Goal: Task Accomplishment & Management: Manage account settings

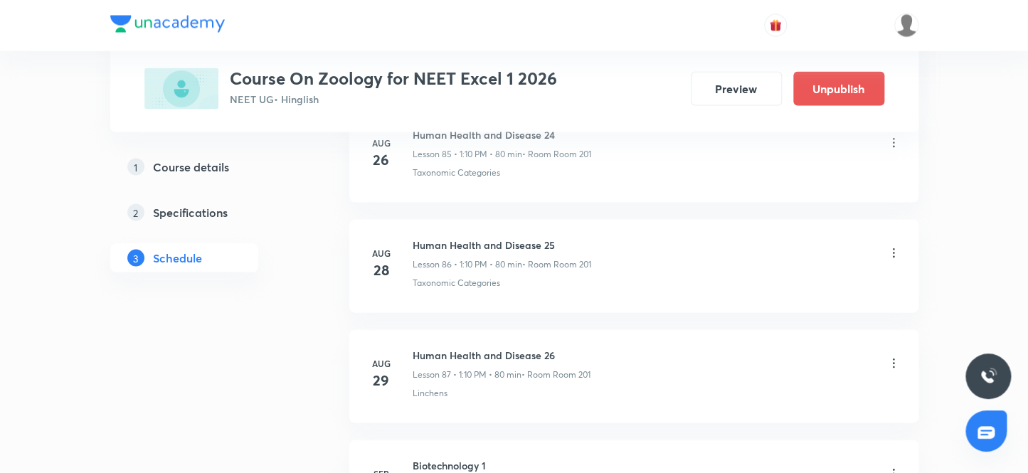
scroll to position [10137, 0]
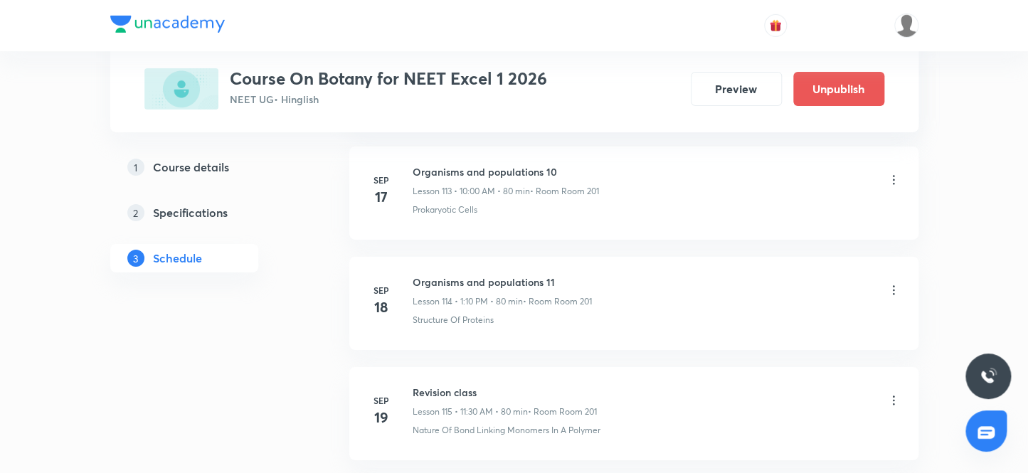
scroll to position [14318, 0]
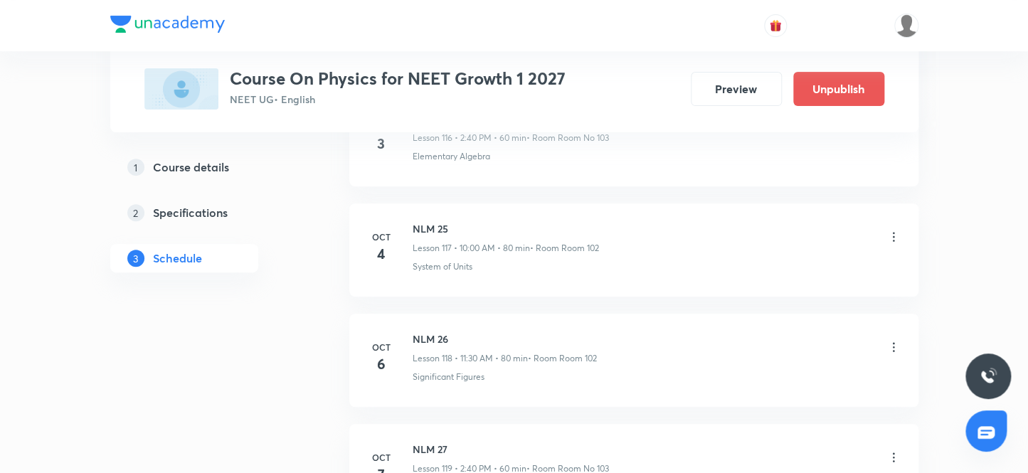
scroll to position [13858, 0]
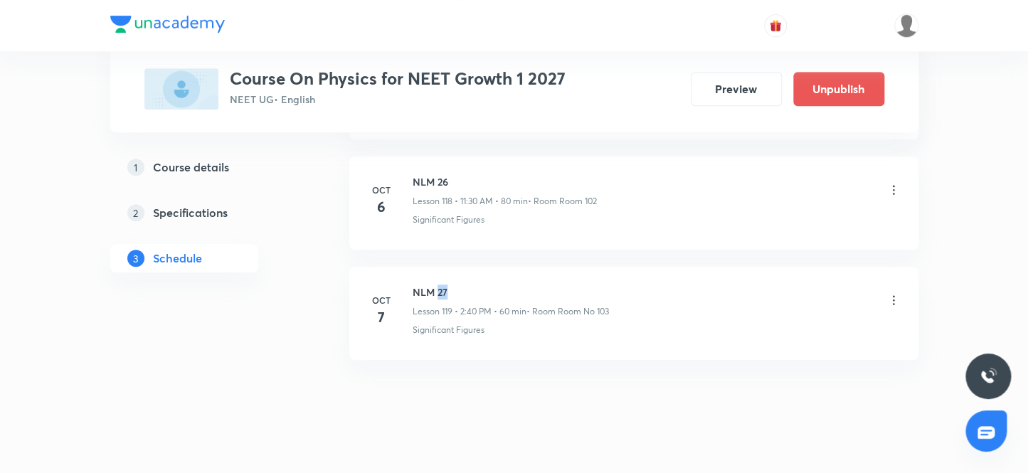
drag, startPoint x: 435, startPoint y: 268, endPoint x: 473, endPoint y: 264, distance: 37.9
click at [470, 285] on h6 "NLM 27" at bounding box center [511, 292] width 196 height 15
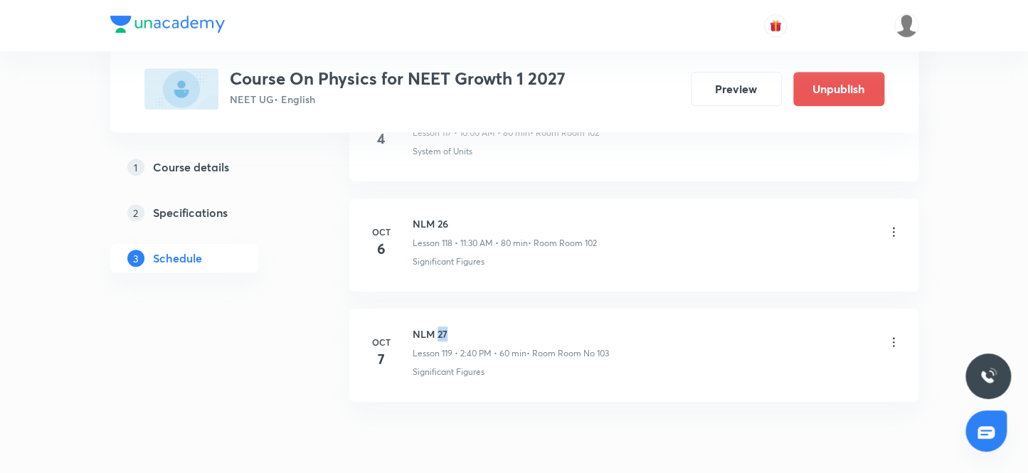
scroll to position [13793, 0]
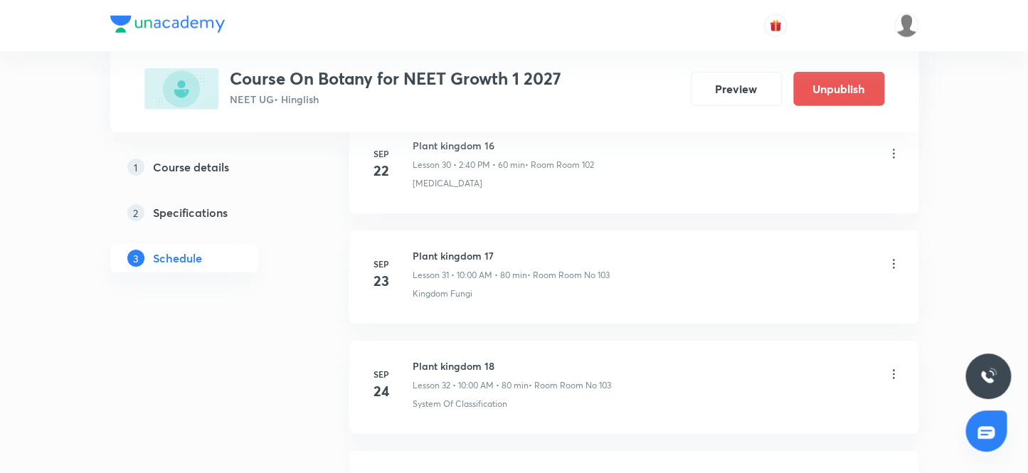
scroll to position [4100, 0]
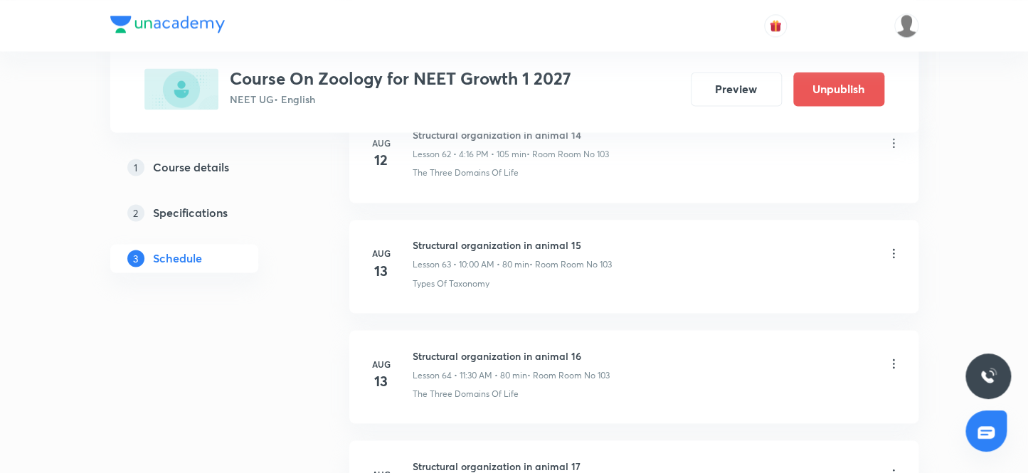
scroll to position [11675, 0]
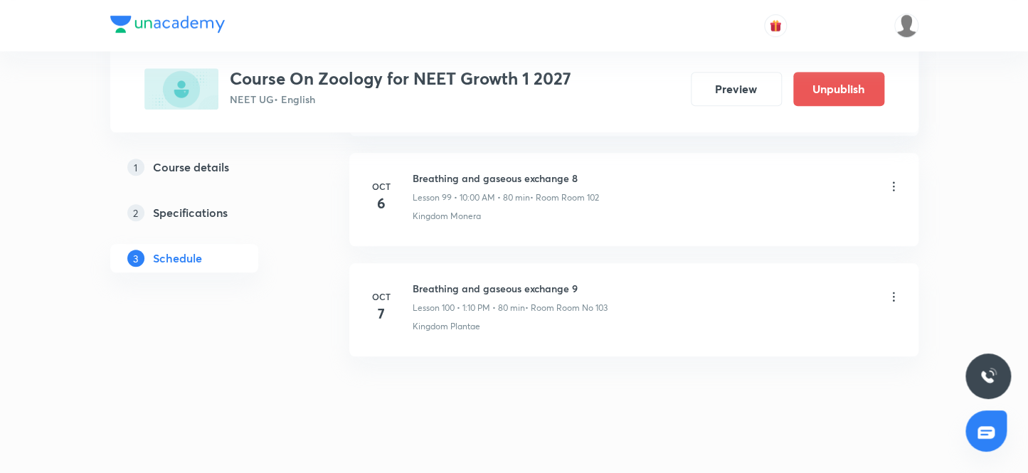
click at [508, 281] on h6 "Breathing and gaseous exchange 9" at bounding box center [510, 288] width 195 height 15
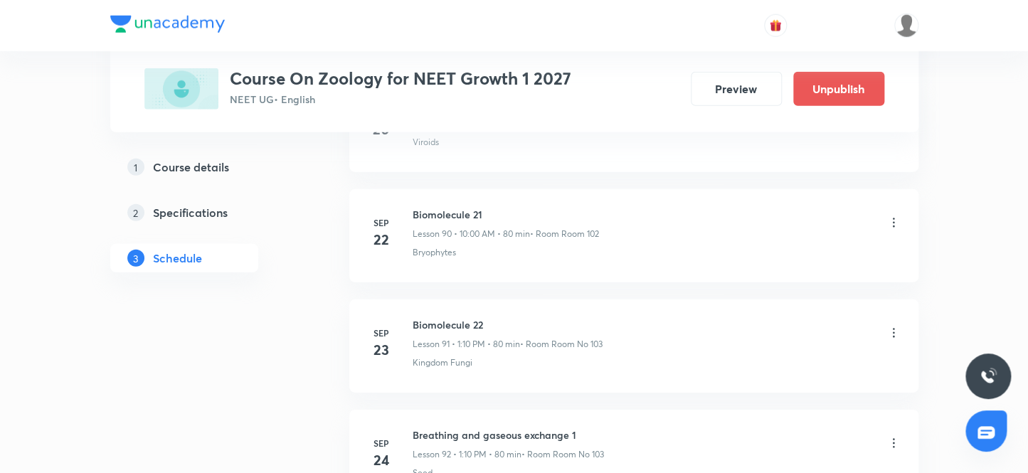
scroll to position [10641, 0]
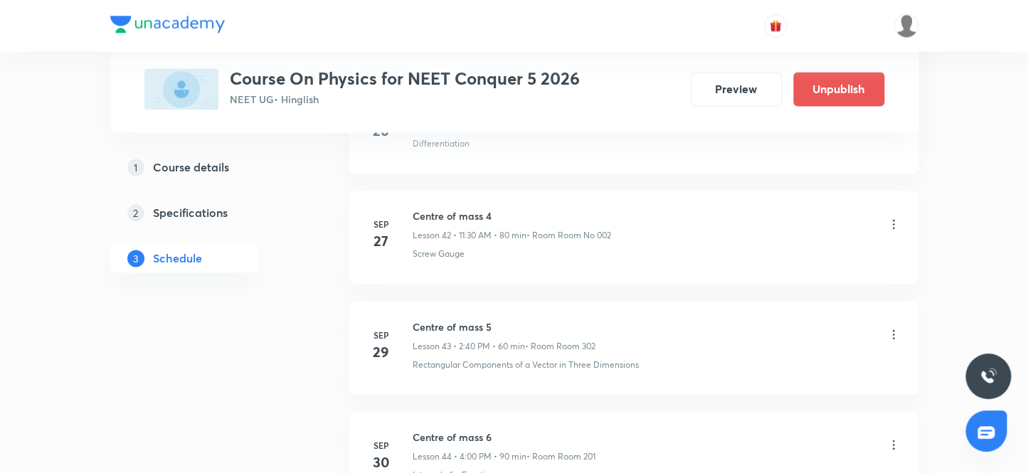
scroll to position [5951, 0]
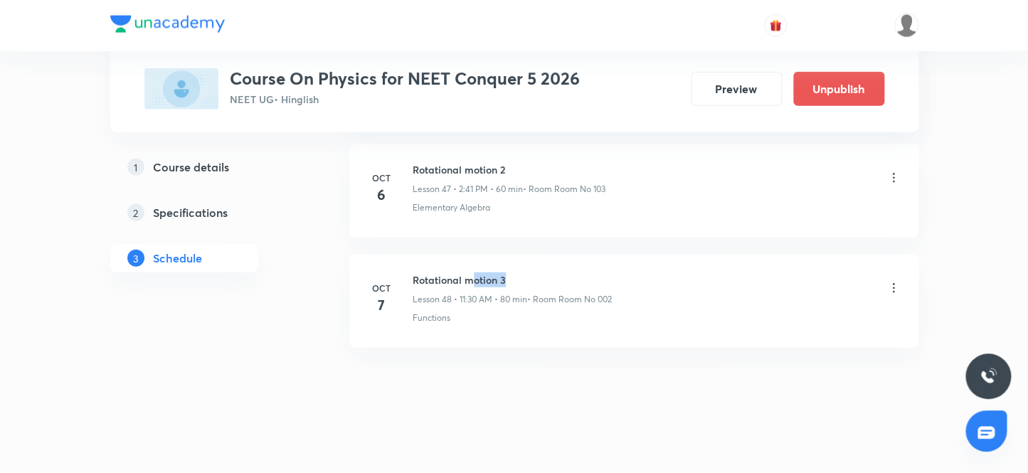
drag, startPoint x: 469, startPoint y: 269, endPoint x: 524, endPoint y: 267, distance: 55.5
click at [524, 272] on h6 "Rotational motion 3" at bounding box center [512, 279] width 199 height 15
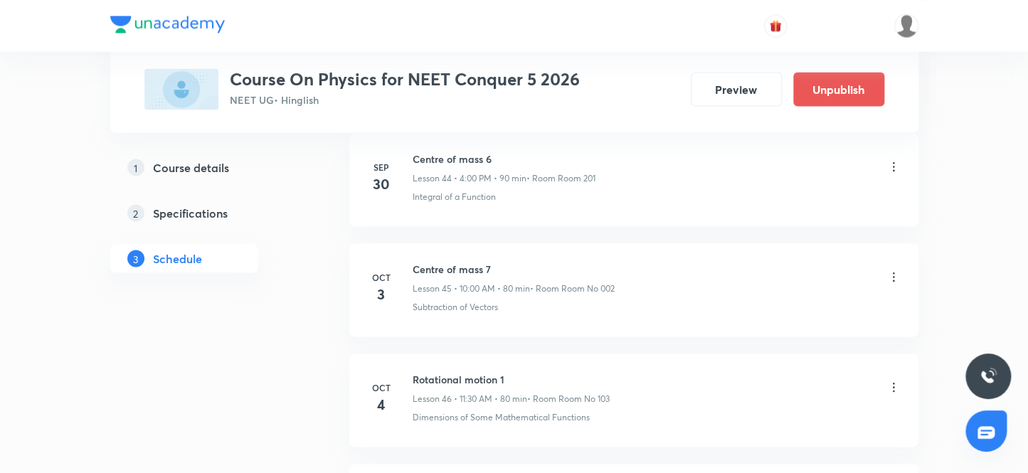
scroll to position [5627, 0]
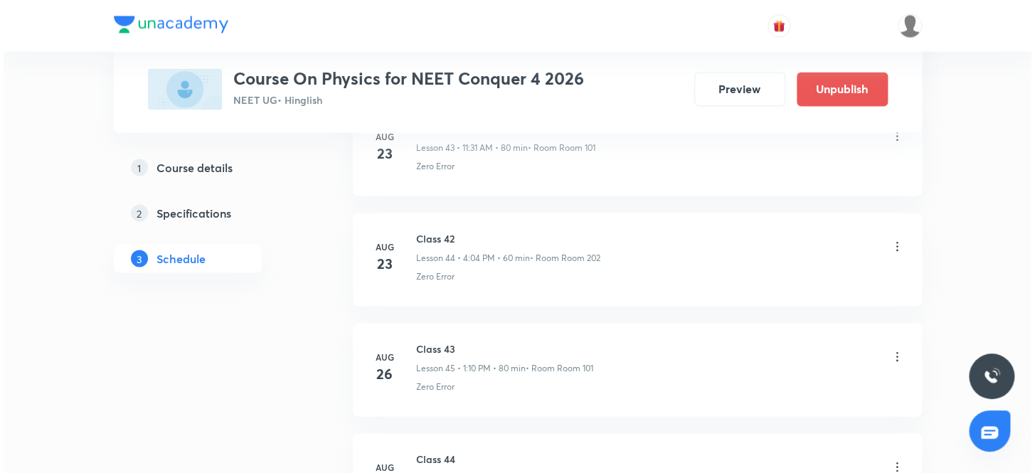
scroll to position [9143, 0]
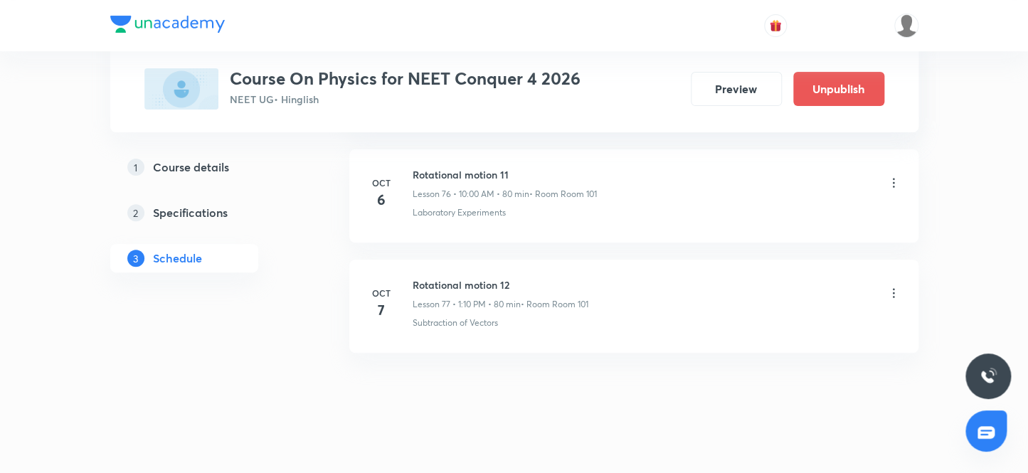
click at [893, 286] on icon at bounding box center [893, 293] width 14 height 14
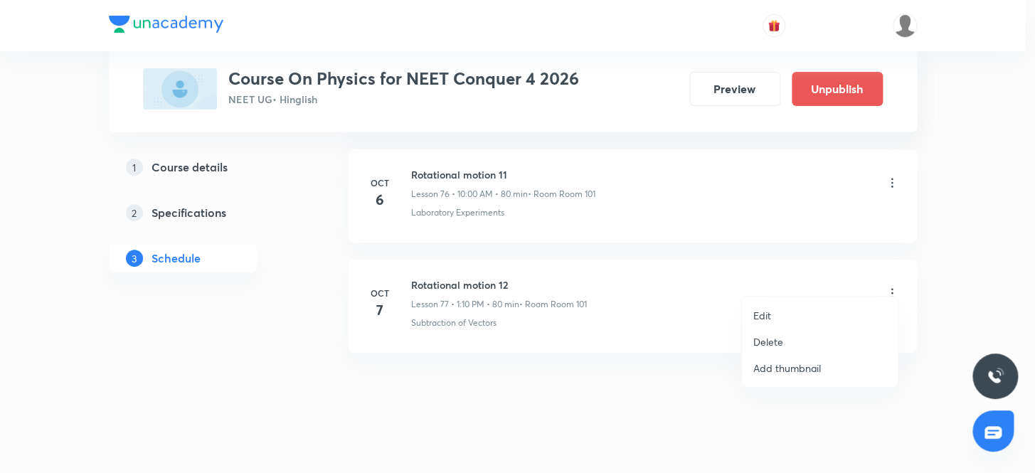
click at [768, 311] on p "Edit" at bounding box center [762, 315] width 18 height 15
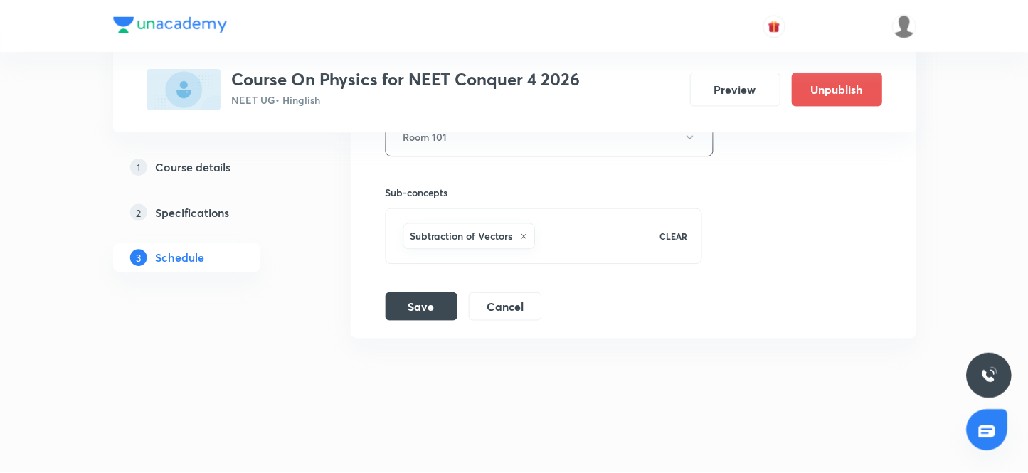
scroll to position [9036, 0]
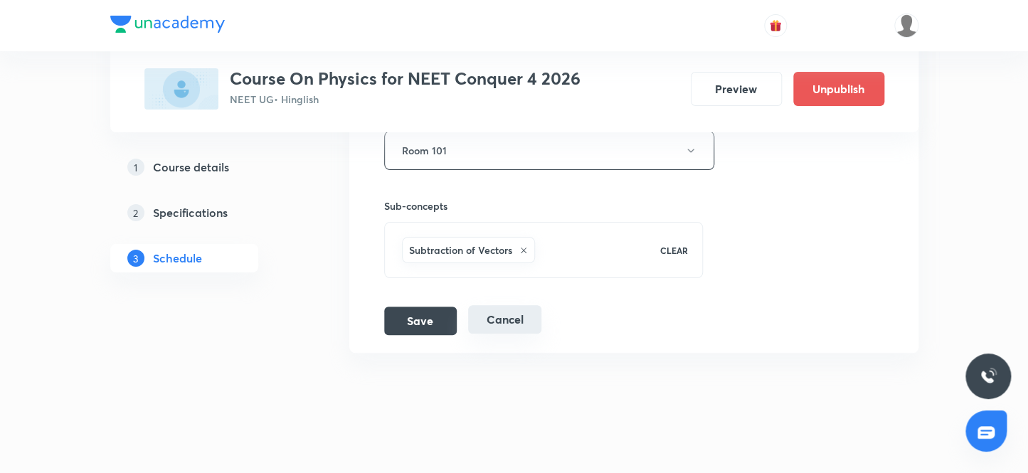
click at [512, 319] on div "Save Cancel" at bounding box center [468, 321] width 169 height 28
click at [521, 317] on button "Cancel" at bounding box center [504, 319] width 73 height 28
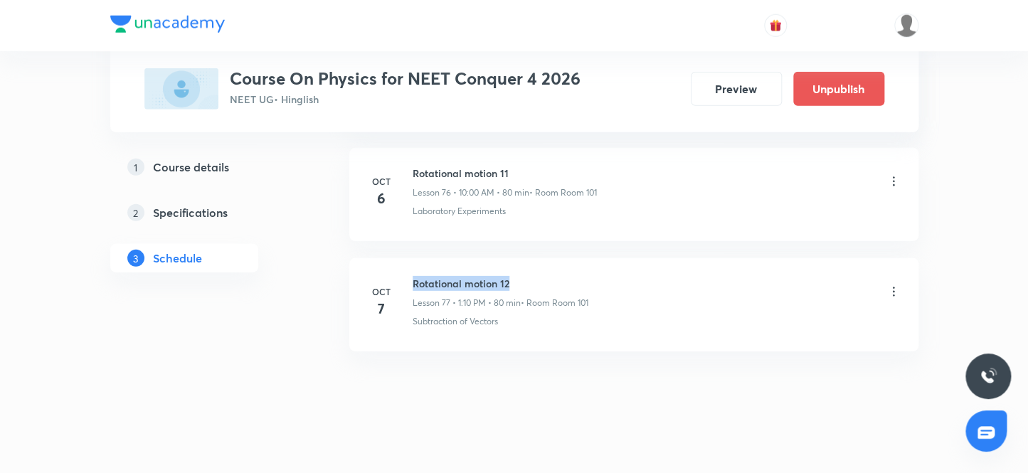
drag, startPoint x: 414, startPoint y: 267, endPoint x: 641, endPoint y: 268, distance: 226.9
click at [639, 276] on div "Rotational motion 12 Lesson 77 • 1:10 PM • 80 min • Room Room 101" at bounding box center [657, 292] width 488 height 33
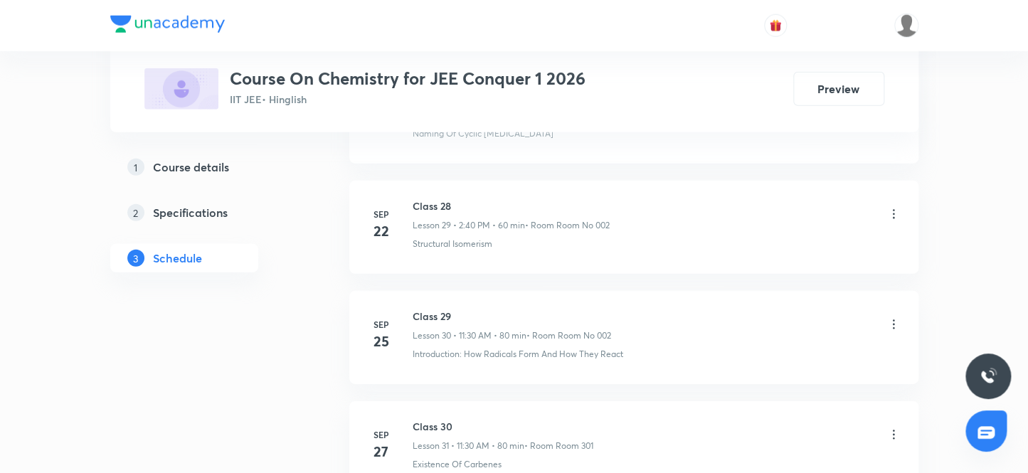
scroll to position [4079, 0]
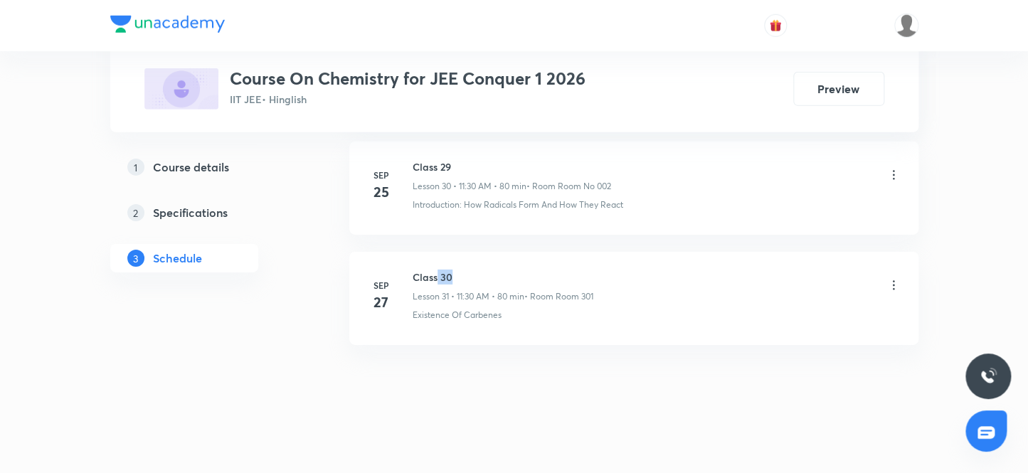
drag, startPoint x: 435, startPoint y: 276, endPoint x: 533, endPoint y: 277, distance: 98.9
click at [533, 277] on h6 "Class 30" at bounding box center [503, 277] width 181 height 15
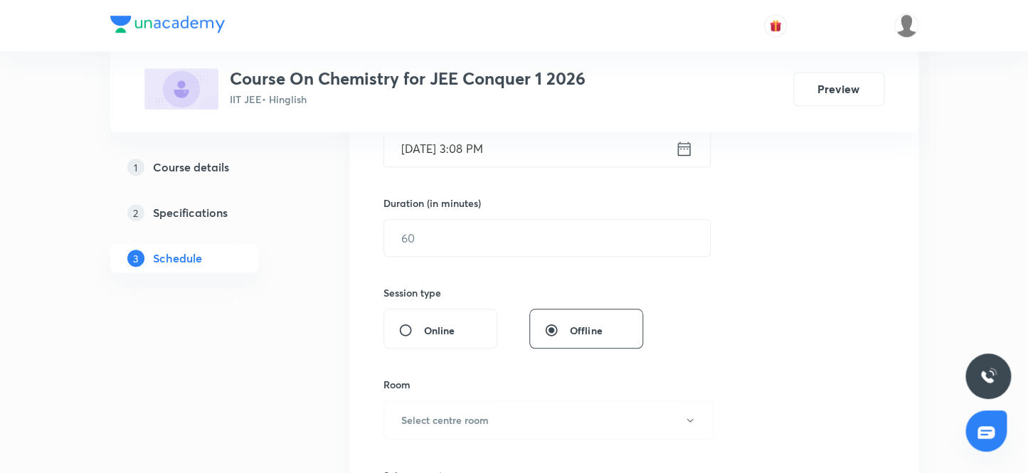
scroll to position [388, 0]
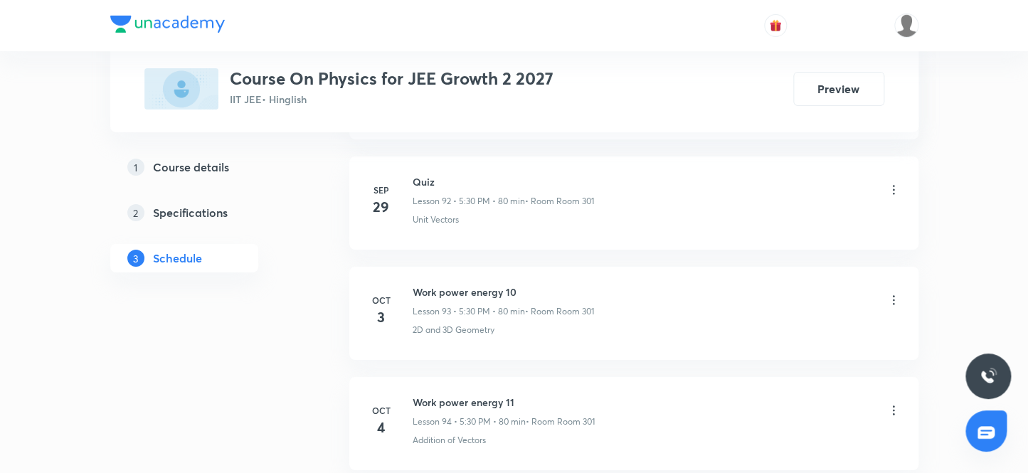
scroll to position [11216, 0]
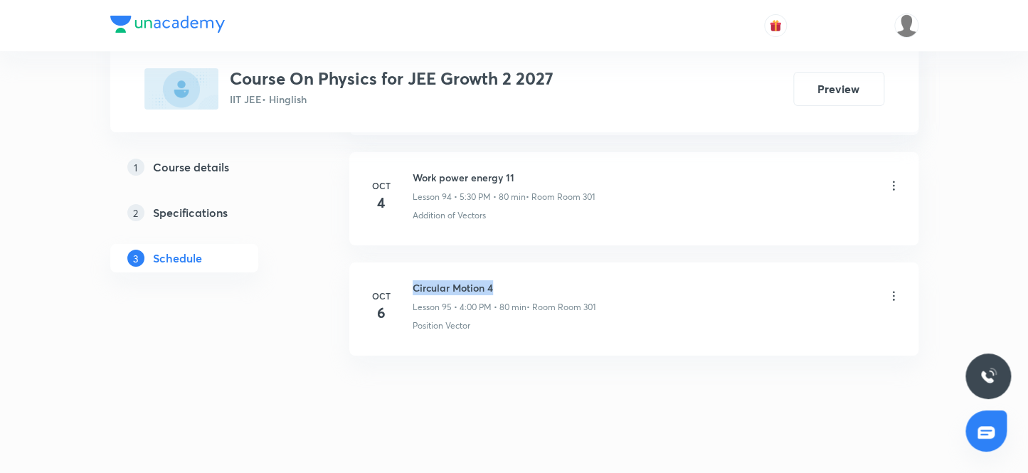
drag, startPoint x: 414, startPoint y: 266, endPoint x: 600, endPoint y: 272, distance: 185.7
click at [600, 280] on div "Circular Motion 4 Lesson 95 • 4:00 PM • 80 min • Room Room 301" at bounding box center [657, 296] width 488 height 33
copy h6 "Circular Motion 4"
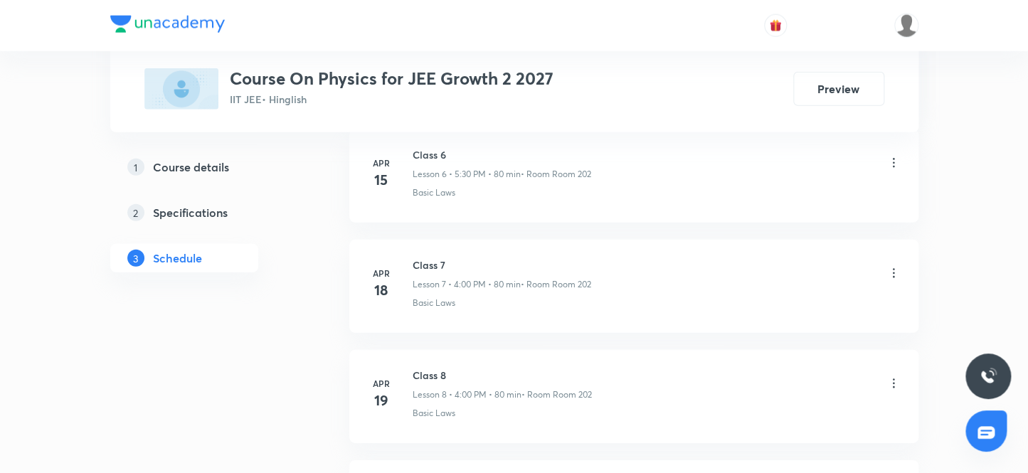
scroll to position [0, 0]
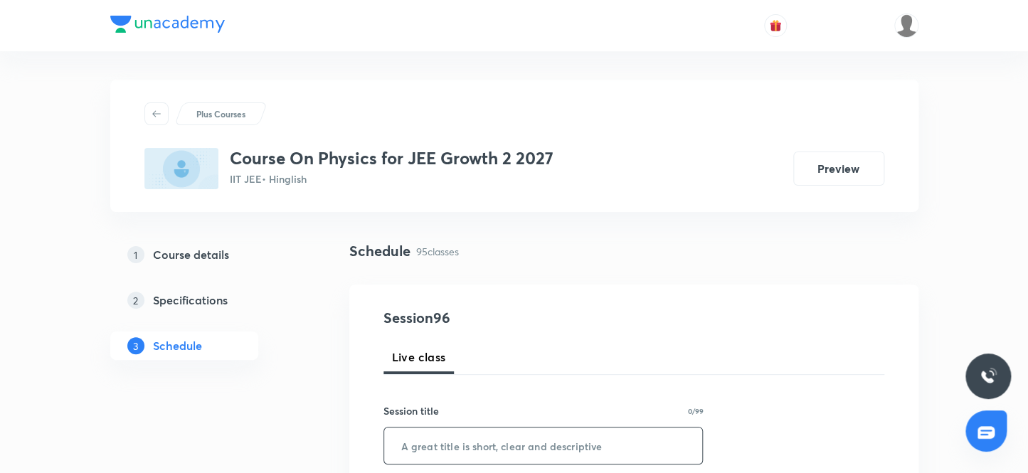
click at [447, 441] on input "text" at bounding box center [543, 445] width 319 height 36
paste input "Circular Motion 4"
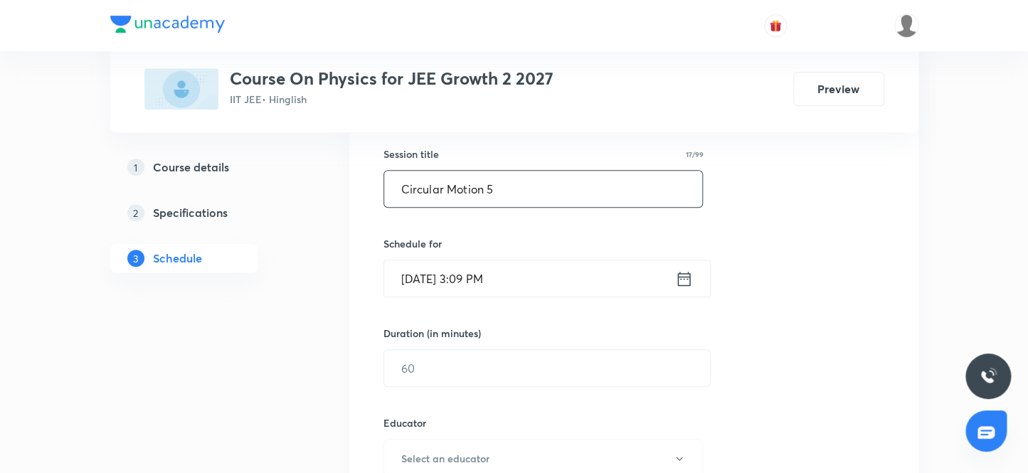
scroll to position [258, 0]
type input "Circular Motion 5"
click at [527, 265] on input "[DATE] 3:09 PM" at bounding box center [529, 277] width 291 height 36
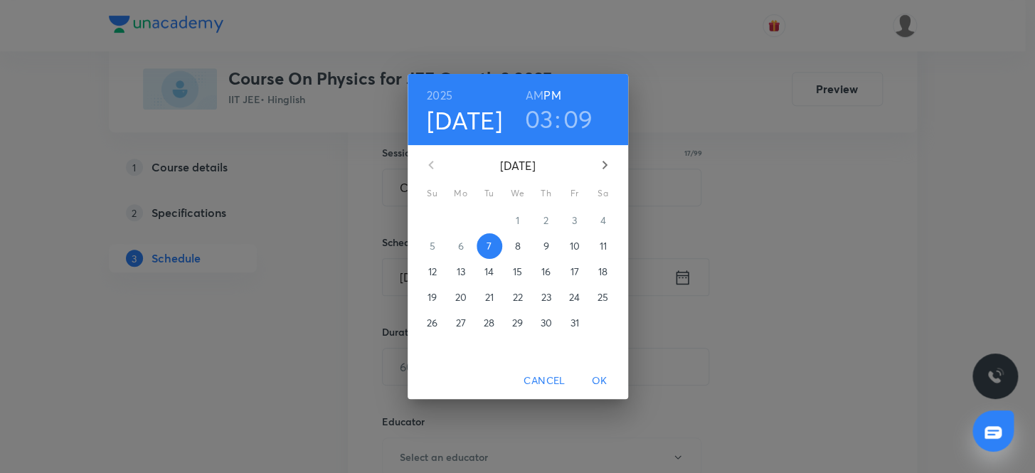
click at [543, 128] on h3 "03" at bounding box center [539, 119] width 28 height 30
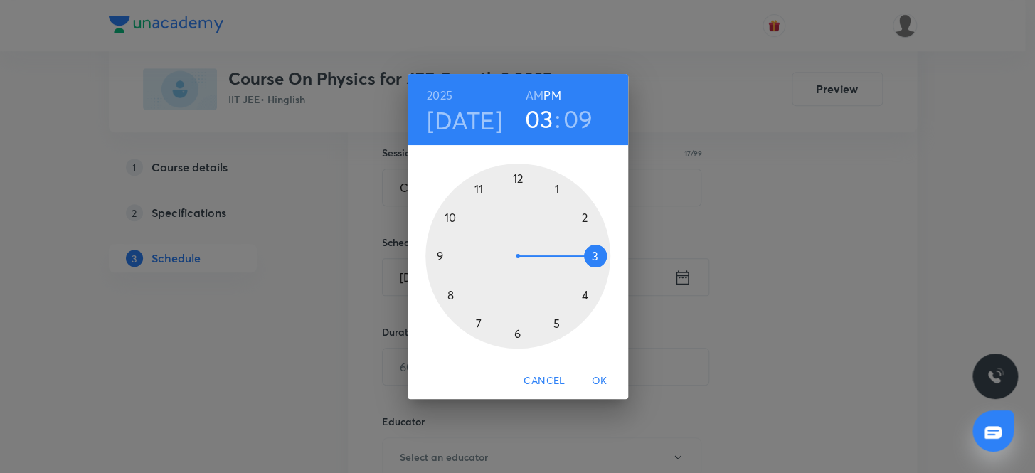
click at [585, 295] on div at bounding box center [517, 256] width 185 height 185
click at [516, 179] on div at bounding box center [517, 256] width 185 height 185
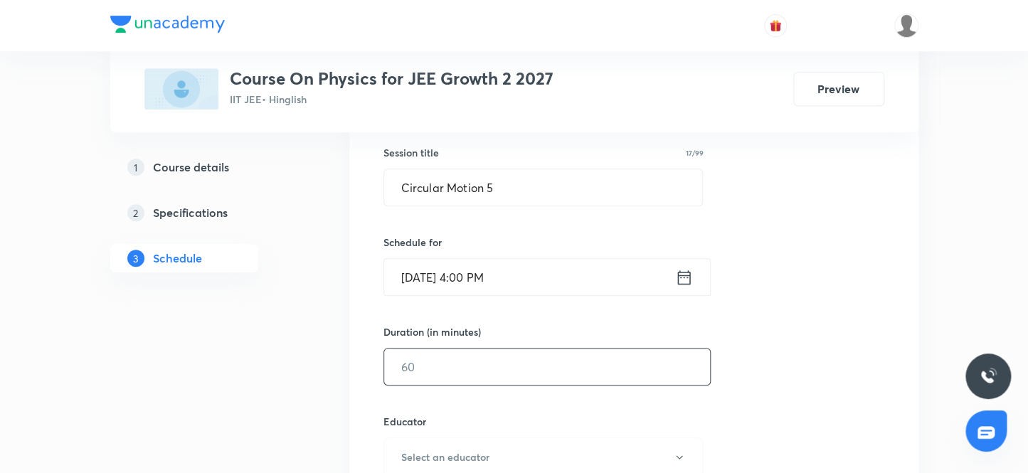
click at [487, 358] on input "text" at bounding box center [547, 367] width 326 height 36
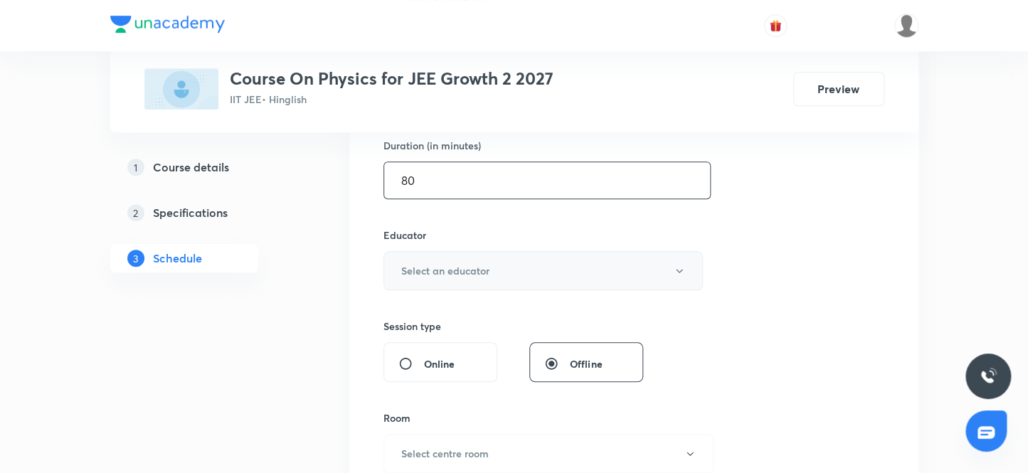
scroll to position [452, 0]
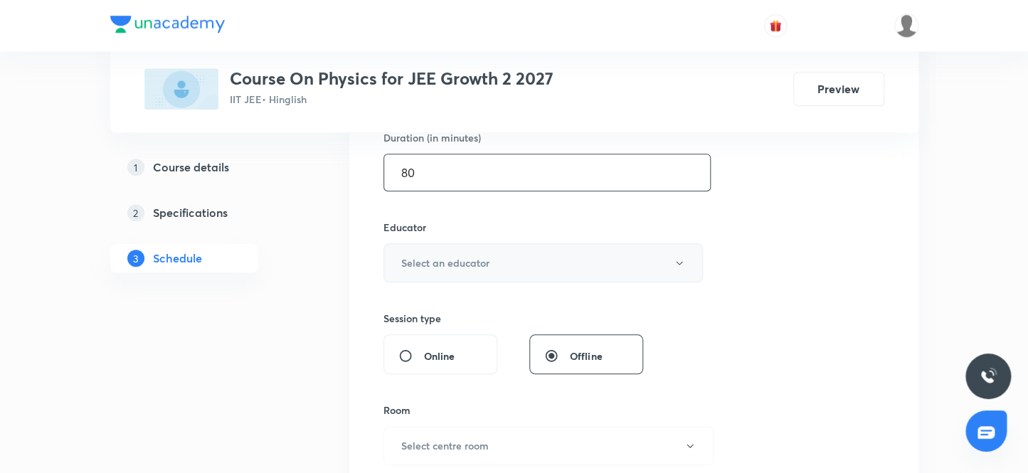
type input "80"
click at [458, 266] on h6 "Select an educator" at bounding box center [445, 262] width 88 height 15
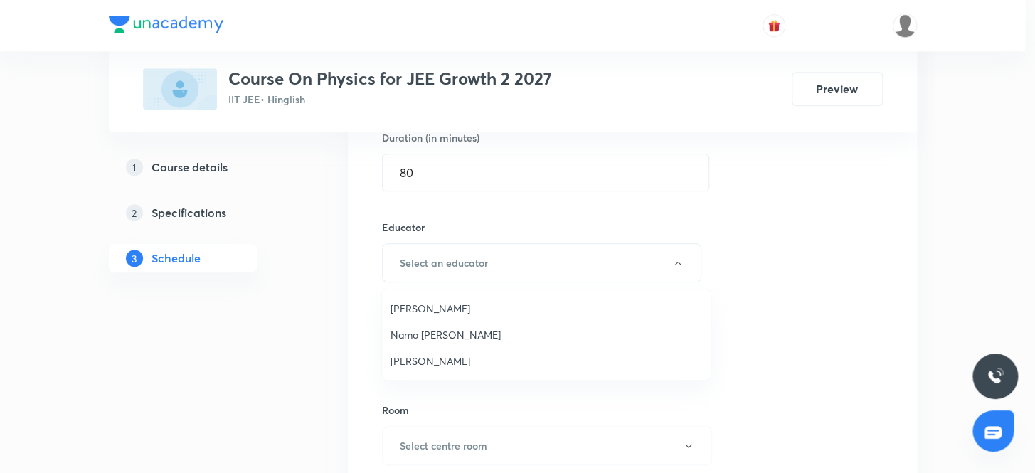
click at [411, 331] on span "Namo Narayan Pathak" at bounding box center [547, 334] width 312 height 15
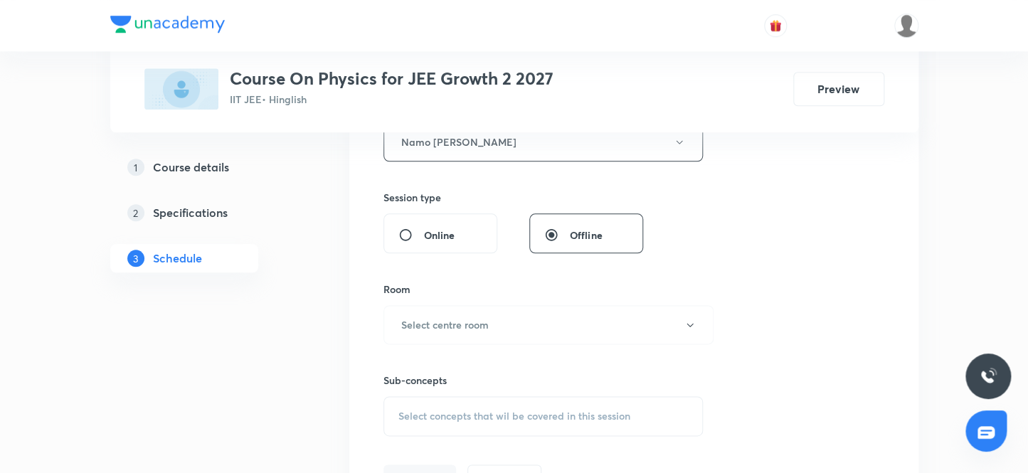
scroll to position [582, 0]
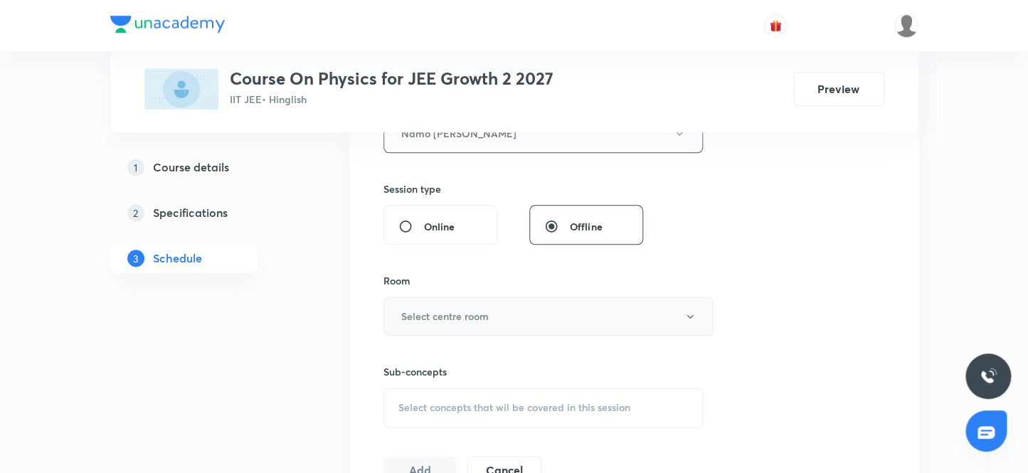
click at [472, 325] on button "Select centre room" at bounding box center [548, 316] width 330 height 39
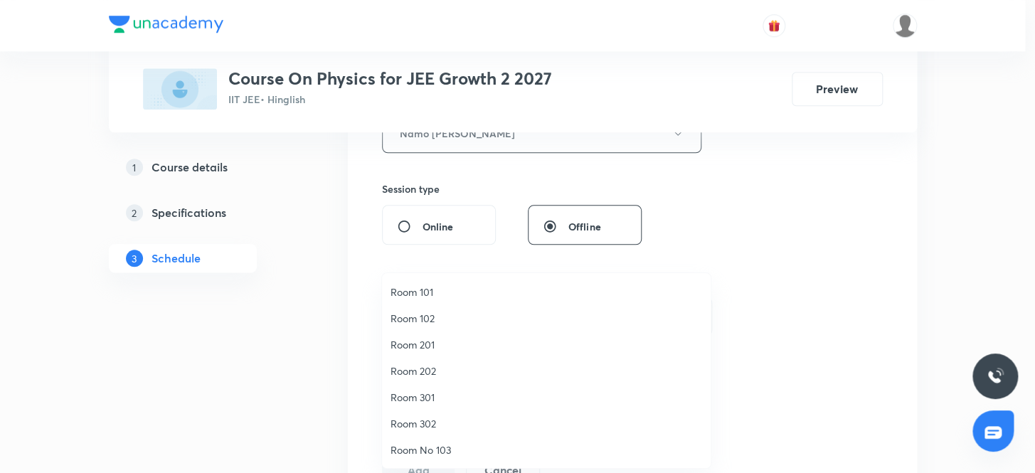
drag, startPoint x: 426, startPoint y: 395, endPoint x: 628, endPoint y: 398, distance: 202.0
click at [427, 395] on span "Room 301" at bounding box center [547, 397] width 312 height 15
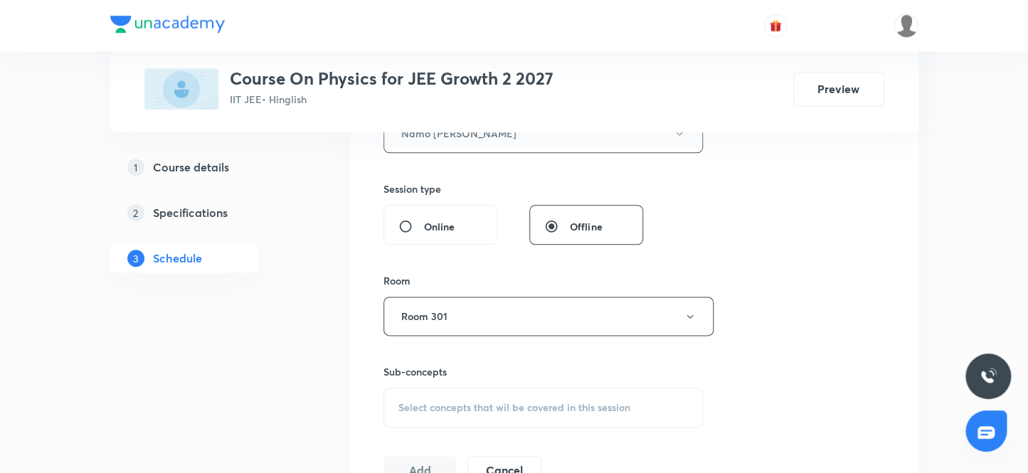
click at [809, 296] on div "Session 96 Live class Session title 17/99 Circular Motion 5 ​ Schedule for Oct …" at bounding box center [633, 104] width 501 height 759
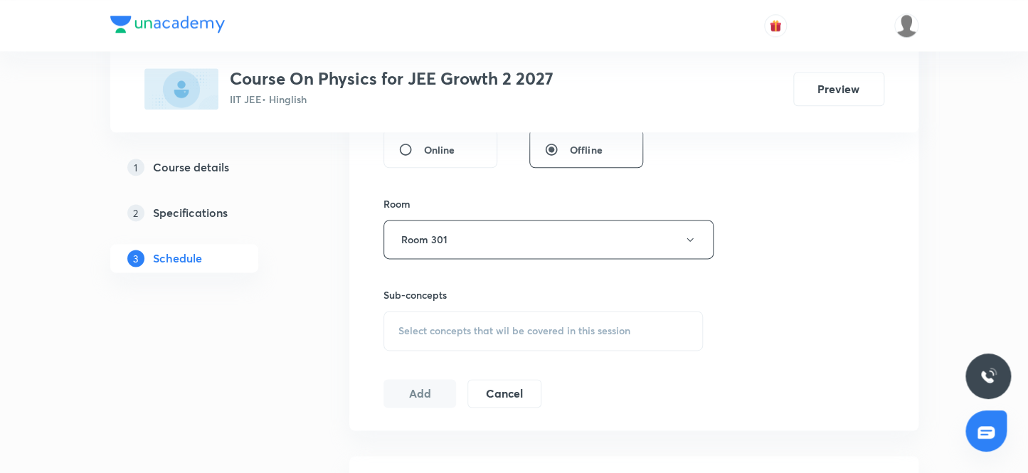
scroll to position [775, 0]
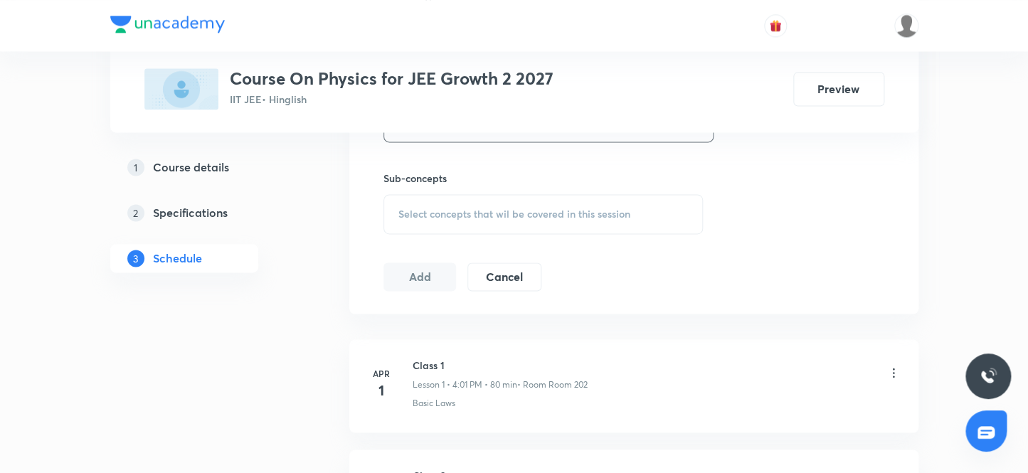
click at [478, 219] on div "Select concepts that wil be covered in this session" at bounding box center [543, 214] width 320 height 40
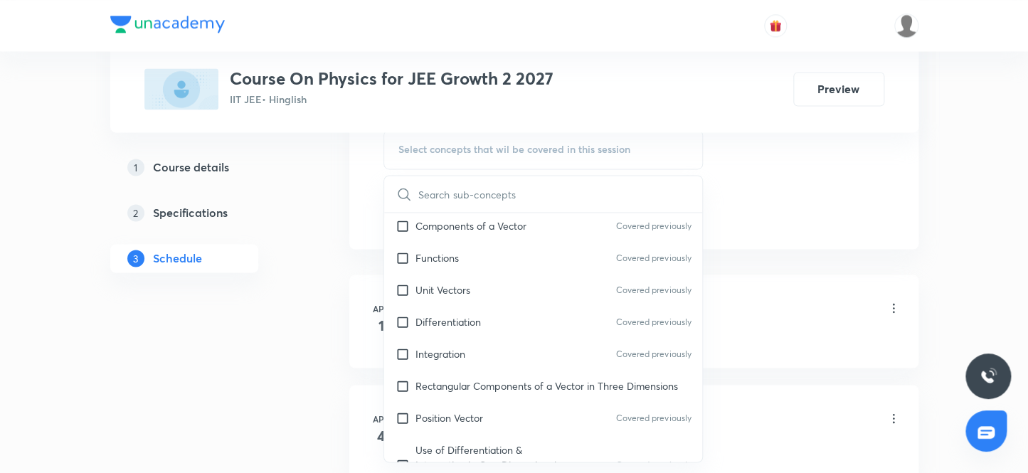
scroll to position [711, 0]
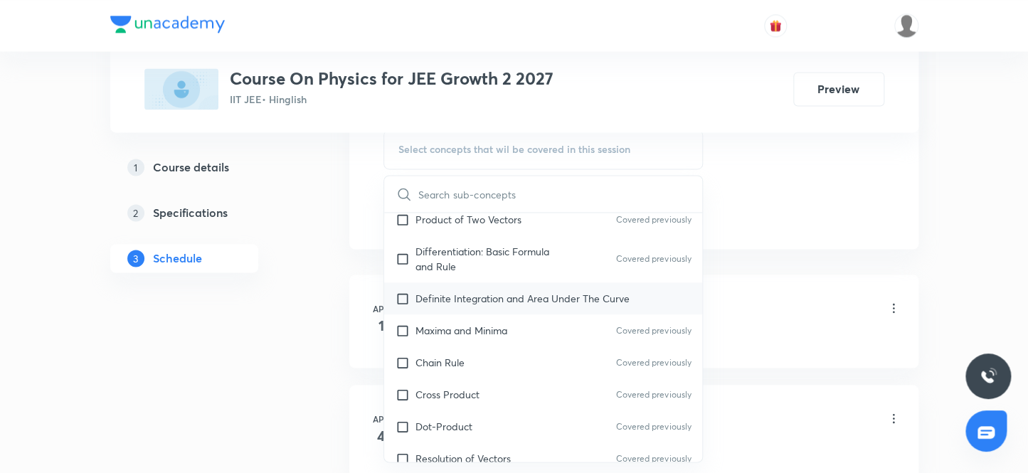
click at [526, 299] on p "Definite Integration and Area Under The Curve" at bounding box center [522, 298] width 214 height 15
checkbox input "true"
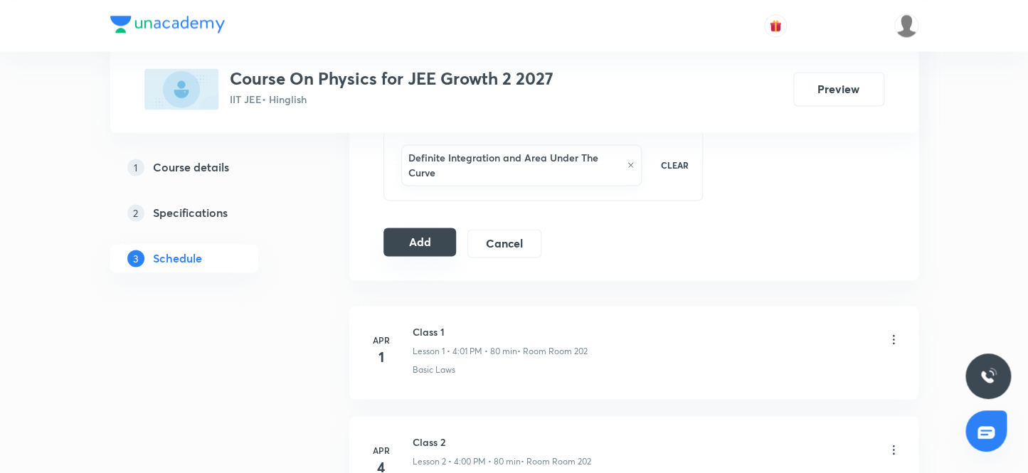
click at [440, 231] on button "Add" at bounding box center [419, 242] width 73 height 28
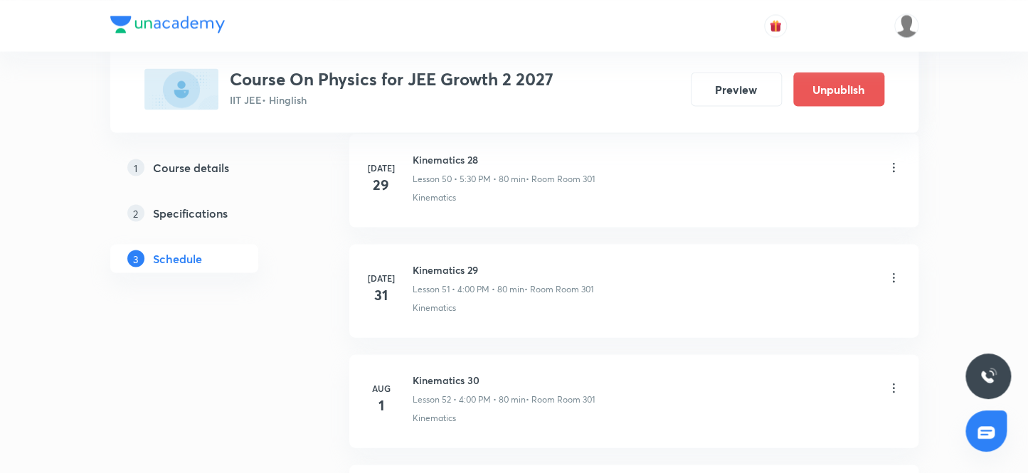
scroll to position [10582, 0]
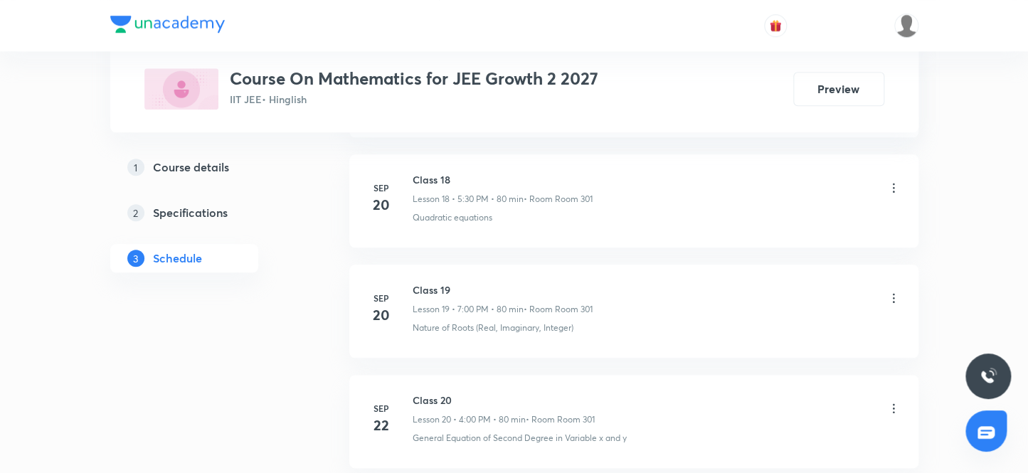
scroll to position [3749, 0]
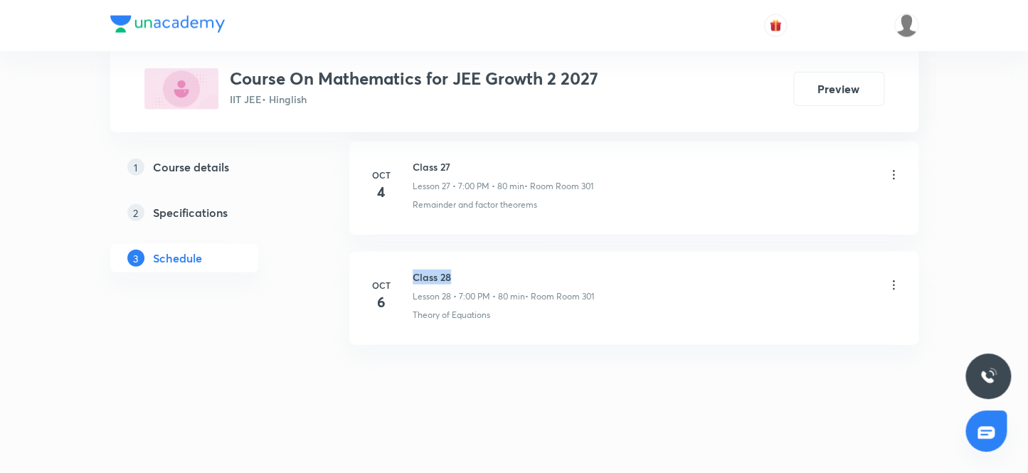
drag, startPoint x: 408, startPoint y: 268, endPoint x: 521, endPoint y: 267, distance: 113.1
click at [521, 270] on div "[DATE] Class 28 Lesson 28 • 7:00 PM • 80 min • Room Room 301 Theory of Equations" at bounding box center [633, 296] width 533 height 52
copy h6 "Class 28"
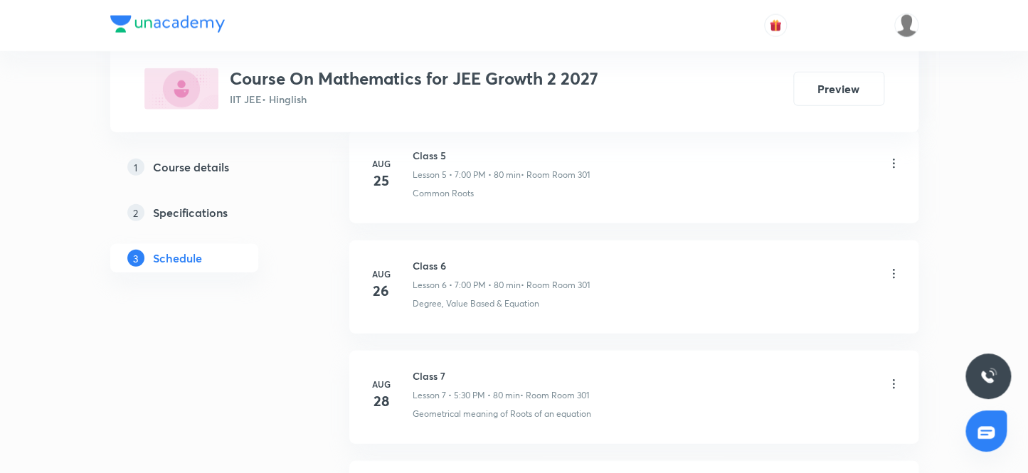
scroll to position [0, 0]
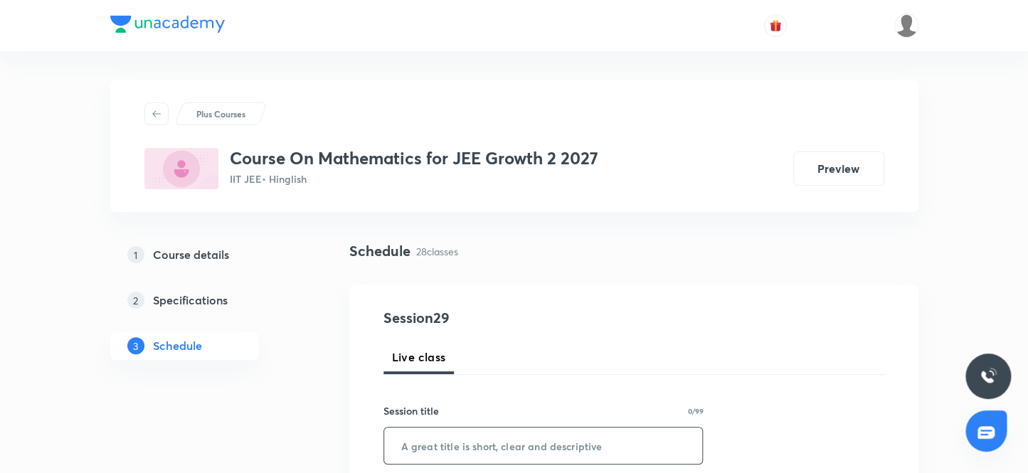
click at [407, 445] on input "text" at bounding box center [543, 445] width 319 height 36
paste input "Class 28"
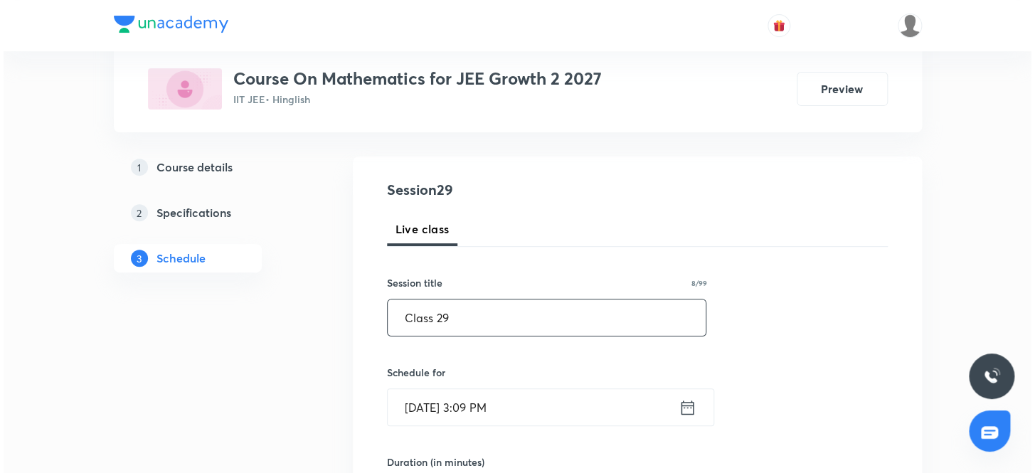
scroll to position [129, 0]
type input "Class 29"
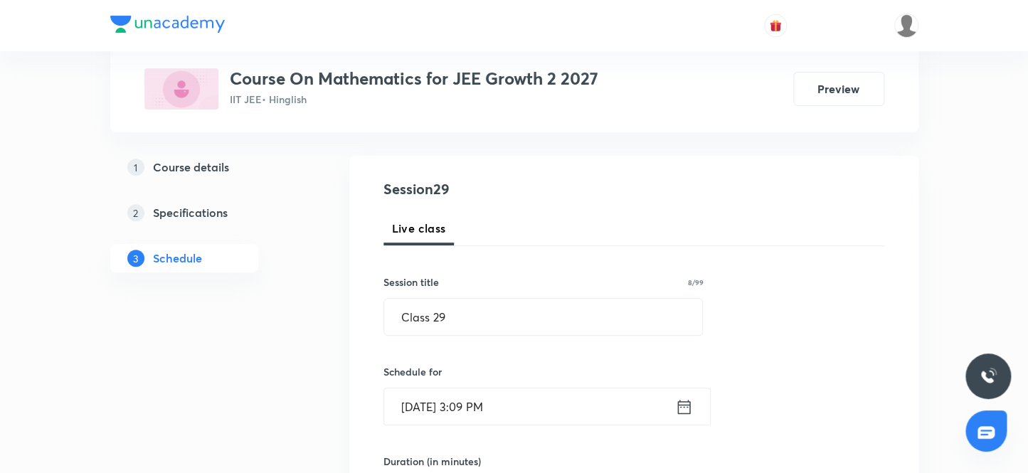
click at [515, 411] on input "[DATE] 3:09 PM" at bounding box center [529, 406] width 291 height 36
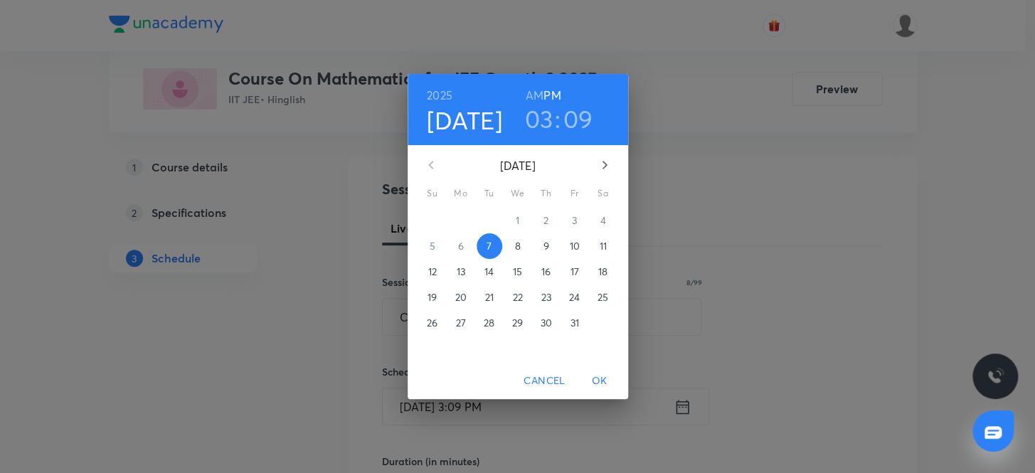
click at [541, 117] on h3 "03" at bounding box center [539, 119] width 28 height 30
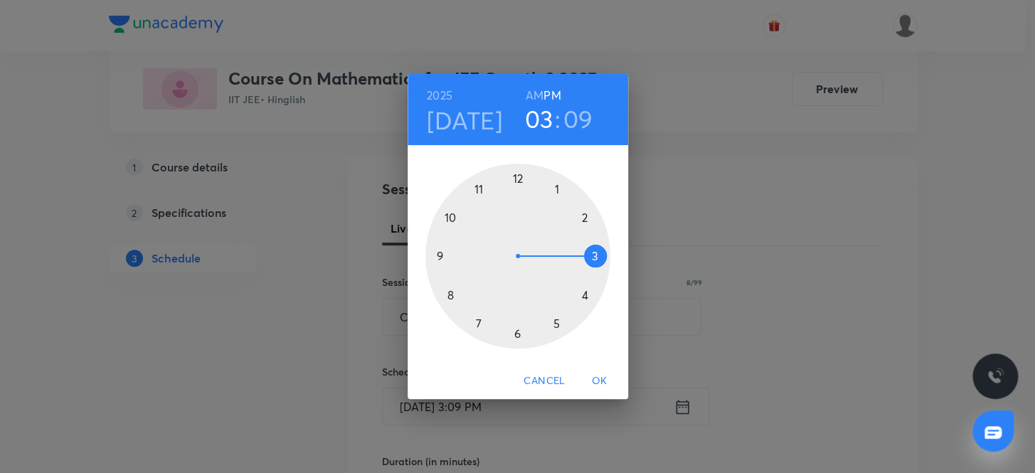
click at [559, 317] on div at bounding box center [517, 256] width 185 height 185
click at [520, 332] on div at bounding box center [517, 256] width 185 height 185
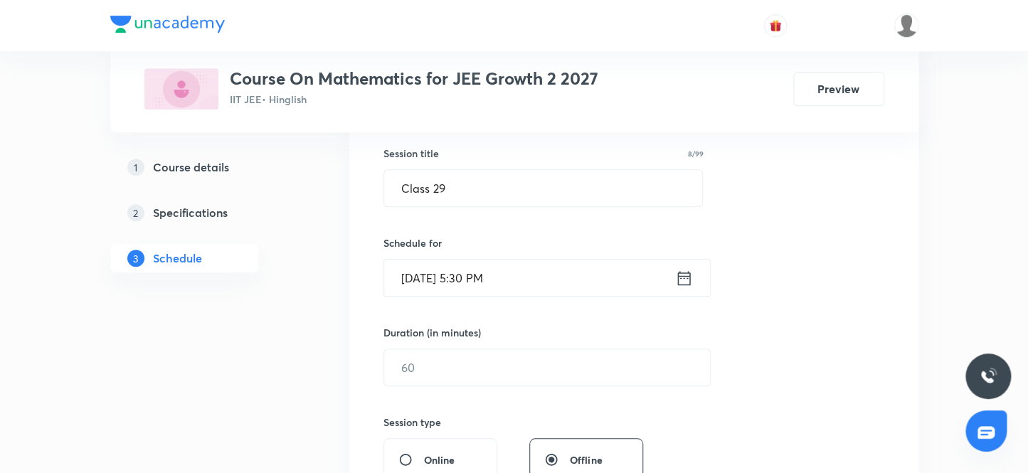
scroll to position [258, 0]
click at [442, 382] on input "text" at bounding box center [547, 367] width 326 height 36
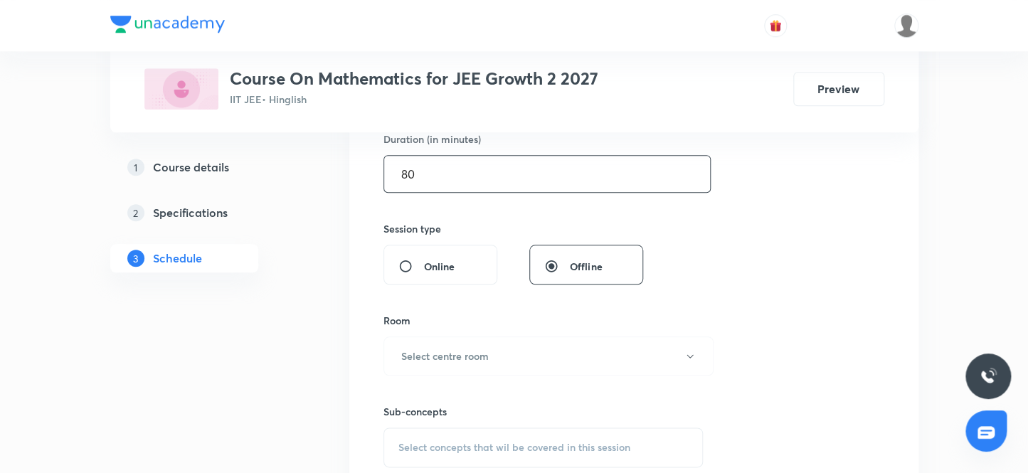
scroll to position [452, 0]
type input "80"
click at [441, 337] on button "Select centre room" at bounding box center [548, 354] width 330 height 39
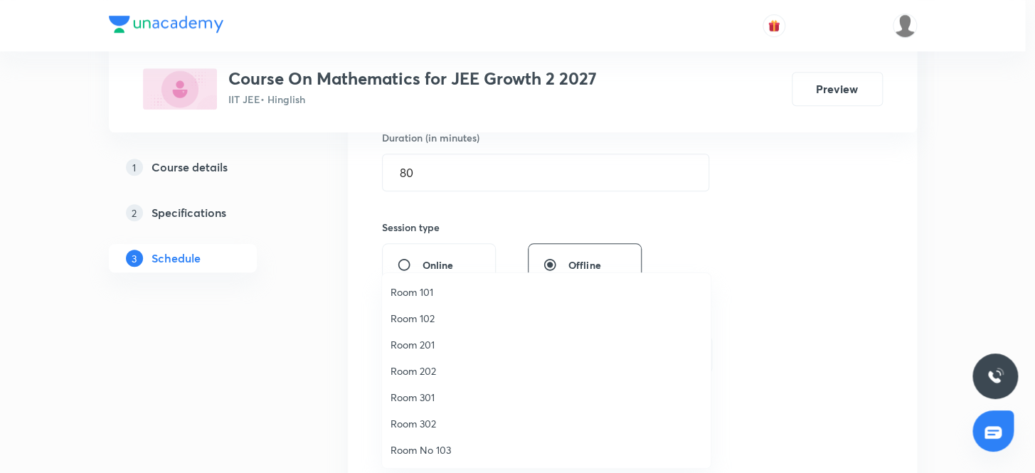
click at [436, 400] on span "Room 301" at bounding box center [547, 397] width 312 height 15
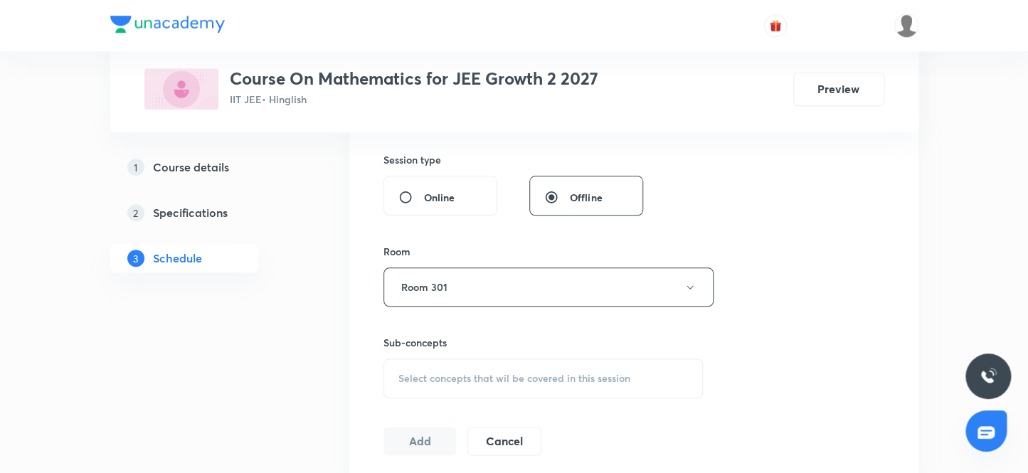
scroll to position [582, 0]
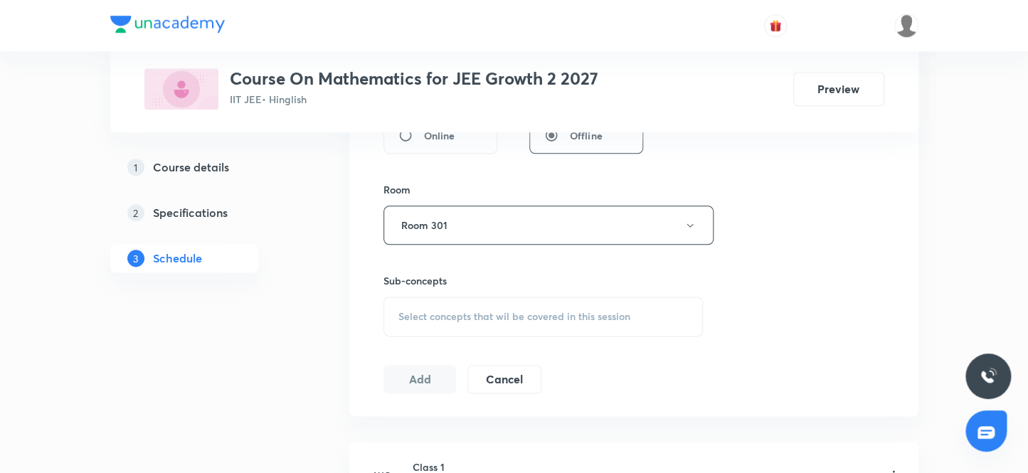
click at [523, 312] on span "Select concepts that wil be covered in this session" at bounding box center [514, 316] width 232 height 11
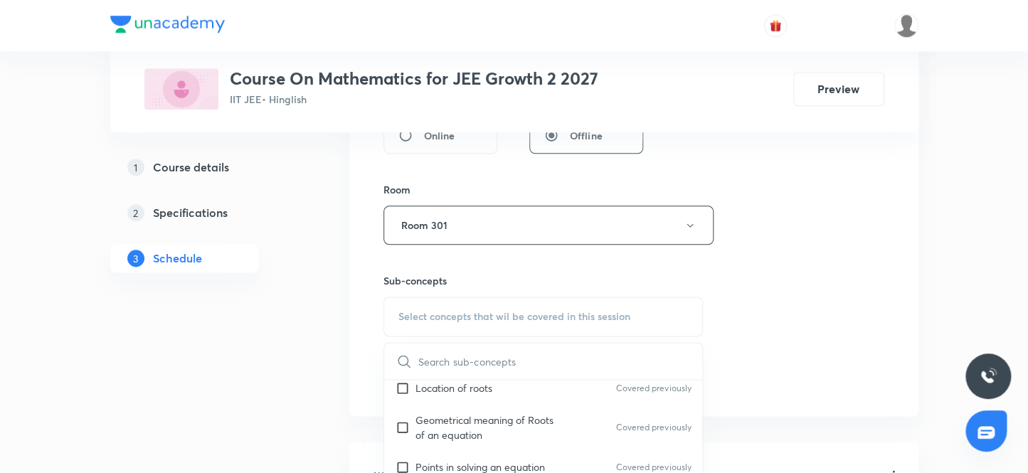
scroll to position [323, 0]
click at [506, 418] on p "Graph of Quadratic Expression & its Analysis" at bounding box center [487, 430] width 144 height 30
checkbox input "true"
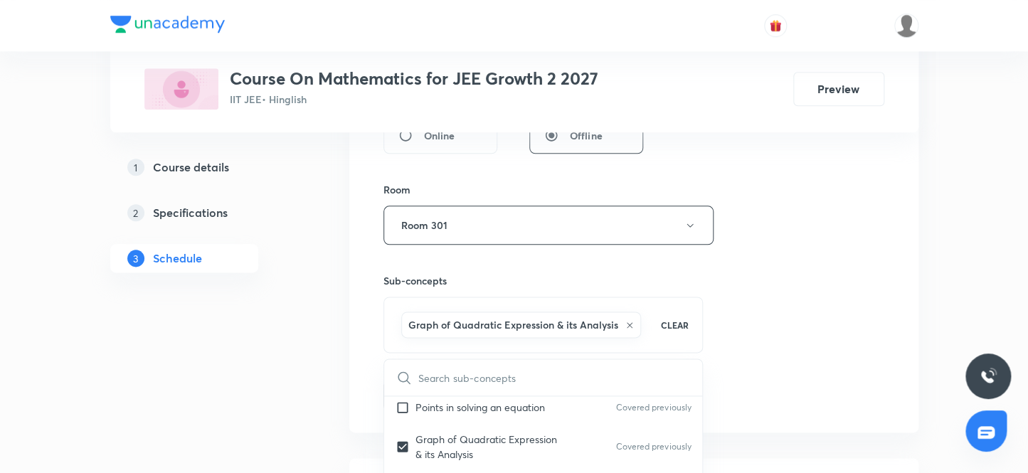
click at [889, 341] on div "Session 29 Live class Session title 8/99 Class 29 ​ Schedule for Oct 7, 2025, 5…" at bounding box center [633, 68] width 569 height 730
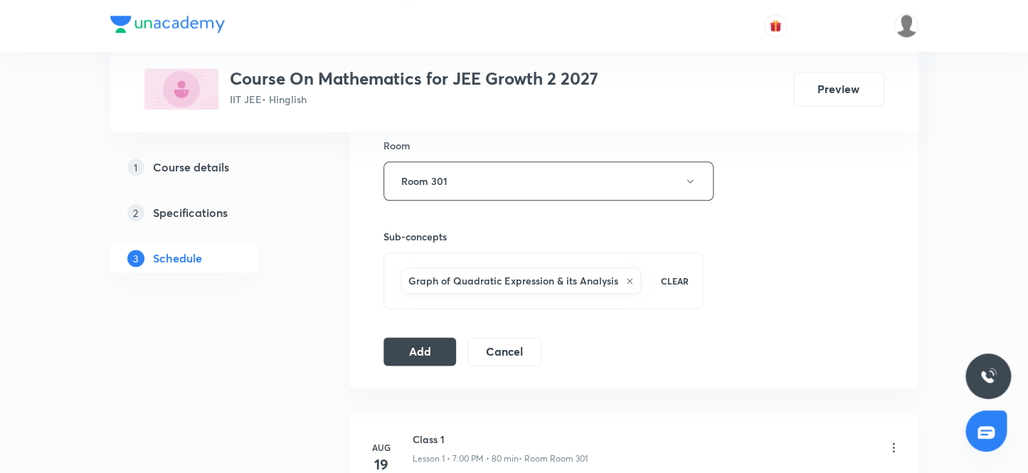
scroll to position [647, 0]
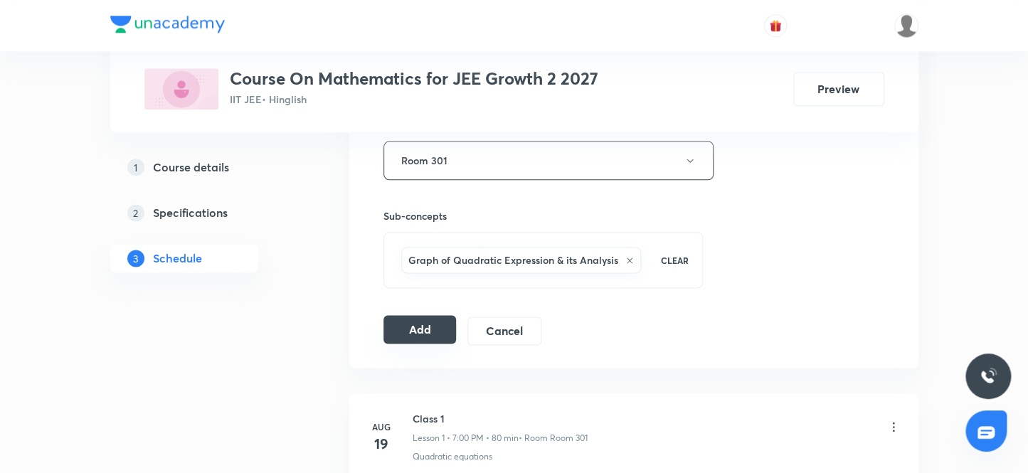
click at [434, 325] on button "Add" at bounding box center [419, 329] width 73 height 28
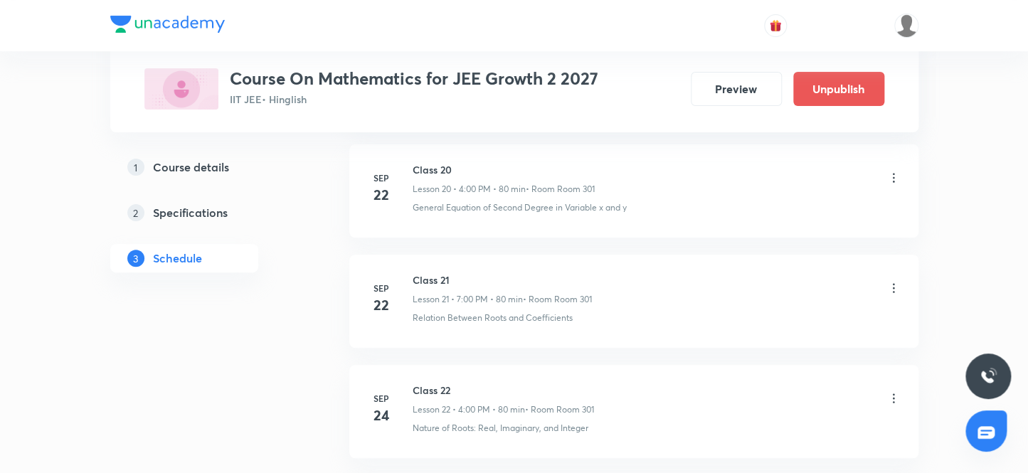
scroll to position [3207, 0]
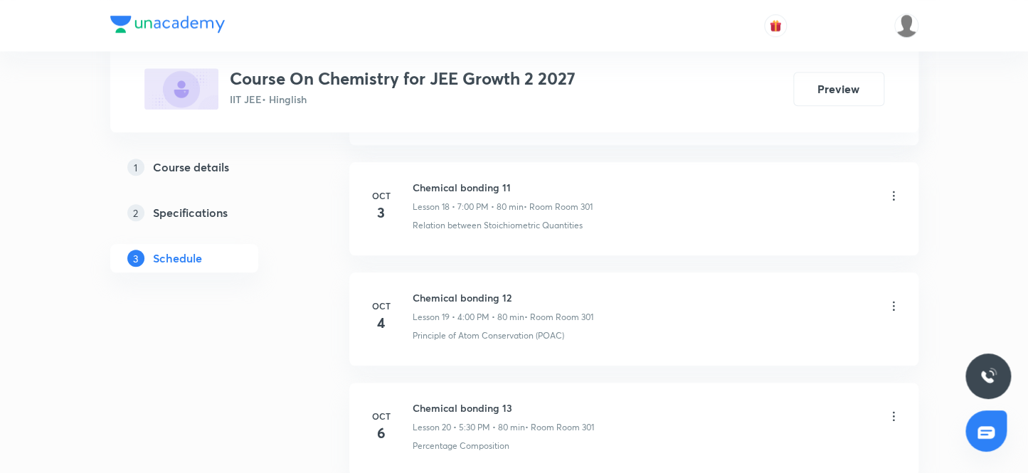
scroll to position [2868, 0]
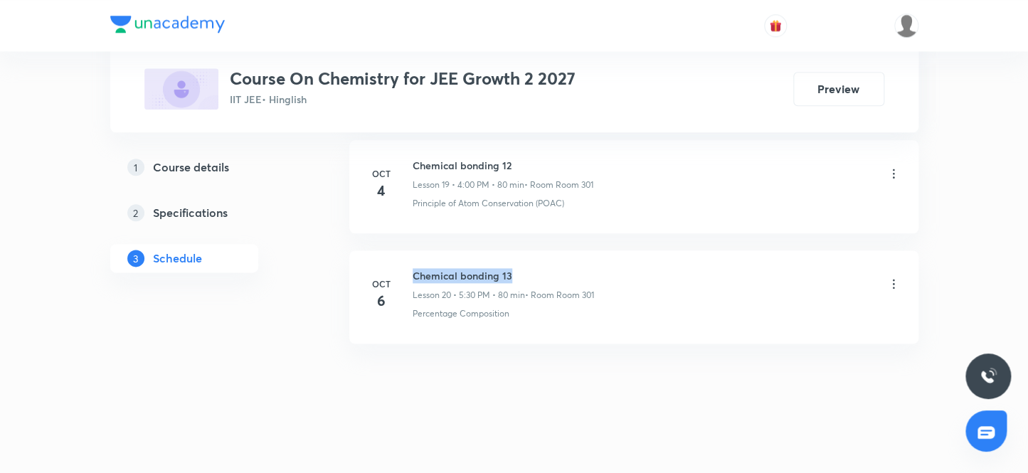
drag, startPoint x: 415, startPoint y: 268, endPoint x: 602, endPoint y: 267, distance: 187.8
click at [602, 268] on div "Chemical bonding 13 Lesson 20 • 5:30 PM • 80 min • Room Room 301" at bounding box center [657, 284] width 488 height 33
copy h6 "Chemical bonding 13"
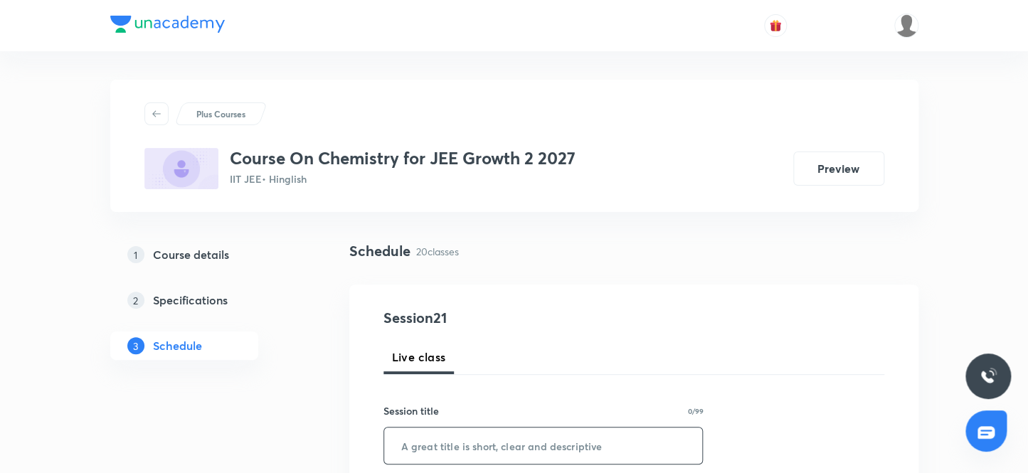
click at [491, 439] on input "text" at bounding box center [543, 445] width 319 height 36
paste input "Chemical bonding 13"
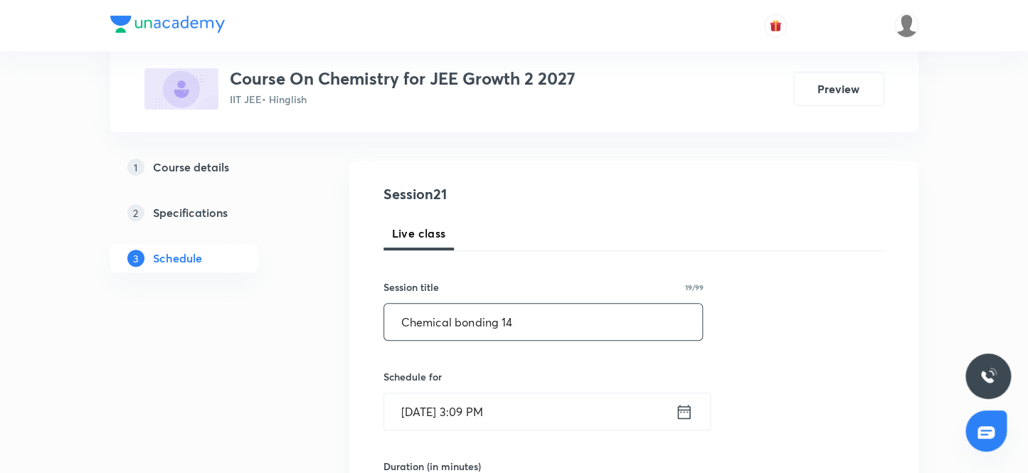
scroll to position [129, 0]
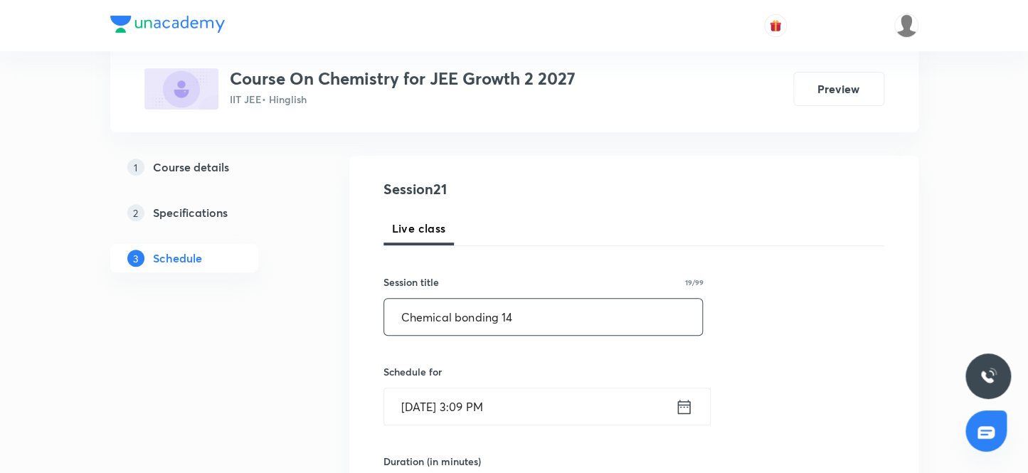
type input "Chemical bonding 14"
click at [528, 382] on div "Schedule for Oct 7, 2025, 3:09 PM ​" at bounding box center [543, 394] width 320 height 61
click at [540, 411] on input "Oct 7, 2025, 3:09 PM" at bounding box center [529, 406] width 291 height 36
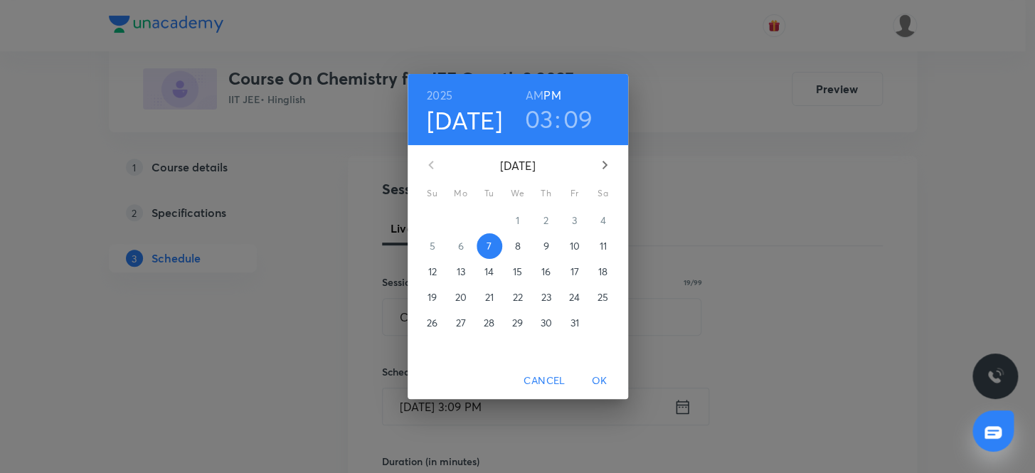
click at [546, 115] on h3 "03" at bounding box center [539, 119] width 28 height 30
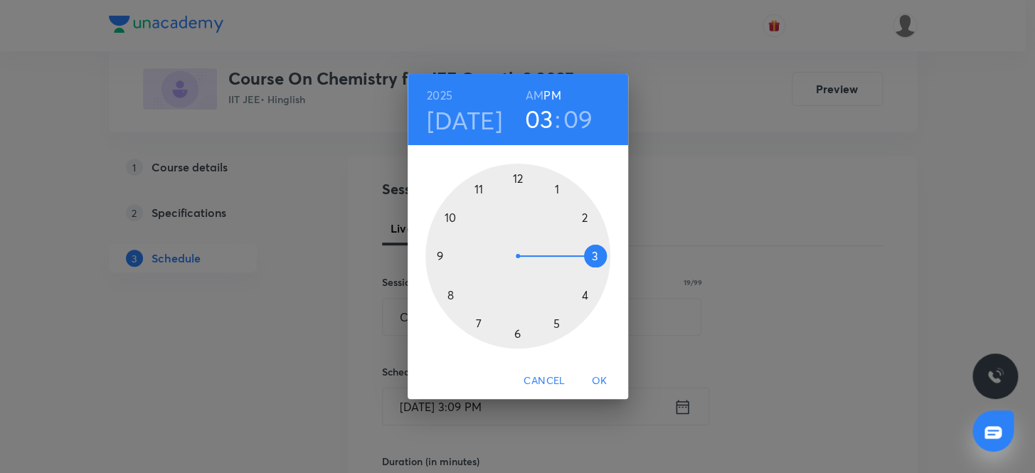
click at [477, 319] on div at bounding box center [517, 256] width 185 height 185
click at [517, 179] on div at bounding box center [517, 256] width 185 height 185
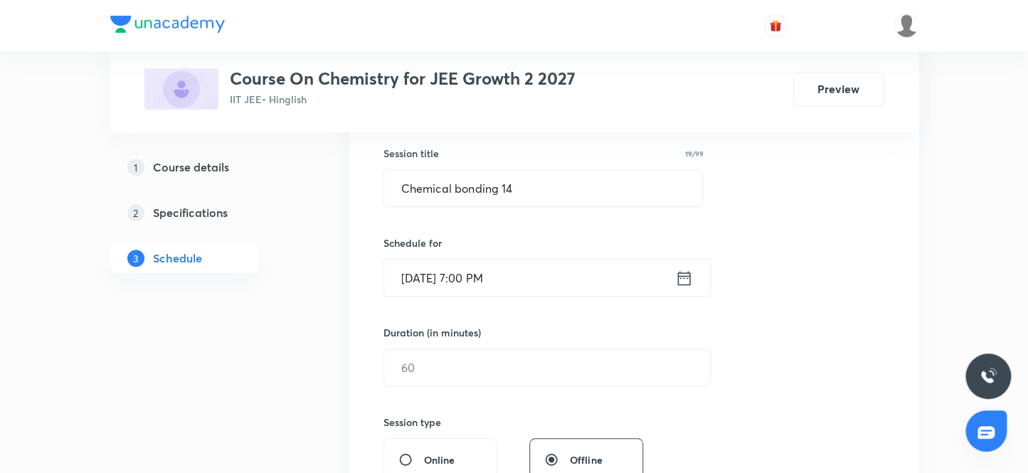
scroll to position [258, 0]
click at [499, 385] on div "Session 21 Live class Session title 19/99 Chemical bonding 14 ​ Schedule for Oc…" at bounding box center [633, 383] width 501 height 668
click at [494, 369] on input "text" at bounding box center [547, 367] width 326 height 36
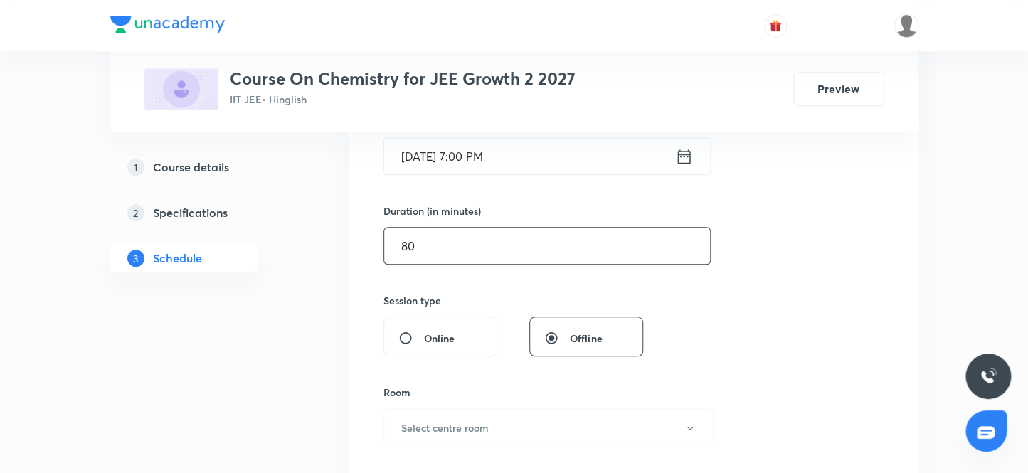
scroll to position [517, 0]
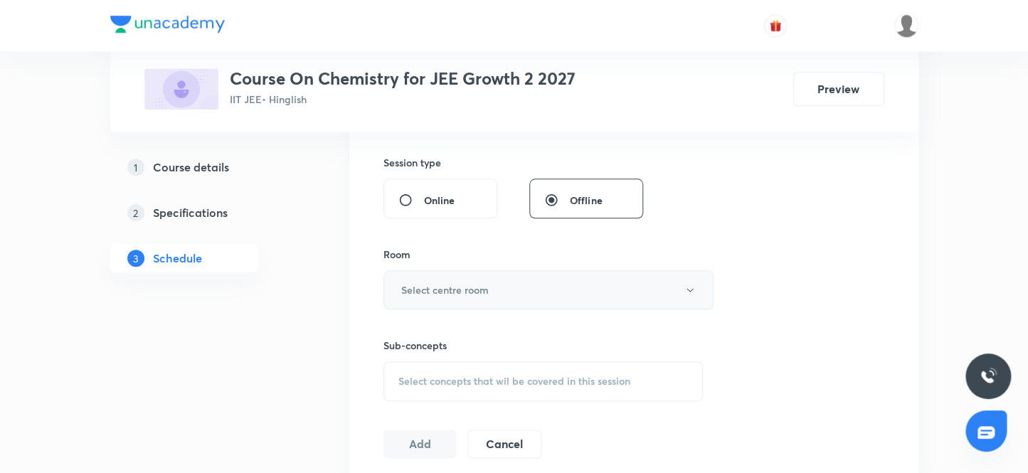
type input "80"
click at [472, 273] on button "Select centre room" at bounding box center [548, 289] width 330 height 39
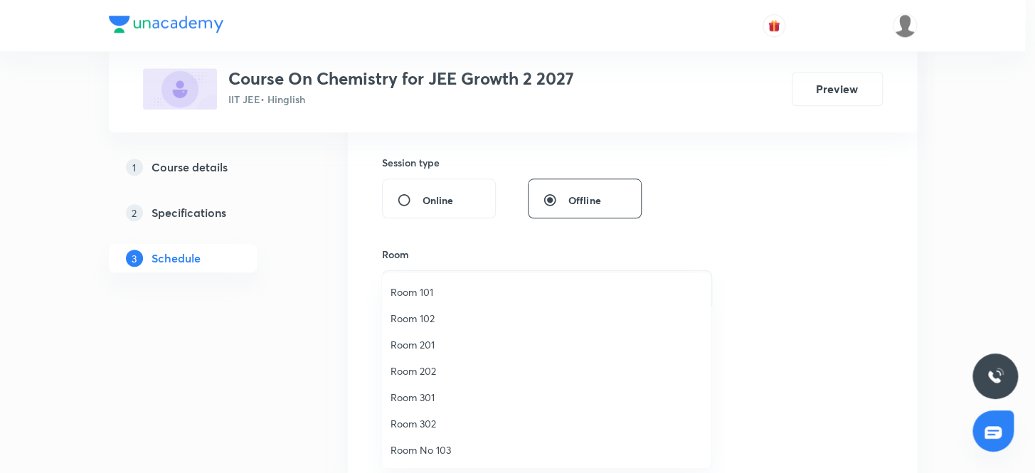
click at [425, 399] on span "Room 301" at bounding box center [547, 397] width 312 height 15
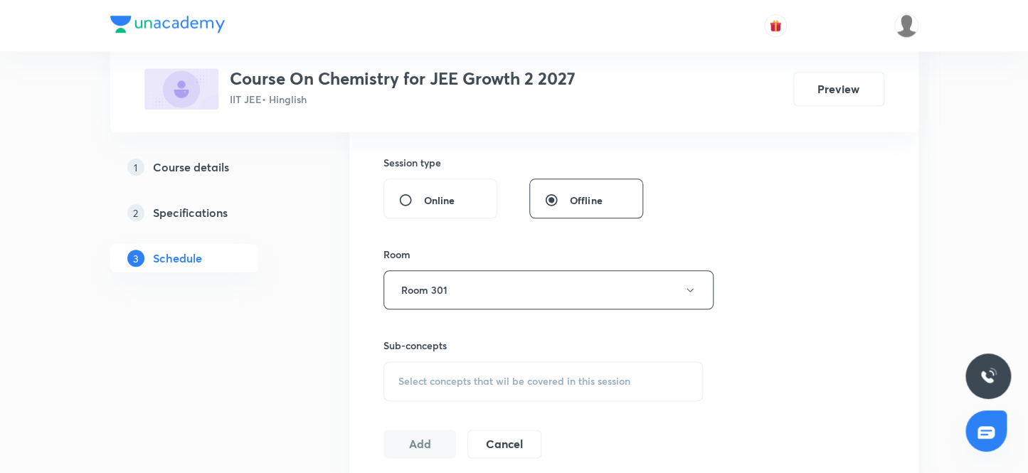
click at [870, 343] on div "Session 21 Live class Session title 19/99 Chemical bonding 14 ​ Schedule for Oc…" at bounding box center [633, 124] width 501 height 668
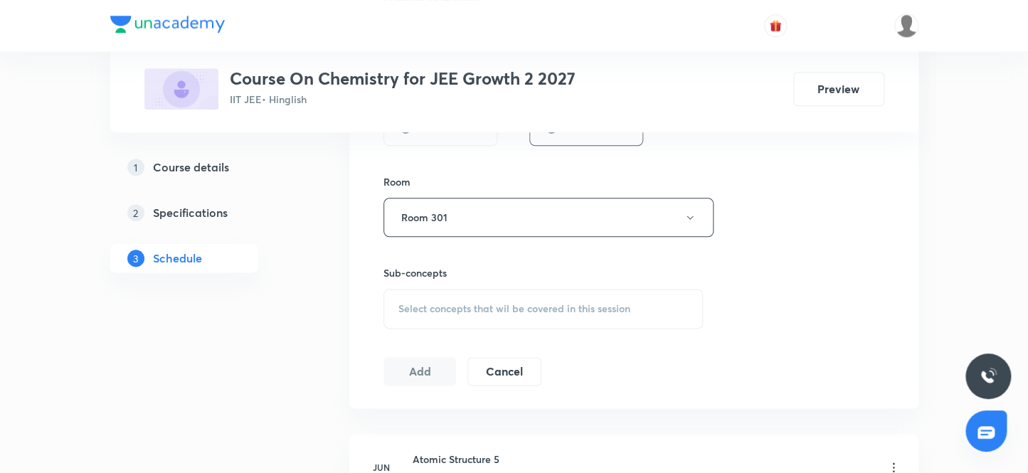
scroll to position [647, 0]
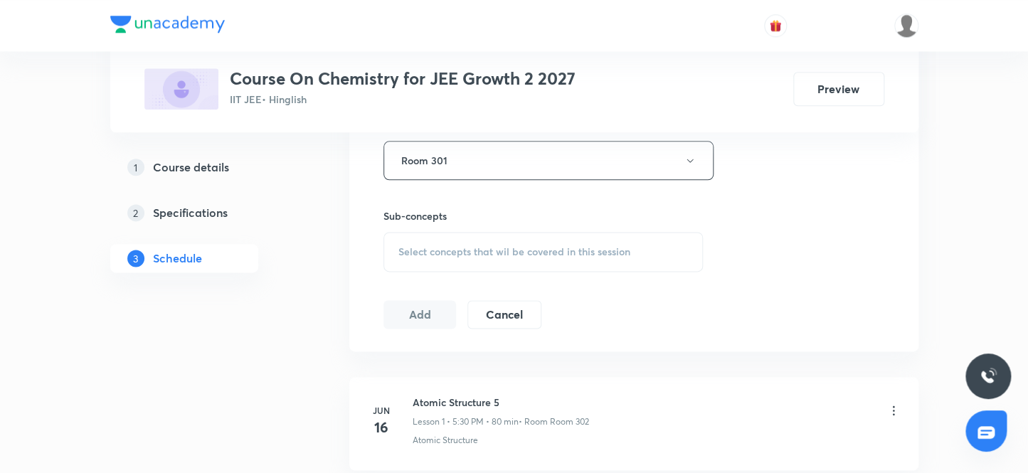
click at [564, 248] on span "Select concepts that wil be covered in this session" at bounding box center [514, 251] width 232 height 11
click at [529, 233] on div "Select concepts that wil be covered in this session" at bounding box center [543, 252] width 320 height 40
click at [526, 248] on span "Select concepts that wil be covered in this session" at bounding box center [514, 251] width 232 height 11
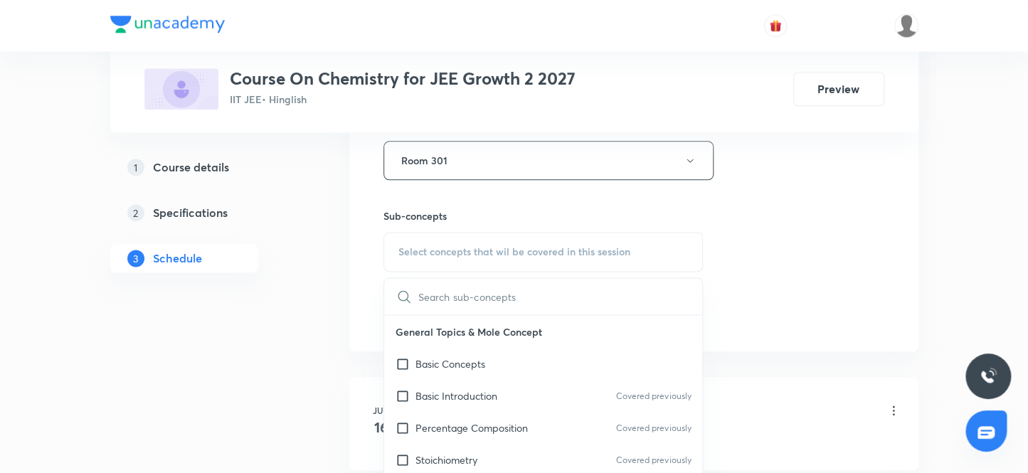
scroll to position [388, 0]
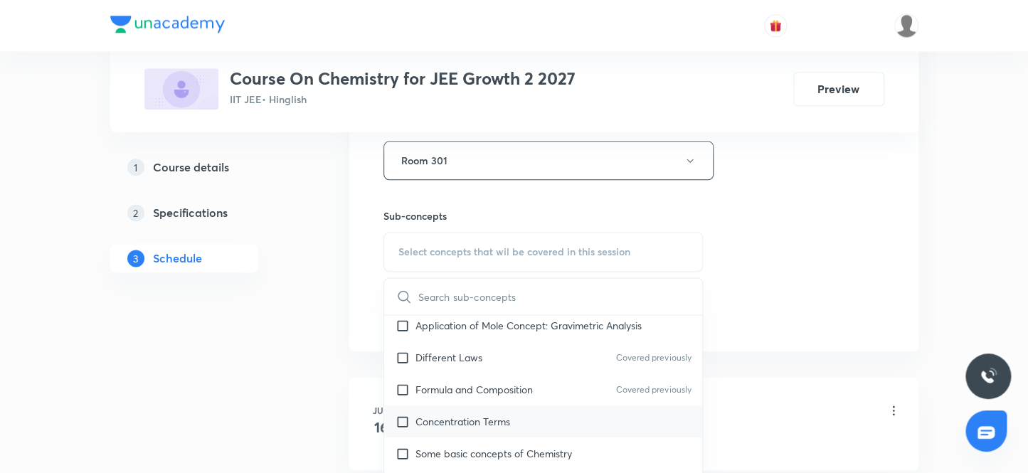
click at [509, 420] on p "Concentration Terms" at bounding box center [462, 421] width 95 height 15
checkbox input "true"
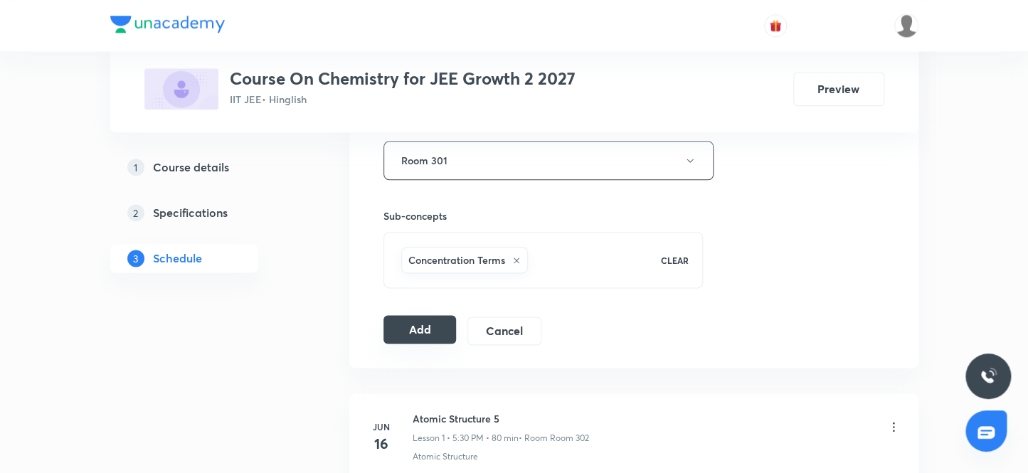
click at [447, 334] on button "Add" at bounding box center [419, 329] width 73 height 28
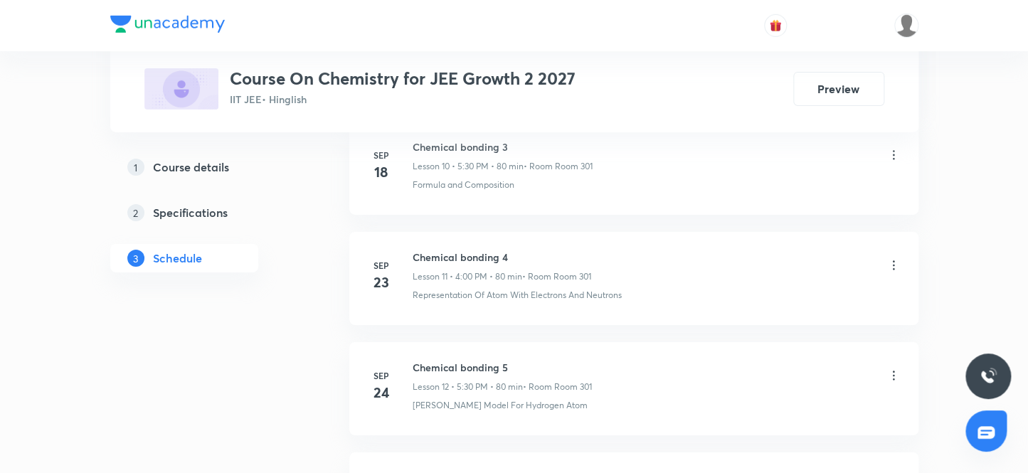
scroll to position [2884, 0]
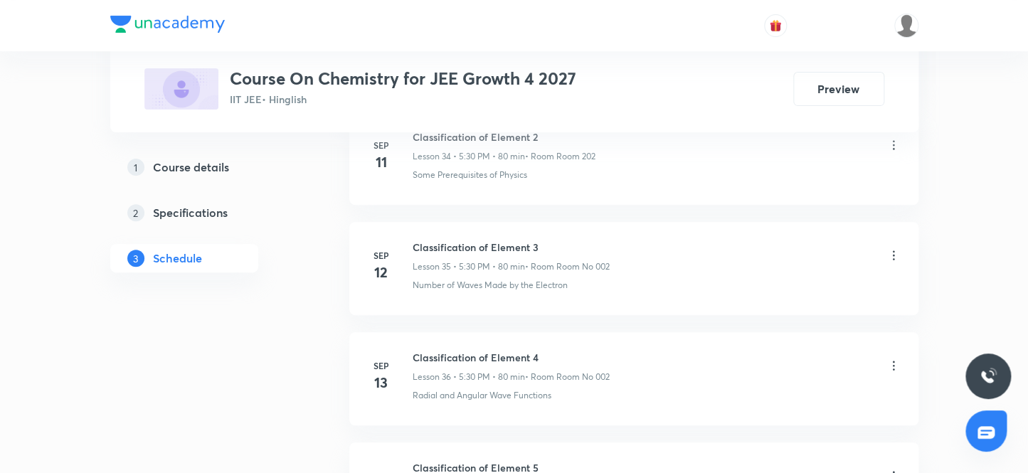
scroll to position [6702, 0]
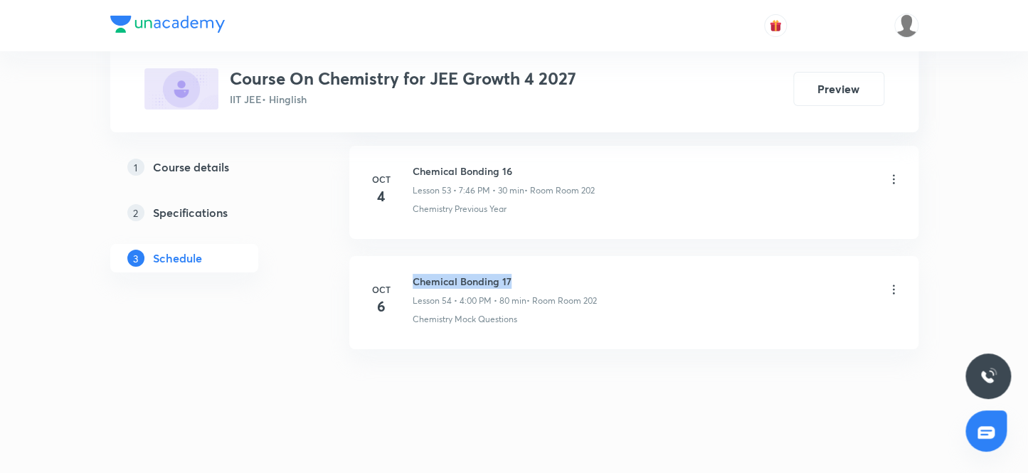
drag, startPoint x: 414, startPoint y: 266, endPoint x: 519, endPoint y: 266, distance: 105.3
click at [519, 274] on h6 "Chemical Bonding 17" at bounding box center [505, 281] width 184 height 15
copy h6 "Chemical Bonding 17"
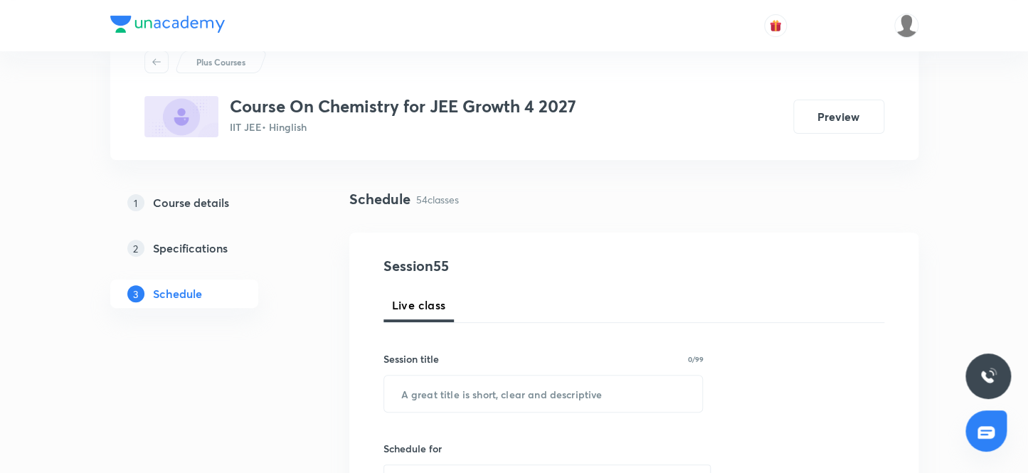
scroll to position [129, 0]
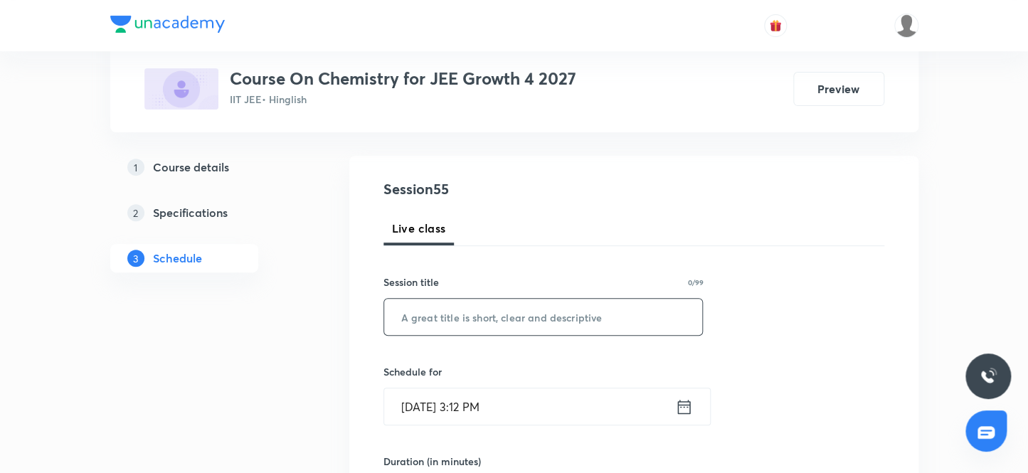
click at [441, 317] on input "text" at bounding box center [543, 317] width 319 height 36
paste input "Chemical Bonding 17"
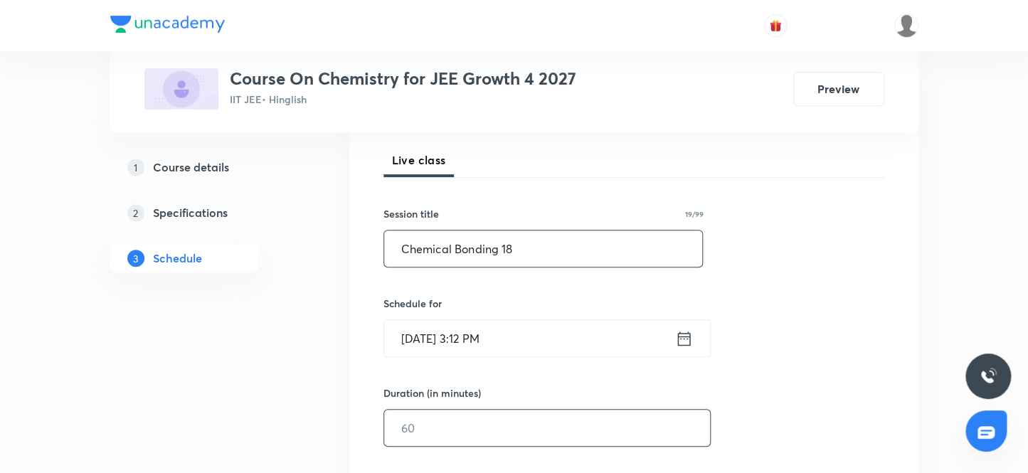
scroll to position [258, 0]
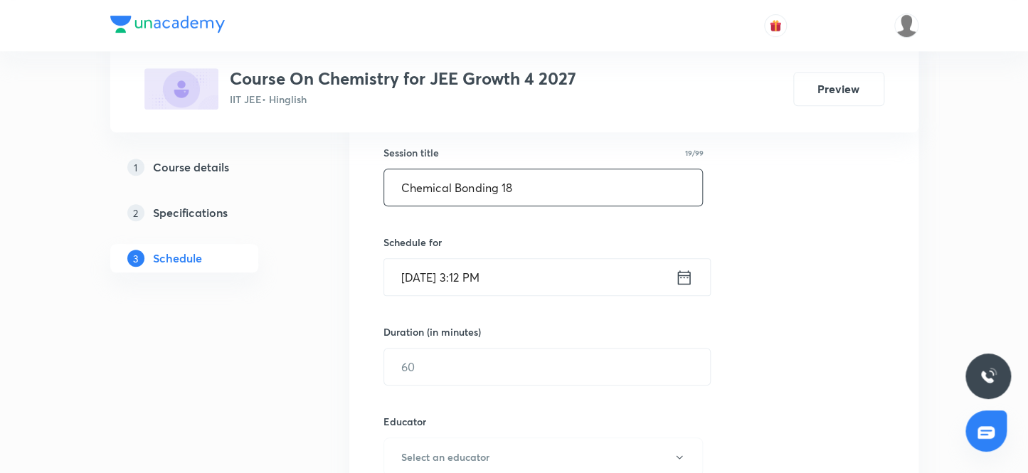
type input "Chemical Bonding 18"
click at [550, 276] on input "Oct 7, 2025, 3:12 PM" at bounding box center [529, 277] width 291 height 36
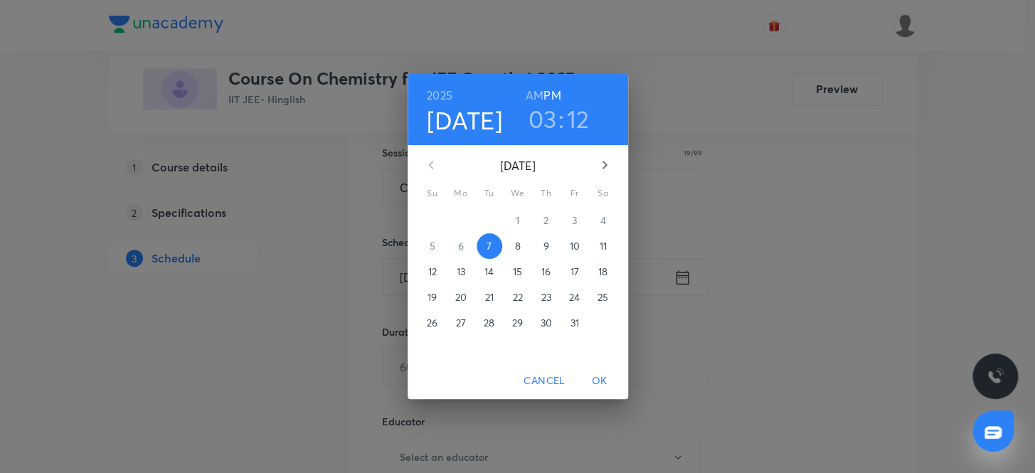
click at [519, 246] on p "8" at bounding box center [517, 246] width 6 height 14
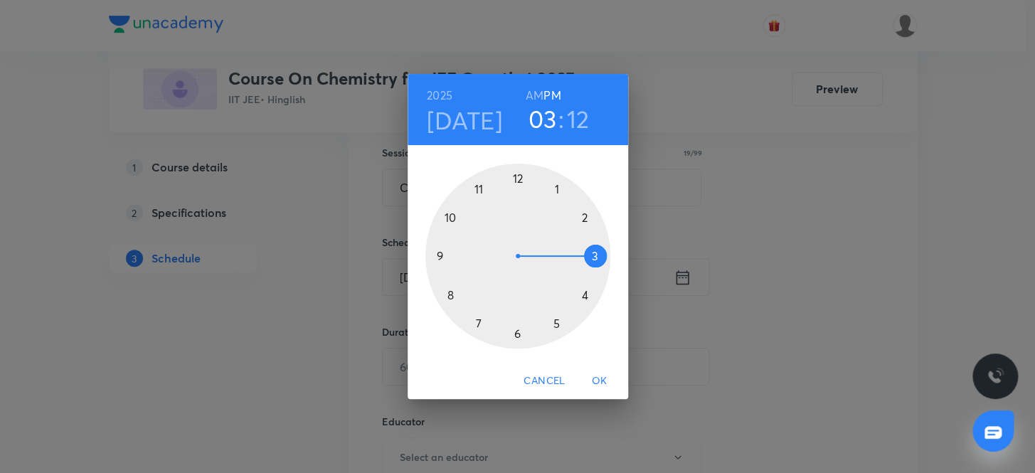
click at [452, 129] on h4 "Oct 8" at bounding box center [464, 120] width 75 height 30
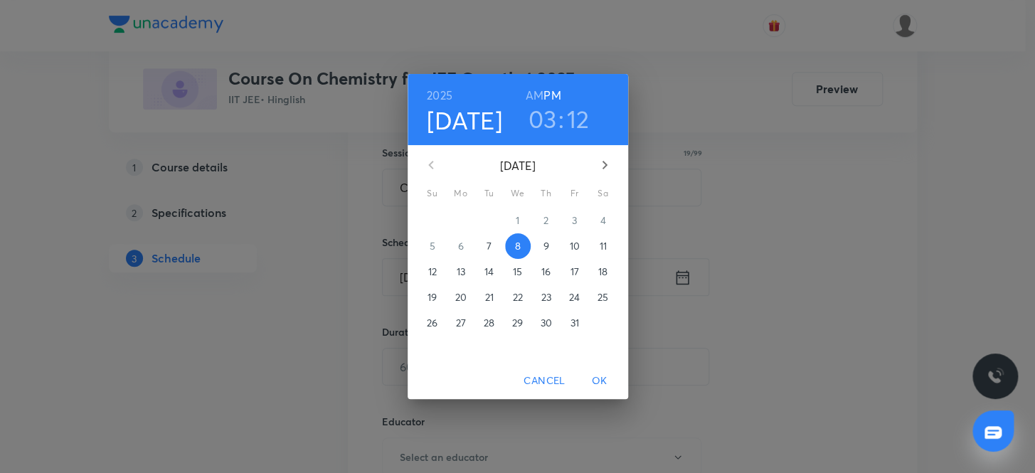
click at [491, 241] on p "7" at bounding box center [489, 246] width 5 height 14
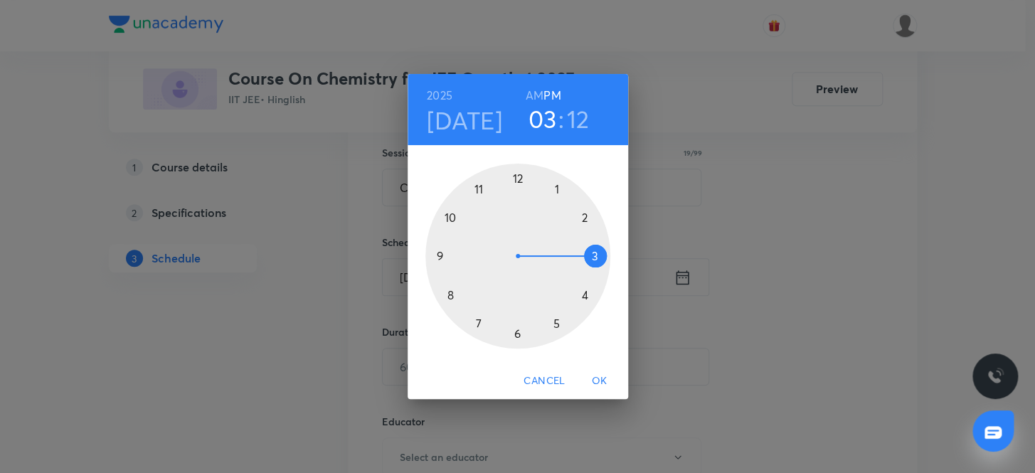
click at [764, 205] on div "2025 Oct 7 03 : 12 AM PM 1 2 3 4 5 6 7 8 9 10 11 12 Cancel OK" at bounding box center [517, 236] width 1035 height 473
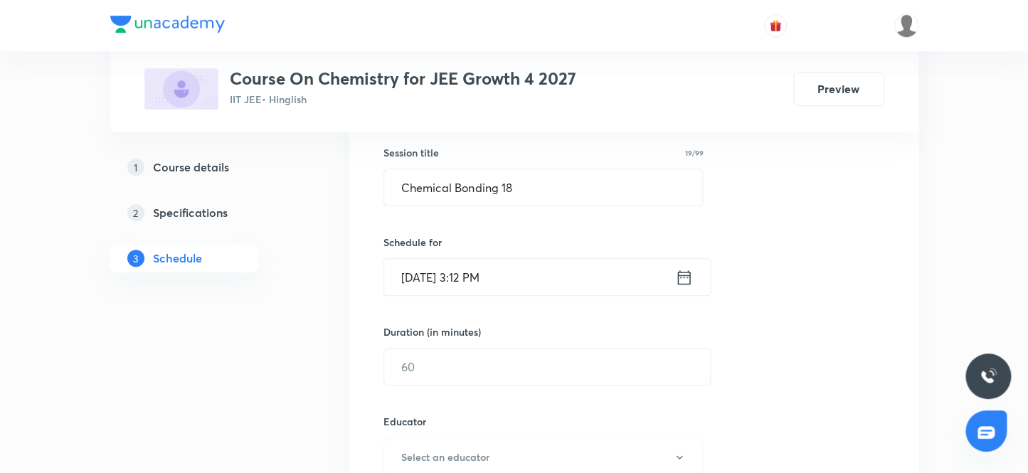
click at [532, 283] on input "Oct 7, 2025, 3:12 PM" at bounding box center [529, 277] width 291 height 36
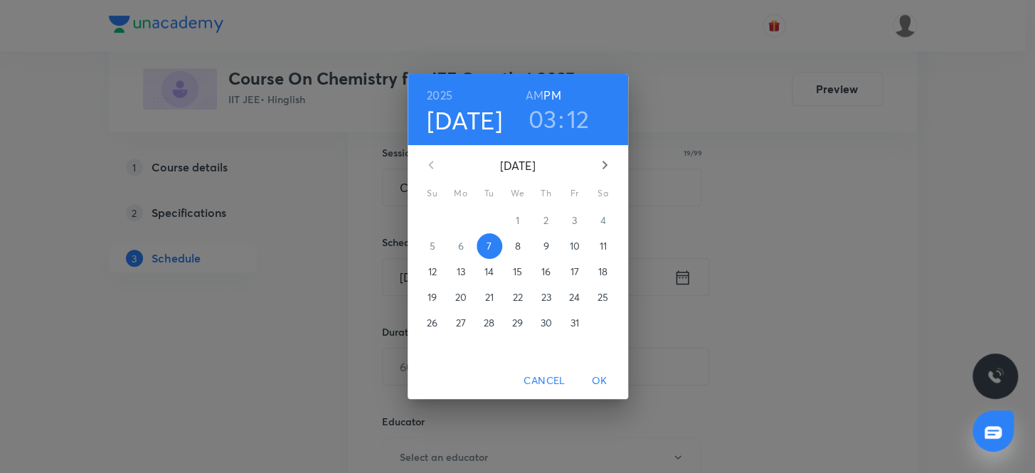
click at [554, 114] on h3 "03" at bounding box center [542, 119] width 28 height 30
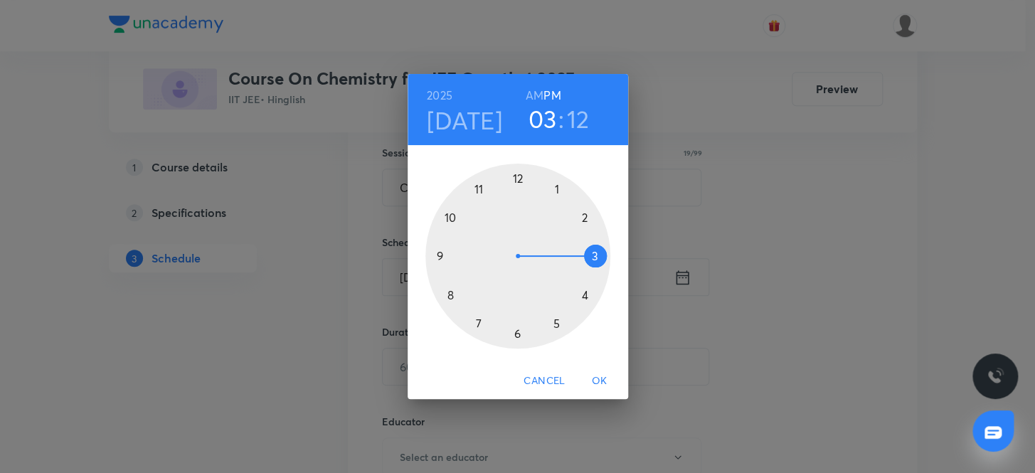
click at [541, 124] on h3 "03" at bounding box center [542, 119] width 28 height 30
click at [549, 117] on h3 "03" at bounding box center [542, 119] width 28 height 30
click at [583, 294] on div at bounding box center [517, 256] width 185 height 185
click at [517, 177] on div at bounding box center [517, 256] width 185 height 185
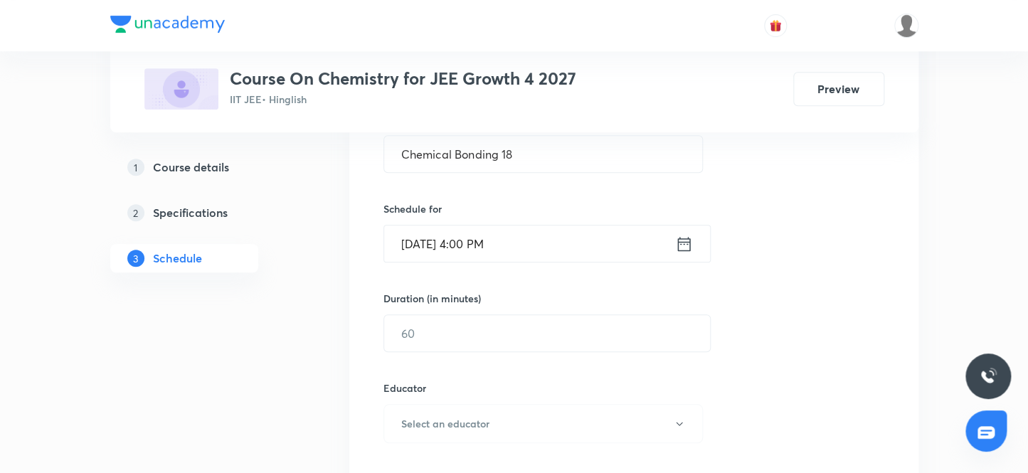
scroll to position [323, 0]
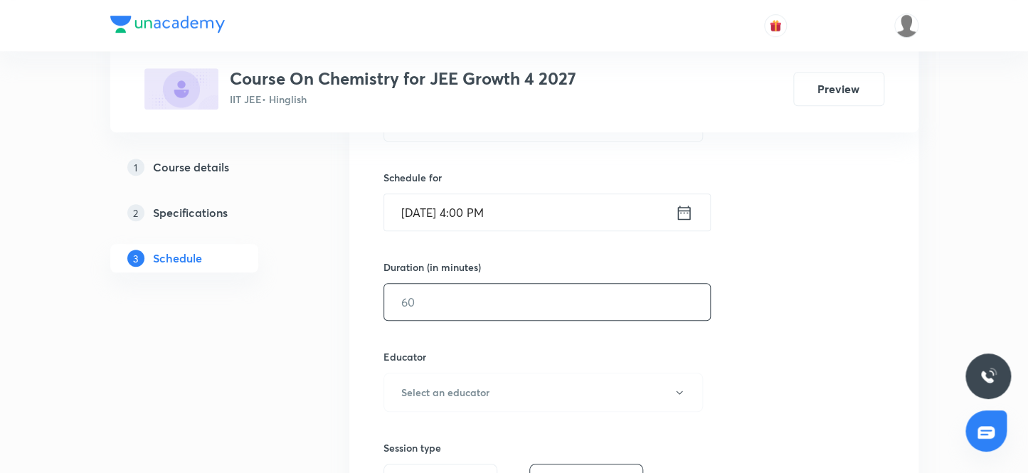
click at [487, 312] on input "text" at bounding box center [547, 302] width 326 height 36
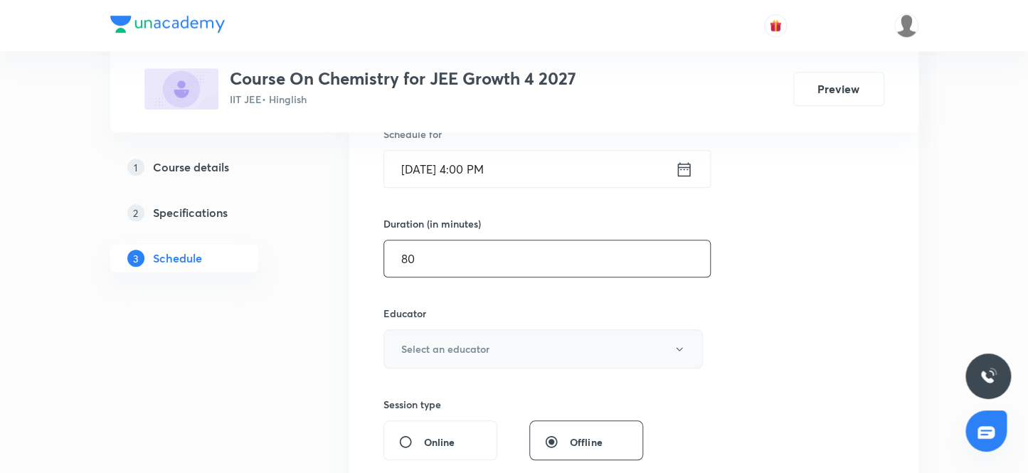
scroll to position [388, 0]
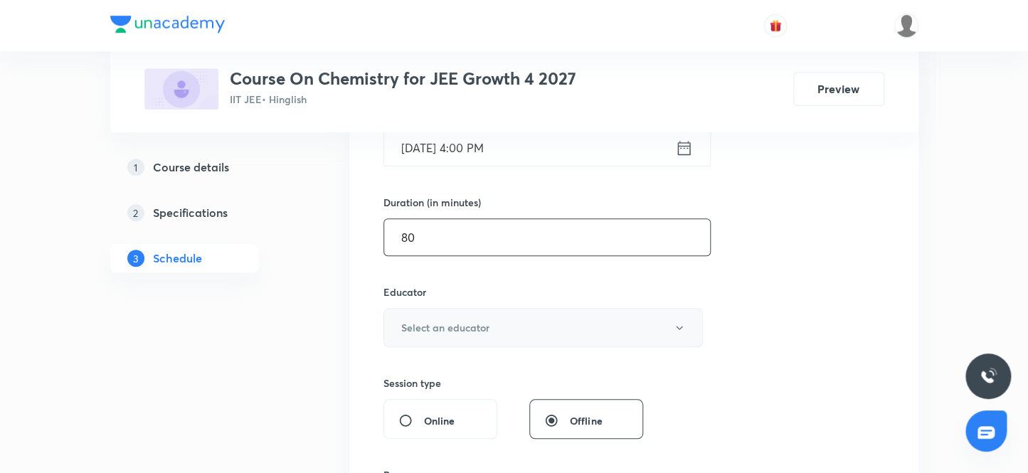
type input "80"
click at [447, 329] on h6 "Select an educator" at bounding box center [445, 327] width 88 height 15
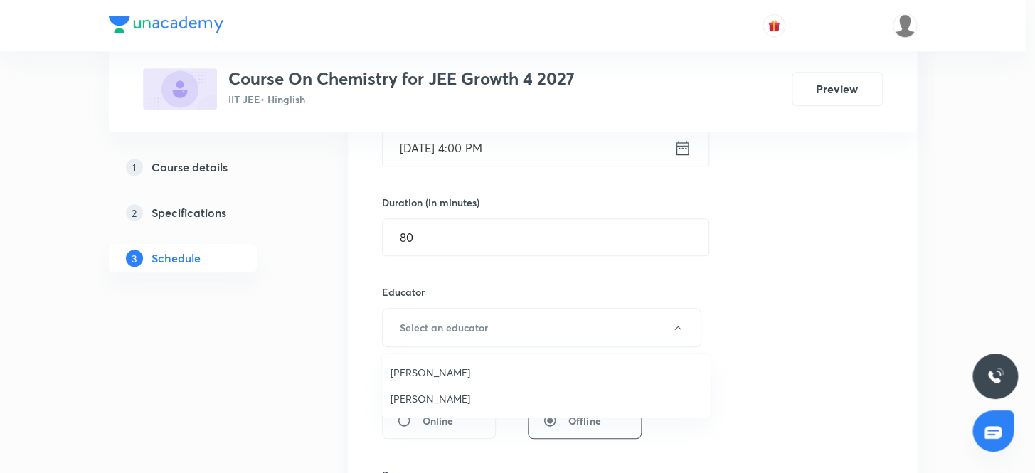
click at [426, 400] on span "Sandeep Maurya" at bounding box center [547, 398] width 312 height 15
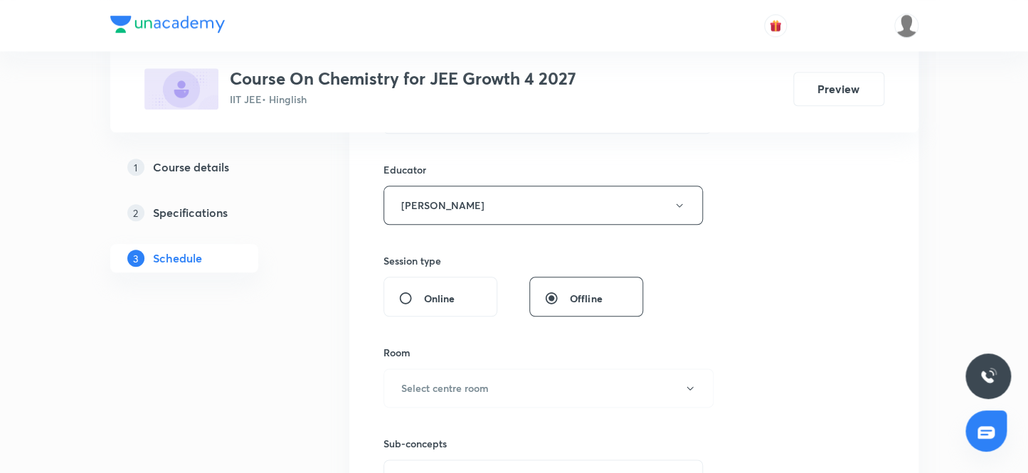
scroll to position [582, 0]
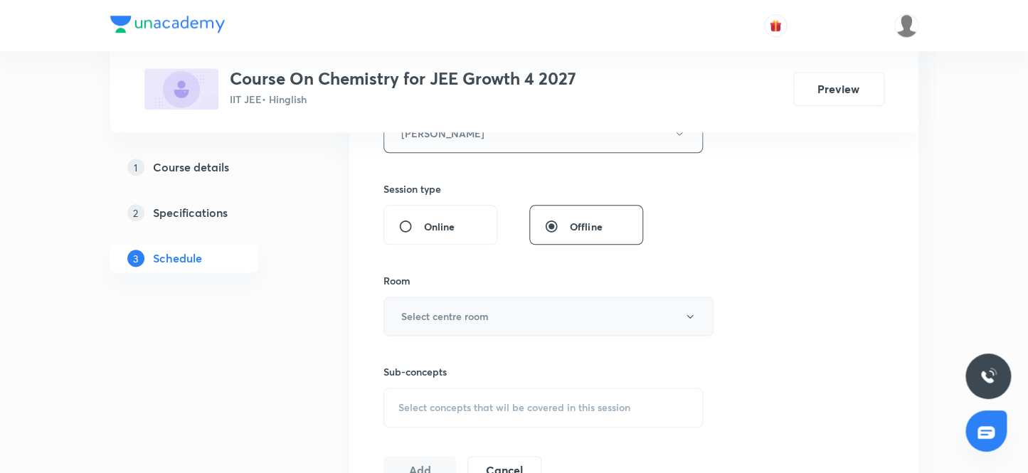
click at [491, 315] on button "Select centre room" at bounding box center [548, 316] width 330 height 39
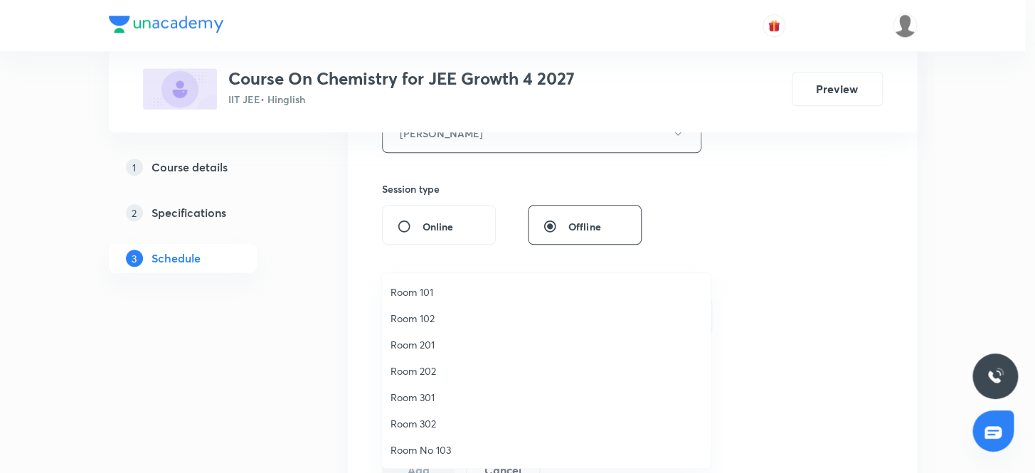
click at [427, 367] on span "Room 202" at bounding box center [547, 370] width 312 height 15
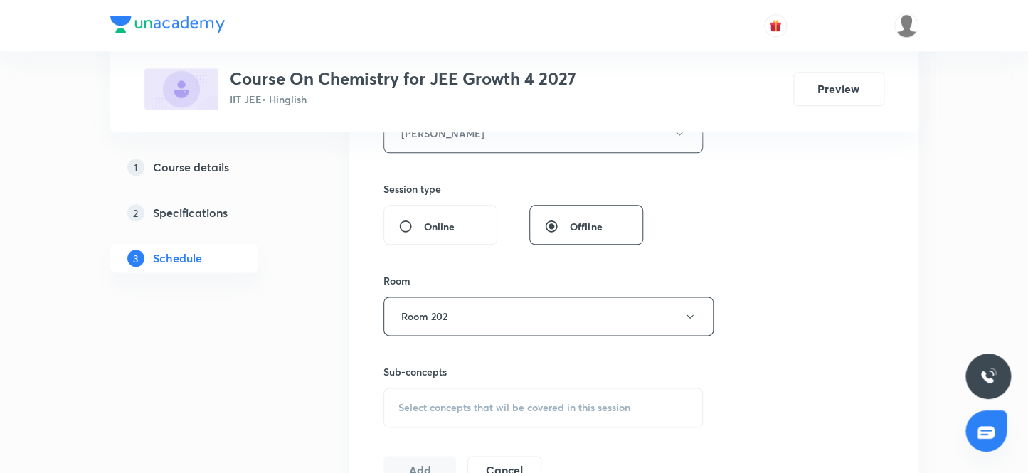
click at [896, 275] on div "Session 55 Live class Session title 19/99 Chemical Bonding 18 ​ Schedule for Oc…" at bounding box center [633, 105] width 569 height 804
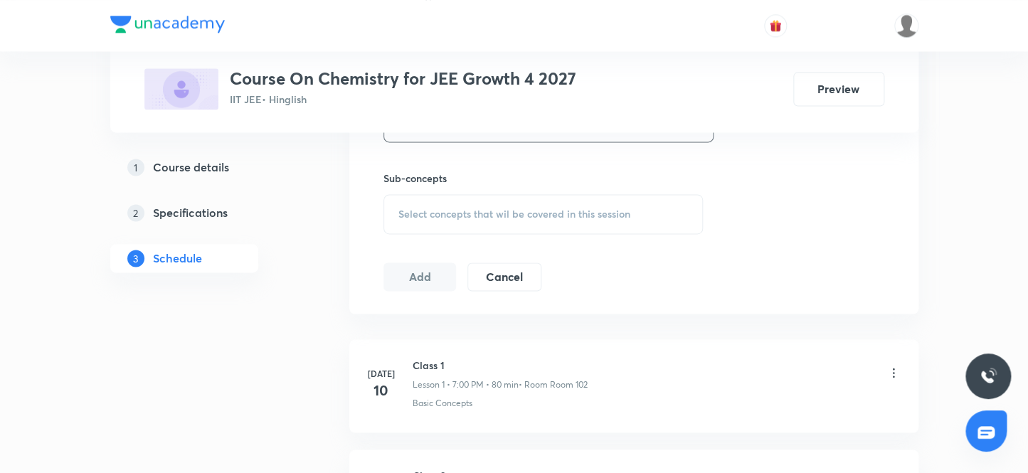
click at [502, 208] on span "Select concepts that wil be covered in this session" at bounding box center [514, 213] width 232 height 11
click at [492, 217] on span "Select concepts that wil be covered in this session" at bounding box center [514, 213] width 232 height 11
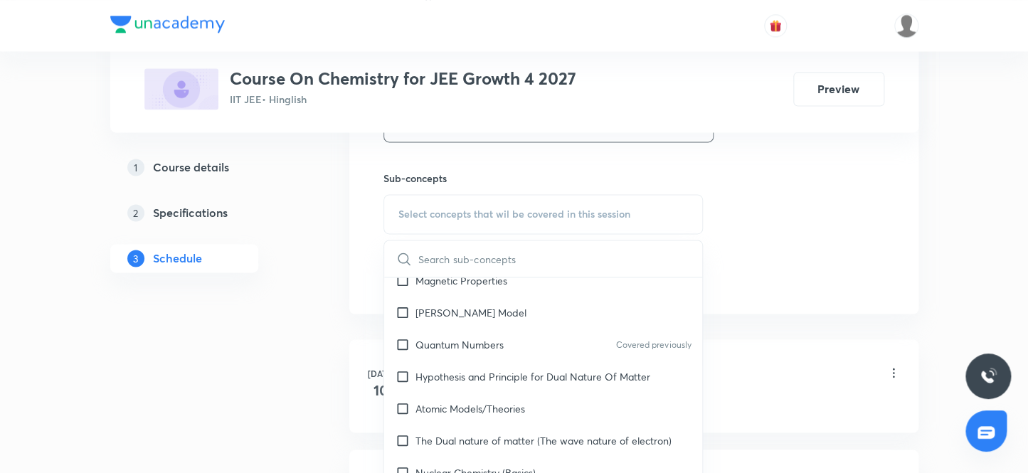
scroll to position [1293, 0]
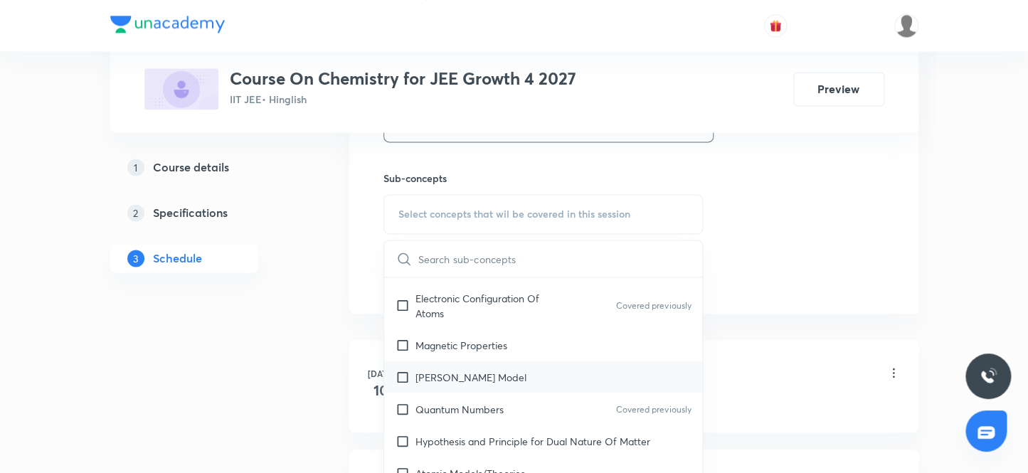
click at [429, 369] on p "Bohr's Model" at bounding box center [470, 376] width 111 height 15
checkbox input "true"
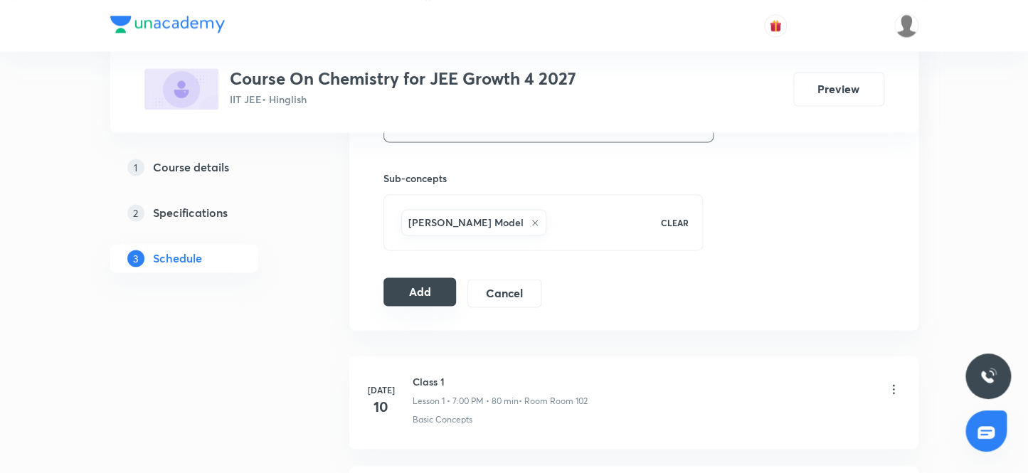
click at [414, 287] on button "Add" at bounding box center [419, 291] width 73 height 28
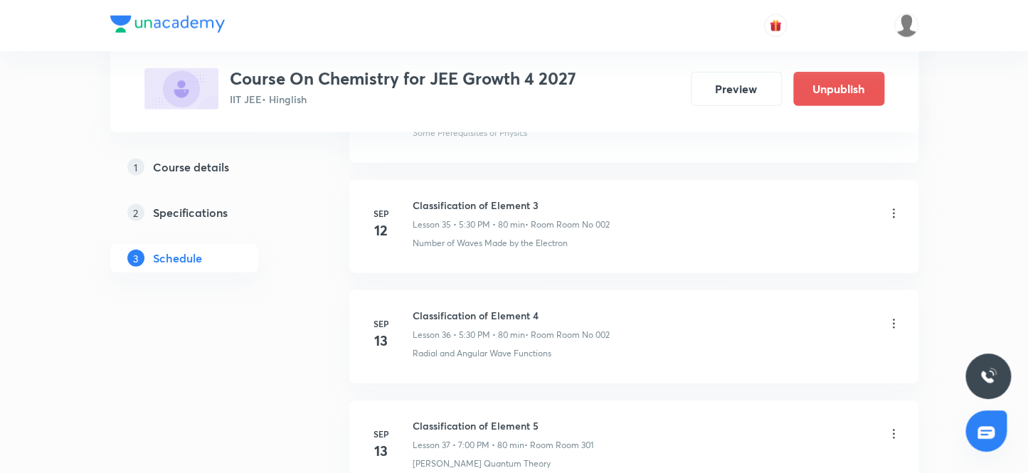
scroll to position [6068, 0]
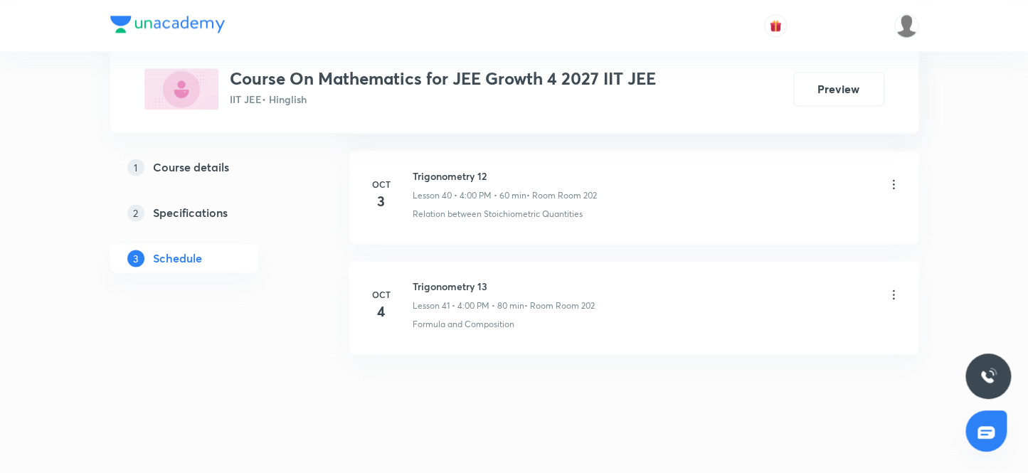
scroll to position [5271, 0]
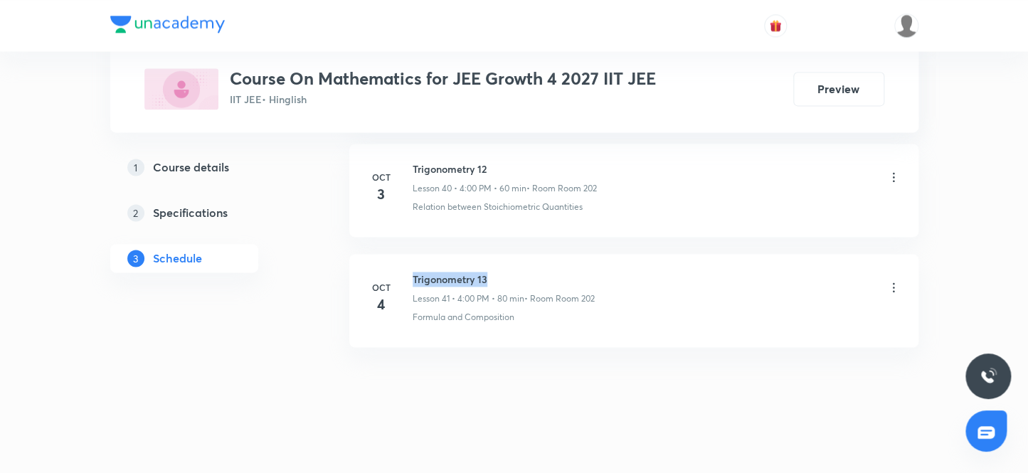
drag, startPoint x: 413, startPoint y: 263, endPoint x: 625, endPoint y: 267, distance: 212.7
click at [625, 272] on div "Trigonometry 13 Lesson 41 • 4:00 PM • 80 min • Room Room 202" at bounding box center [657, 288] width 488 height 33
copy h6 "Trigonometry 13"
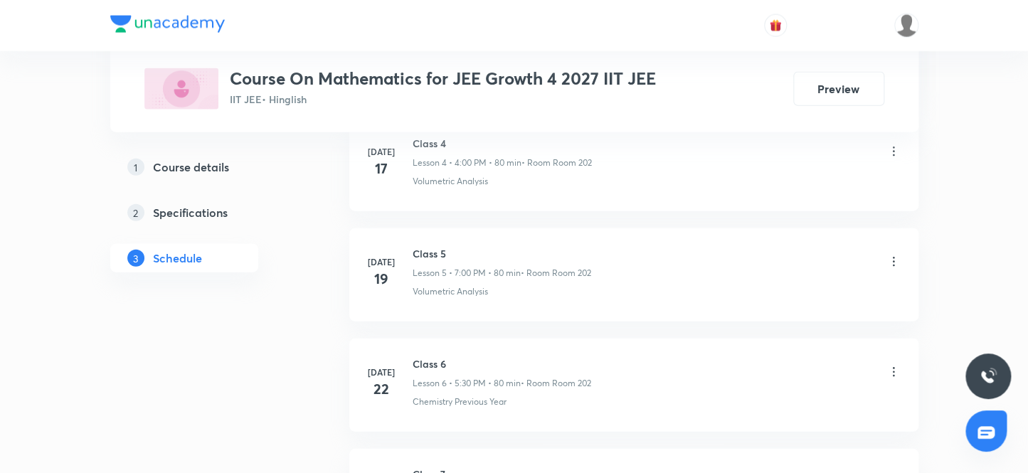
scroll to position [0, 0]
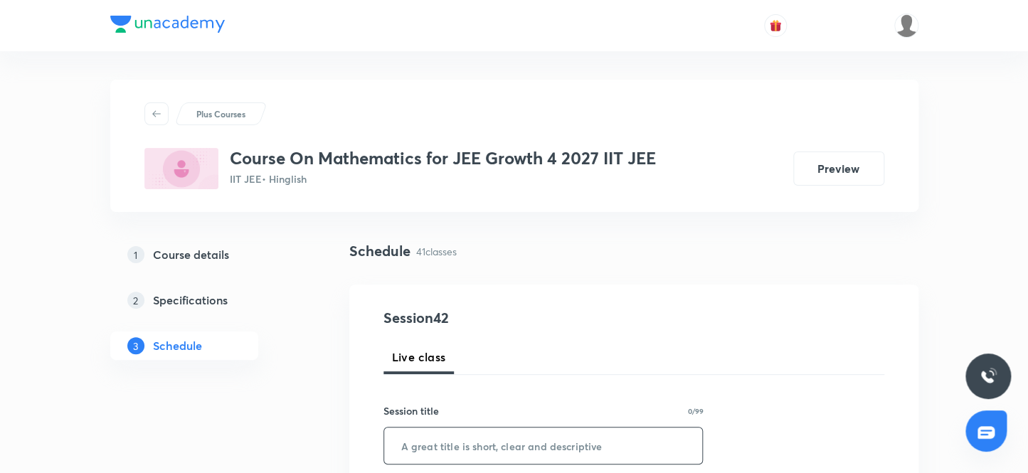
click at [462, 455] on input "text" at bounding box center [543, 445] width 319 height 36
paste input "Trigonometry 13"
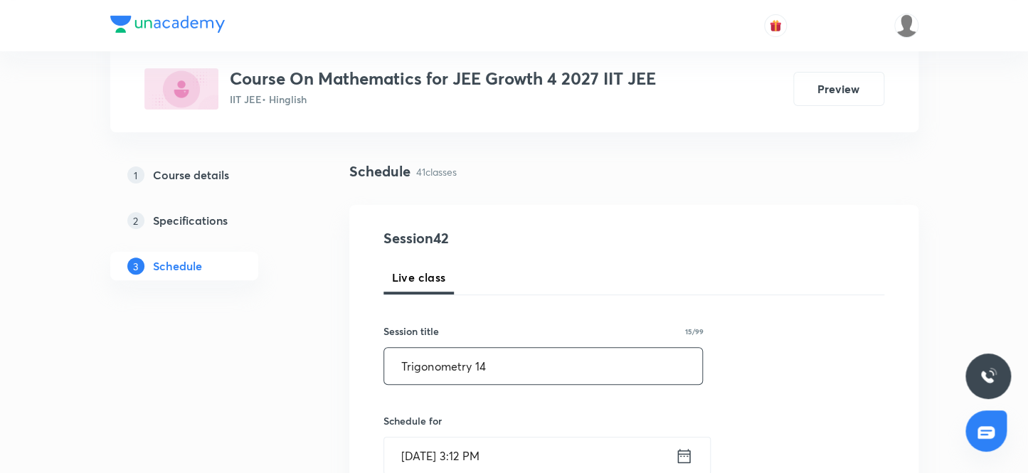
scroll to position [193, 0]
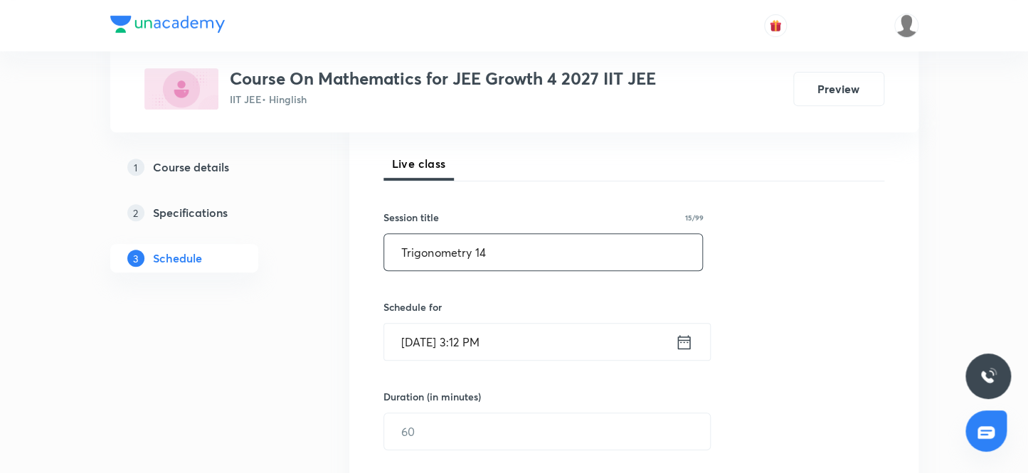
type input "Trigonometry 14"
click at [541, 335] on input "Oct 7, 2025, 3:12 PM" at bounding box center [529, 342] width 291 height 36
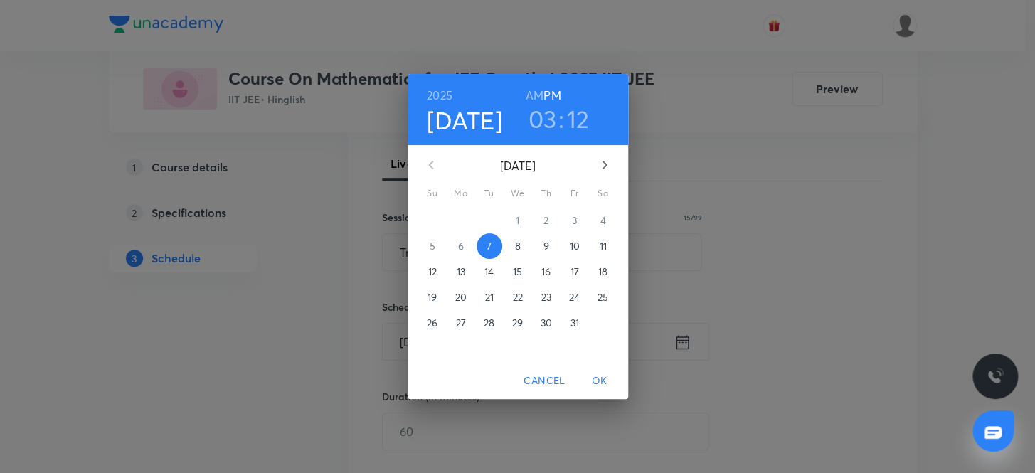
click at [535, 115] on h3 "03" at bounding box center [542, 119] width 28 height 30
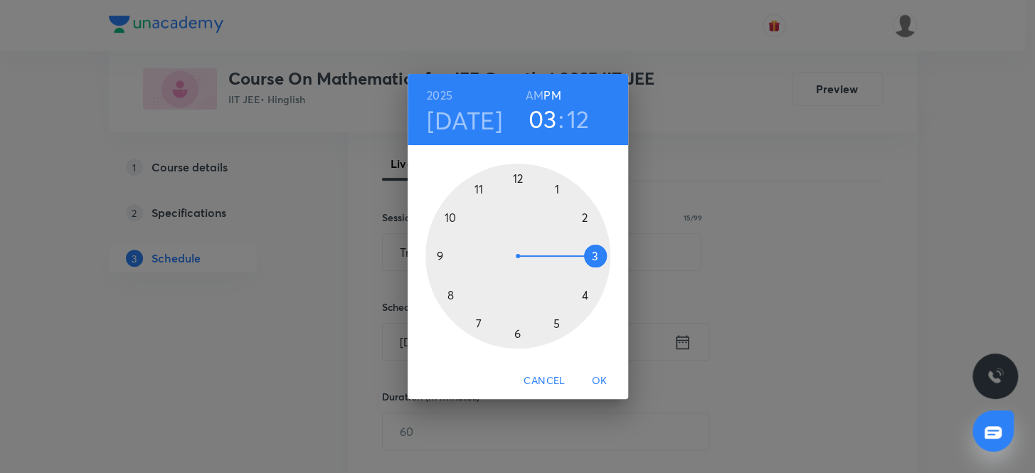
click at [557, 319] on div at bounding box center [517, 256] width 185 height 185
click at [519, 331] on div at bounding box center [517, 256] width 185 height 185
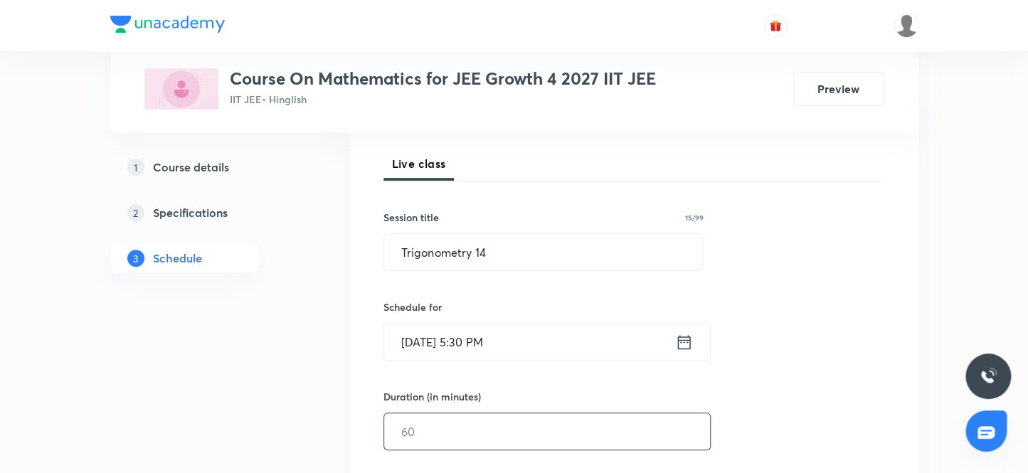
click at [473, 417] on input "text" at bounding box center [547, 431] width 326 height 36
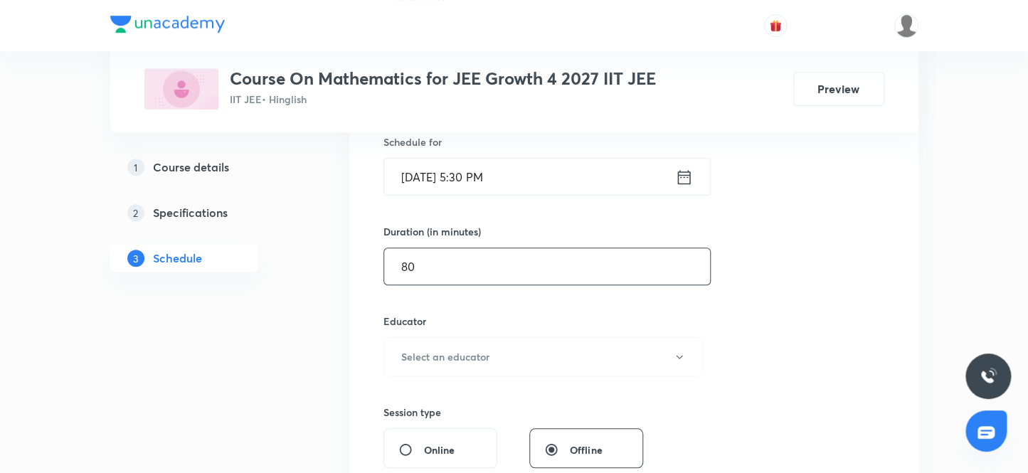
scroll to position [388, 0]
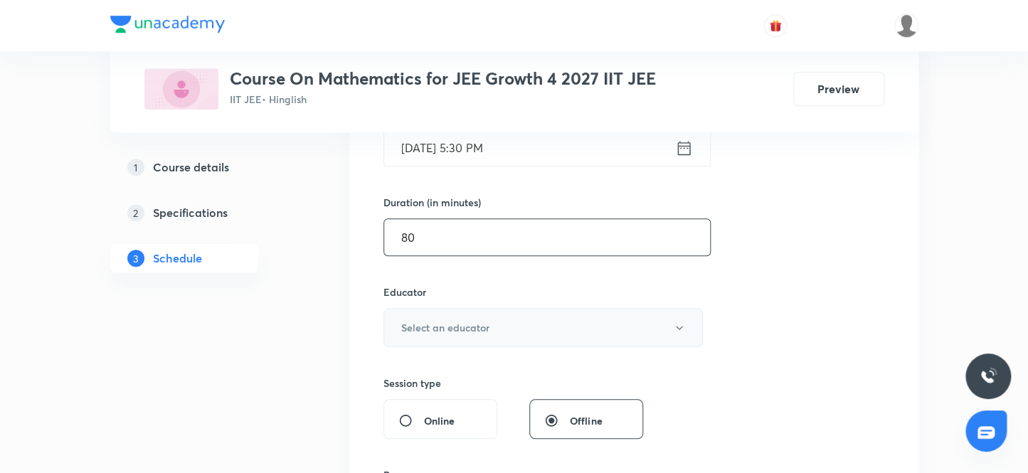
type input "80"
click at [469, 345] on button "Select an educator" at bounding box center [543, 327] width 320 height 39
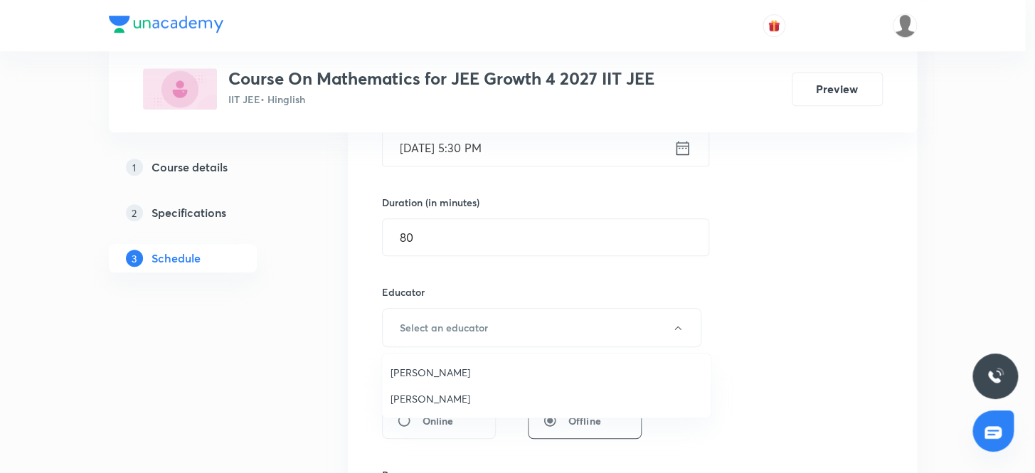
click at [468, 327] on div at bounding box center [517, 236] width 1035 height 473
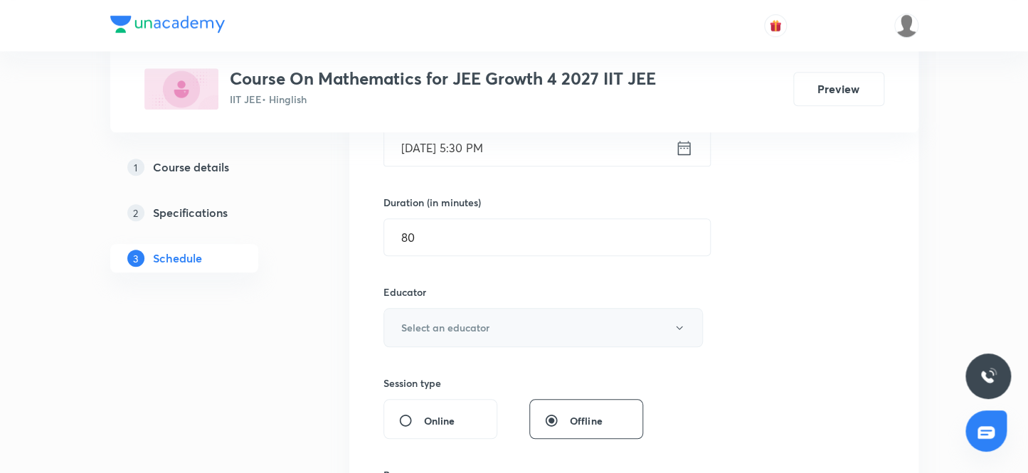
click at [442, 316] on button "Select an educator" at bounding box center [543, 327] width 320 height 39
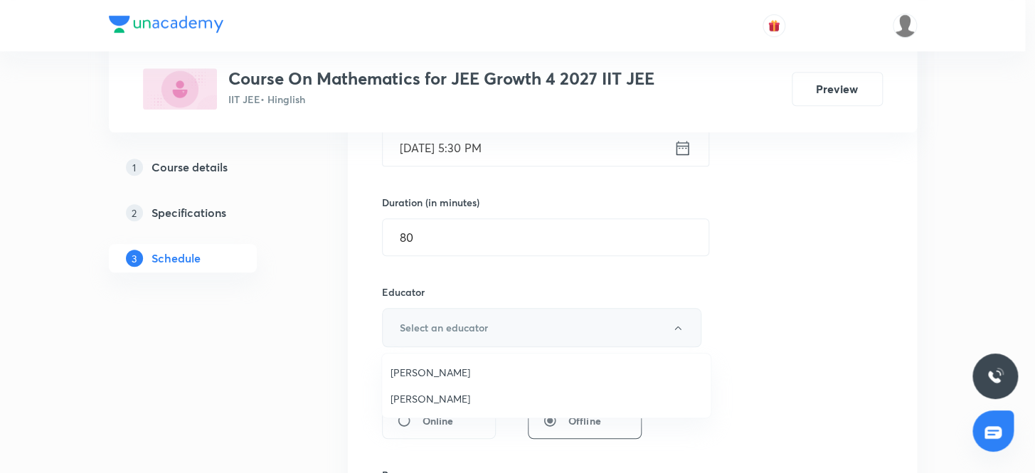
click at [434, 363] on li "Vijay Meghwal" at bounding box center [546, 372] width 329 height 26
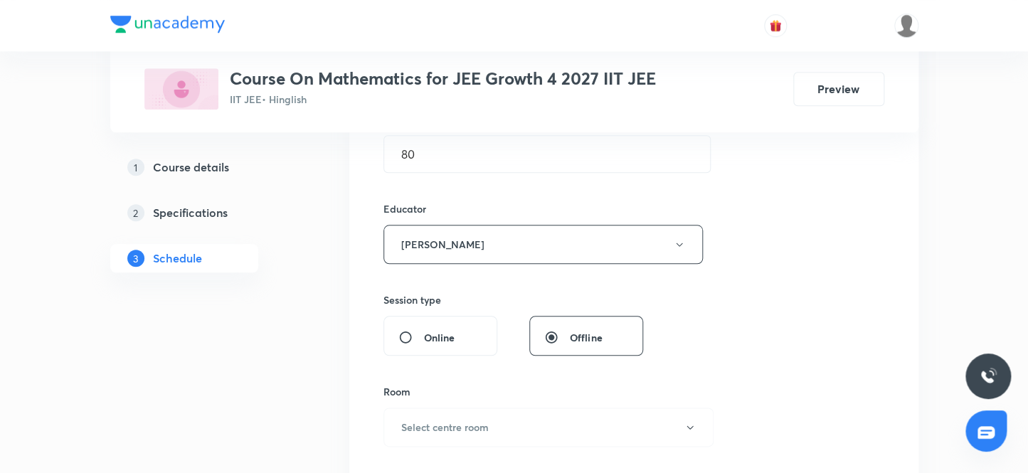
scroll to position [582, 0]
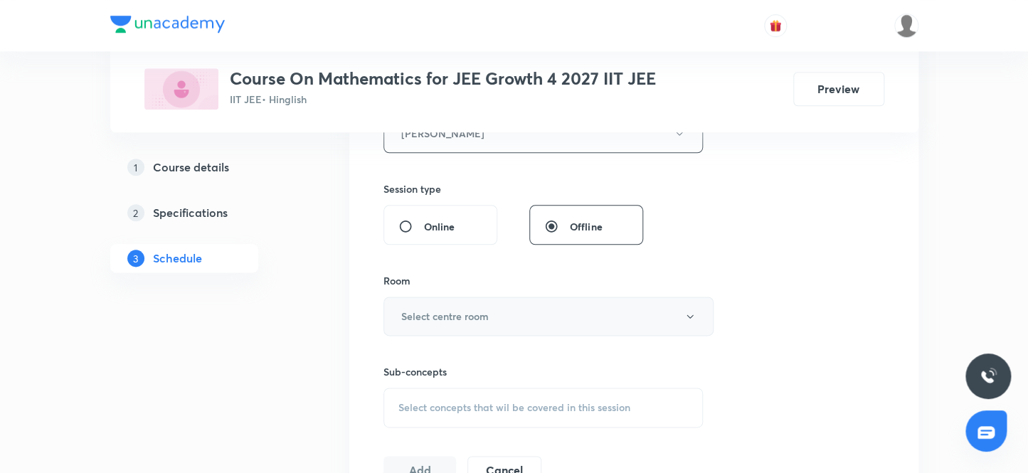
click at [459, 330] on button "Select centre room" at bounding box center [548, 316] width 330 height 39
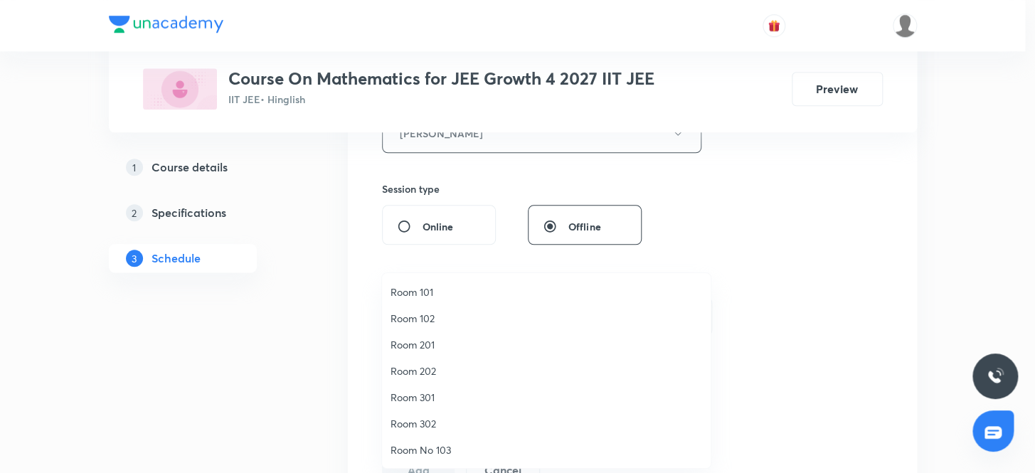
click at [434, 372] on span "Room 202" at bounding box center [547, 370] width 312 height 15
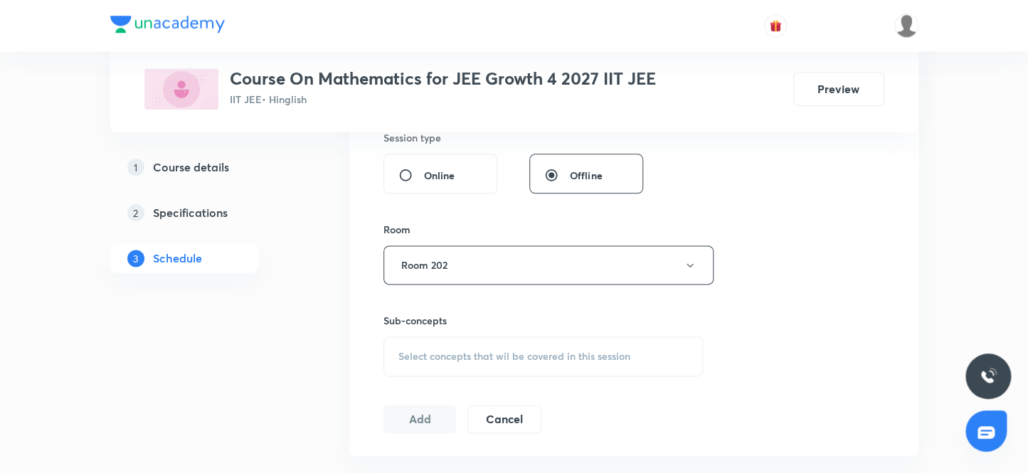
scroll to position [711, 0]
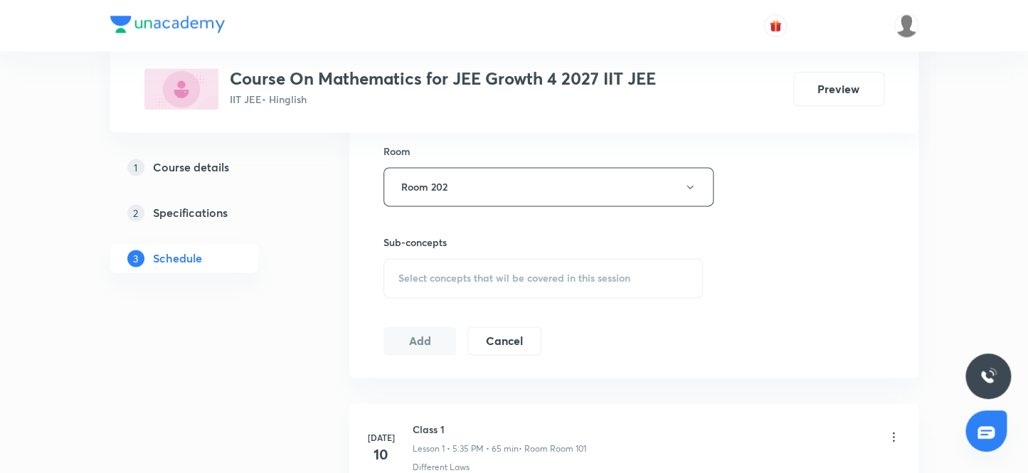
click at [423, 272] on span "Select concepts that wil be covered in this session" at bounding box center [514, 277] width 232 height 11
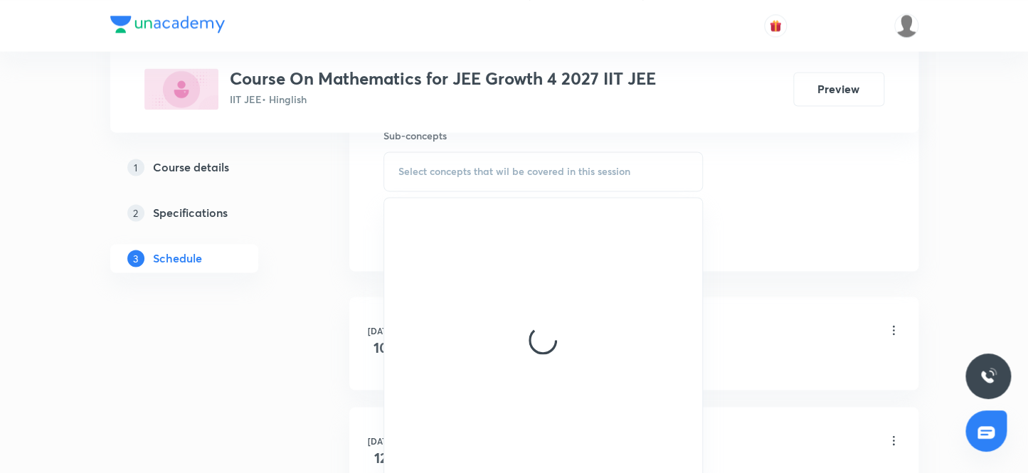
scroll to position [840, 0]
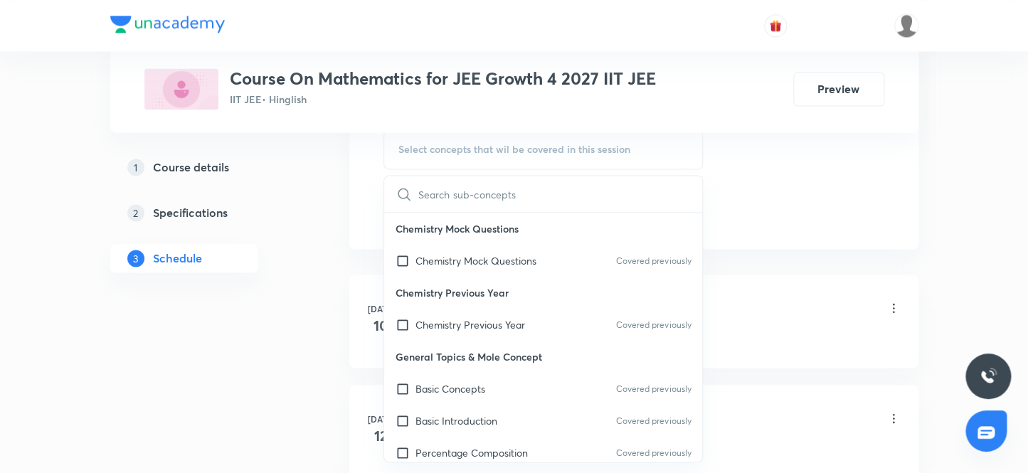
click at [473, 368] on p "General Topics & Mole Concept" at bounding box center [543, 357] width 319 height 32
click at [471, 393] on p "Basic Concepts" at bounding box center [450, 388] width 70 height 15
checkbox input "true"
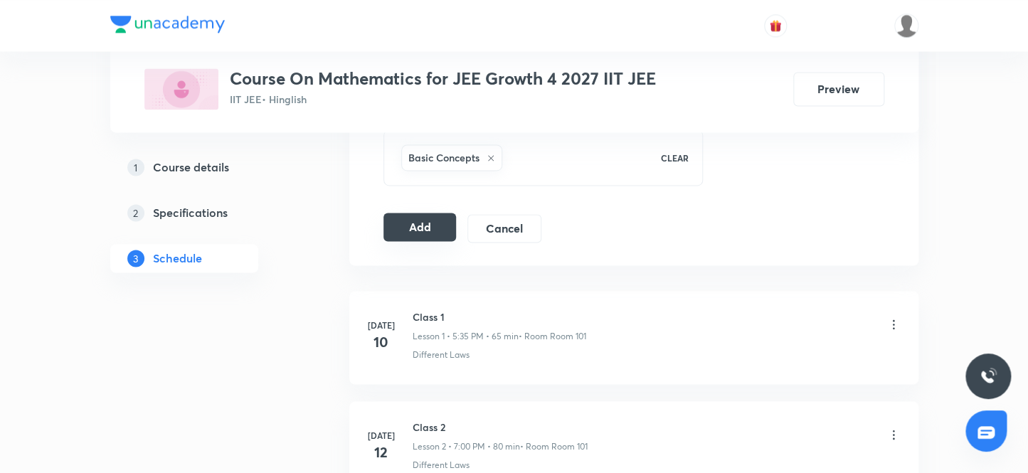
click at [441, 225] on button "Add" at bounding box center [419, 227] width 73 height 28
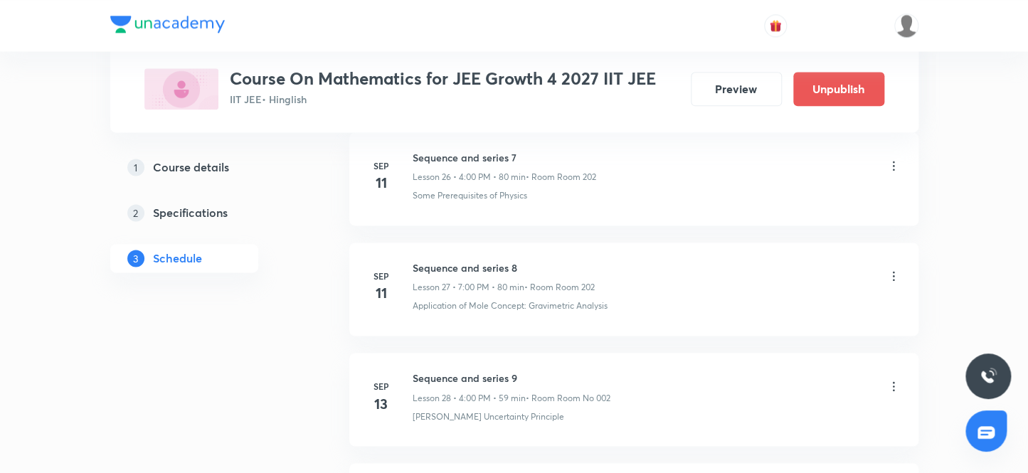
scroll to position [4638, 0]
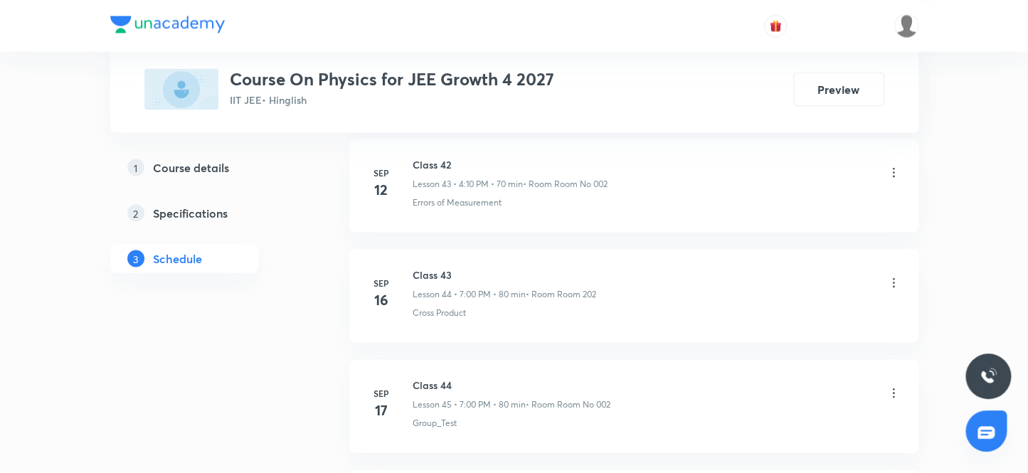
scroll to position [6922, 0]
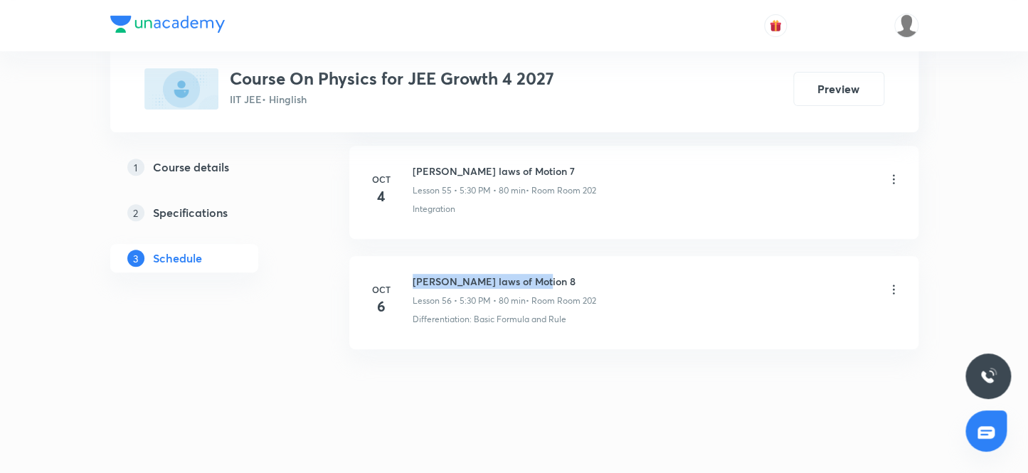
drag, startPoint x: 413, startPoint y: 265, endPoint x: 615, endPoint y: 265, distance: 202.0
click at [615, 274] on div "[PERSON_NAME] laws of Motion 8 Lesson 56 • 5:30 PM • 80 min • Room Room 202" at bounding box center [657, 290] width 488 height 33
copy h6 "[PERSON_NAME] laws of Motion 8"
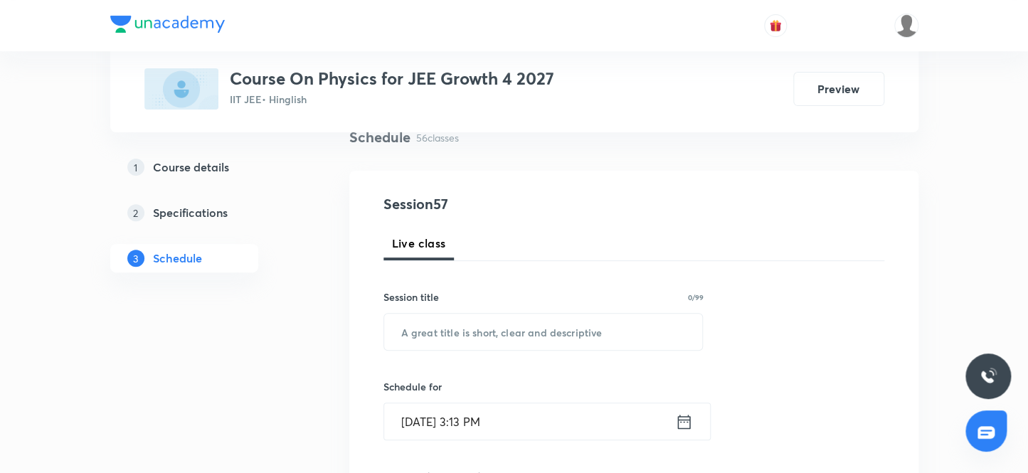
scroll to position [114, 0]
click at [447, 330] on input "text" at bounding box center [543, 332] width 319 height 36
paste input "[PERSON_NAME] laws of Motion 8"
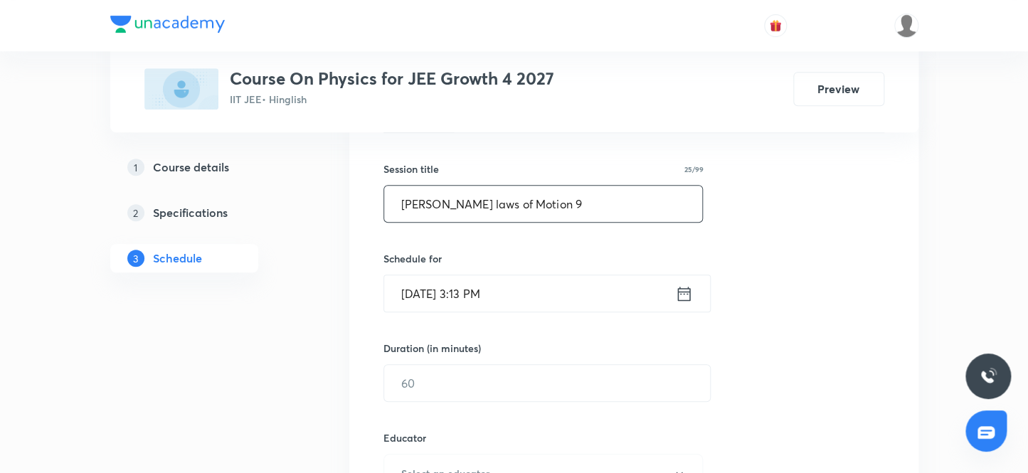
scroll to position [243, 0]
type input "[PERSON_NAME] laws of Motion 9"
click at [528, 303] on input "[DATE] 3:13 PM" at bounding box center [529, 293] width 291 height 36
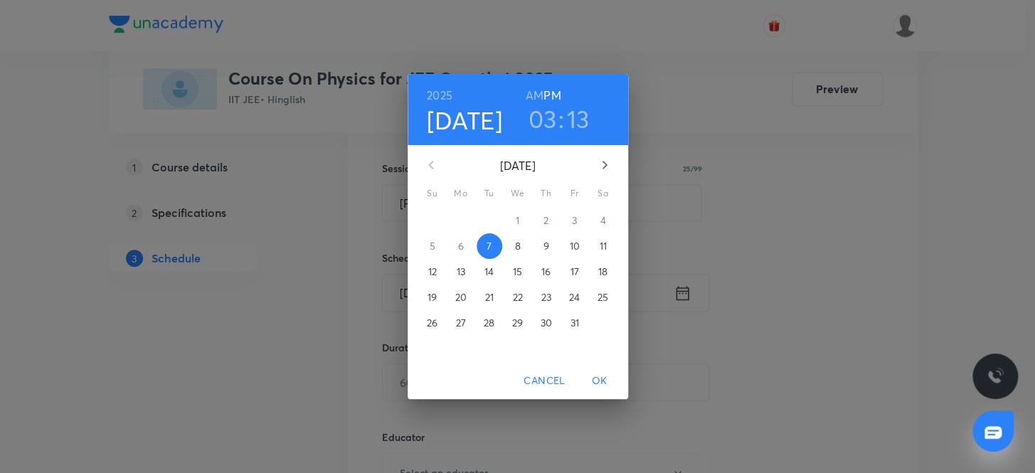
click at [531, 126] on h3 "03" at bounding box center [542, 119] width 28 height 30
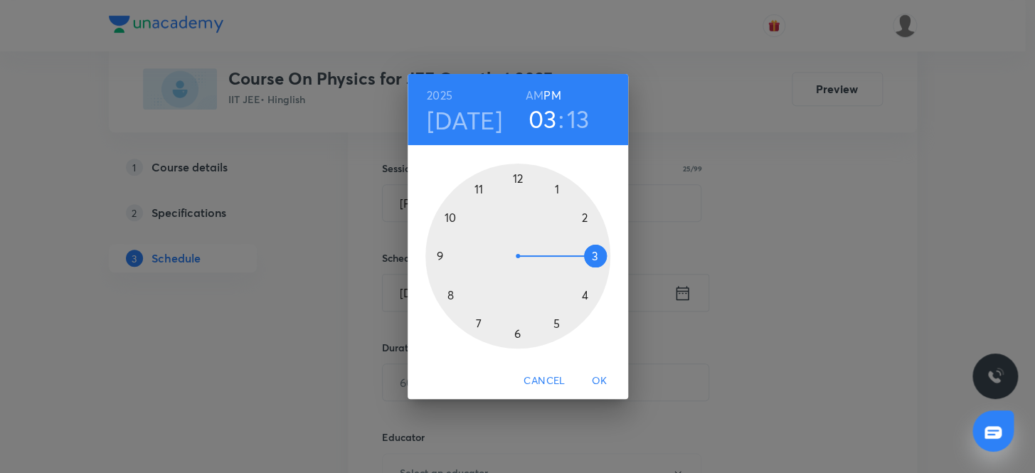
click at [552, 114] on h3 "03" at bounding box center [542, 119] width 28 height 30
click at [478, 319] on div at bounding box center [517, 256] width 185 height 185
click at [516, 177] on div at bounding box center [517, 256] width 185 height 185
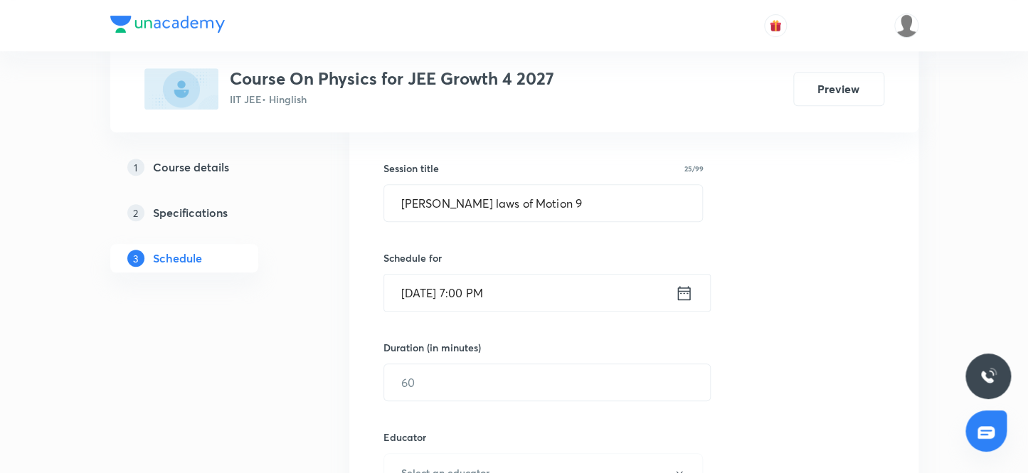
click at [467, 354] on div "Duration (in minutes) ​" at bounding box center [513, 370] width 260 height 61
click at [467, 379] on input "text" at bounding box center [547, 382] width 326 height 36
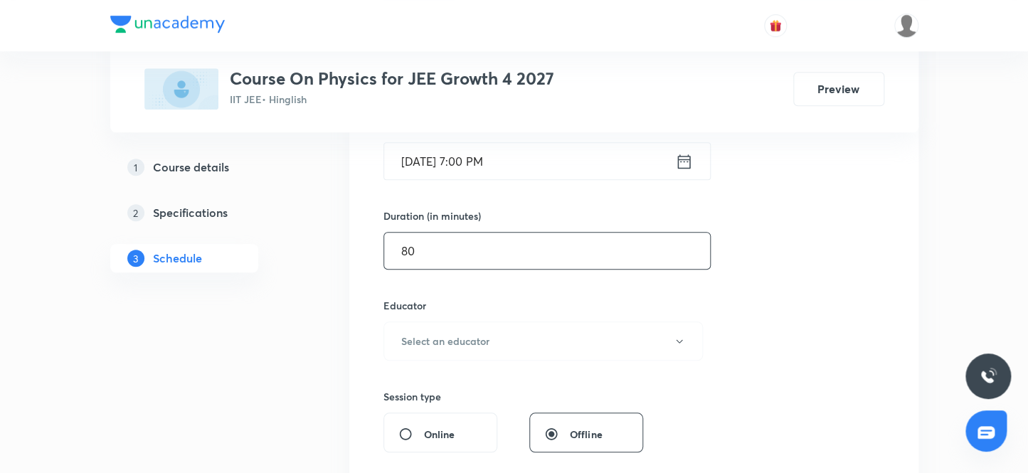
scroll to position [437, 0]
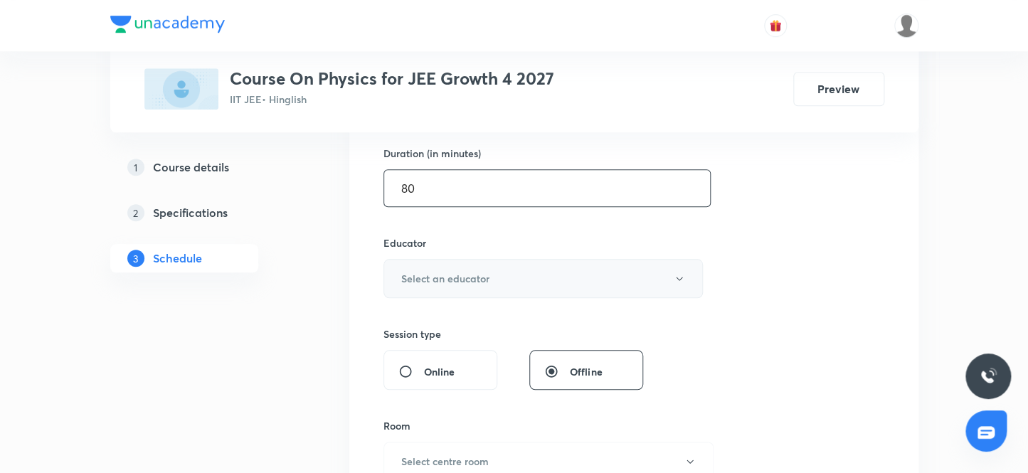
type input "80"
click at [515, 276] on button "Select an educator" at bounding box center [543, 278] width 320 height 39
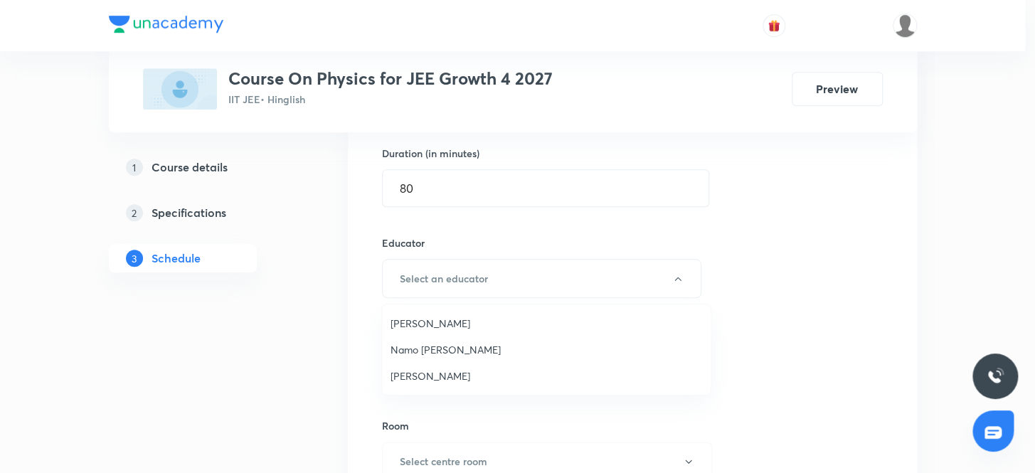
click at [403, 322] on span "[PERSON_NAME]" at bounding box center [547, 323] width 312 height 15
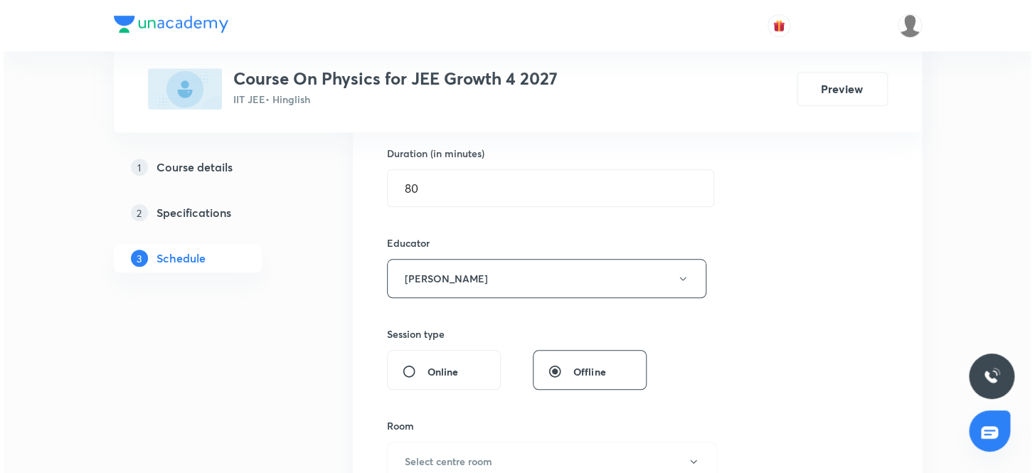
scroll to position [501, 0]
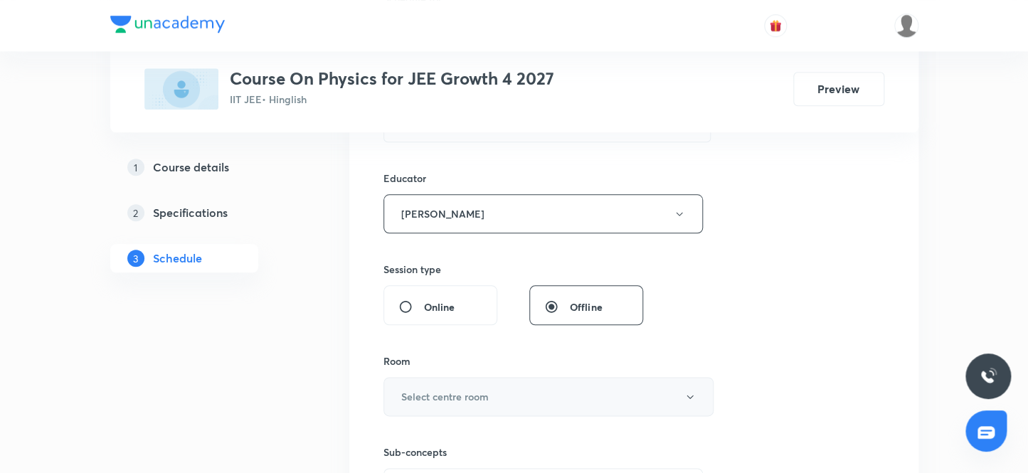
click at [495, 403] on button "Select centre room" at bounding box center [548, 396] width 330 height 39
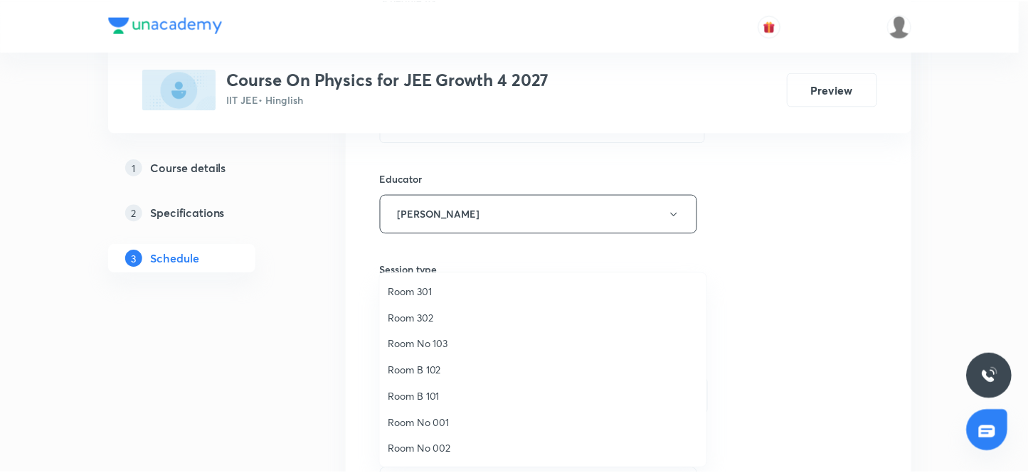
scroll to position [41, 0]
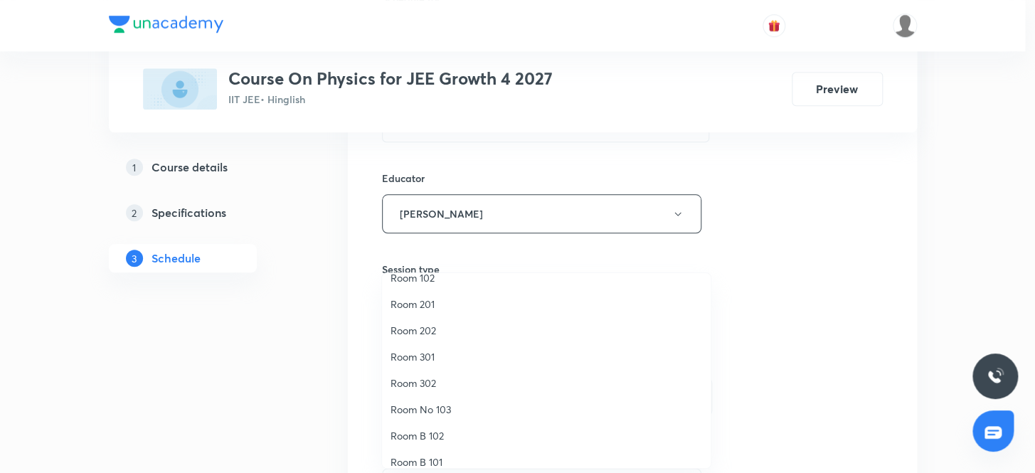
click at [429, 327] on span "Room 202" at bounding box center [547, 330] width 312 height 15
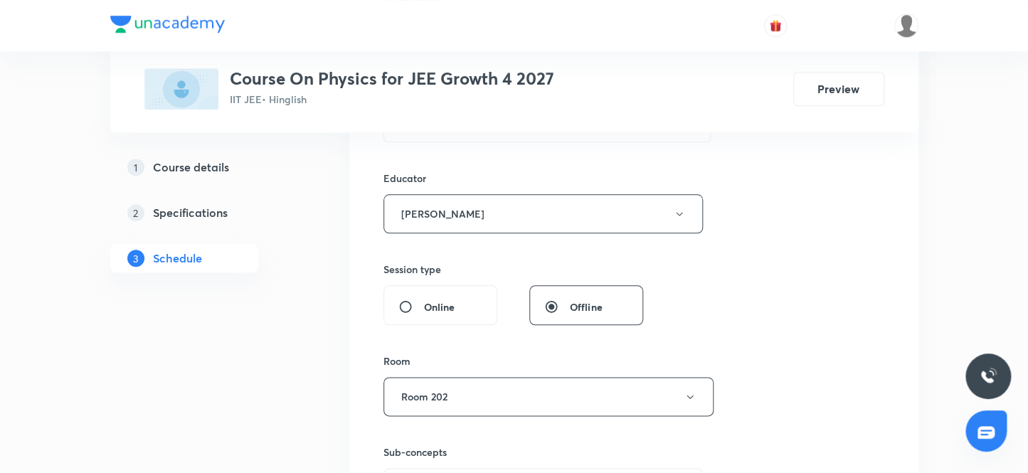
click at [885, 270] on div "Session 57 Live class Session title 25/99 [PERSON_NAME] laws of Motion 9 ​ Sche…" at bounding box center [633, 185] width 569 height 804
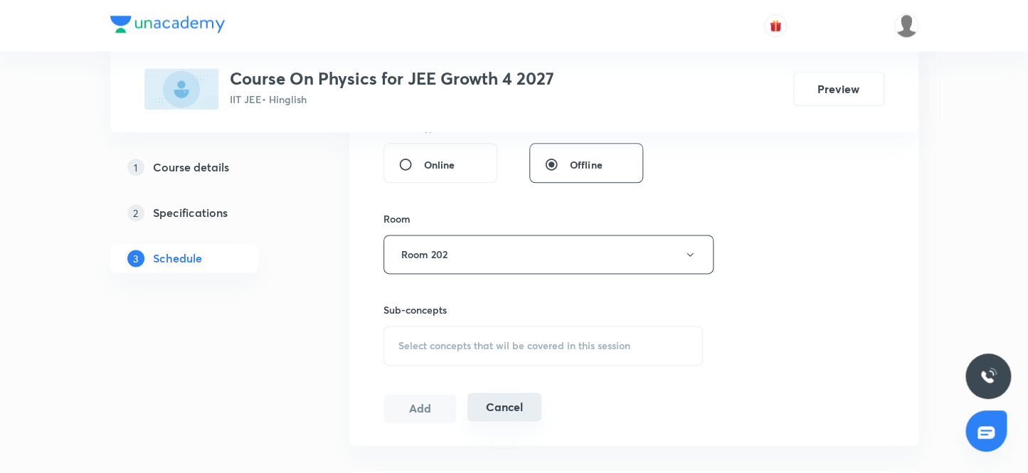
scroll to position [760, 0]
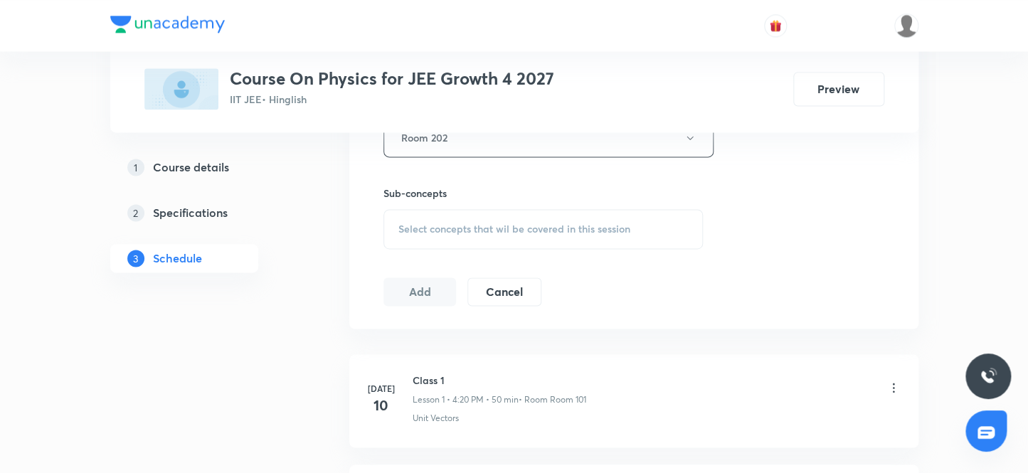
click at [474, 231] on span "Select concepts that wil be covered in this session" at bounding box center [514, 228] width 232 height 11
click at [463, 232] on span "Select concepts that wil be covered in this session" at bounding box center [514, 228] width 232 height 11
click at [495, 223] on span "Select concepts that wil be covered in this session" at bounding box center [514, 228] width 232 height 11
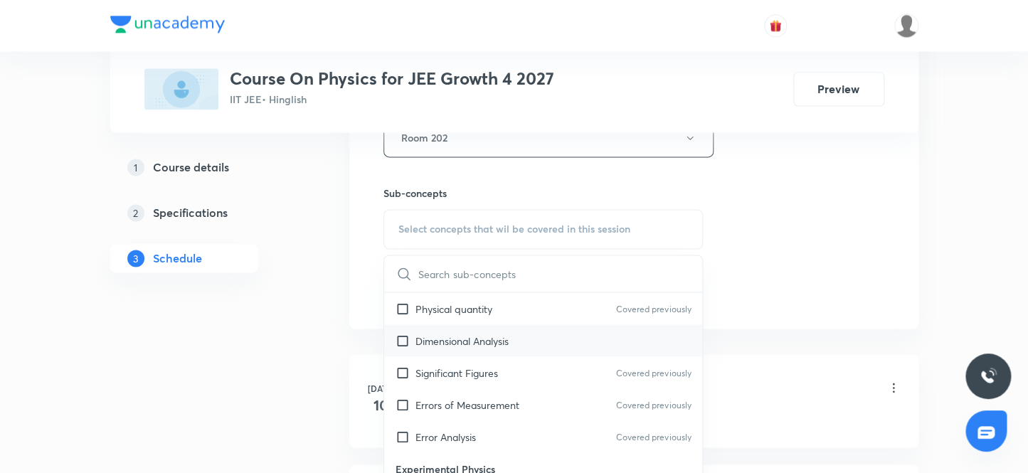
scroll to position [1099, 0]
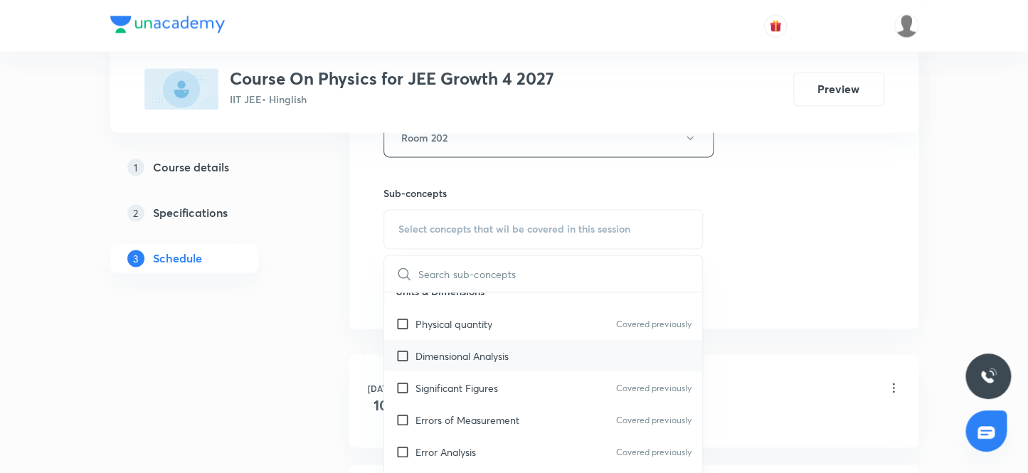
click at [501, 360] on p "Dimensional Analysis" at bounding box center [461, 355] width 93 height 15
checkbox input "true"
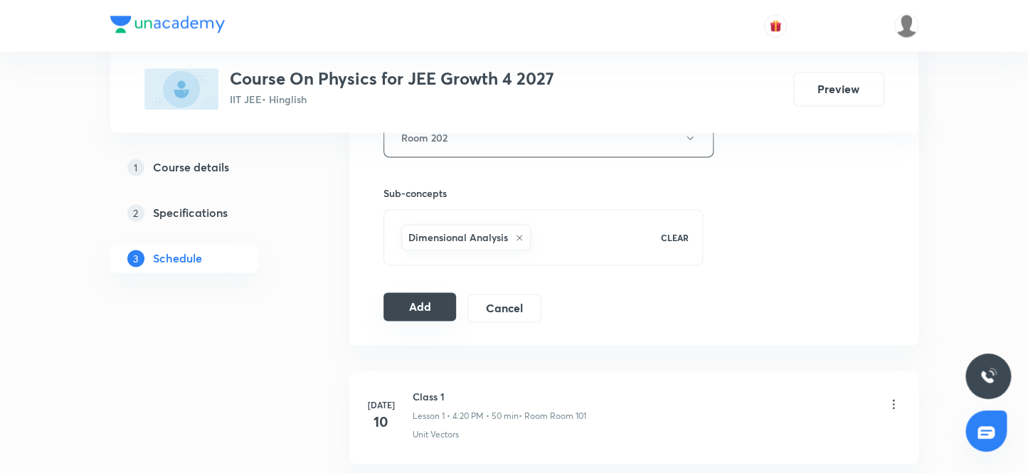
click at [430, 310] on button "Add" at bounding box center [419, 306] width 73 height 28
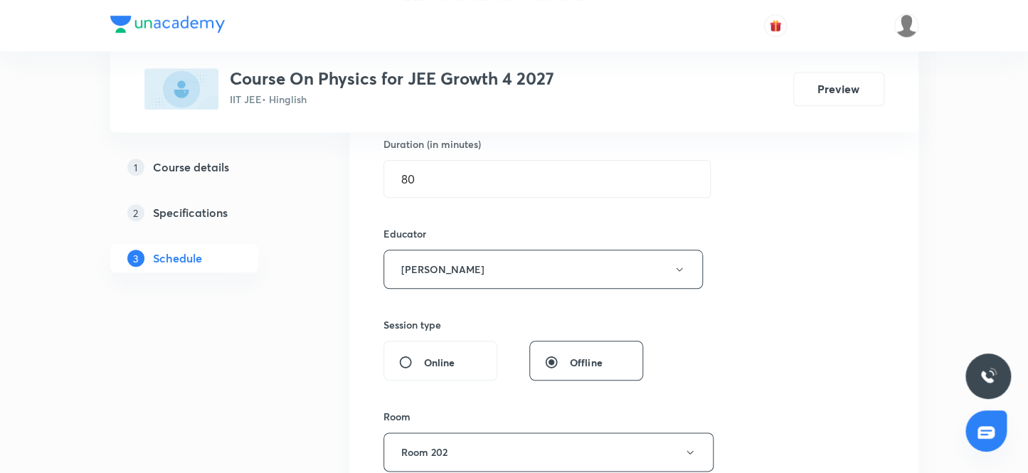
scroll to position [0, 0]
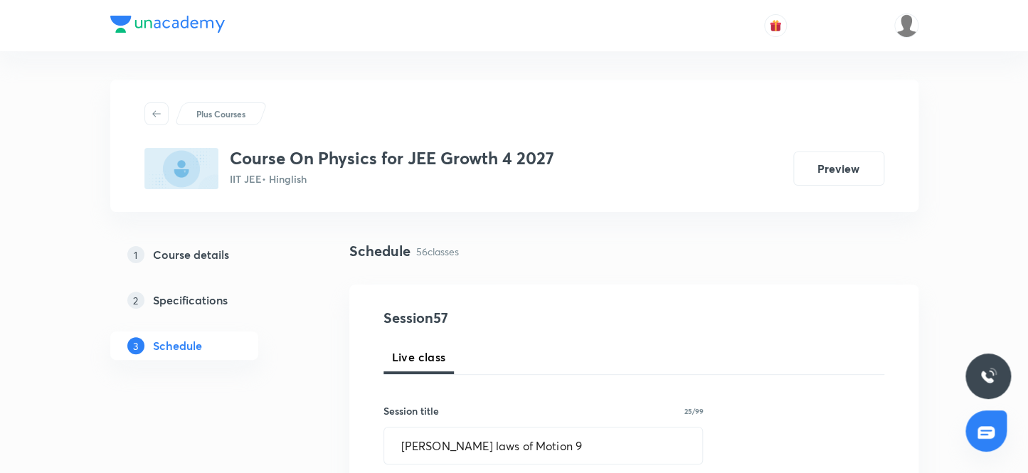
click at [416, 148] on h3 "Course On Physics for JEE Growth 4 2027" at bounding box center [392, 158] width 324 height 21
click at [795, 205] on div "Plus Courses Course On Physics for JEE Growth 4 2027 IIT JEE • Hinglish Preview" at bounding box center [514, 146] width 808 height 132
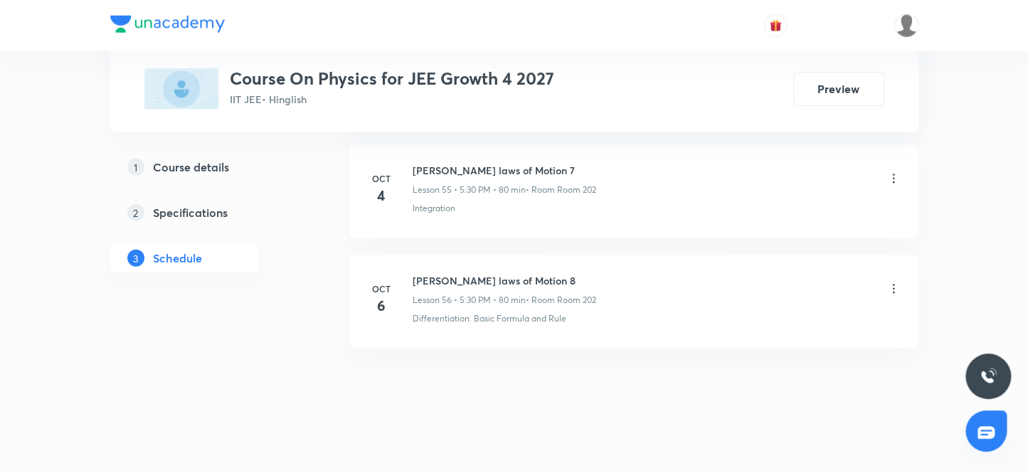
scroll to position [6289, 0]
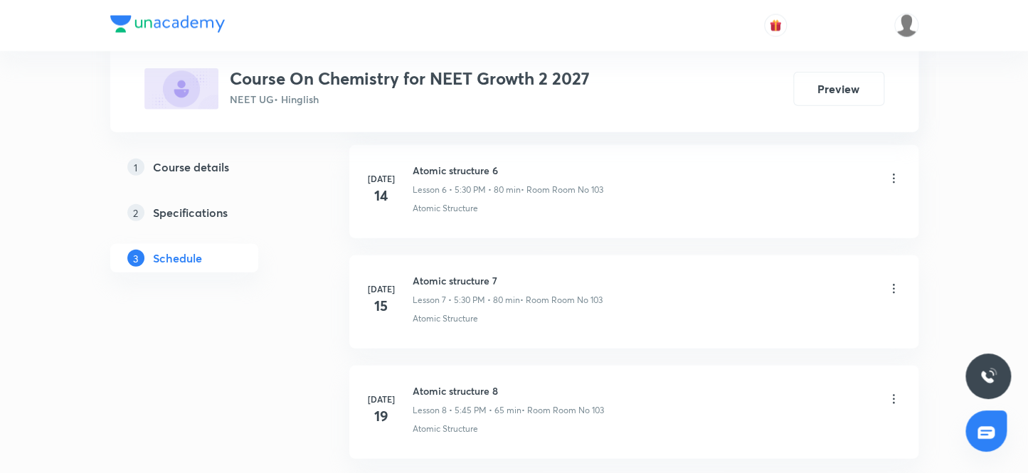
scroll to position [5180, 0]
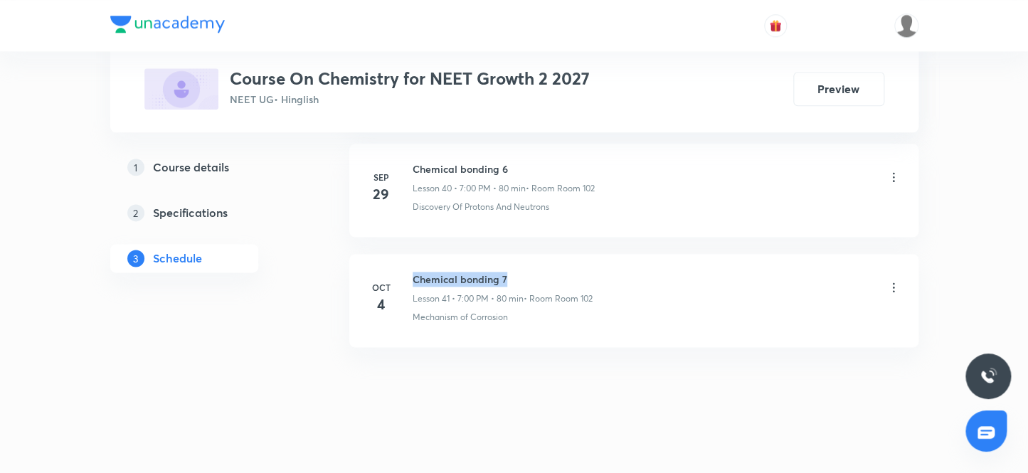
drag, startPoint x: 410, startPoint y: 266, endPoint x: 666, endPoint y: 264, distance: 255.4
click at [666, 272] on div "[DATE] Chemical bonding 7 Lesson 41 • 7:00 PM • 80 min • Room Room 102 Mechanis…" at bounding box center [633, 298] width 533 height 52
copy h6 "Chemical bonding 7"
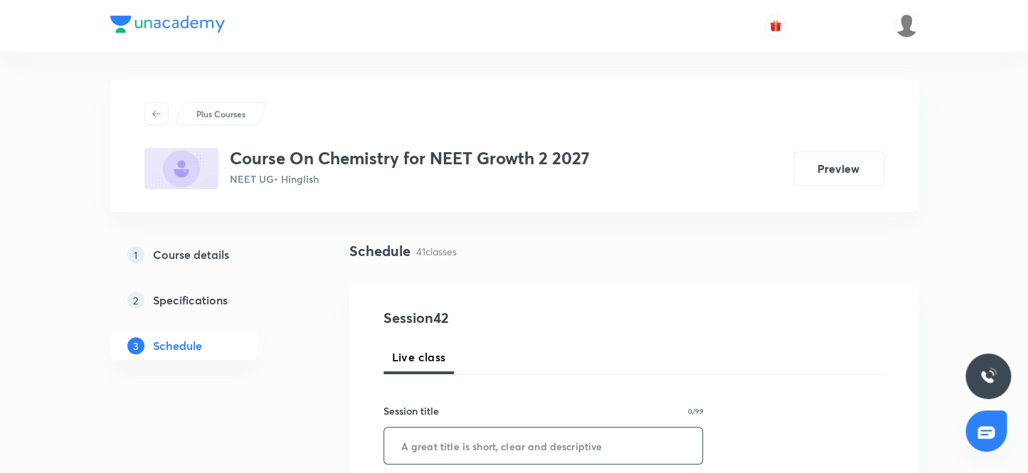
click at [437, 441] on input "text" at bounding box center [543, 445] width 319 height 36
paste input "Chemical bonding 7"
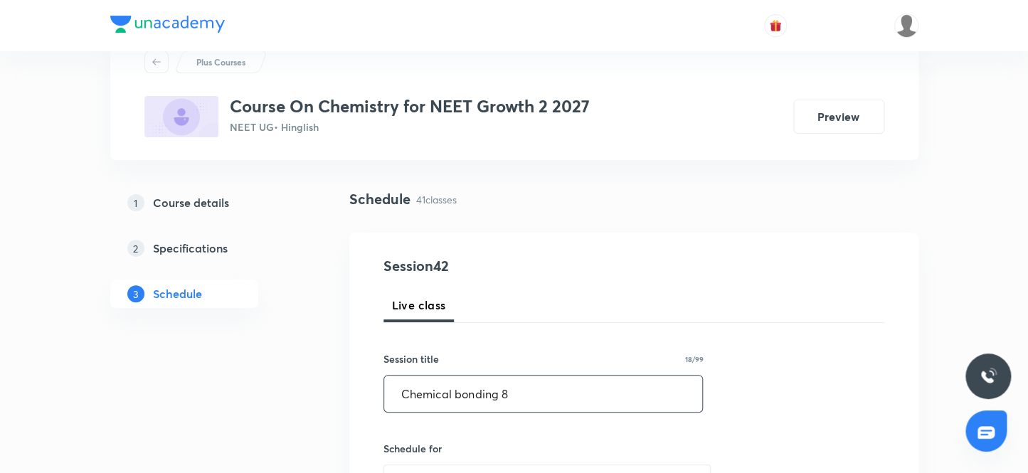
scroll to position [129, 0]
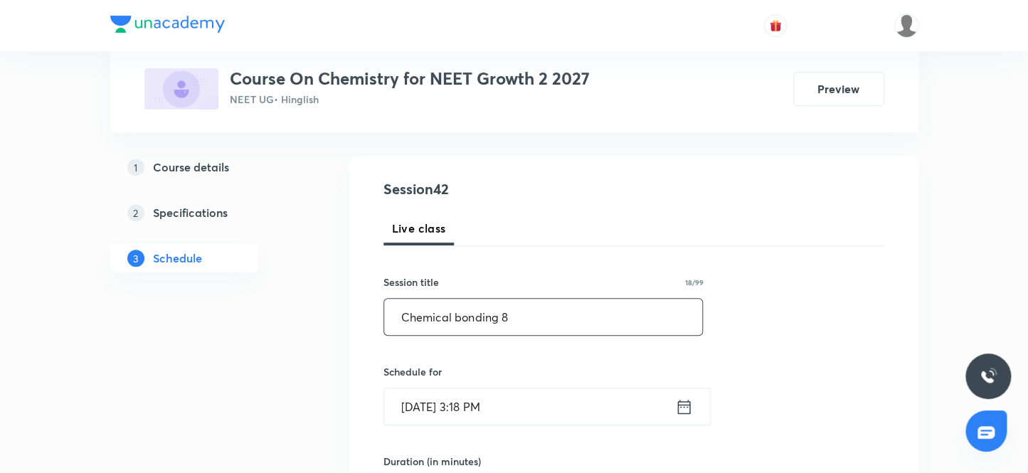
type input "Chemical bonding 8"
click at [536, 400] on input "[DATE] 3:18 PM" at bounding box center [529, 406] width 291 height 36
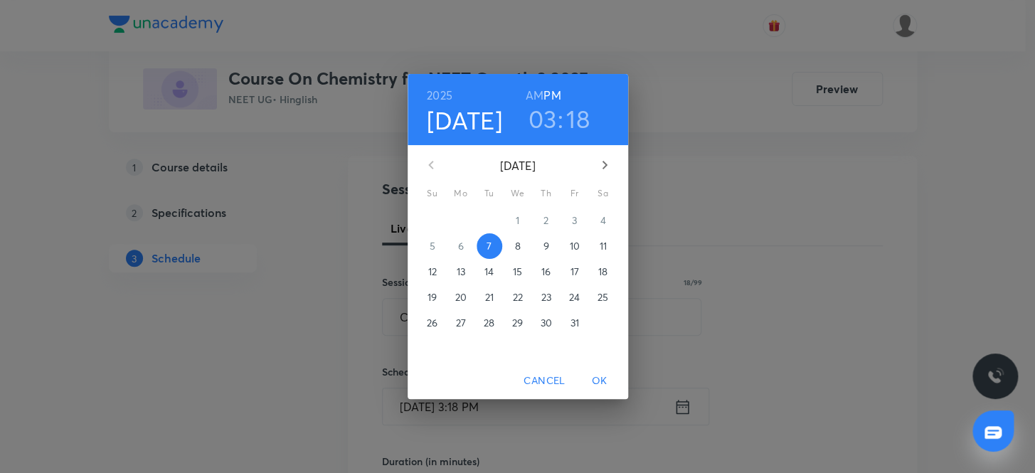
click at [538, 127] on h3 "03" at bounding box center [542, 119] width 28 height 30
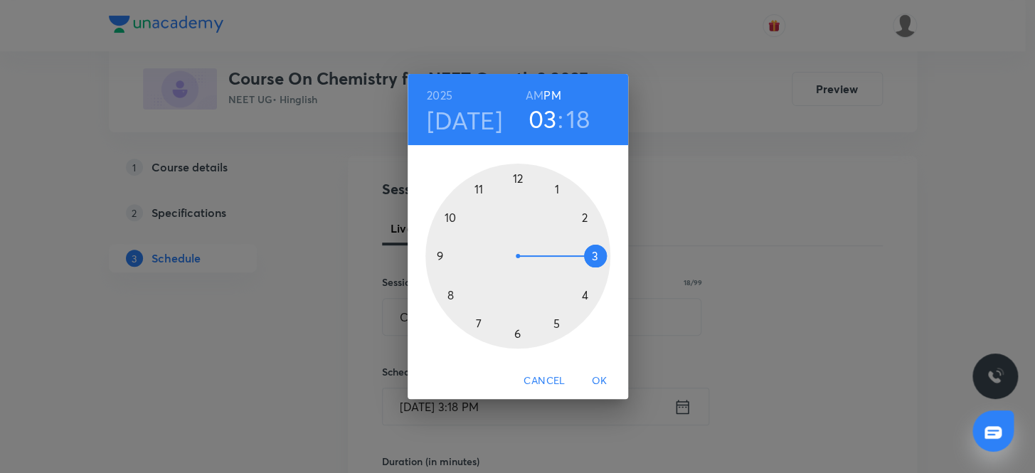
click at [450, 211] on div at bounding box center [517, 256] width 185 height 185
click at [522, 175] on div at bounding box center [517, 256] width 185 height 185
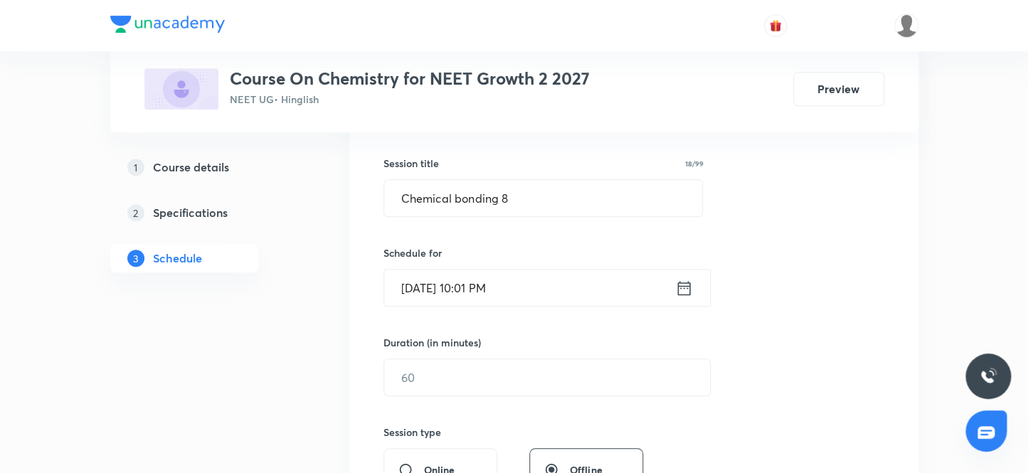
scroll to position [323, 0]
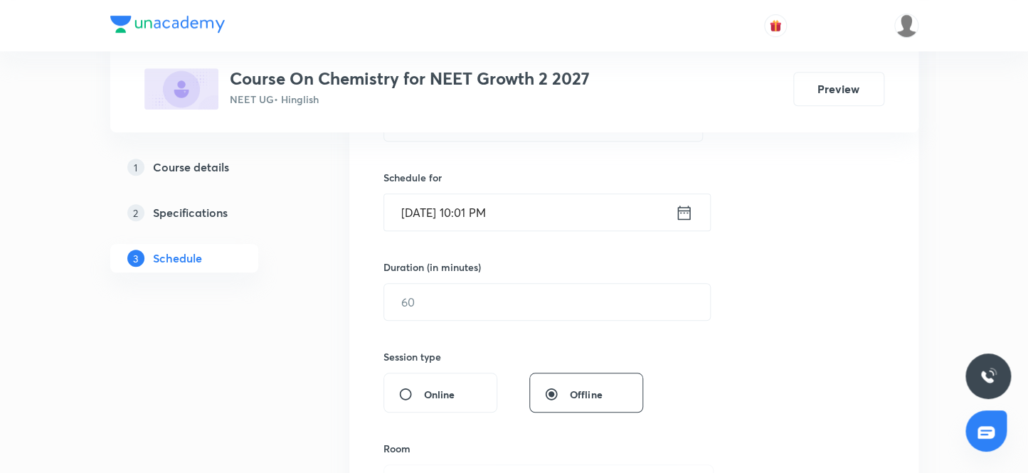
click at [541, 214] on input "Oct 7, 2025, 10:01 PM" at bounding box center [529, 212] width 291 height 36
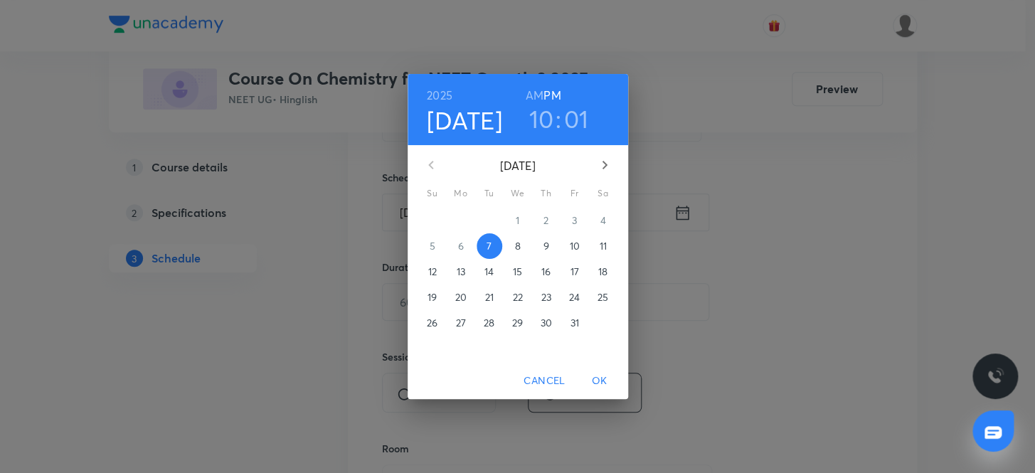
click at [731, 160] on div "2025 Oct 7 10 : 01 AM PM October 2025 Su Mo Tu We Th Fr Sa 28 29 30 1 2 3 4 5 6…" at bounding box center [517, 236] width 1035 height 473
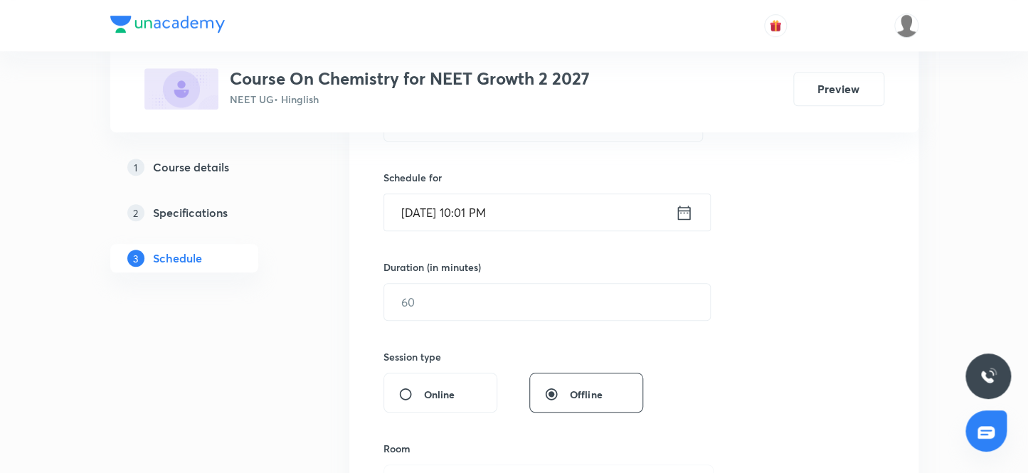
click at [519, 223] on input "Oct 7, 2025, 10:01 PM" at bounding box center [529, 212] width 291 height 36
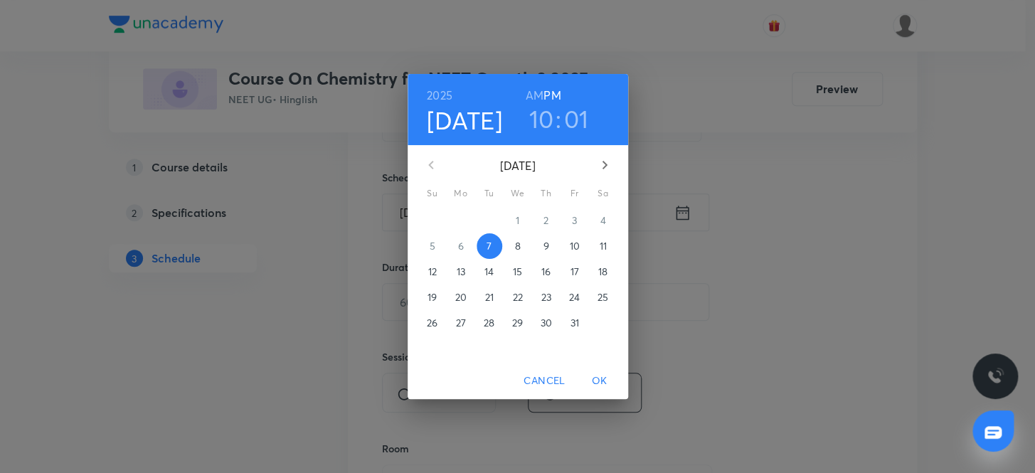
click at [531, 121] on h3 "10" at bounding box center [541, 119] width 25 height 30
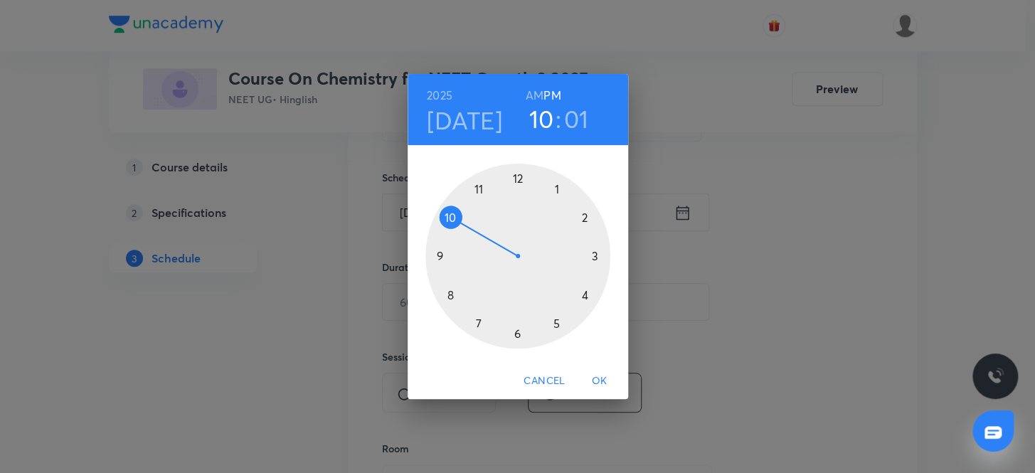
click at [589, 297] on div at bounding box center [517, 256] width 185 height 185
click at [514, 171] on div at bounding box center [517, 256] width 185 height 185
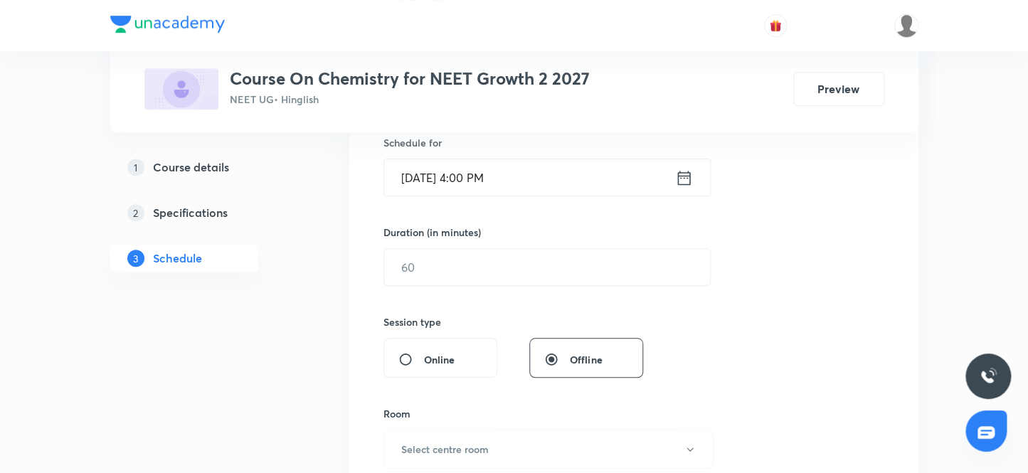
scroll to position [388, 0]
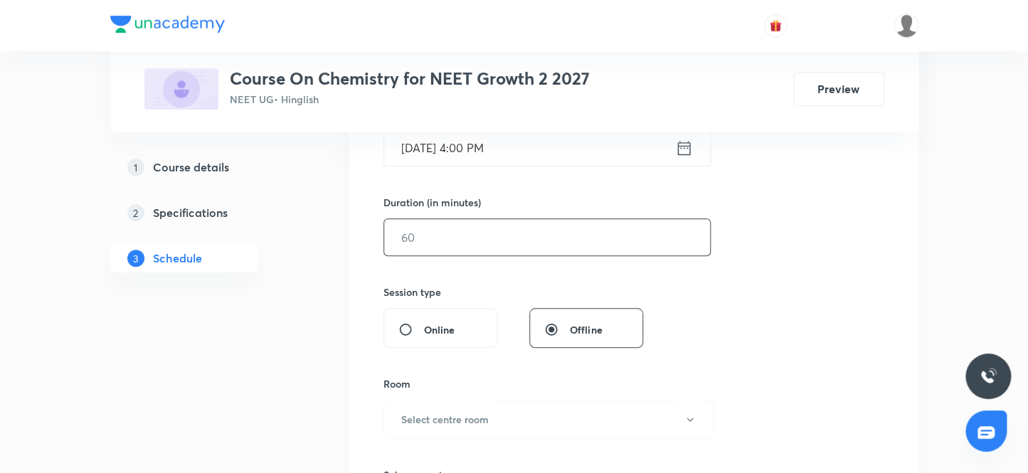
click at [477, 253] on input "text" at bounding box center [547, 237] width 326 height 36
click at [466, 235] on input "text" at bounding box center [547, 237] width 326 height 36
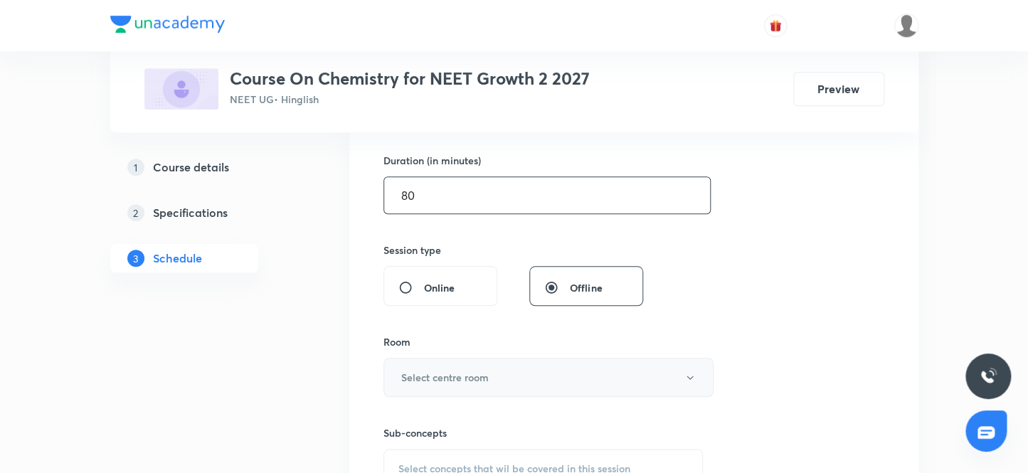
scroll to position [452, 0]
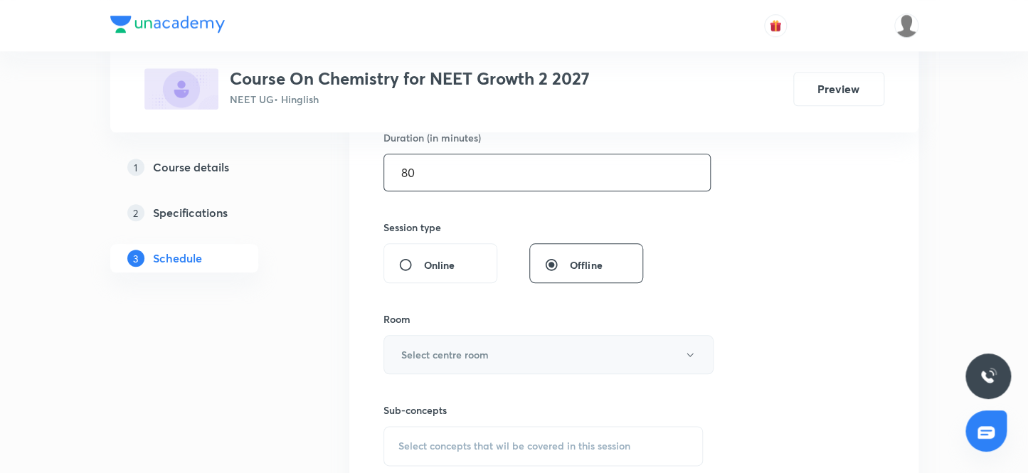
type input "80"
click at [462, 339] on button "Select centre room" at bounding box center [548, 354] width 330 height 39
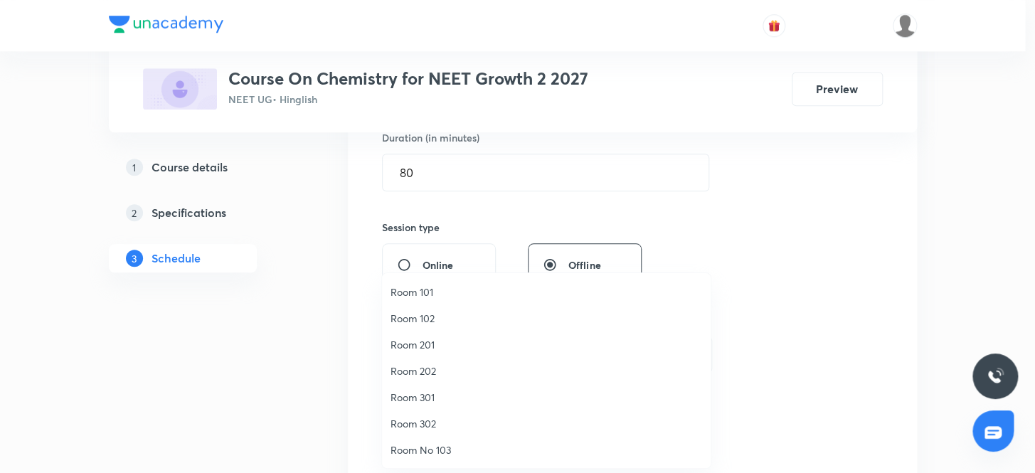
click at [419, 322] on span "Room 102" at bounding box center [547, 318] width 312 height 15
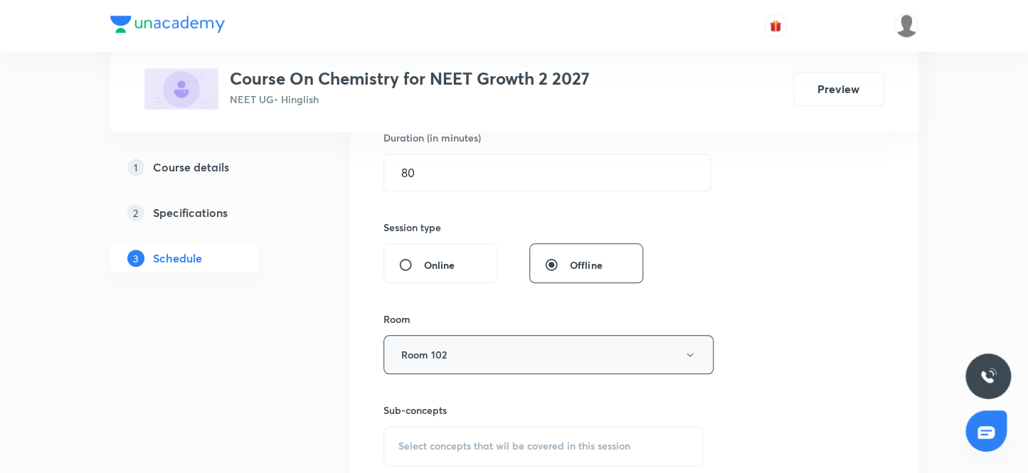
click at [540, 356] on button "Room 102" at bounding box center [548, 354] width 330 height 39
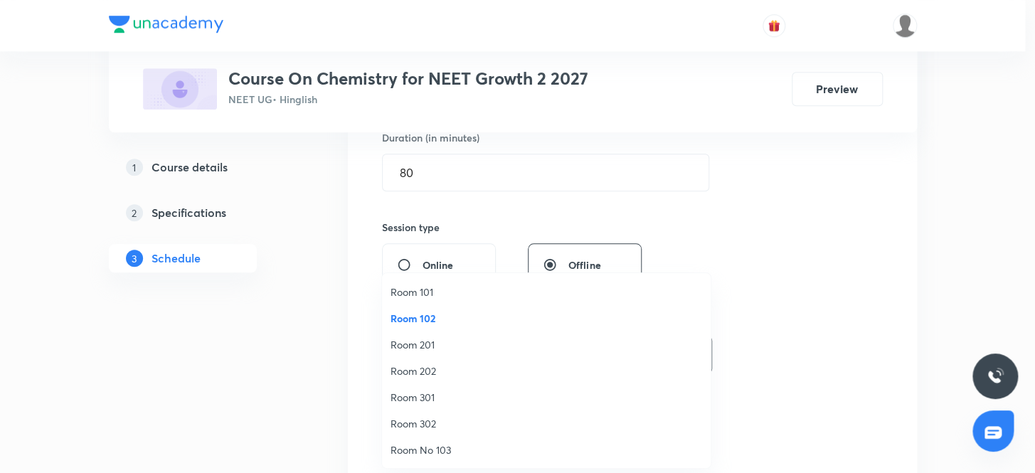
click at [432, 319] on span "Room 102" at bounding box center [547, 318] width 312 height 15
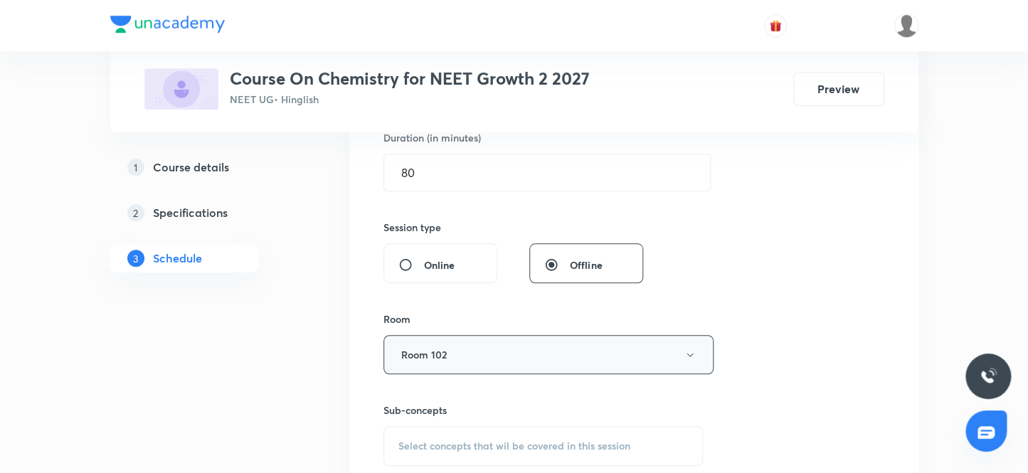
scroll to position [647, 0]
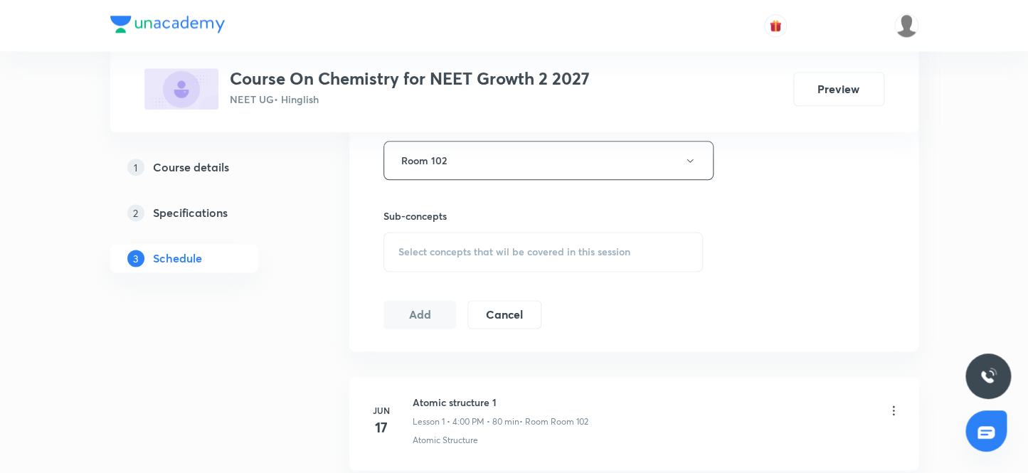
click at [488, 253] on span "Select concepts that wil be covered in this session" at bounding box center [514, 251] width 232 height 11
click at [455, 243] on div "Select concepts that wil be covered in this session" at bounding box center [543, 252] width 320 height 40
click at [481, 263] on div "Select concepts that wil be covered in this session" at bounding box center [543, 252] width 320 height 40
click at [475, 252] on span "Select concepts that wil be covered in this session" at bounding box center [514, 251] width 232 height 11
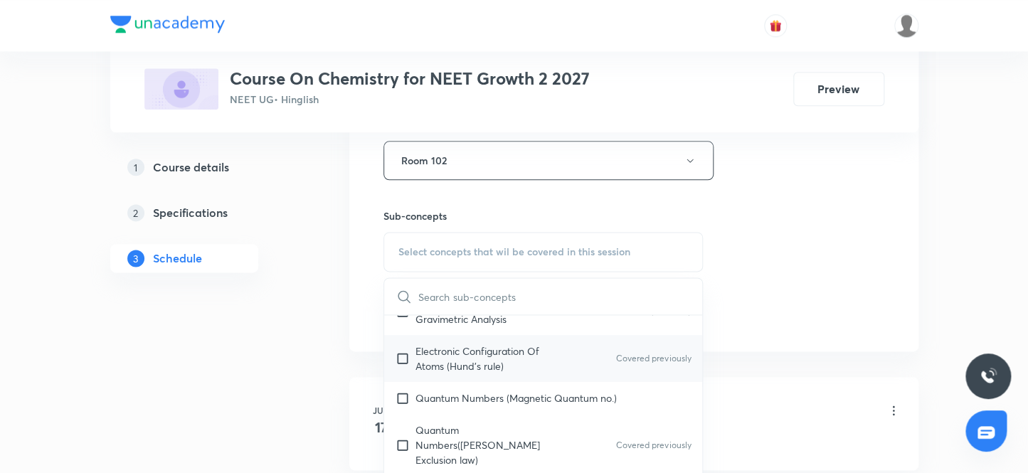
scroll to position [582, 0]
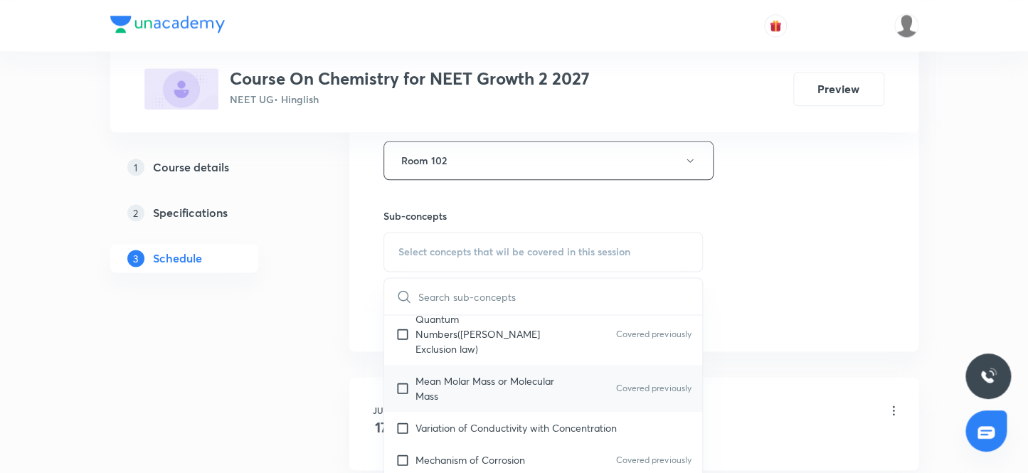
click at [524, 373] on p "Mean Molar Mass or Molecular Mass" at bounding box center [487, 388] width 144 height 30
checkbox input "true"
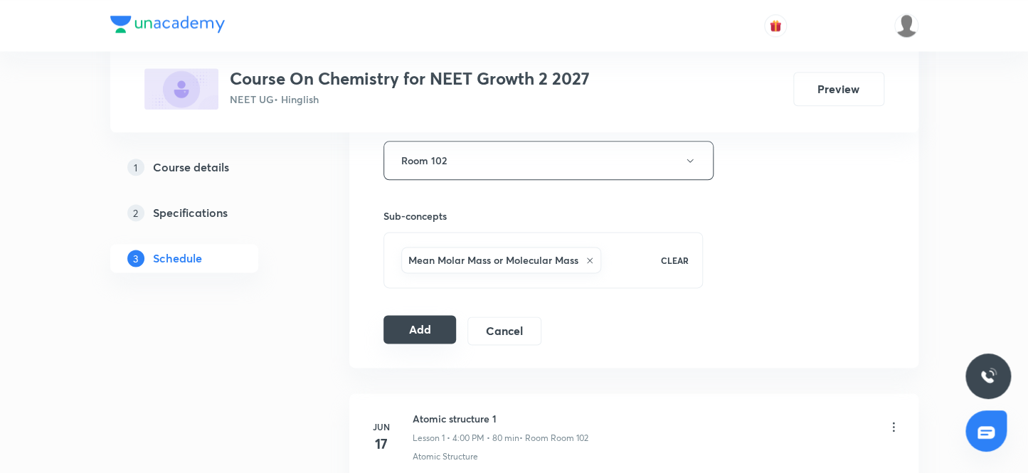
click at [445, 338] on button "Add" at bounding box center [419, 329] width 73 height 28
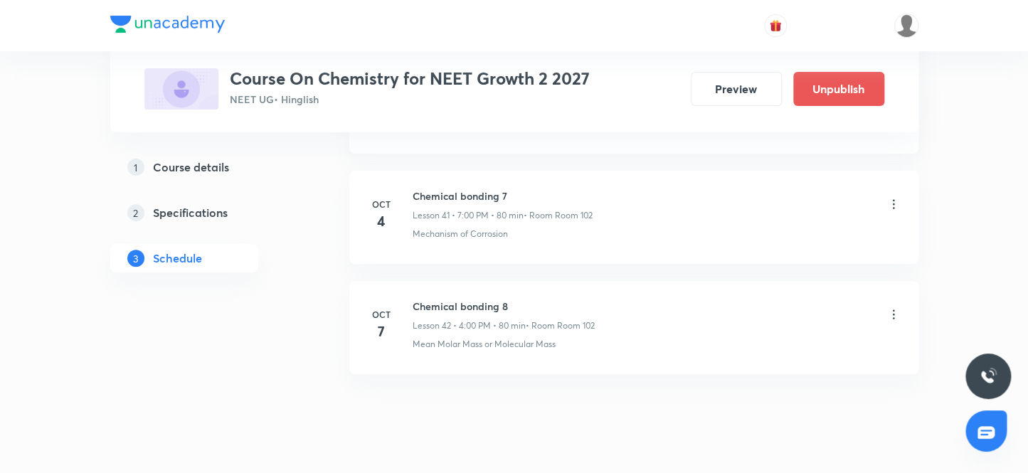
scroll to position [4638, 0]
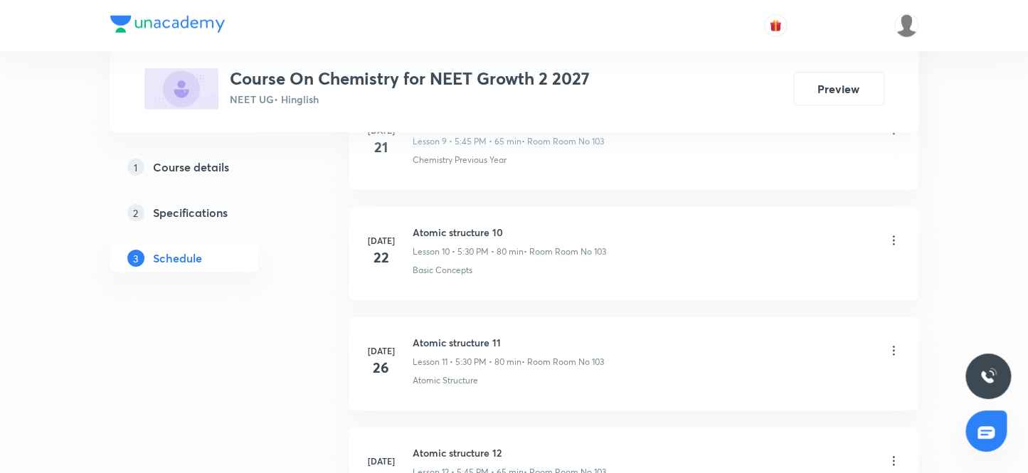
scroll to position [5180, 0]
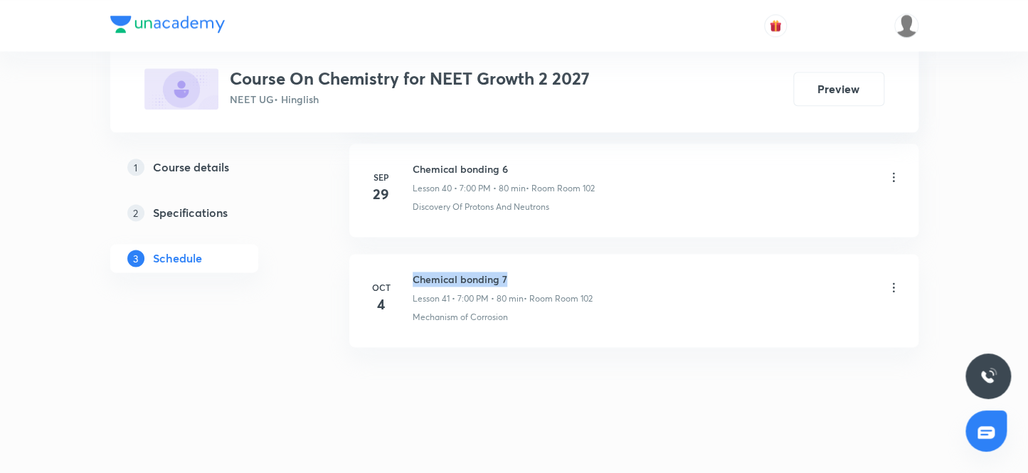
drag, startPoint x: 412, startPoint y: 267, endPoint x: 632, endPoint y: 265, distance: 220.5
click at [632, 272] on div "Chemical bonding 7 Lesson 41 • 7:00 PM • 80 min • Room Room 102" at bounding box center [657, 288] width 488 height 33
copy h6 "Chemical bonding 7"
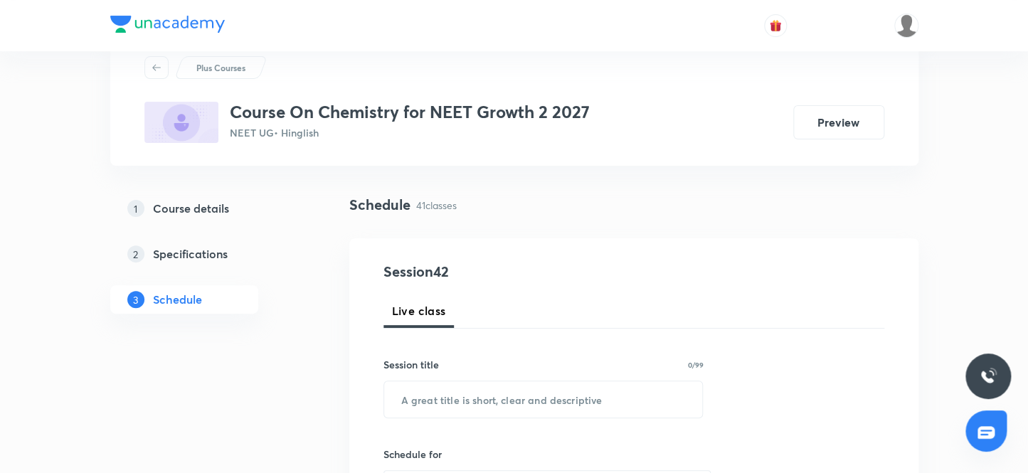
scroll to position [0, 0]
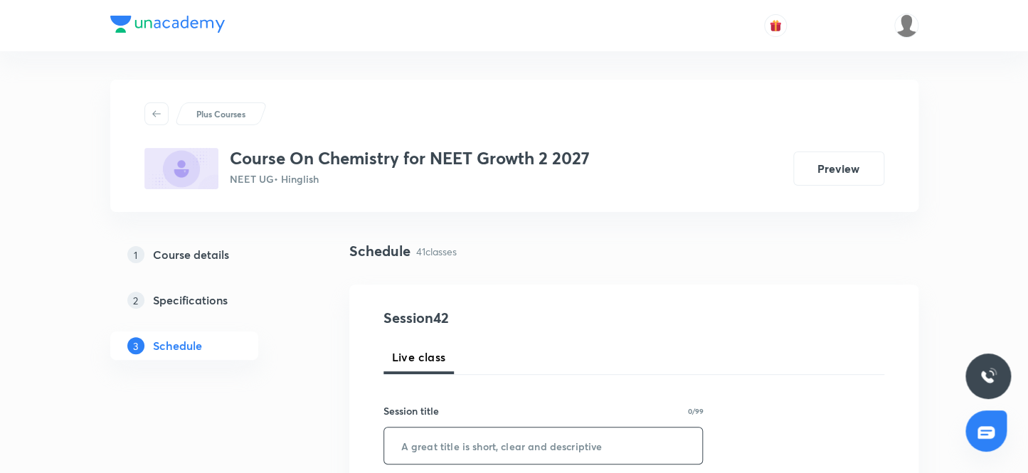
click at [432, 440] on input "text" at bounding box center [543, 445] width 319 height 36
paste input "Chemical bonding 7"
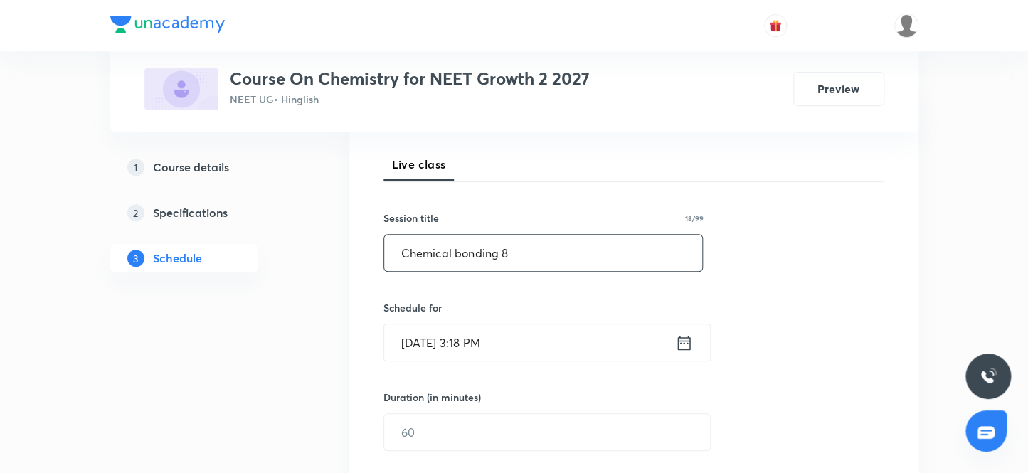
scroll to position [193, 0]
type input "Chemical bonding 8"
click at [525, 360] on div "Session 42 Live class Session title 18/99 Chemical bonding 8 ​ Schedule for [DA…" at bounding box center [633, 448] width 501 height 668
click at [526, 341] on input "[DATE] 3:18 PM" at bounding box center [529, 342] width 291 height 36
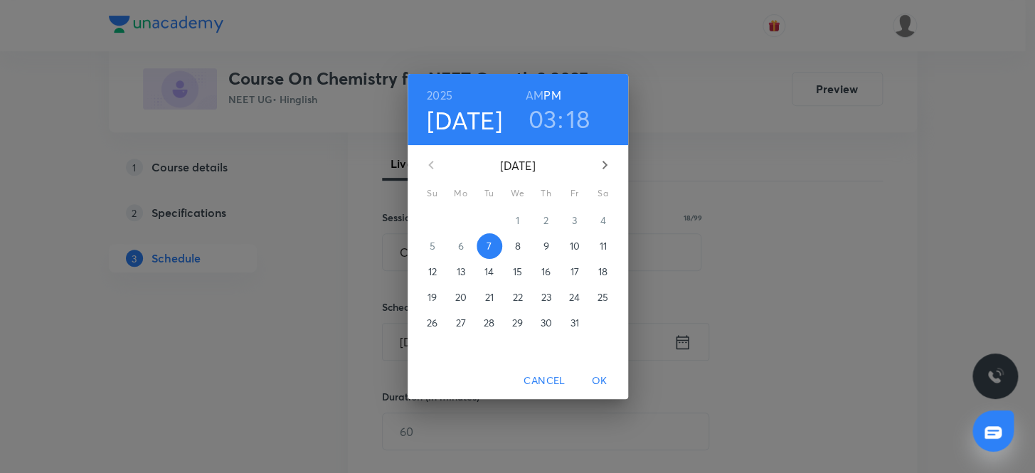
click at [546, 117] on h3 "03" at bounding box center [542, 119] width 28 height 30
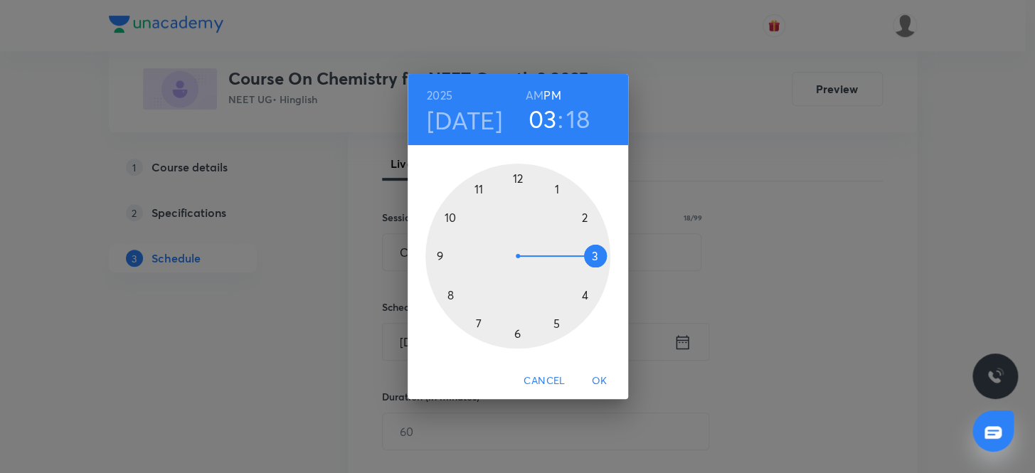
click at [555, 320] on div at bounding box center [517, 256] width 185 height 185
click at [516, 176] on div at bounding box center [517, 256] width 185 height 185
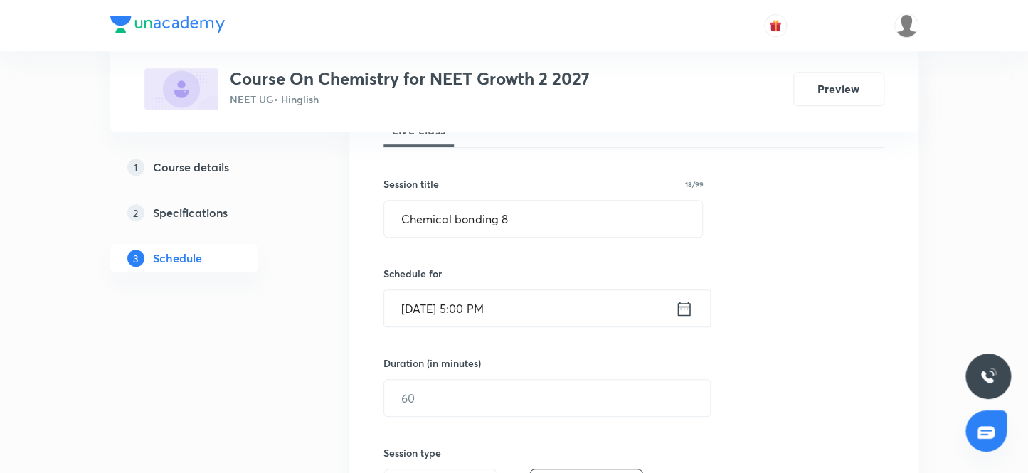
scroll to position [258, 0]
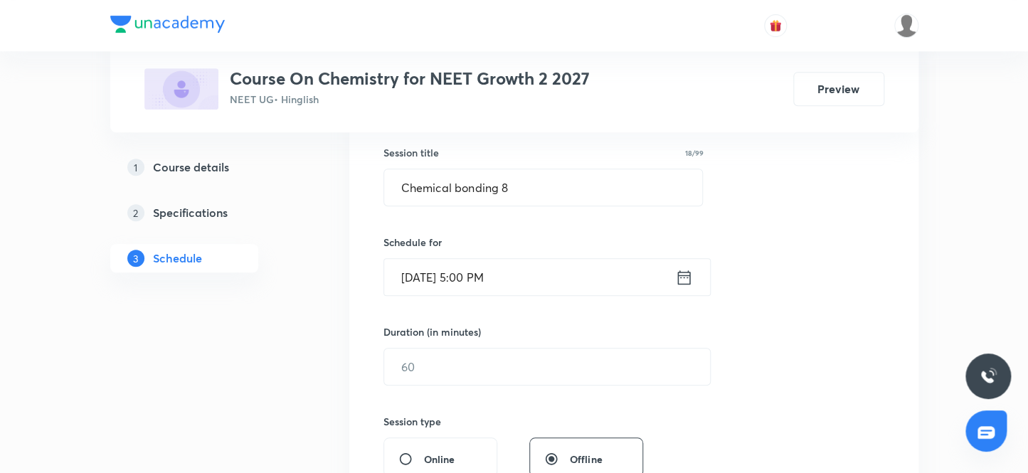
click at [519, 285] on input "[DATE] 5:00 PM" at bounding box center [529, 277] width 291 height 36
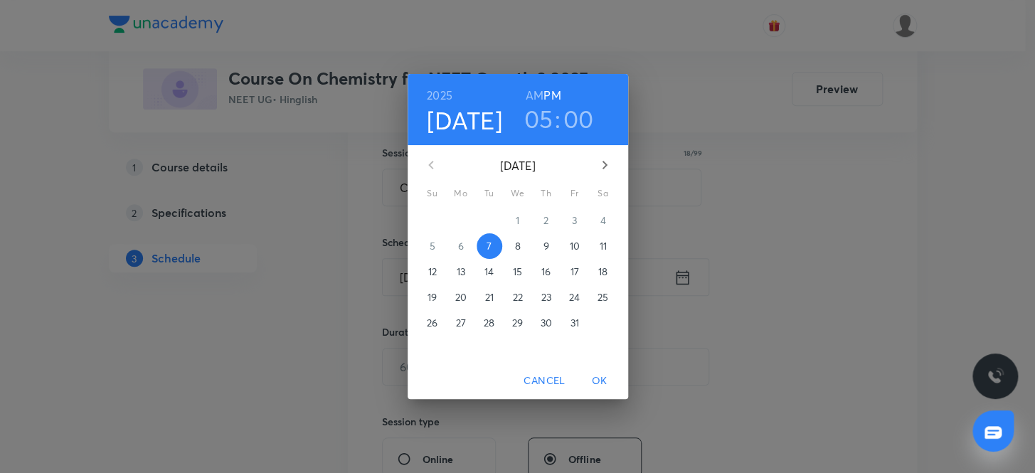
click at [572, 124] on h3 "00" at bounding box center [578, 119] width 31 height 30
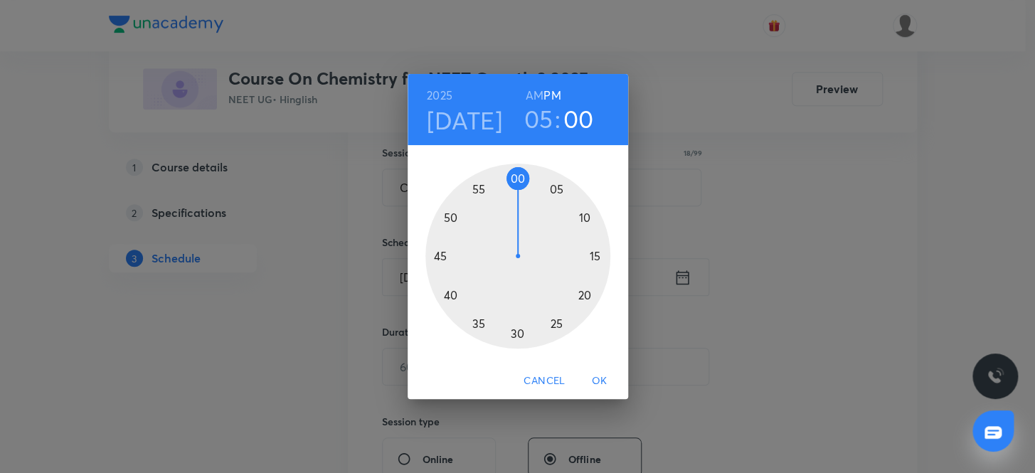
click at [518, 332] on div at bounding box center [517, 256] width 185 height 185
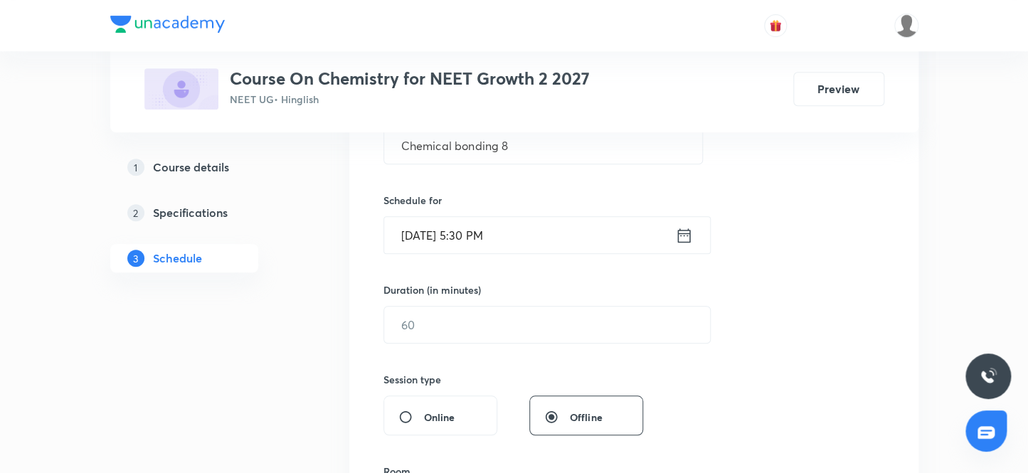
scroll to position [323, 0]
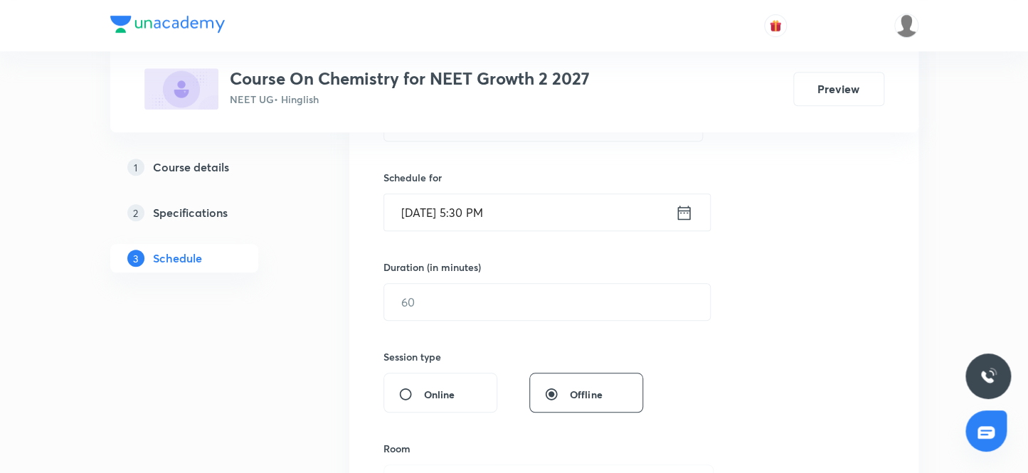
click at [479, 355] on div "Session type" at bounding box center [513, 356] width 260 height 15
click at [456, 304] on input "text" at bounding box center [547, 302] width 326 height 36
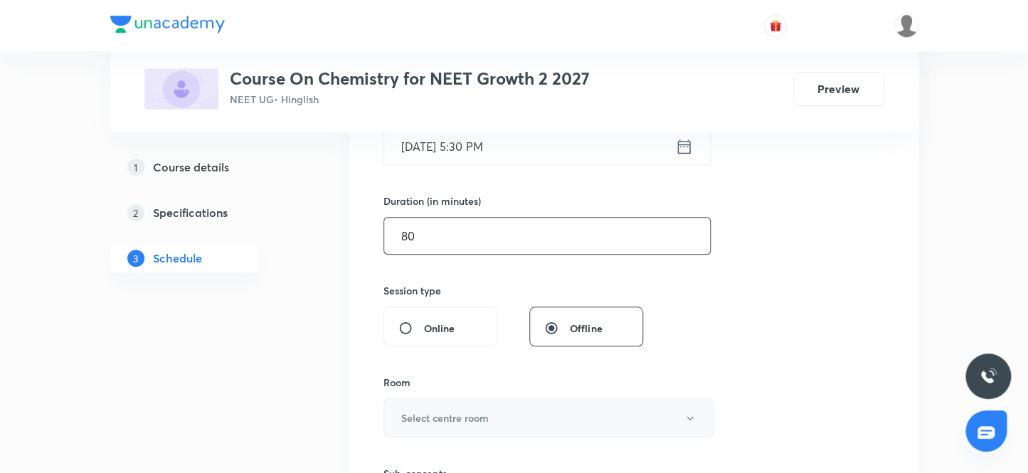
scroll to position [452, 0]
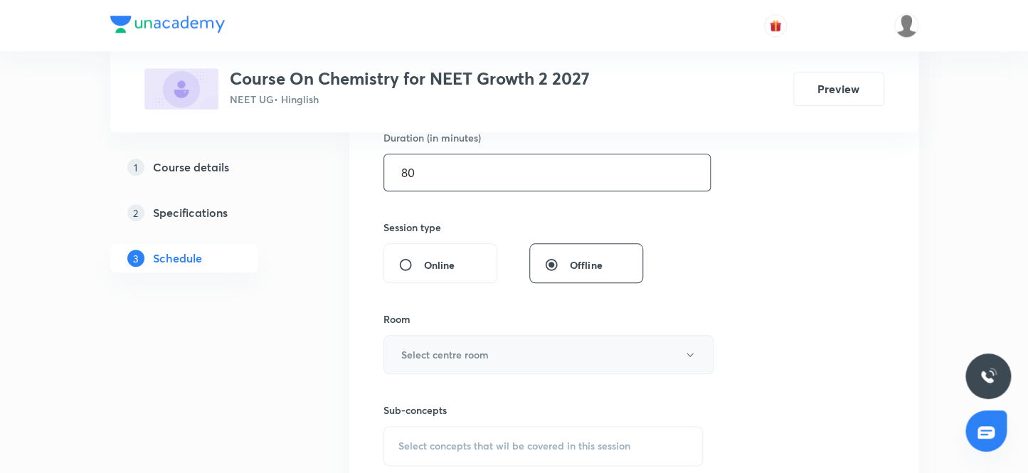
type input "80"
click at [476, 358] on h6 "Select centre room" at bounding box center [444, 354] width 87 height 15
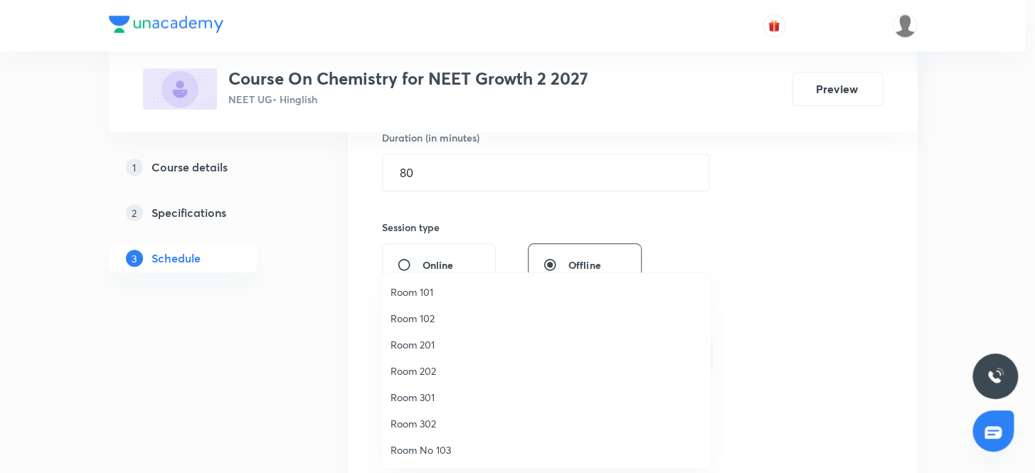
click at [422, 317] on span "Room 102" at bounding box center [547, 318] width 312 height 15
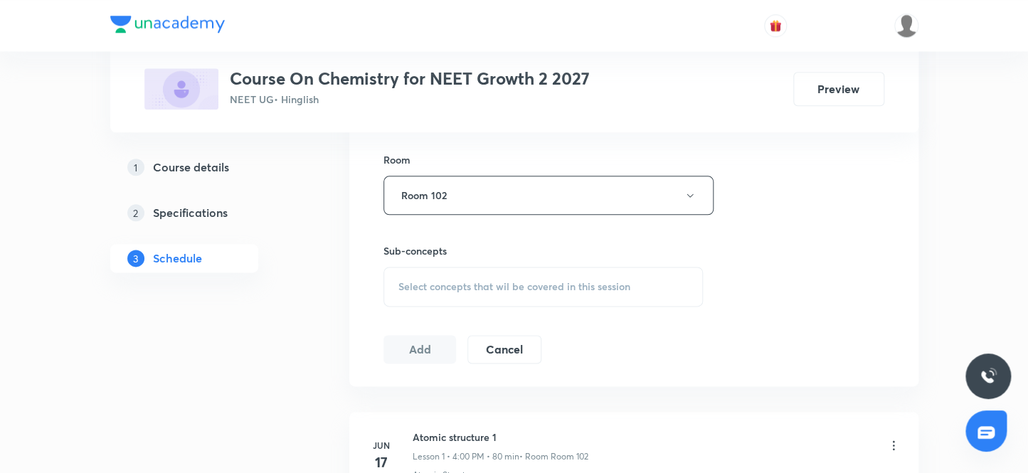
scroll to position [647, 0]
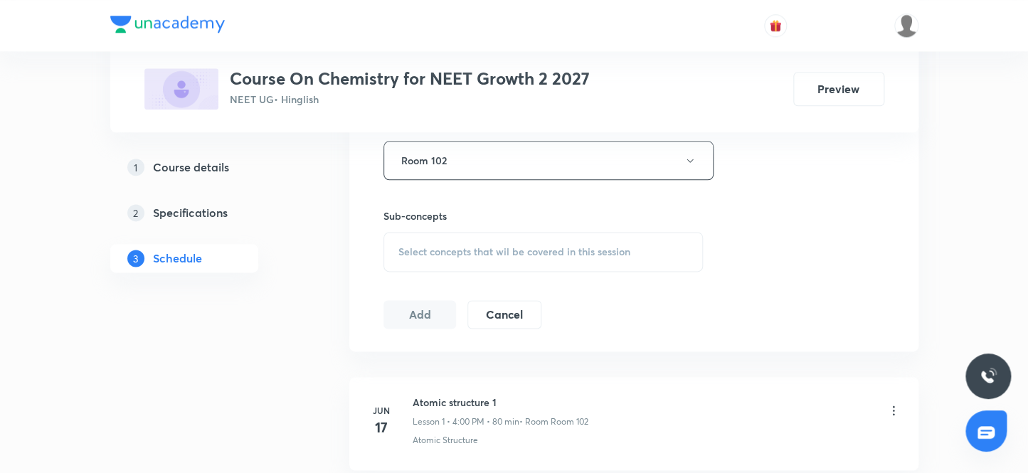
click at [519, 257] on div "Select concepts that wil be covered in this session" at bounding box center [543, 252] width 320 height 40
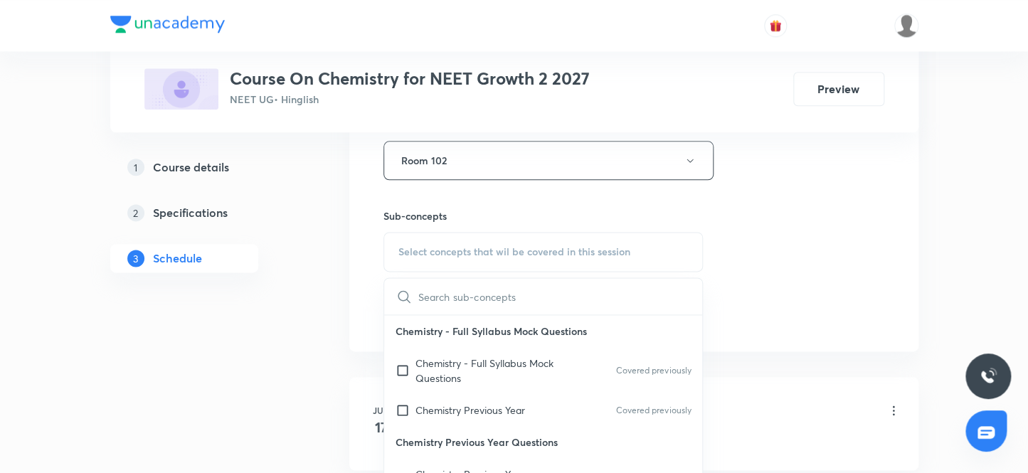
click at [515, 246] on span "Select concepts that wil be covered in this session" at bounding box center [514, 251] width 232 height 11
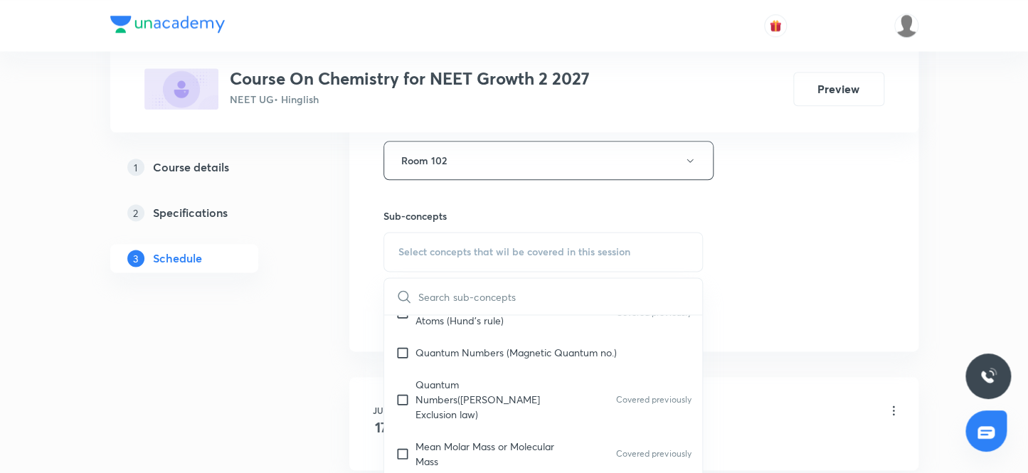
scroll to position [517, 0]
click at [521, 346] on p "Quantum Numbers (Magnetic Quantum no.)" at bounding box center [515, 351] width 201 height 15
checkbox input "true"
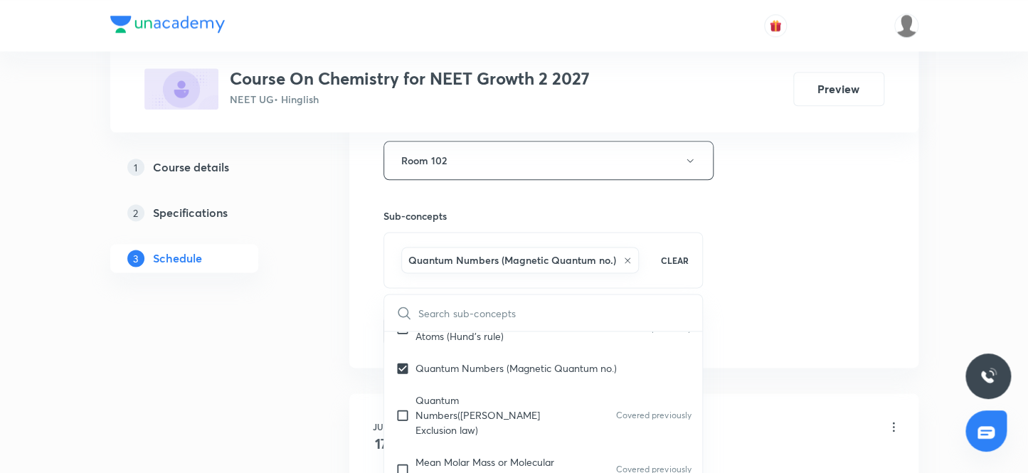
click at [829, 297] on div "Session 42 Live class Session title 18/99 Chemical bonding 8 ​ Schedule for [DA…" at bounding box center [633, 3] width 501 height 684
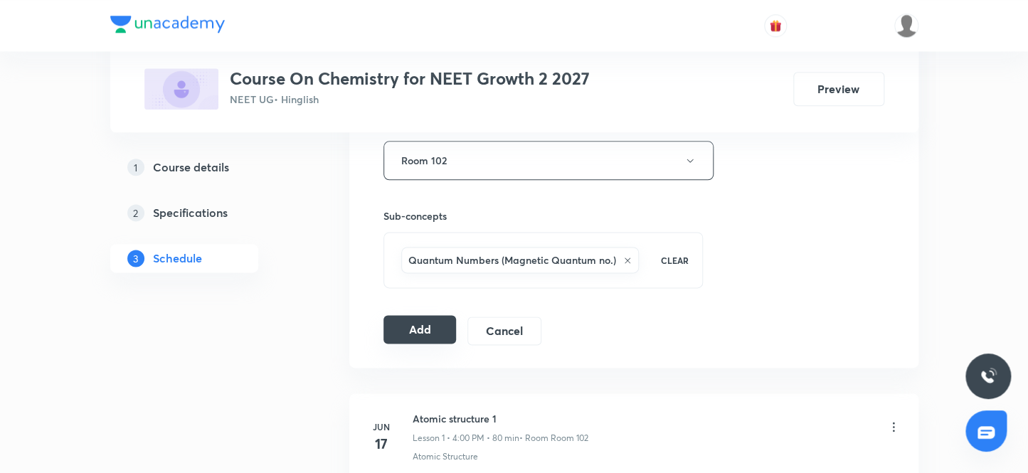
click at [400, 325] on button "Add" at bounding box center [419, 329] width 73 height 28
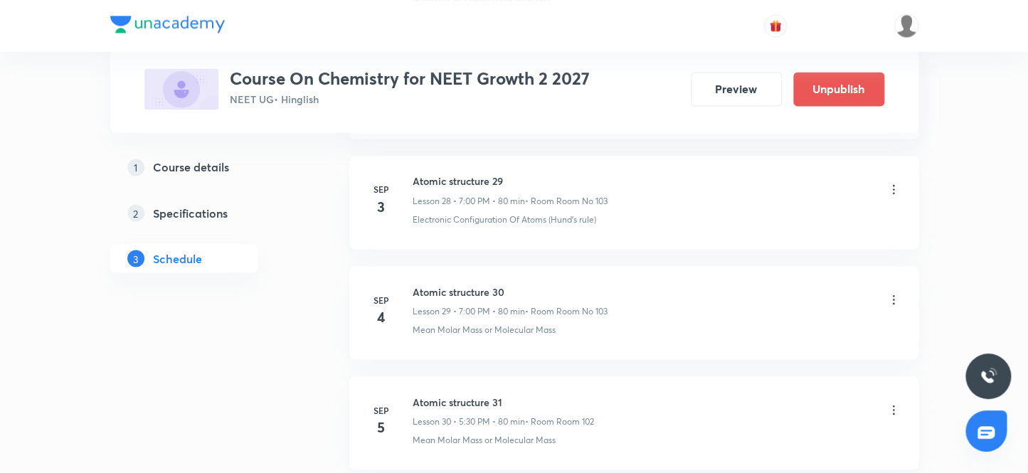
scroll to position [4747, 0]
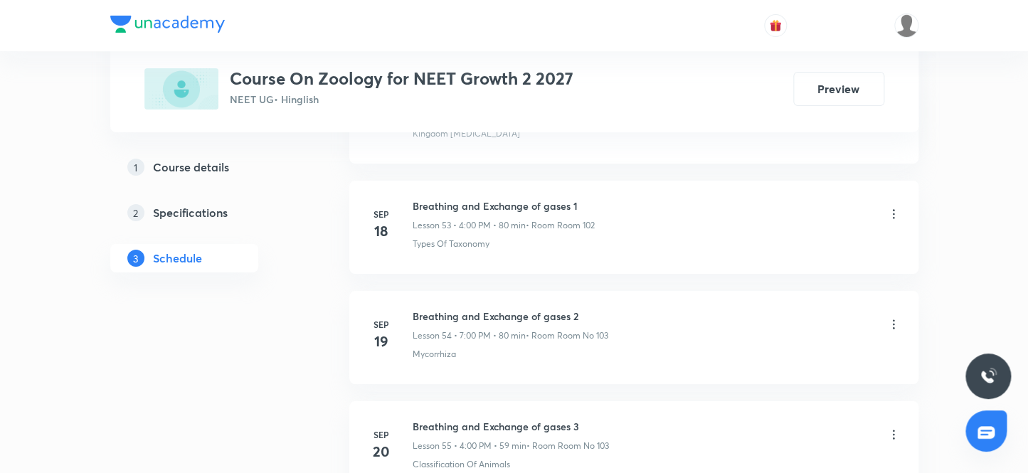
scroll to position [7932, 0]
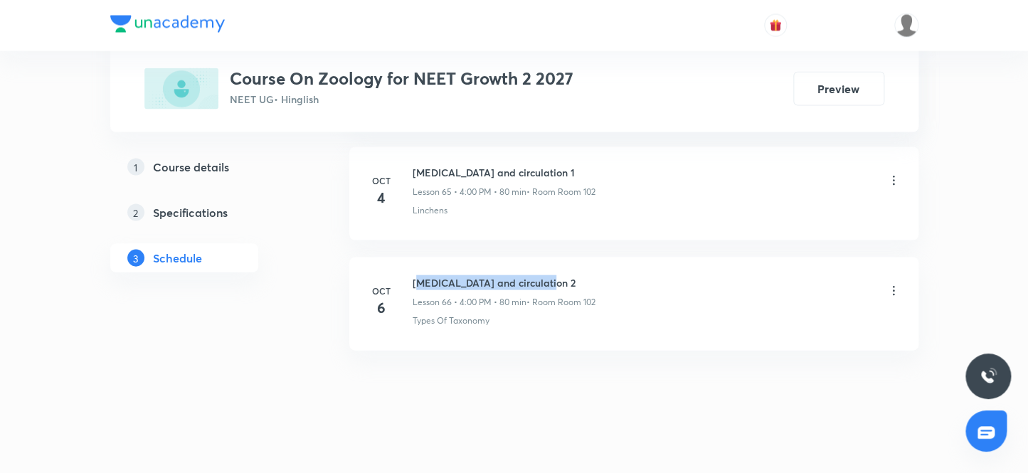
drag, startPoint x: 415, startPoint y: 269, endPoint x: 647, endPoint y: 270, distance: 231.9
click at [647, 275] on div "[MEDICAL_DATA] and circulation 2 Lesson 66 • 4:00 PM • 80 min • Room Room 102" at bounding box center [657, 291] width 488 height 33
click at [640, 319] on li "Oct 6 Body fluid and circulation 2 Lesson 66 • 4:00 PM • 80 min • Room Room 102…" at bounding box center [633, 303] width 569 height 93
drag, startPoint x: 412, startPoint y: 267, endPoint x: 634, endPoint y: 271, distance: 222.0
click at [634, 275] on div "Body fluid and circulation 2 Lesson 66 • 4:00 PM • 80 min • Room Room 102" at bounding box center [657, 291] width 488 height 33
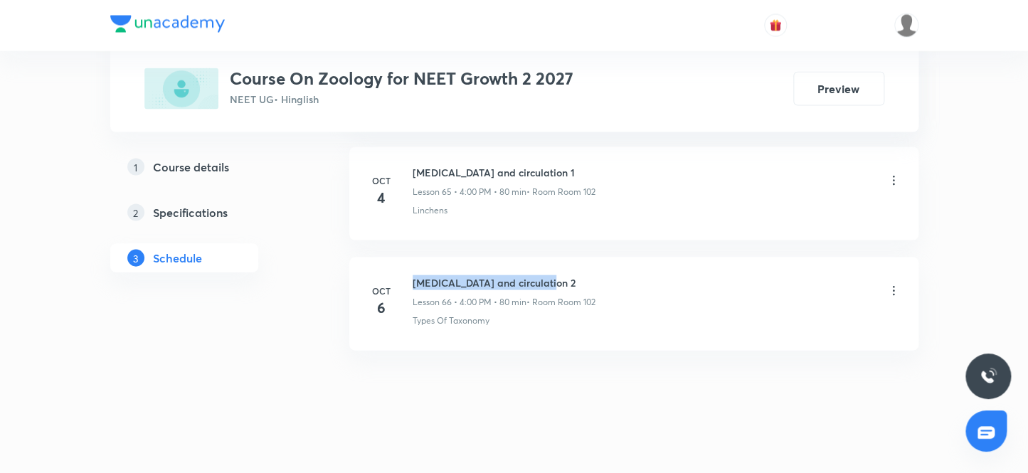
copy h6 "Body fluid and circulation 2"
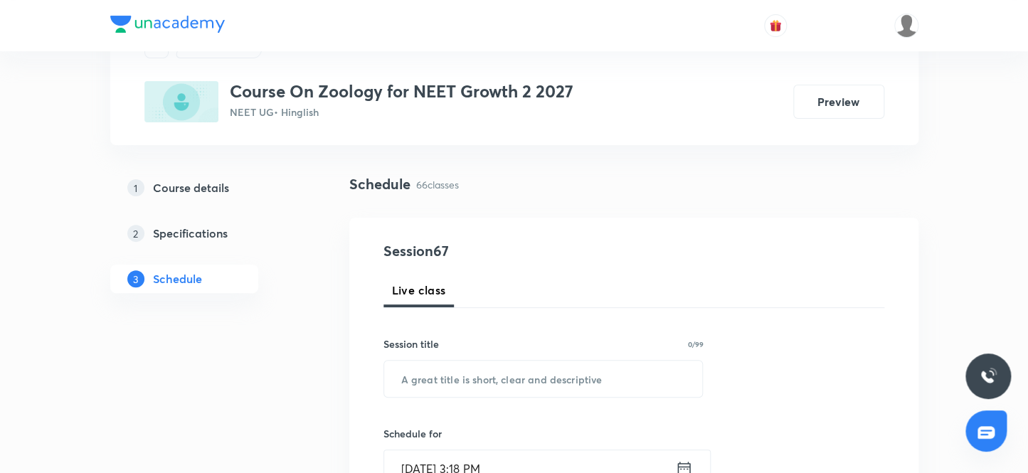
scroll to position [129, 0]
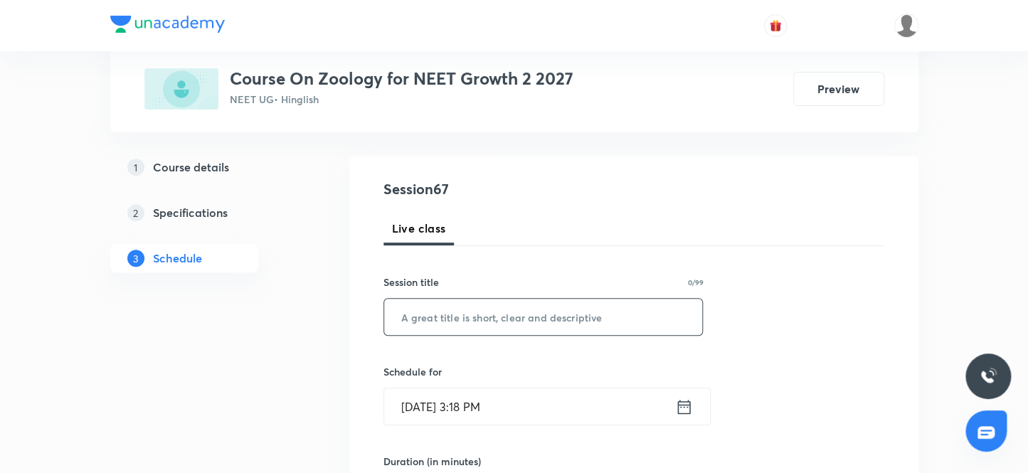
click at [434, 326] on input "text" at bounding box center [543, 317] width 319 height 36
paste input "Body fluid and circulation 2"
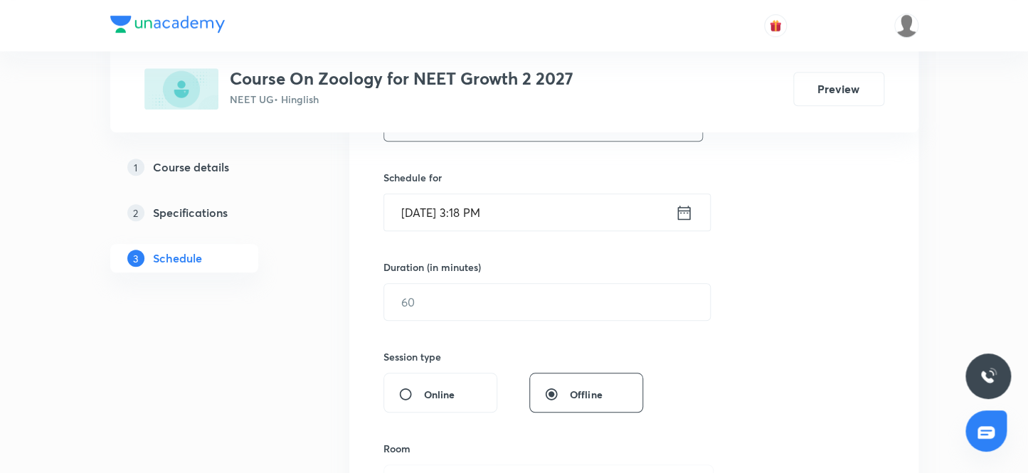
type input "Body fluid and circulation 3"
click at [509, 218] on input "Oct 7, 2025, 3:18 PM" at bounding box center [529, 212] width 291 height 36
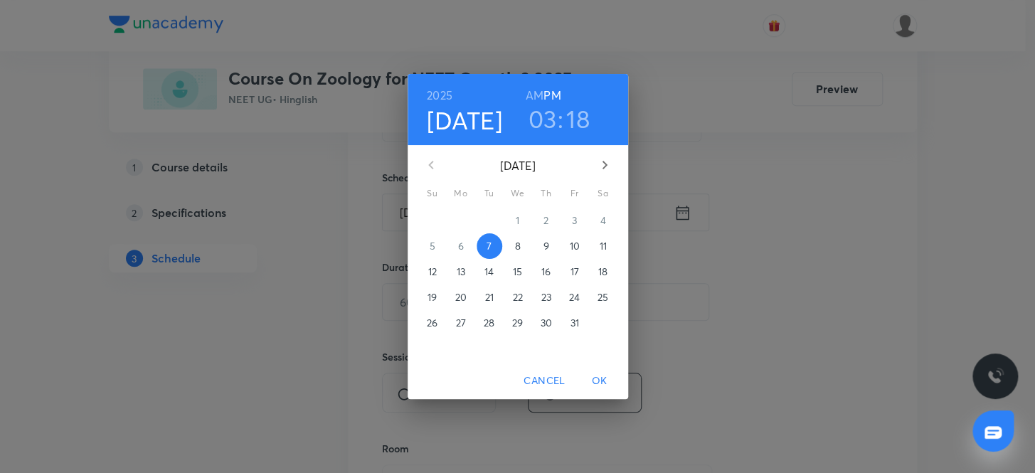
click at [526, 121] on div "03 : 18" at bounding box center [558, 119] width 99 height 30
click at [535, 117] on h3 "03" at bounding box center [542, 119] width 28 height 30
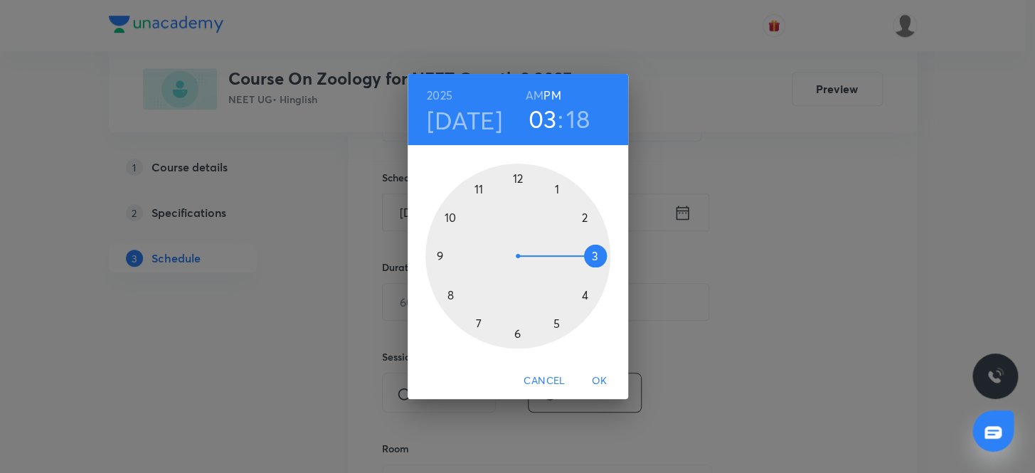
click at [452, 220] on div at bounding box center [517, 256] width 185 height 185
click at [547, 116] on h3 "10" at bounding box center [542, 119] width 25 height 30
click at [477, 319] on div at bounding box center [517, 256] width 185 height 185
click at [514, 172] on div at bounding box center [517, 256] width 185 height 185
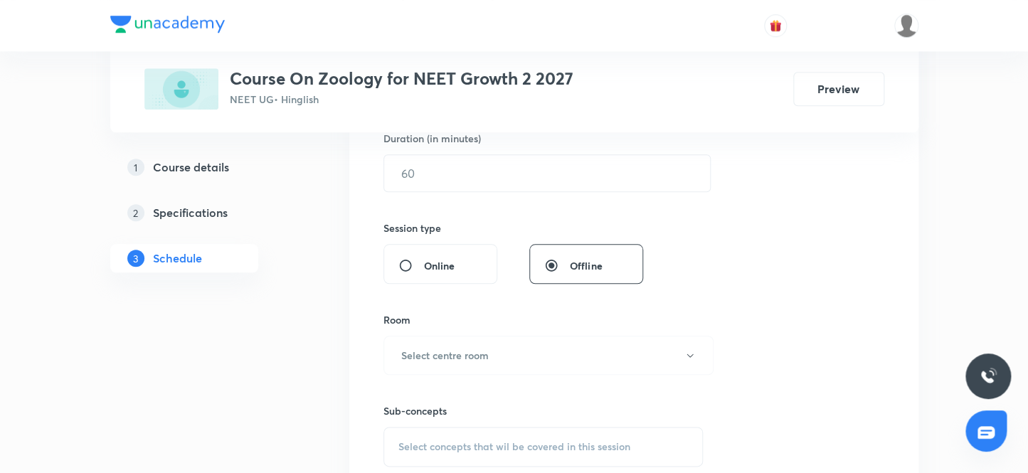
scroll to position [452, 0]
click at [445, 177] on input "text" at bounding box center [547, 172] width 326 height 36
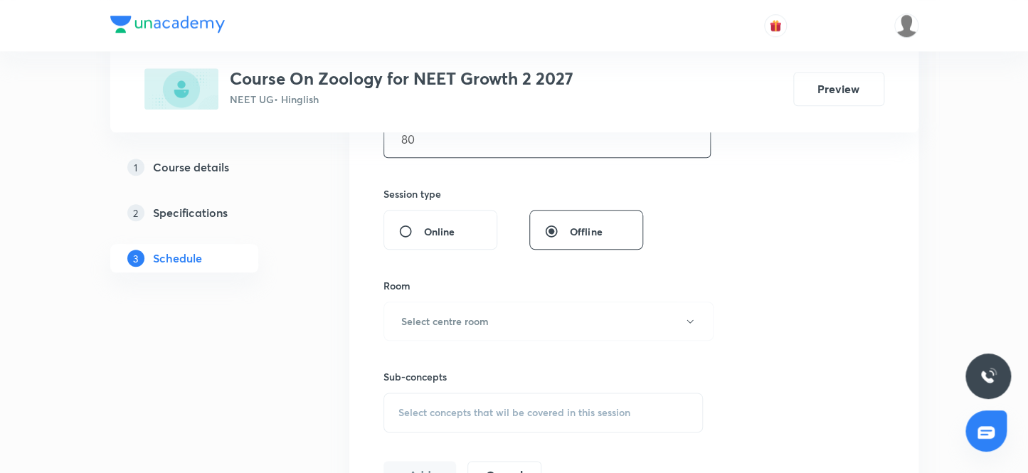
scroll to position [517, 0]
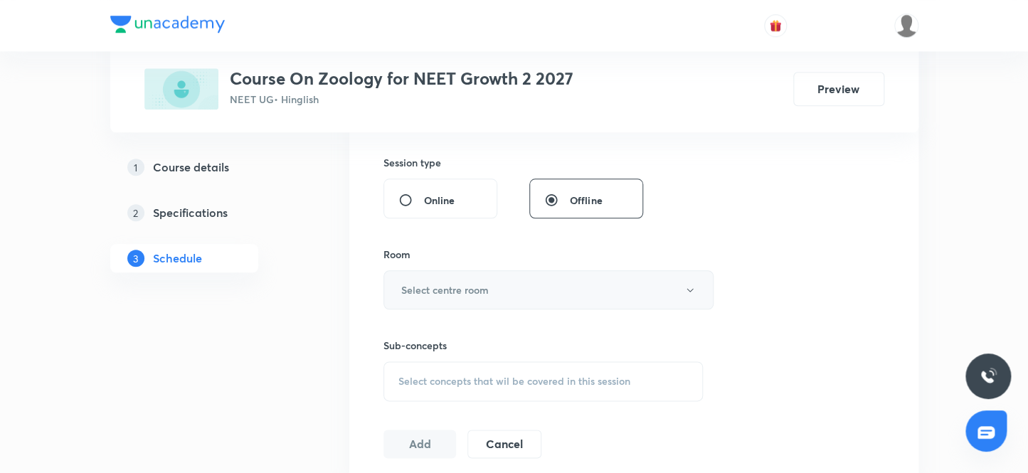
type input "80"
click at [472, 282] on h6 "Select centre room" at bounding box center [444, 289] width 87 height 15
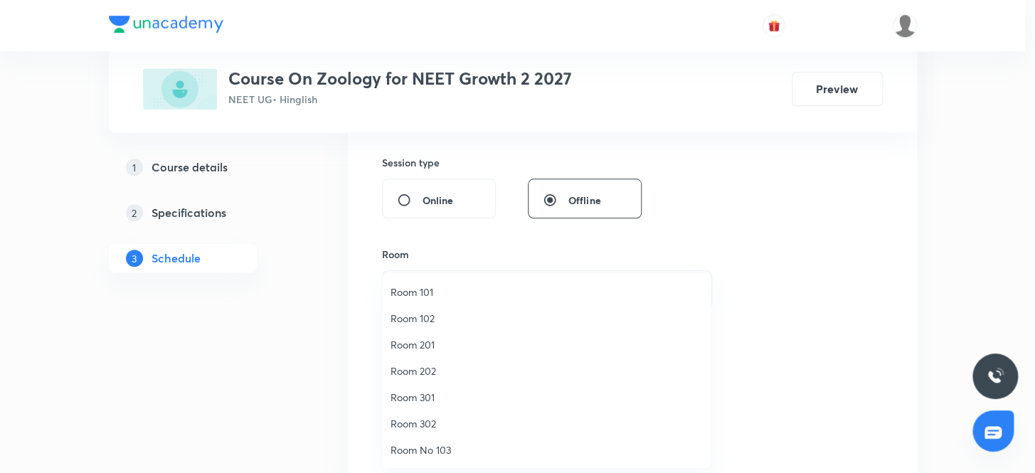
click at [427, 322] on span "Room 102" at bounding box center [547, 318] width 312 height 15
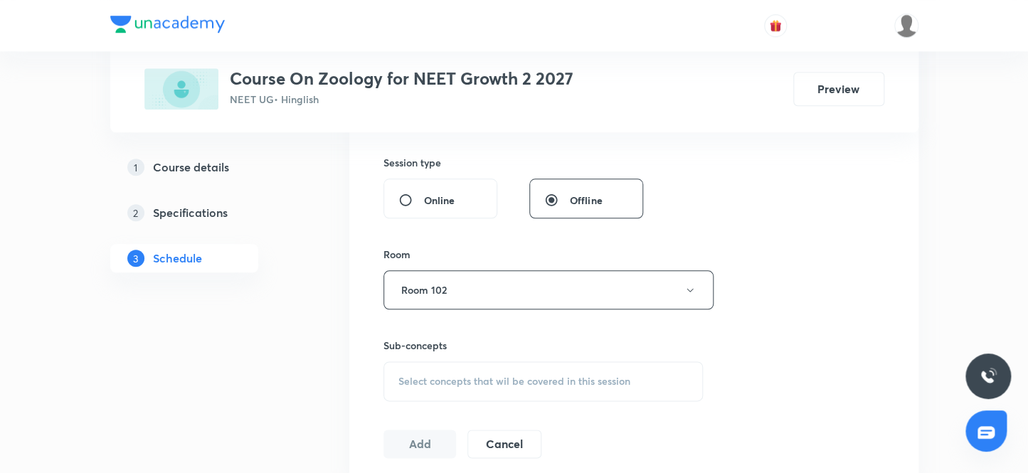
click at [898, 256] on div "Session 67 Live class Session title 28/99 Body fluid and circulation 3 ​ Schedu…" at bounding box center [633, 123] width 569 height 713
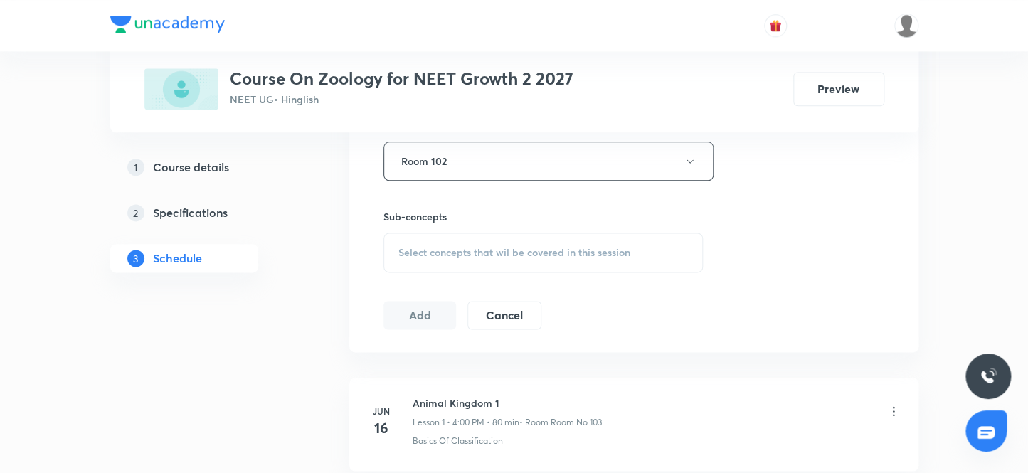
scroll to position [647, 0]
click at [485, 251] on span "Select concepts that wil be covered in this session" at bounding box center [514, 251] width 232 height 11
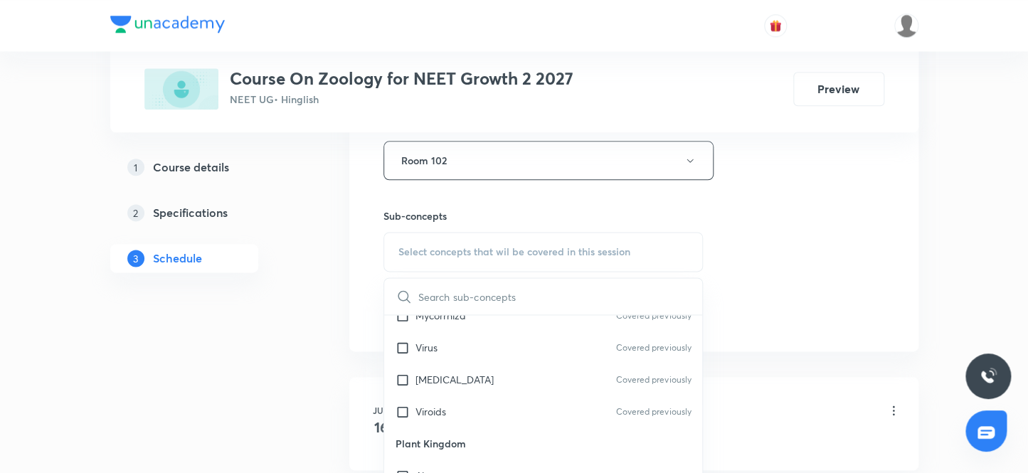
scroll to position [905, 0]
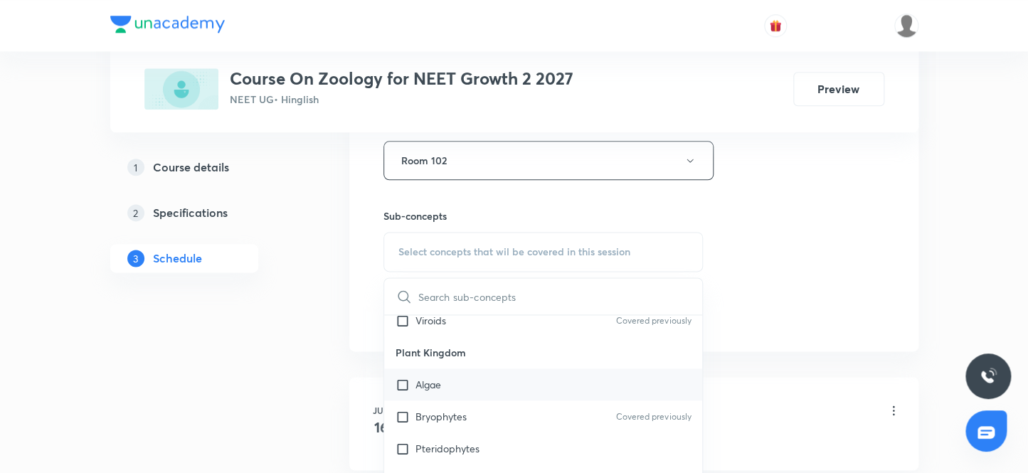
click at [407, 398] on div "Algae" at bounding box center [543, 384] width 319 height 32
checkbox input "true"
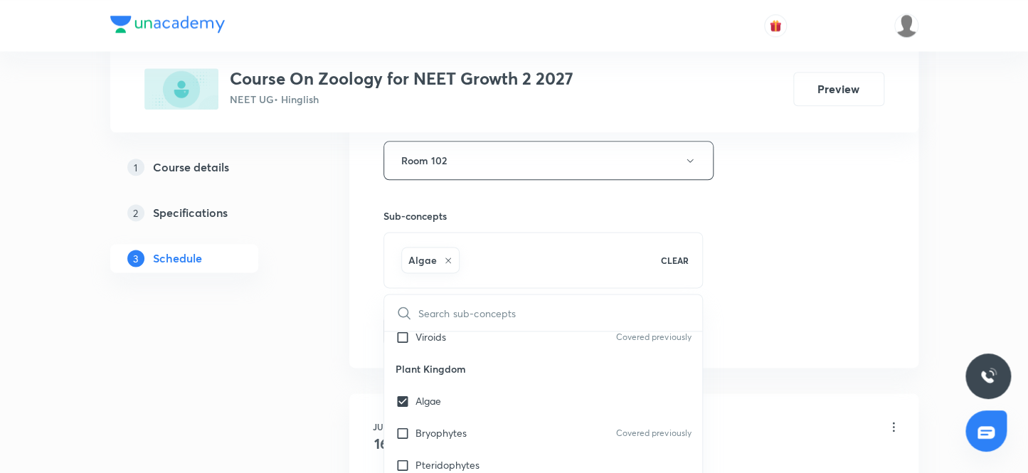
click at [880, 316] on div "Session 67 Live class Session title 28/99 Body fluid and circulation 3 ​ Schedu…" at bounding box center [633, 3] width 501 height 684
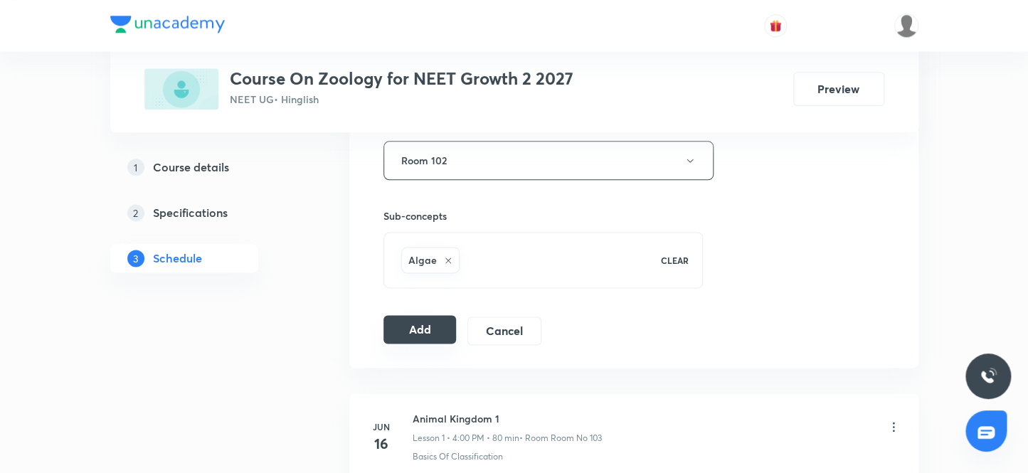
click at [397, 334] on button "Add" at bounding box center [419, 329] width 73 height 28
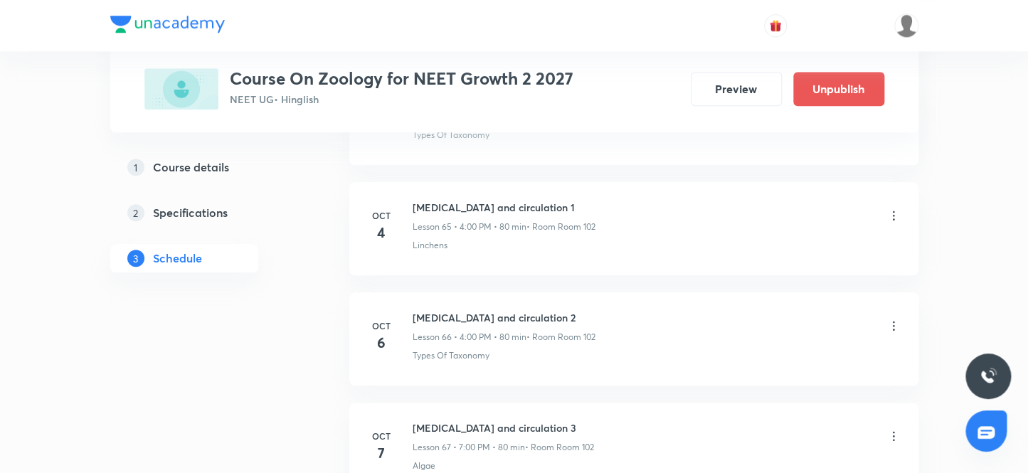
scroll to position [7390, 0]
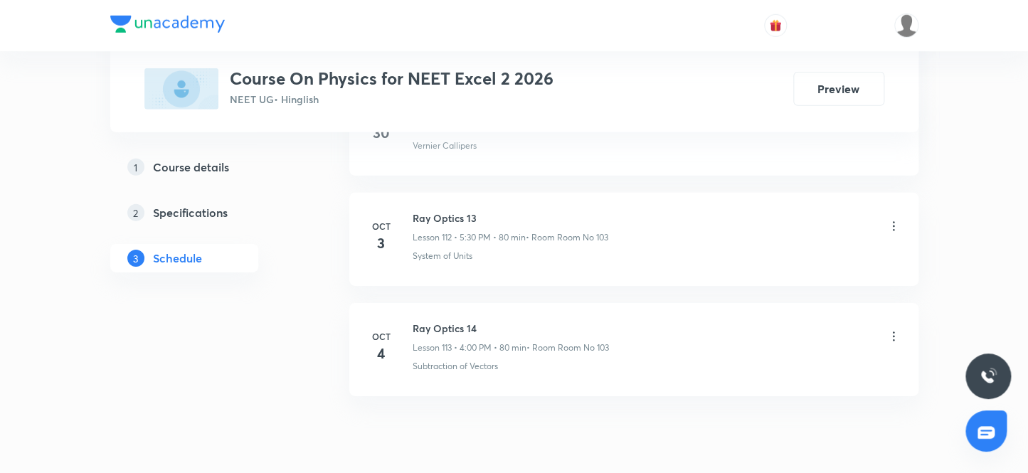
scroll to position [13106, 0]
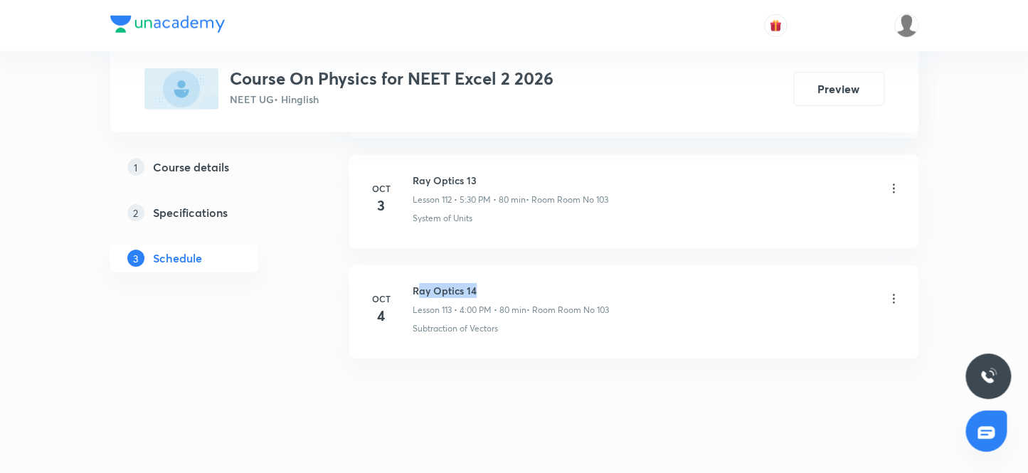
drag, startPoint x: 415, startPoint y: 270, endPoint x: 512, endPoint y: 267, distance: 97.5
click at [512, 283] on h6 "Ray Optics 14" at bounding box center [511, 290] width 196 height 15
drag, startPoint x: 406, startPoint y: 267, endPoint x: 537, endPoint y: 270, distance: 130.9
click at [537, 283] on div "Oct 4 Ray Optics 14 Lesson 113 • 4:00 PM • 80 min • Room Room No 103 Subtractio…" at bounding box center [633, 309] width 533 height 52
copy h6 "Ray Optics 14"
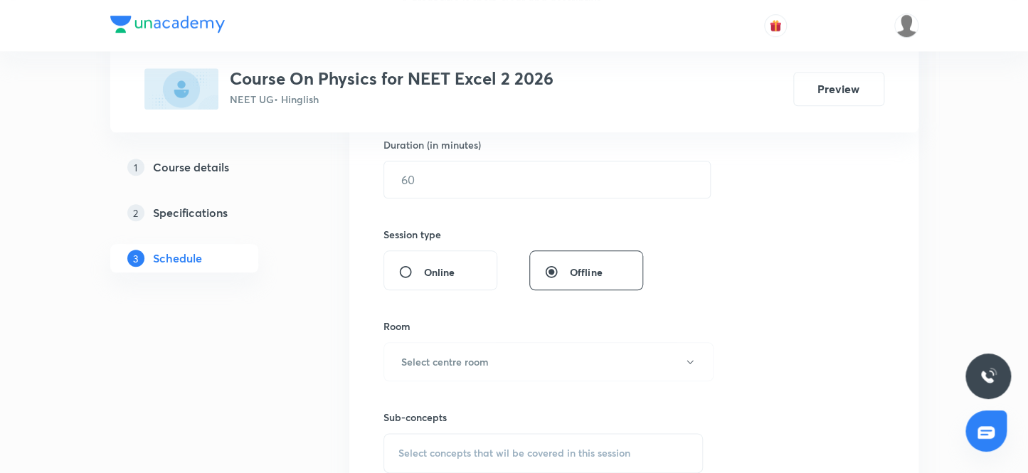
scroll to position [0, 0]
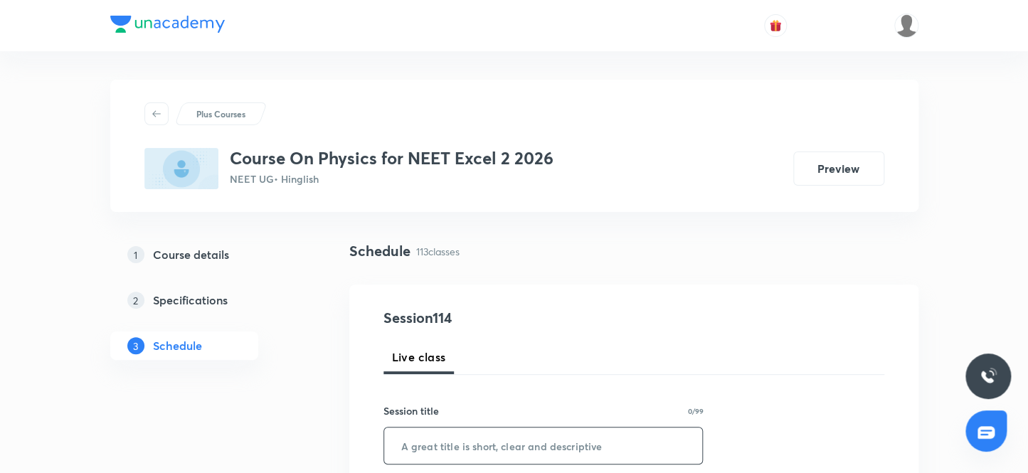
click at [437, 450] on input "text" at bounding box center [543, 445] width 319 height 36
paste input "Ray Optics 14"
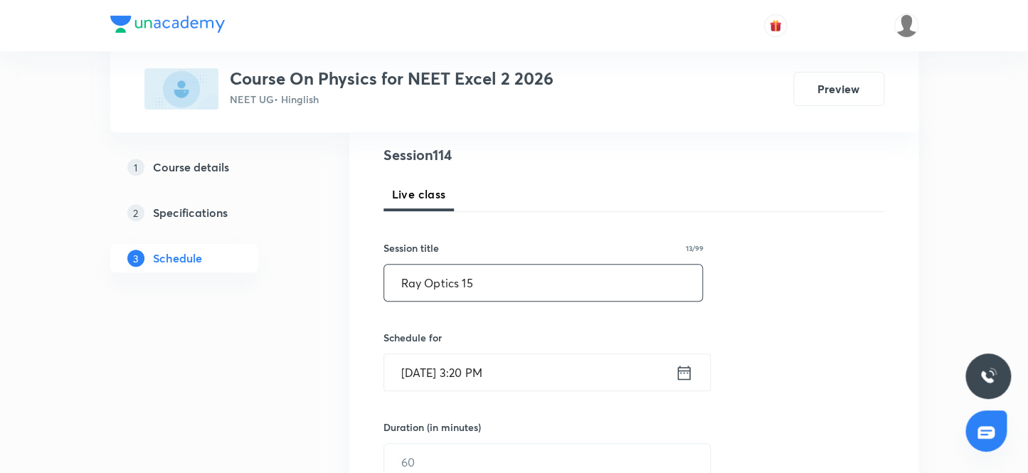
scroll to position [193, 0]
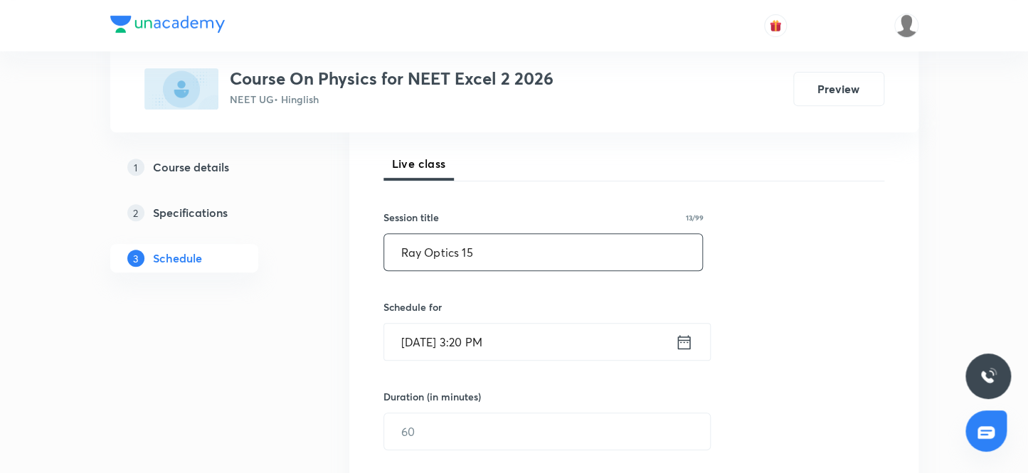
type input "Ray Optics 15"
click at [501, 336] on input "Oct 7, 2025, 3:20 PM" at bounding box center [529, 342] width 291 height 36
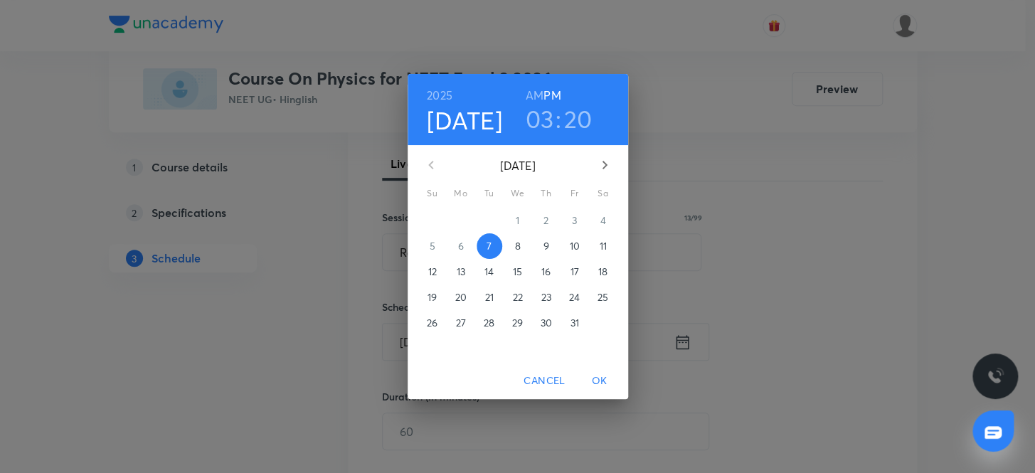
click at [536, 126] on h3 "03" at bounding box center [540, 119] width 28 height 30
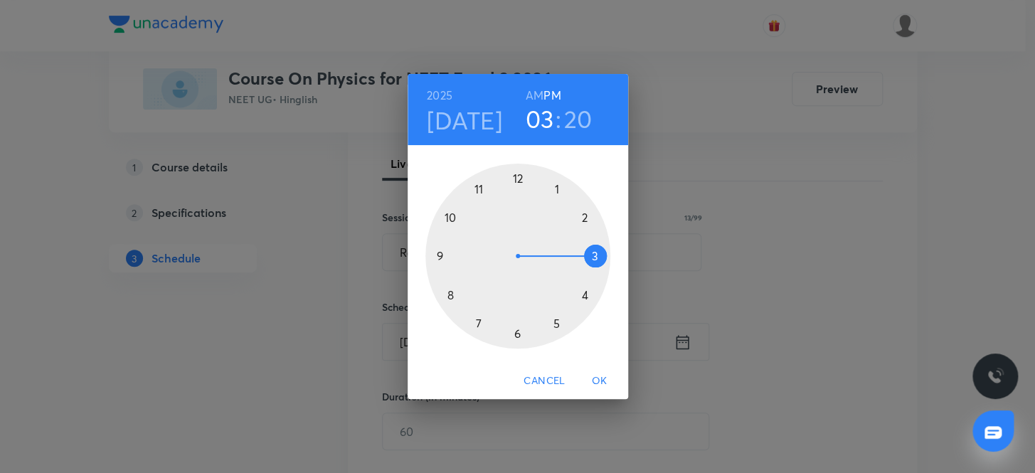
click at [585, 292] on div at bounding box center [517, 256] width 185 height 185
click at [522, 176] on div at bounding box center [517, 256] width 185 height 185
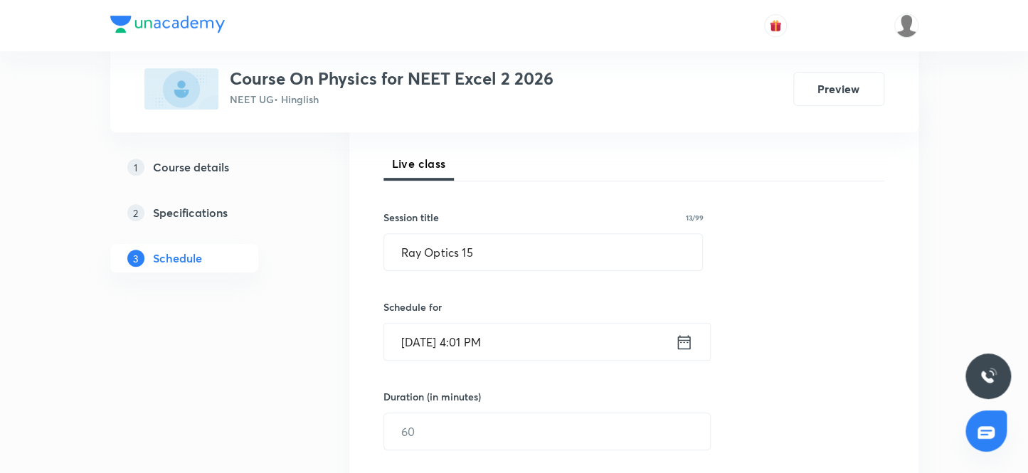
click at [520, 355] on input "Oct 7, 2025, 4:01 PM" at bounding box center [529, 342] width 291 height 36
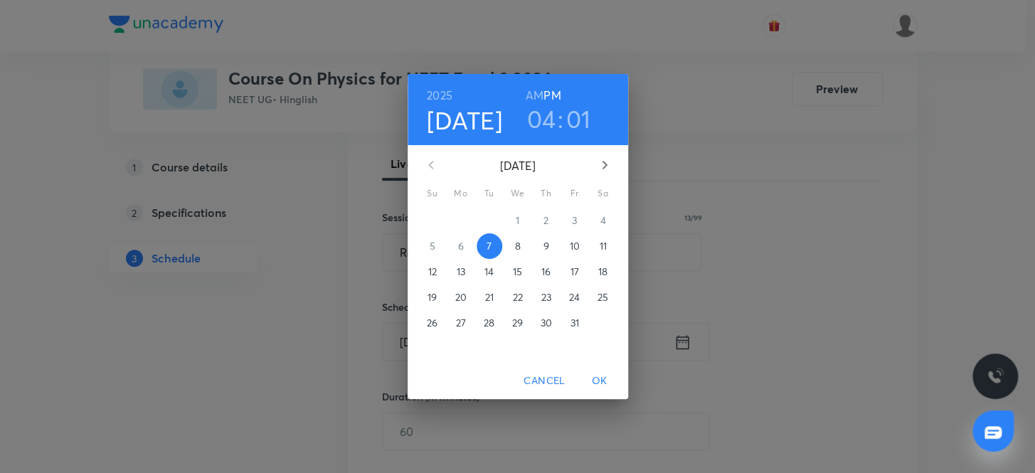
click at [573, 120] on h3 "01" at bounding box center [578, 119] width 25 height 30
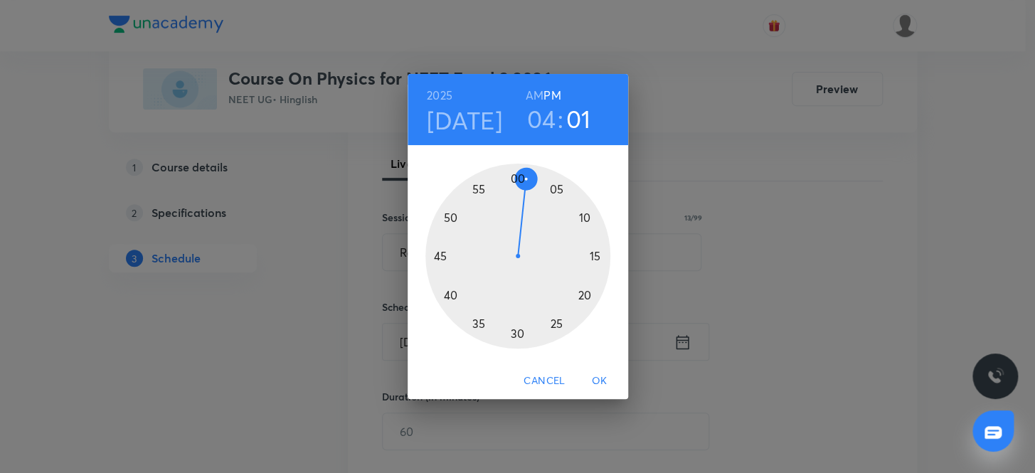
click at [514, 176] on div at bounding box center [517, 256] width 185 height 185
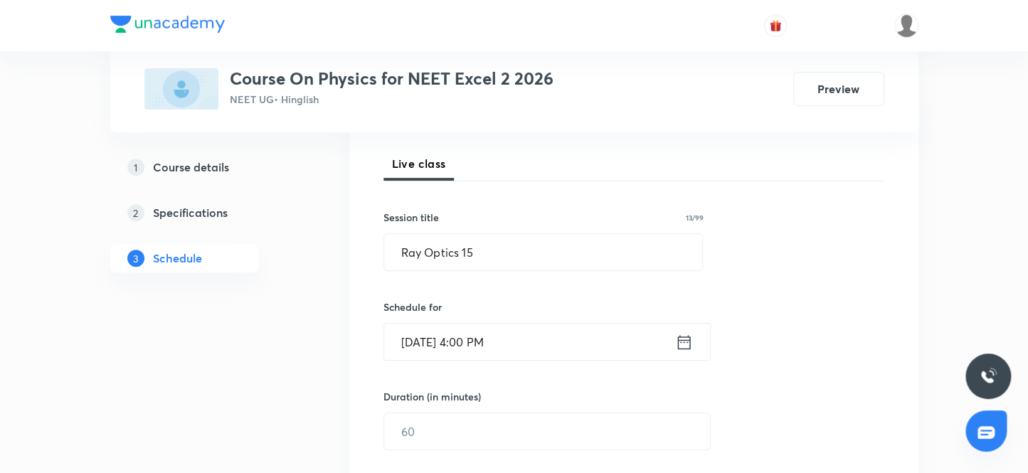
scroll to position [323, 0]
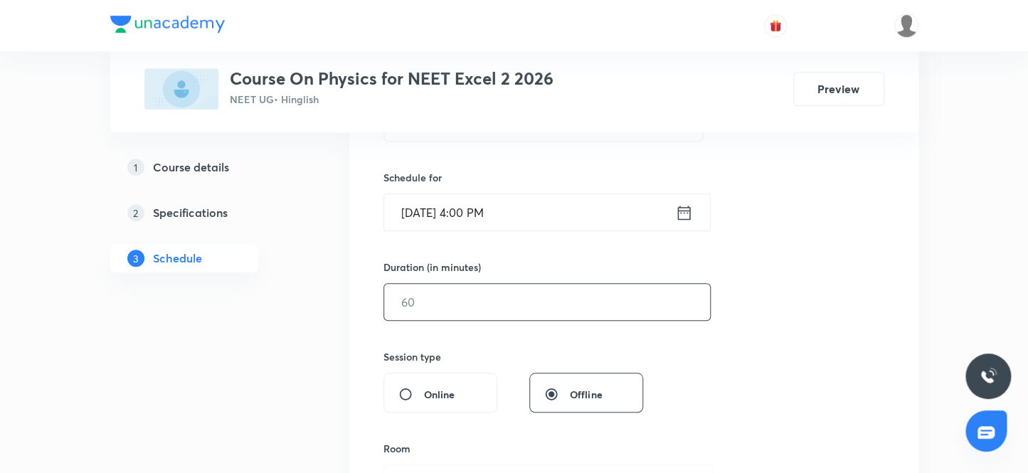
click at [441, 295] on input "text" at bounding box center [547, 302] width 326 height 36
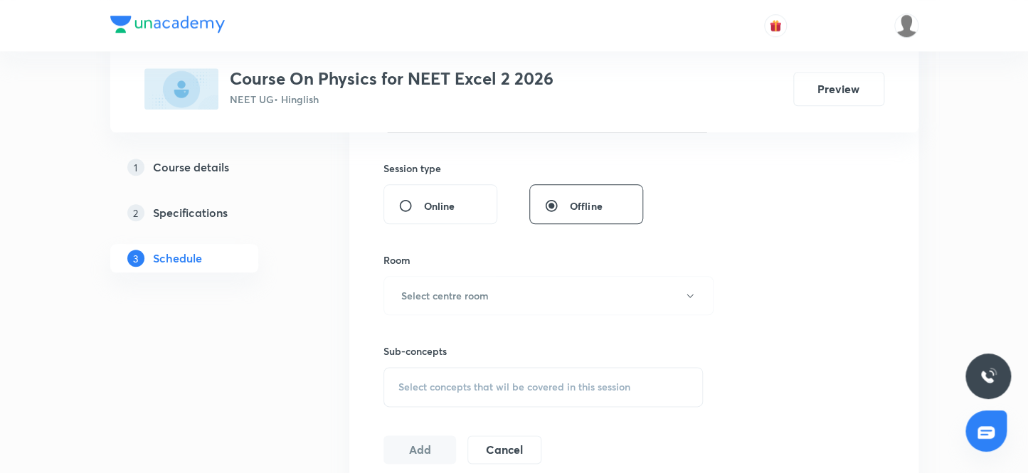
scroll to position [517, 0]
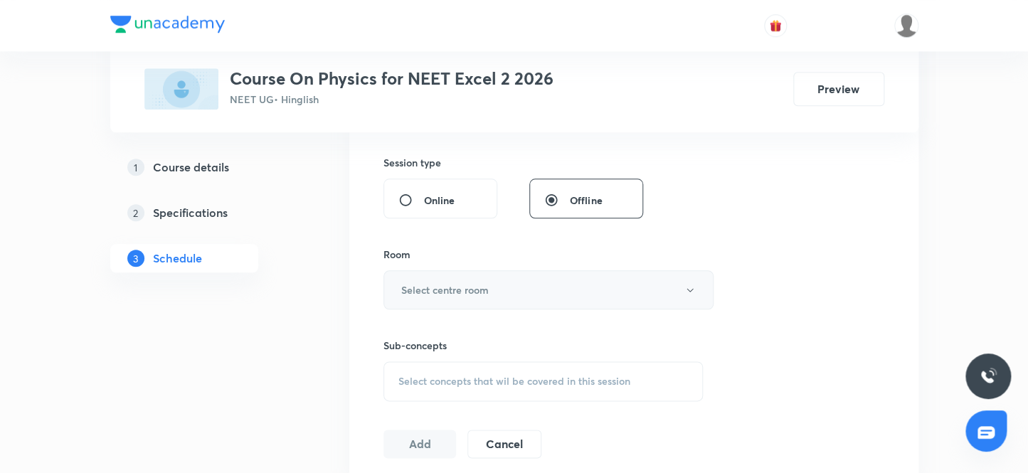
type input "80"
click at [447, 284] on h6 "Select centre room" at bounding box center [444, 289] width 87 height 15
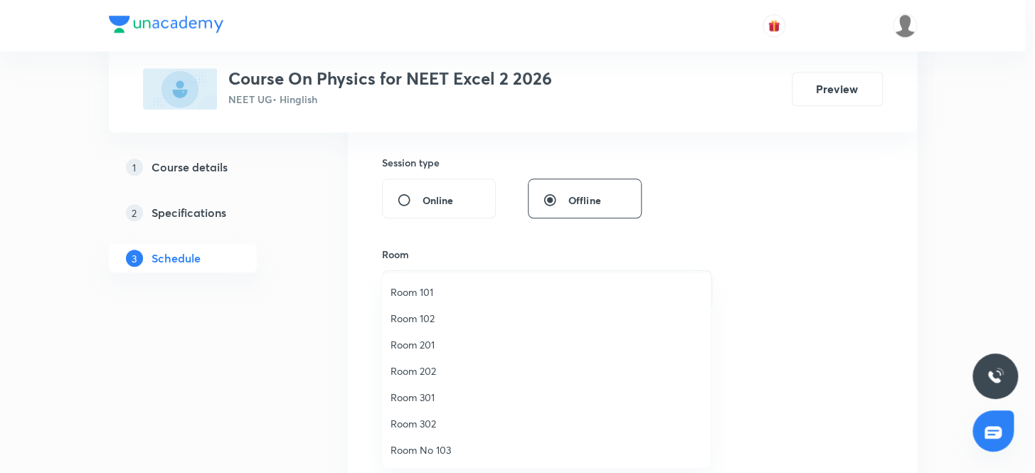
click at [427, 341] on span "Room 201" at bounding box center [547, 344] width 312 height 15
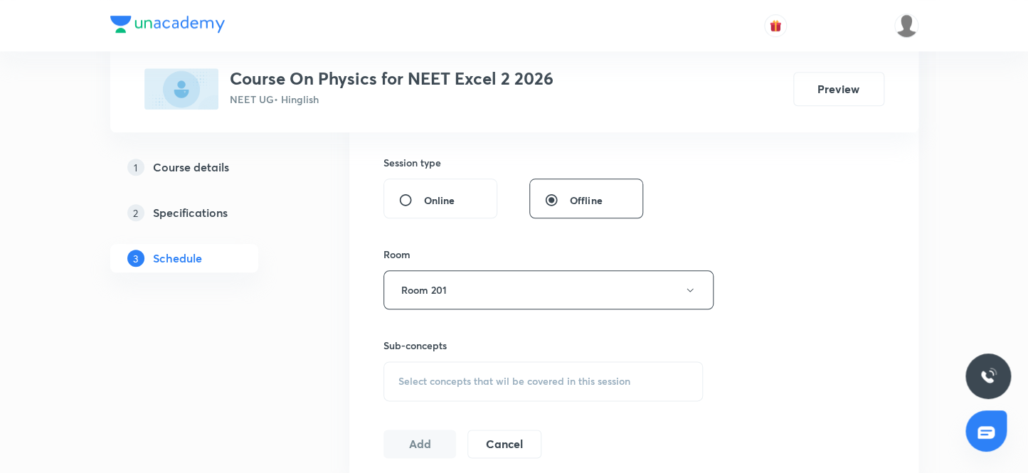
scroll to position [582, 0]
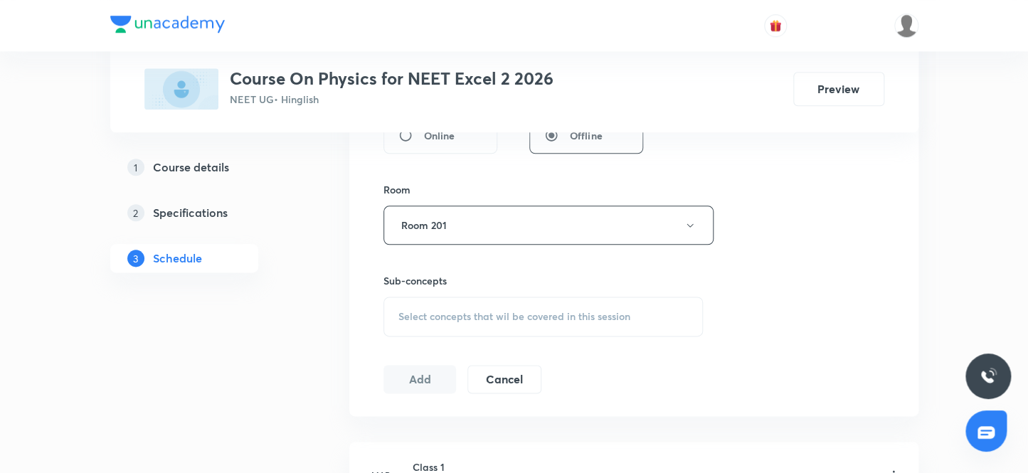
click at [531, 317] on span "Select concepts that wil be covered in this session" at bounding box center [514, 316] width 232 height 11
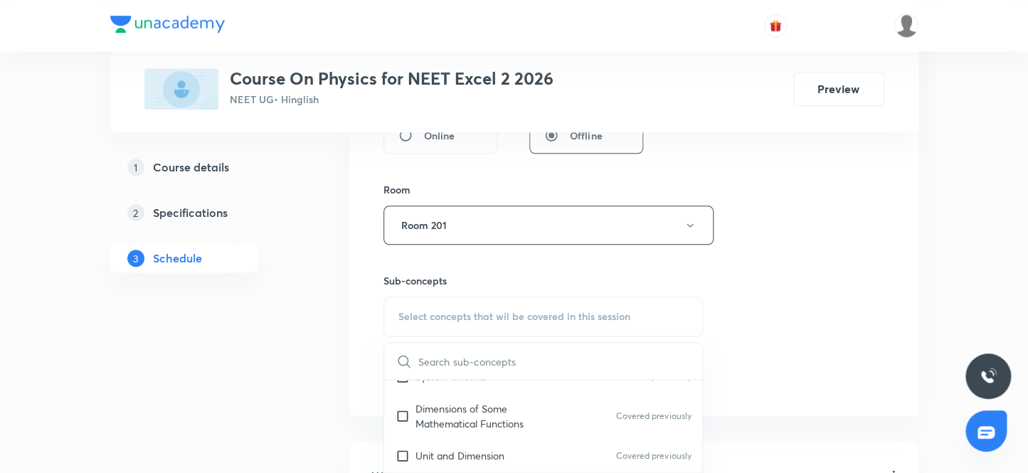
scroll to position [388, 0]
click at [481, 427] on p "Product of Two Vectors" at bounding box center [468, 422] width 106 height 15
checkbox input "true"
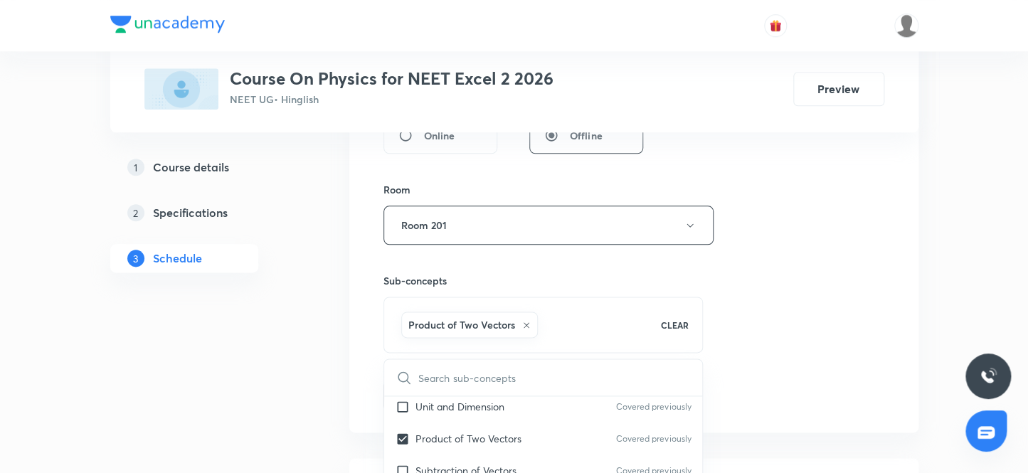
click at [856, 328] on div "Session 114 Live class Session title 13/99 Ray Optics 15 ​ Schedule for Oct 7, …" at bounding box center [633, 67] width 501 height 684
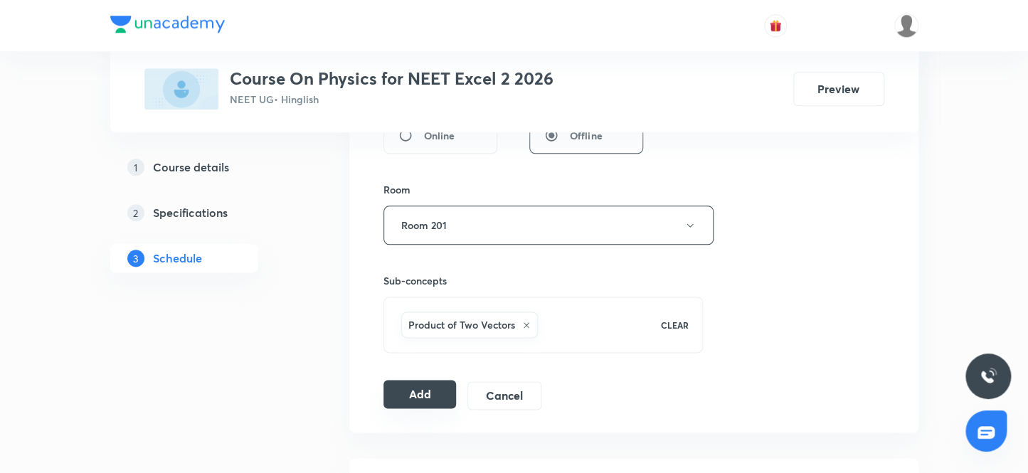
click at [426, 403] on button "Add" at bounding box center [419, 394] width 73 height 28
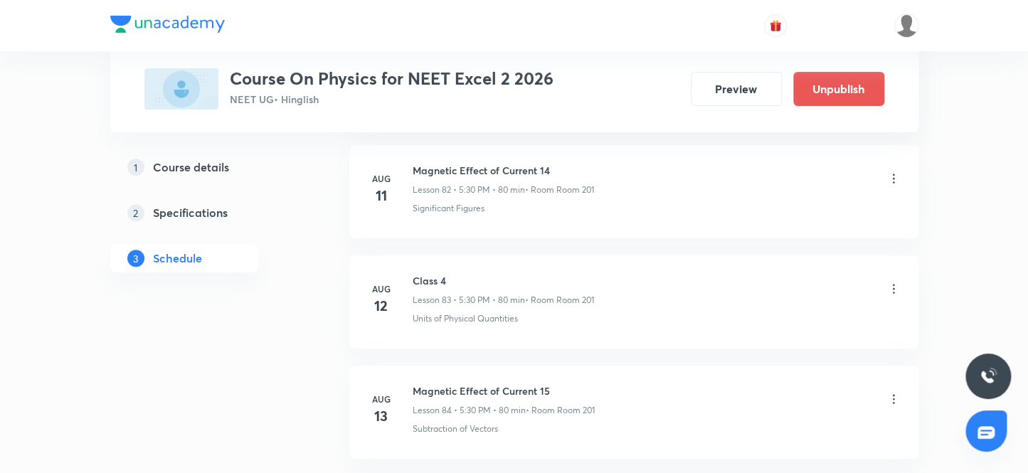
scroll to position [12564, 0]
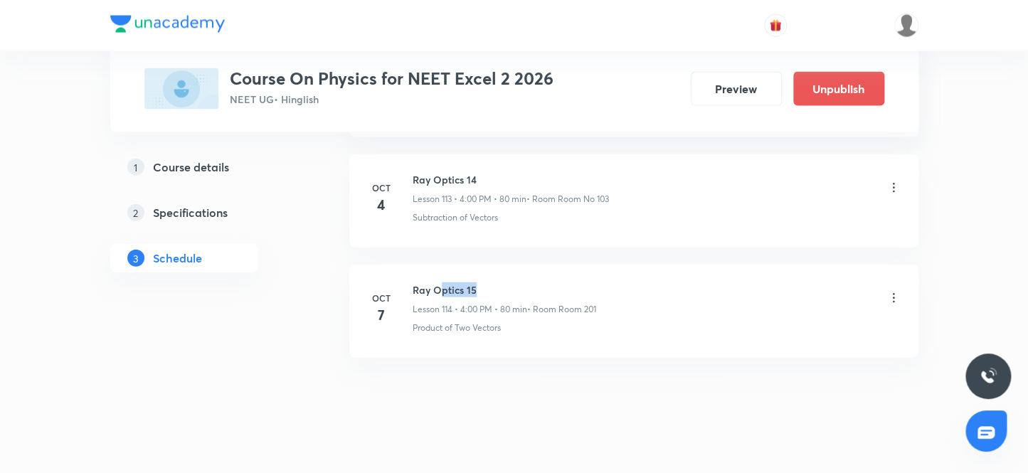
drag, startPoint x: 437, startPoint y: 277, endPoint x: 574, endPoint y: 363, distance: 161.0
click at [514, 282] on h6 "Ray Optics 15" at bounding box center [505, 289] width 184 height 15
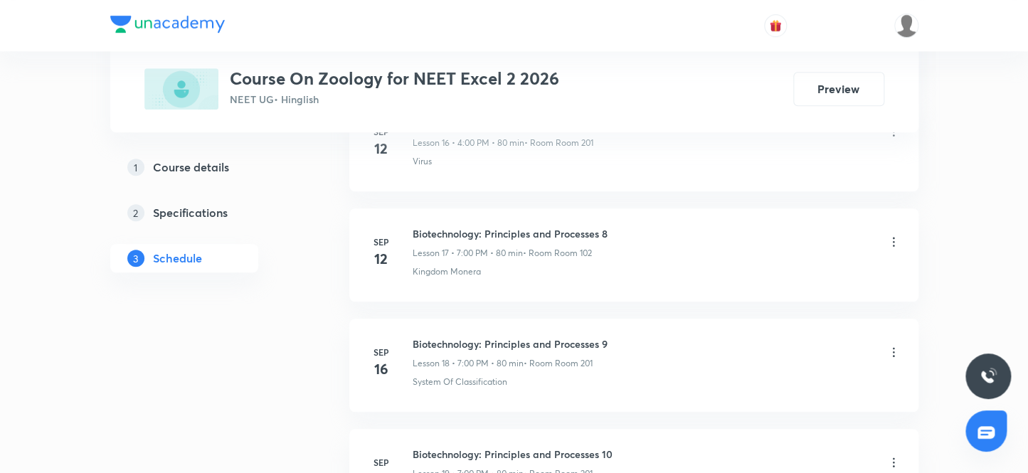
scroll to position [3308, 0]
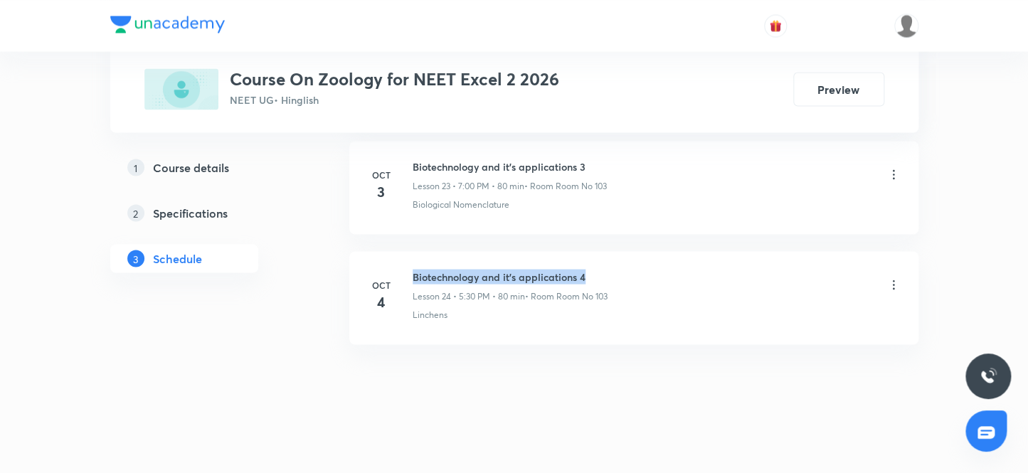
drag, startPoint x: 412, startPoint y: 269, endPoint x: 666, endPoint y: 270, distance: 254.6
click at [666, 270] on div "Biotechnology and it’s applications 4 Lesson 24 • 5:30 PM • 80 min • Room Room …" at bounding box center [657, 285] width 488 height 33
copy h6 "Biotechnology and it’s applications 4"
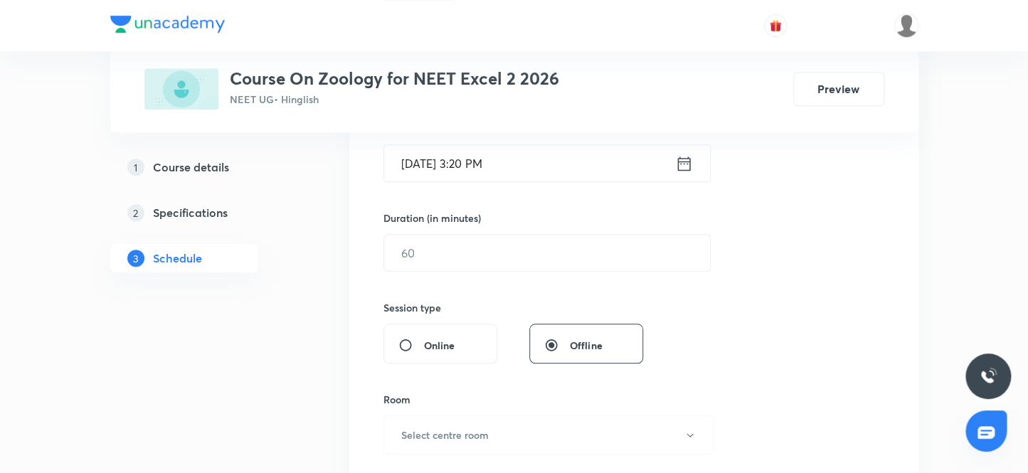
scroll to position [0, 0]
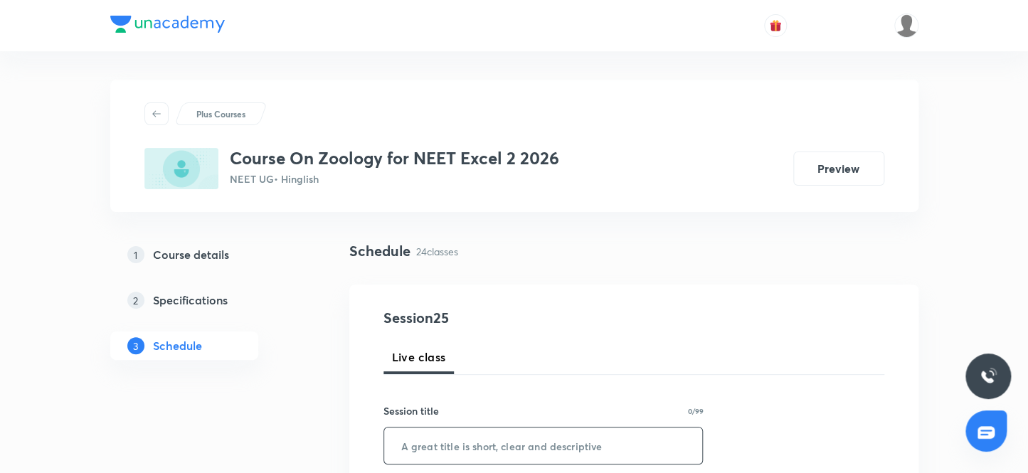
click at [410, 449] on input "text" at bounding box center [543, 445] width 319 height 36
paste input "Biotechnology and it’s applications 4"
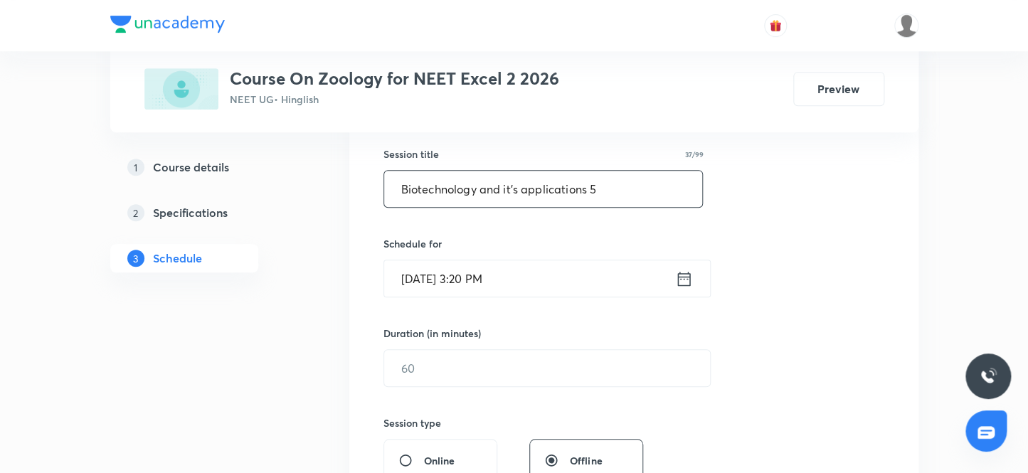
scroll to position [258, 0]
type input "Biotechnology and it’s applications 5"
click at [484, 289] on input "[DATE] 3:20 PM" at bounding box center [529, 277] width 291 height 36
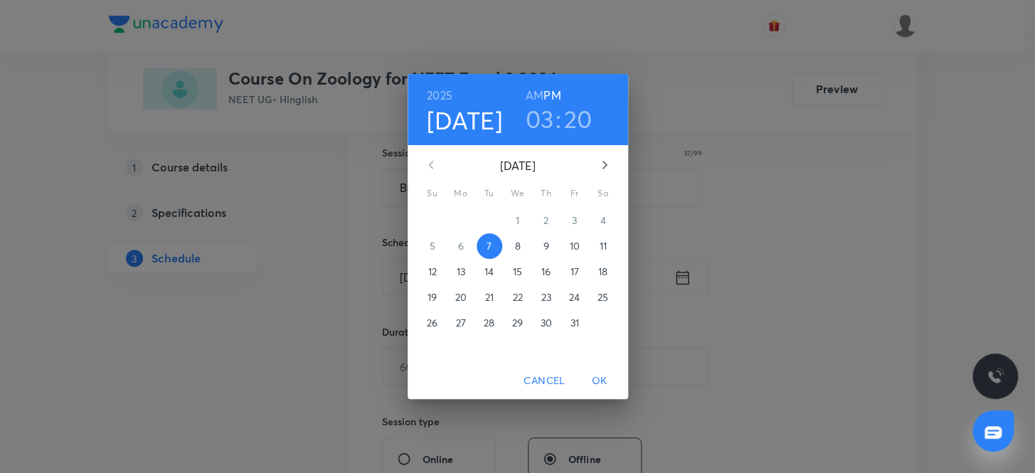
click at [536, 117] on h3 "03" at bounding box center [540, 119] width 28 height 30
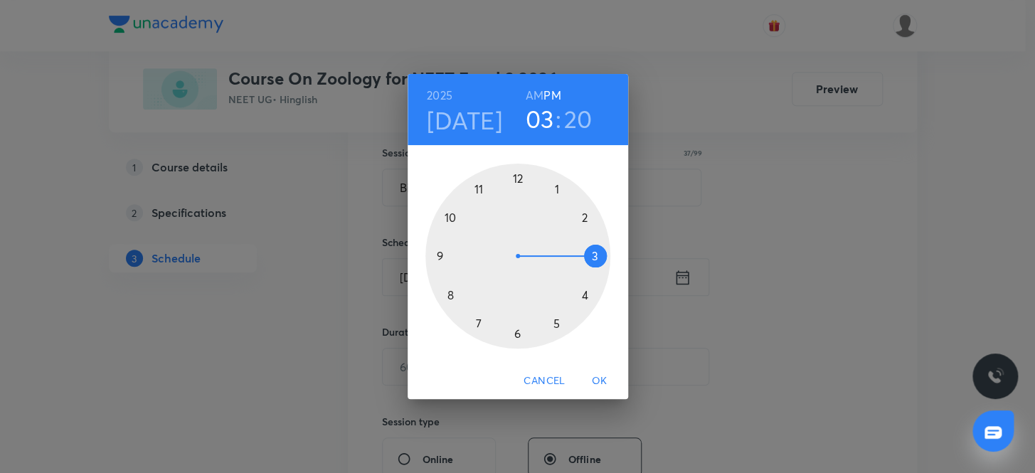
click at [480, 325] on div at bounding box center [517, 256] width 185 height 185
click at [524, 176] on div at bounding box center [517, 256] width 185 height 185
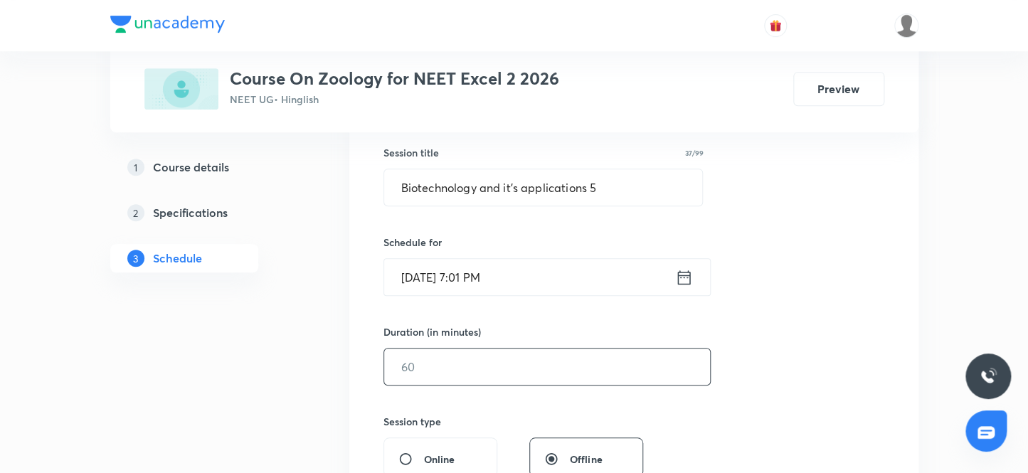
click at [462, 377] on input "text" at bounding box center [547, 367] width 326 height 36
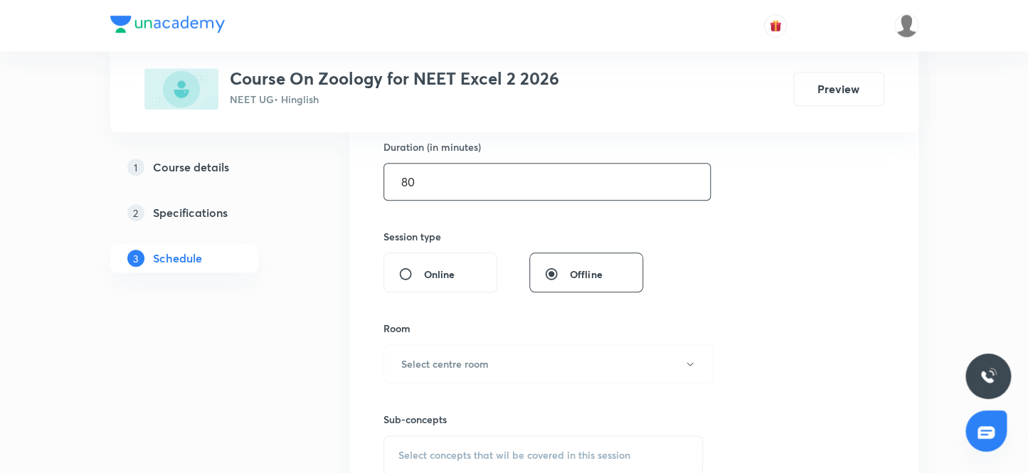
scroll to position [517, 0]
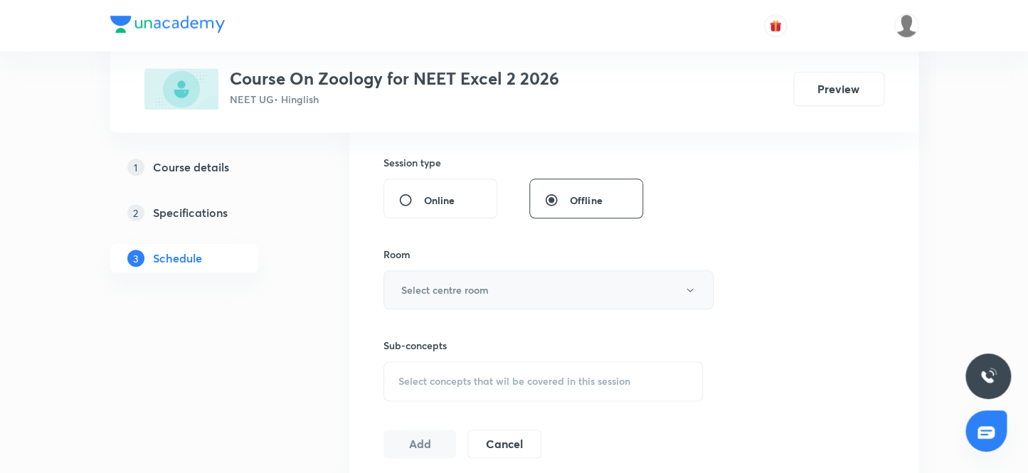
type input "80"
click at [461, 287] on h6 "Select centre room" at bounding box center [444, 289] width 87 height 15
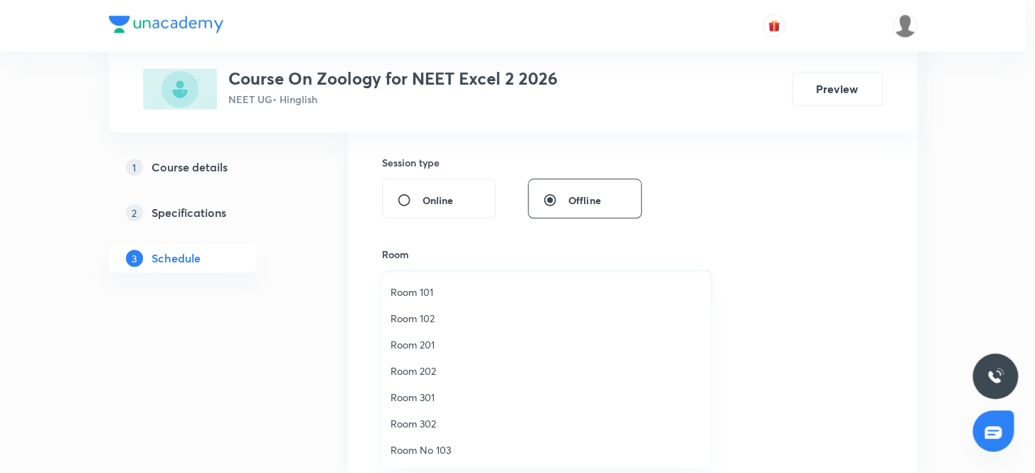
click at [432, 337] on span "Room 201" at bounding box center [547, 344] width 312 height 15
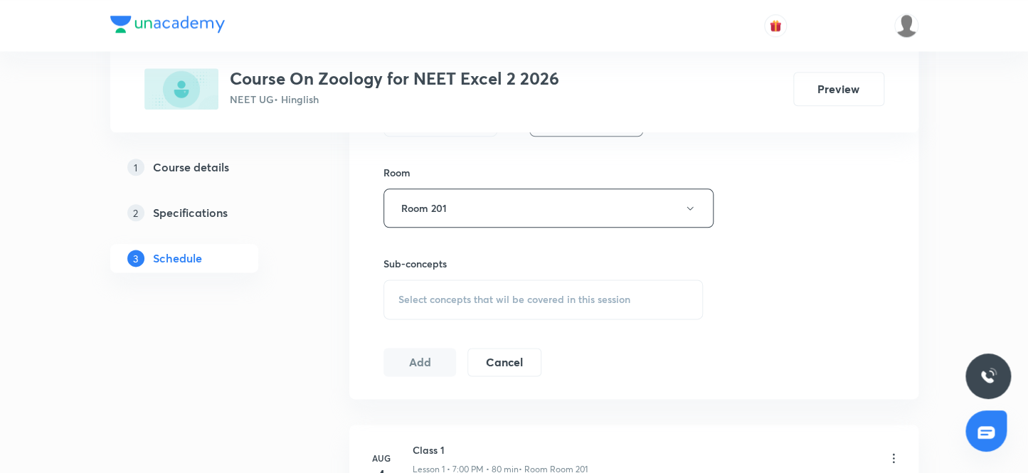
scroll to position [711, 0]
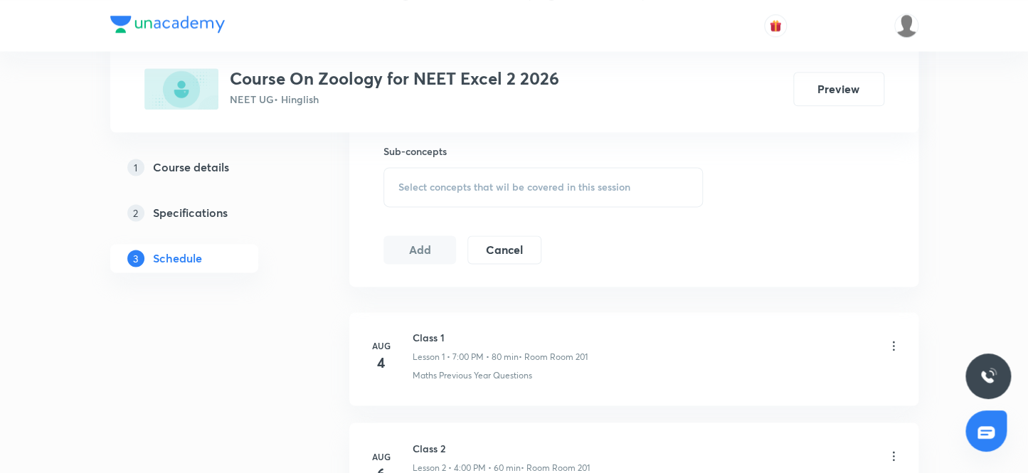
click at [560, 185] on span "Select concepts that wil be covered in this session" at bounding box center [514, 186] width 232 height 11
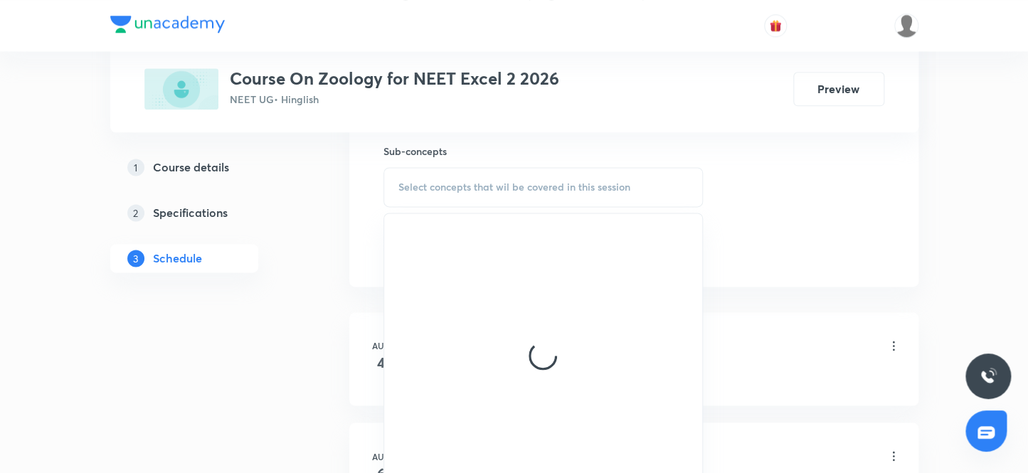
click at [560, 185] on span "Select concepts that wil be covered in this session" at bounding box center [514, 186] width 232 height 11
click at [541, 196] on div "Select concepts that wil be covered in this session" at bounding box center [543, 187] width 320 height 40
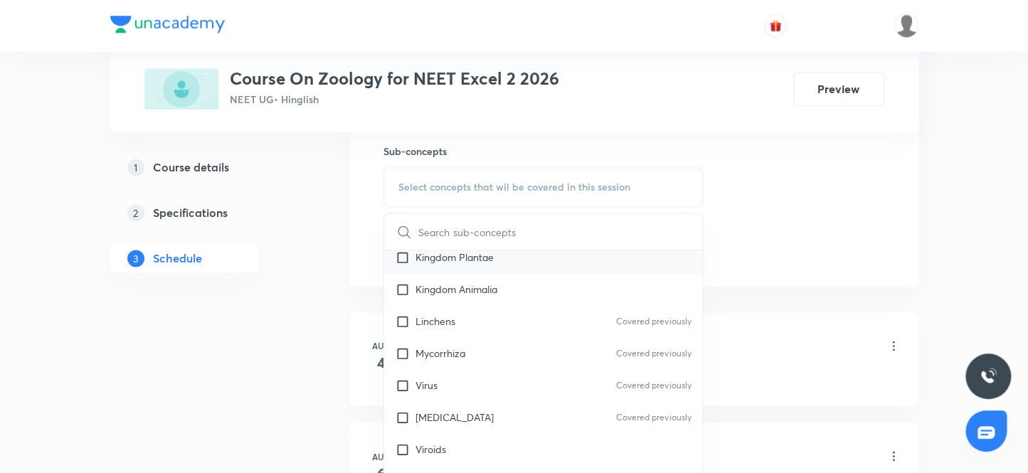
click at [441, 256] on p "Kingdom Plantae" at bounding box center [454, 257] width 78 height 15
checkbox input "true"
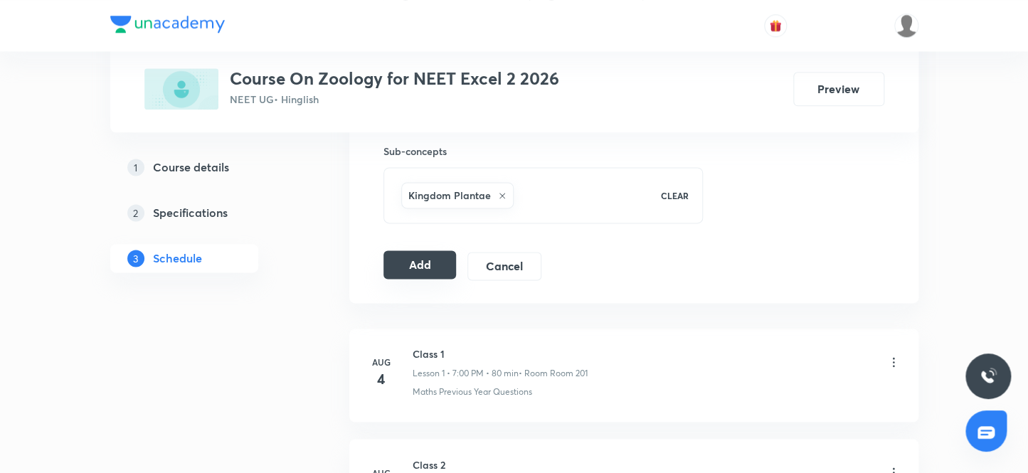
click at [405, 265] on button "Add" at bounding box center [419, 264] width 73 height 28
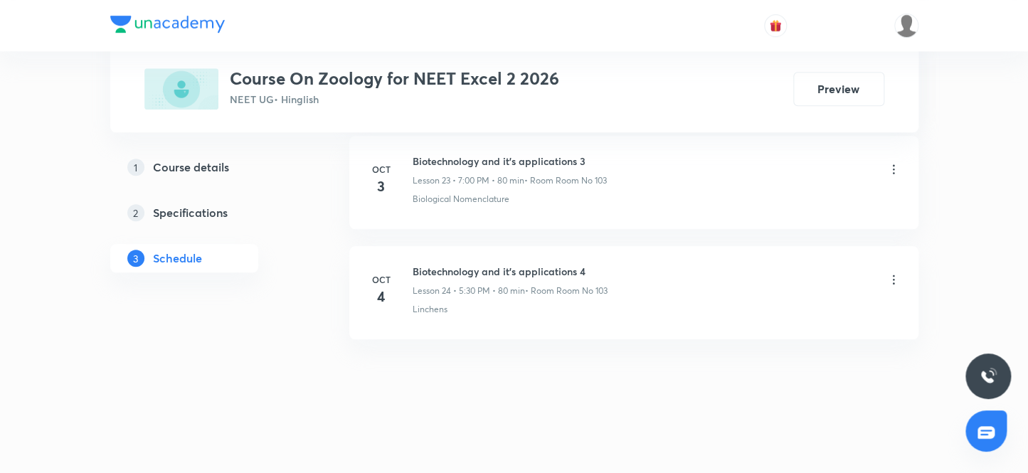
scroll to position [2655, 0]
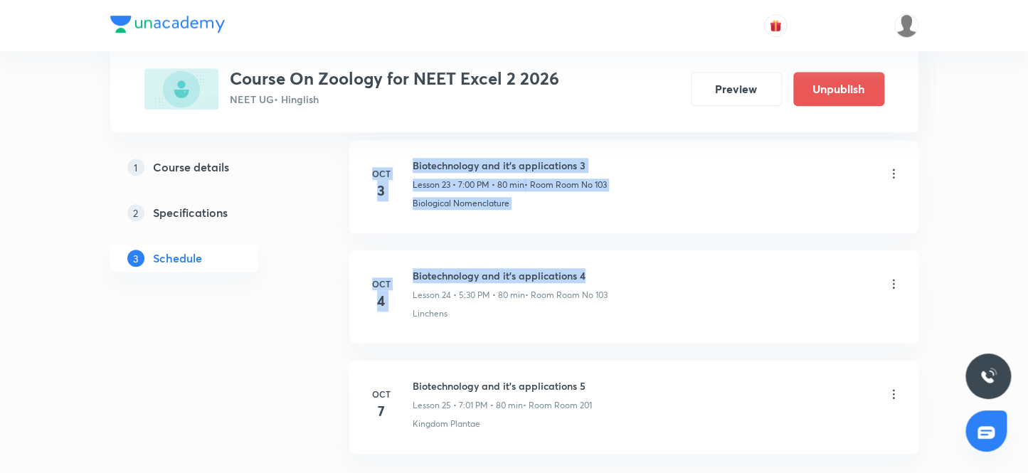
drag, startPoint x: 413, startPoint y: 271, endPoint x: 625, endPoint y: 266, distance: 212.0
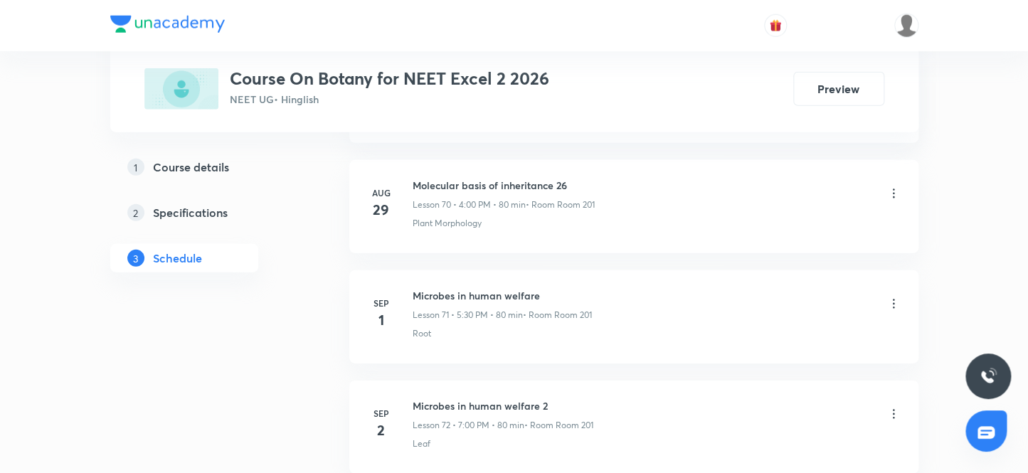
scroll to position [10245, 0]
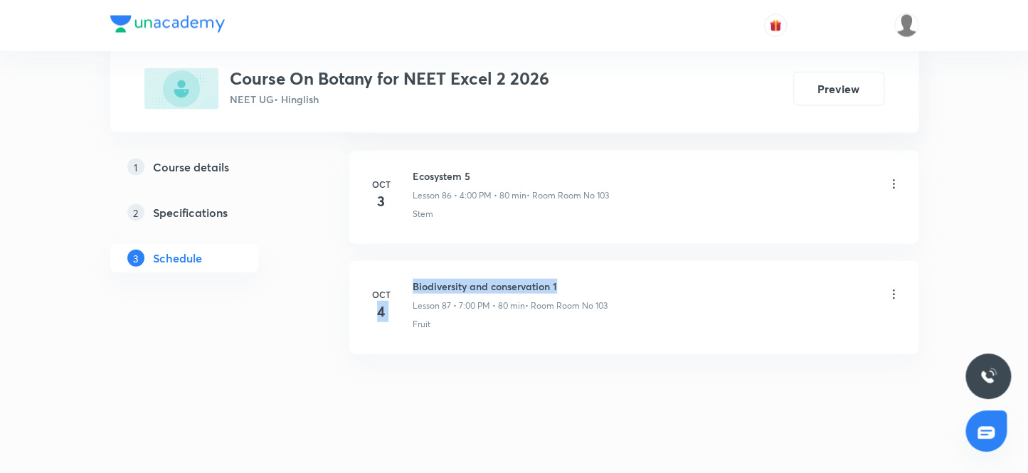
drag, startPoint x: 409, startPoint y: 271, endPoint x: 622, endPoint y: 268, distance: 213.4
click at [622, 279] on div "[DATE] Biodiversity and conservation 1 Lesson 87 • 7:00 PM • 80 min • Room Room…" at bounding box center [633, 305] width 533 height 52
drag, startPoint x: 412, startPoint y: 268, endPoint x: 617, endPoint y: 276, distance: 205.7
click at [617, 279] on div "Biodiversity and conservation 1 Lesson 87 • 7:00 PM • 80 min • Room Room No 103" at bounding box center [657, 295] width 488 height 33
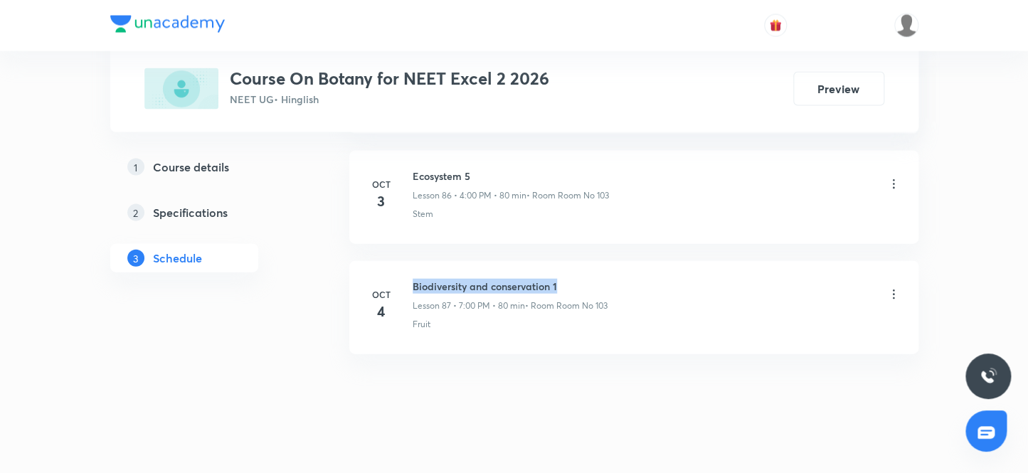
copy h6 "Biodiversity and conservation 1"
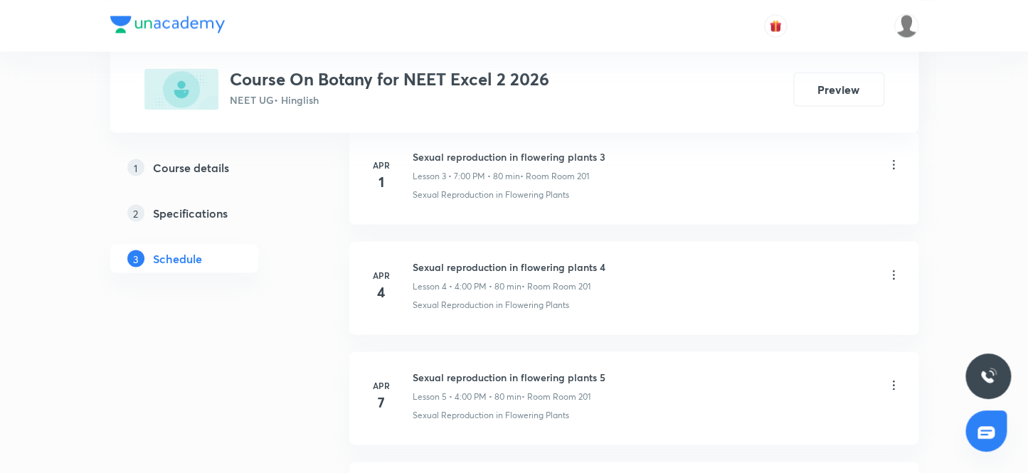
scroll to position [0, 0]
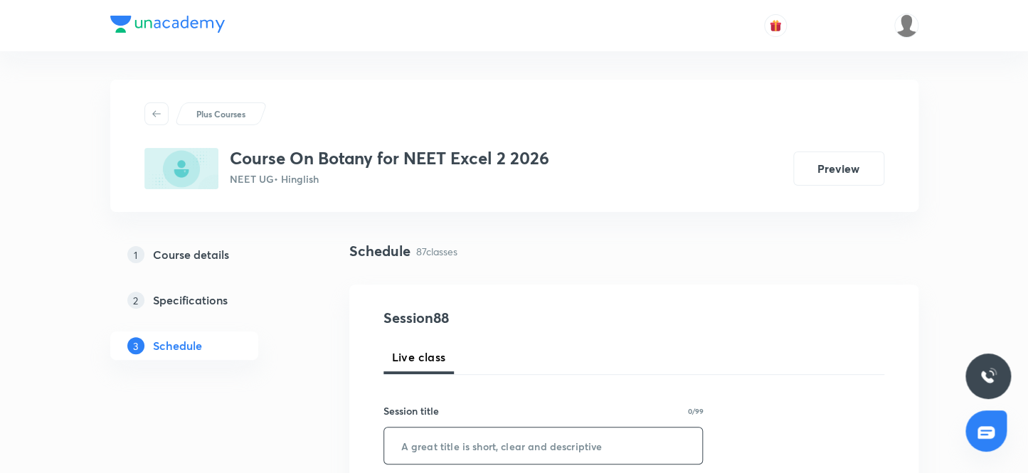
click at [402, 440] on input "text" at bounding box center [543, 445] width 319 height 36
paste input "Biodiversity and conservation 1"
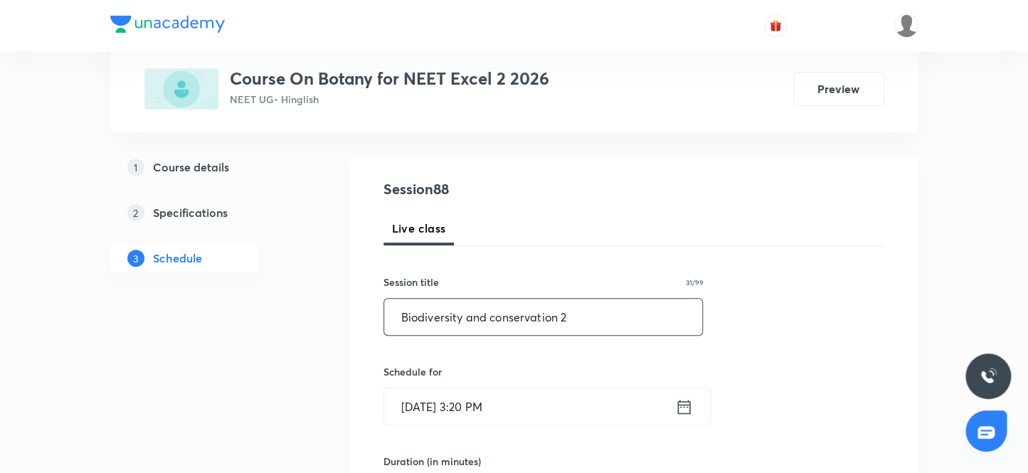
type input "Biodiversity and conservation 2"
click at [449, 406] on input "[DATE] 3:20 PM" at bounding box center [529, 406] width 291 height 36
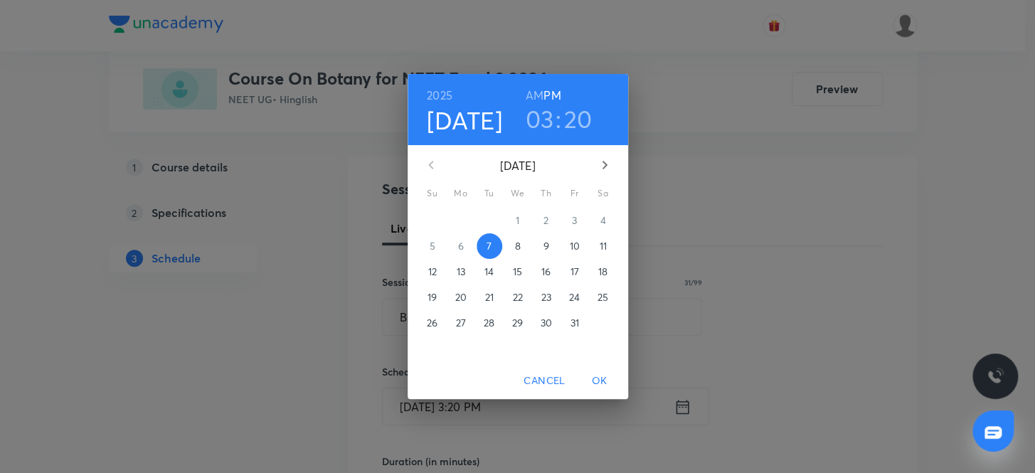
click at [548, 122] on h3 "03" at bounding box center [540, 119] width 28 height 30
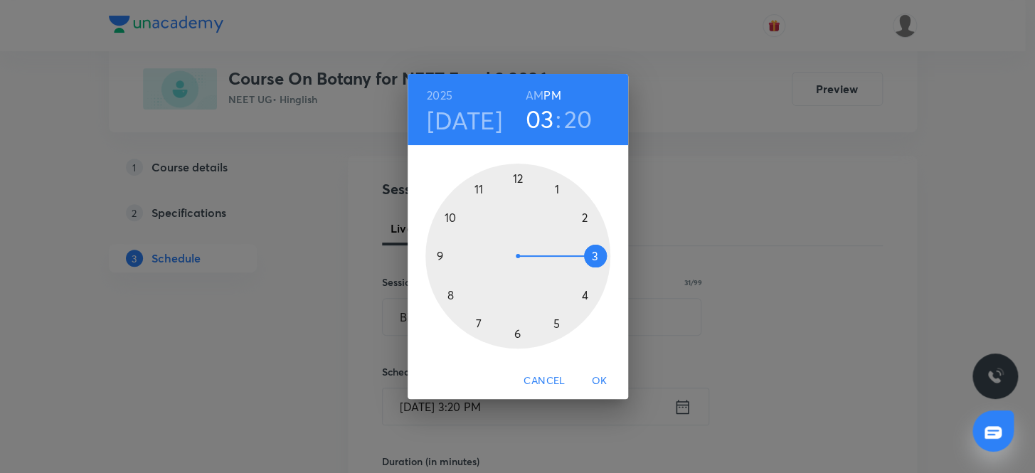
click at [555, 322] on div at bounding box center [517, 256] width 185 height 185
click at [519, 332] on div at bounding box center [517, 256] width 185 height 185
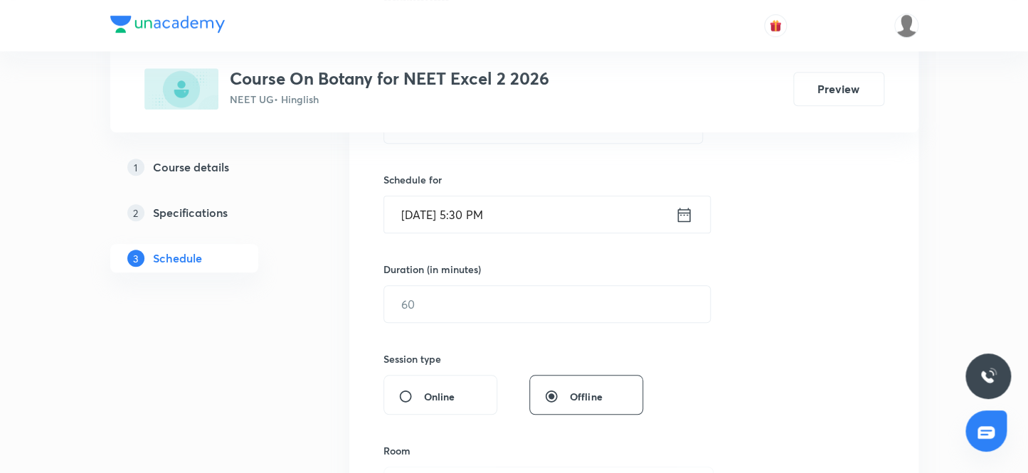
scroll to position [323, 0]
click at [519, 299] on input "text" at bounding box center [547, 302] width 326 height 36
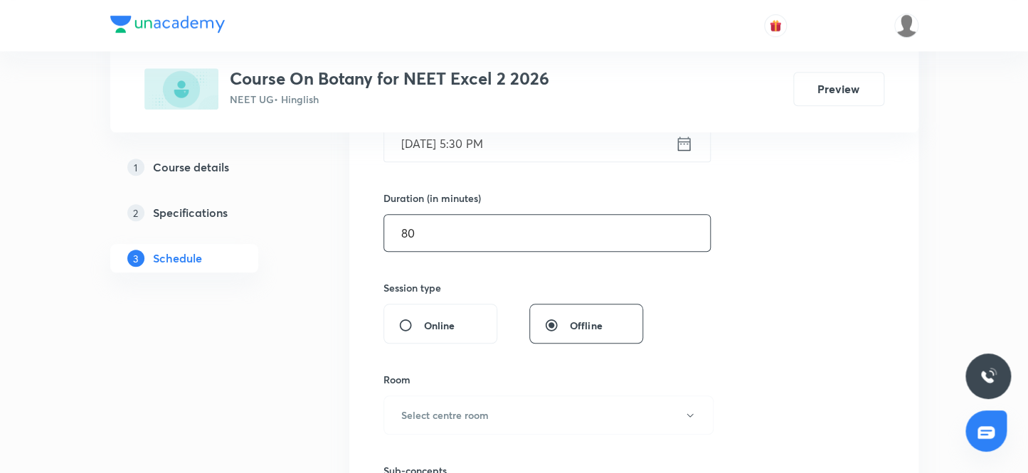
scroll to position [517, 0]
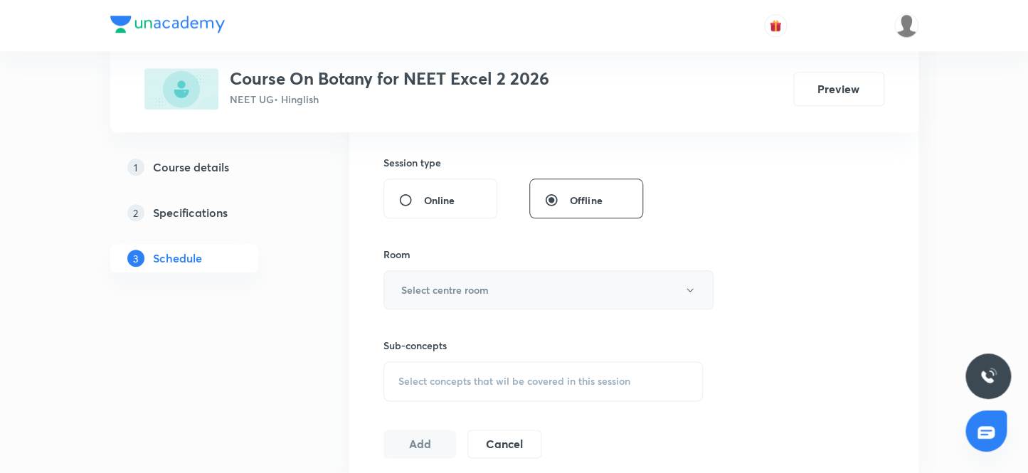
type input "80"
click at [487, 287] on h6 "Select centre room" at bounding box center [444, 289] width 87 height 15
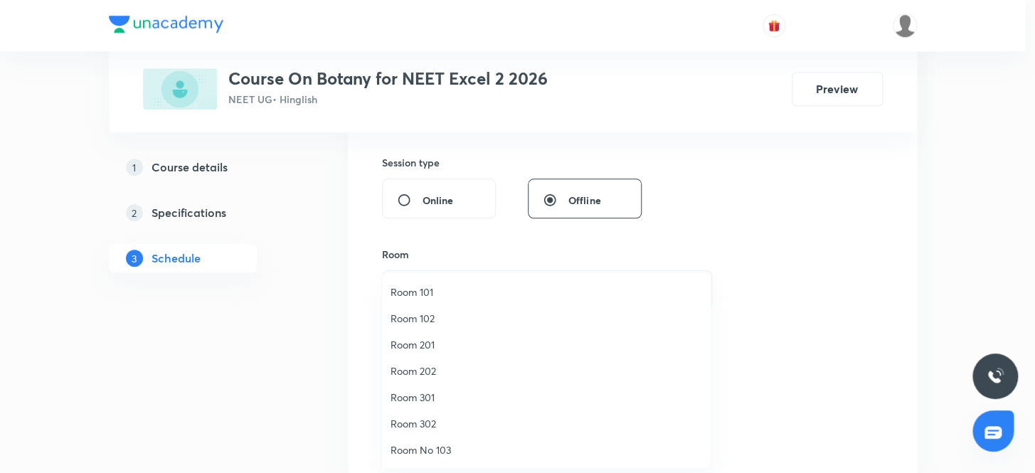
click at [428, 349] on span "Room 201" at bounding box center [547, 344] width 312 height 15
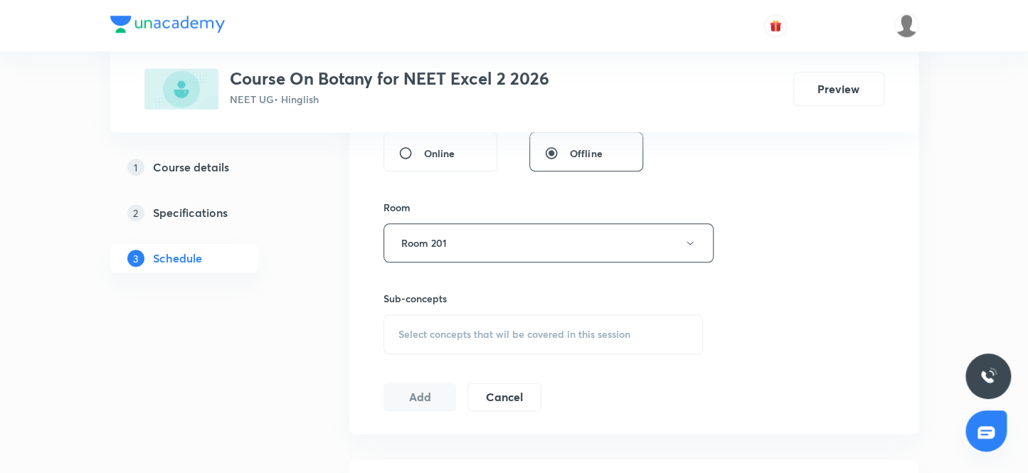
scroll to position [647, 0]
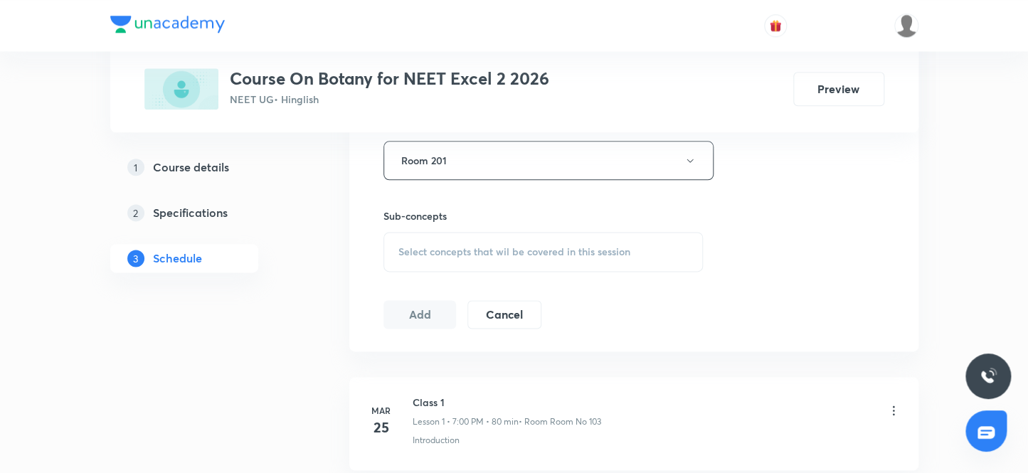
click at [507, 257] on div "Select concepts that wil be covered in this session" at bounding box center [543, 252] width 320 height 40
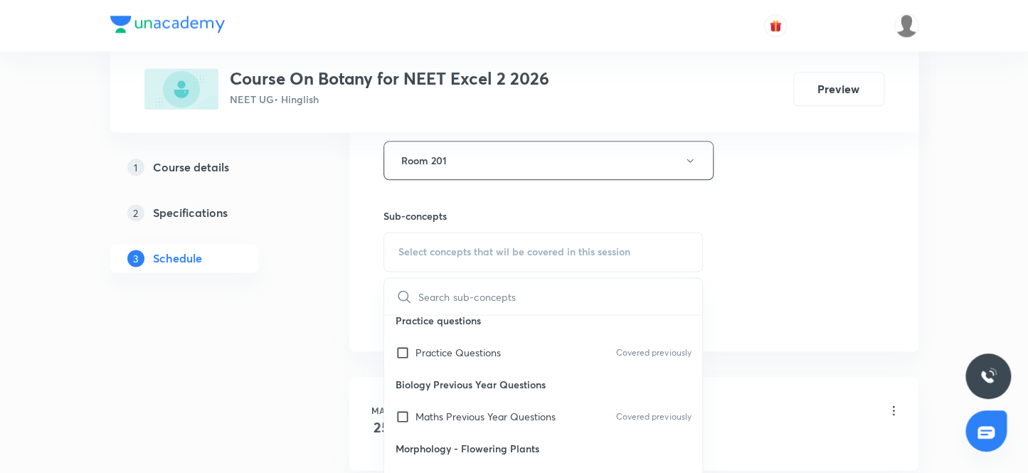
scroll to position [258, 0]
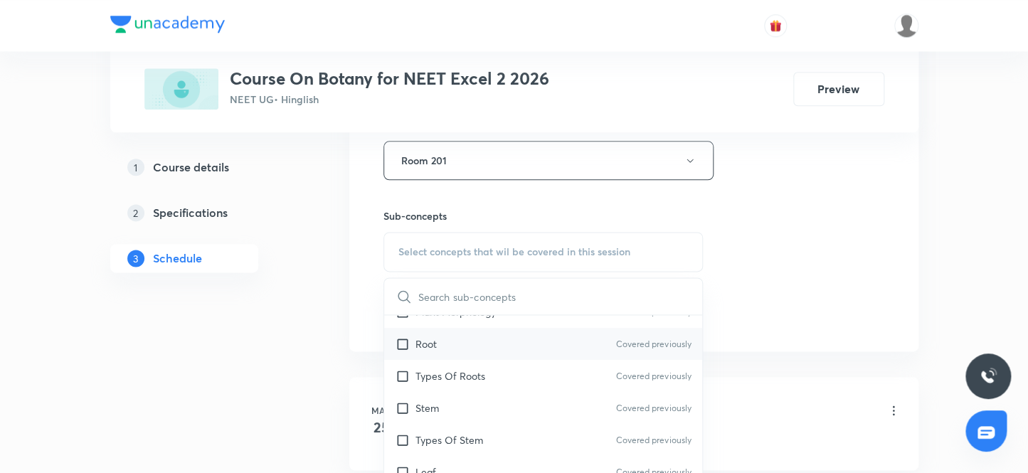
click at [448, 346] on div "Root Covered previously" at bounding box center [543, 344] width 319 height 32
checkbox input "true"
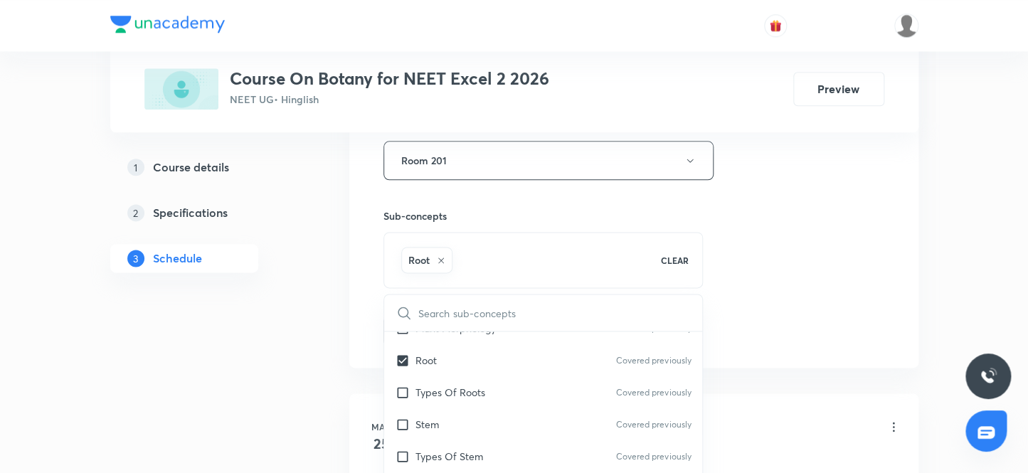
click at [906, 325] on div "Session 88 Live class Session title 31/99 Biodiversity and conservation 2 ​ Sch…" at bounding box center [633, 3] width 569 height 730
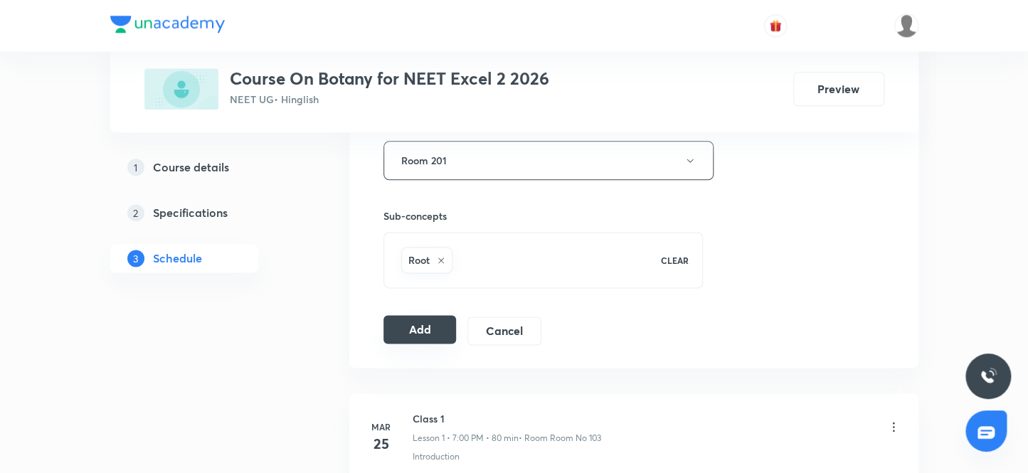
click at [418, 326] on button "Add" at bounding box center [419, 329] width 73 height 28
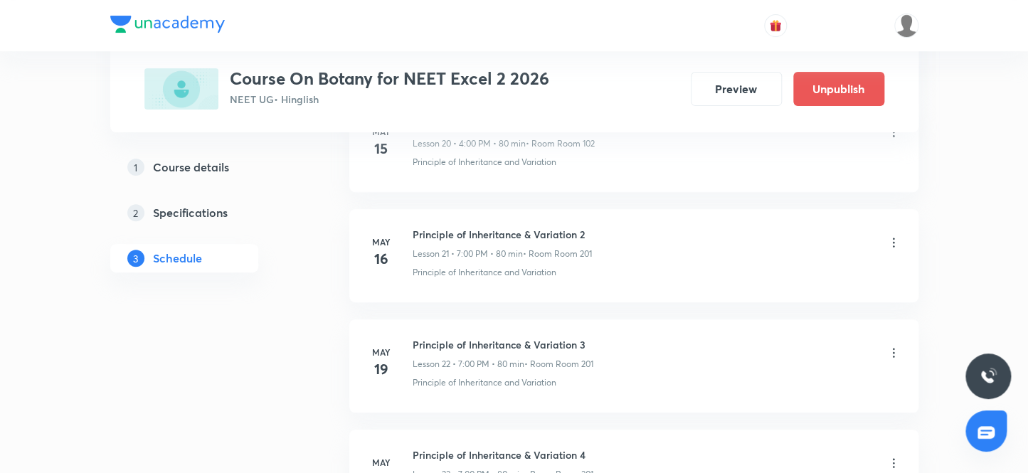
scroll to position [9702, 0]
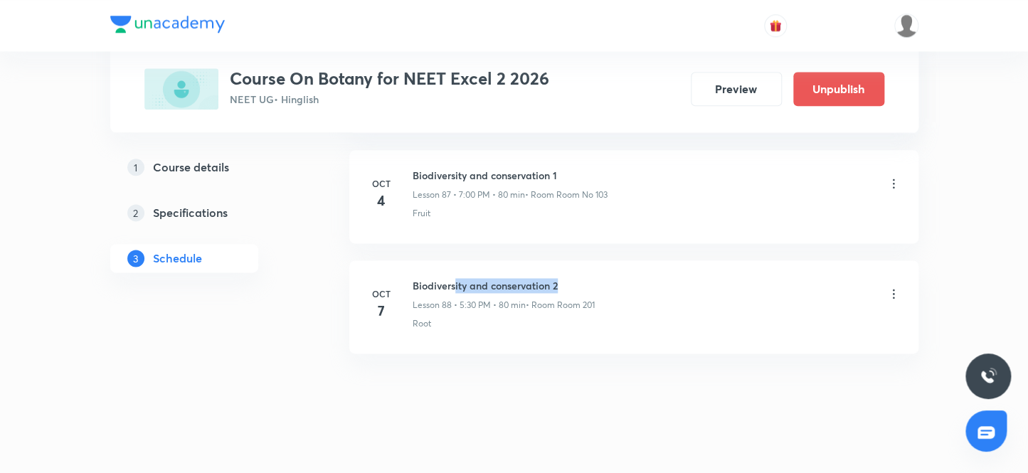
drag, startPoint x: 454, startPoint y: 262, endPoint x: 694, endPoint y: 263, distance: 240.4
click at [694, 263] on li "[DATE] Biodiversity and conservation 2 Lesson 88 • 5:30 PM • 80 min • Room Room…" at bounding box center [633, 306] width 569 height 93
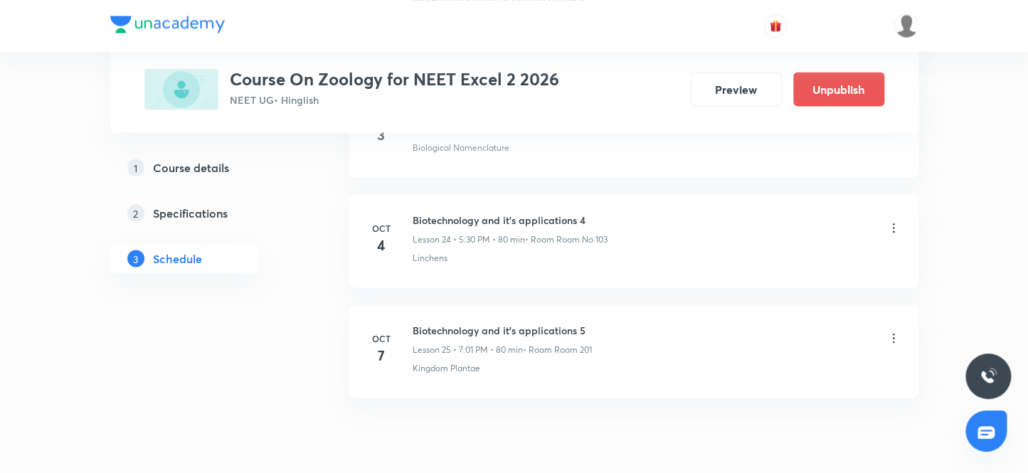
scroll to position [3419, 0]
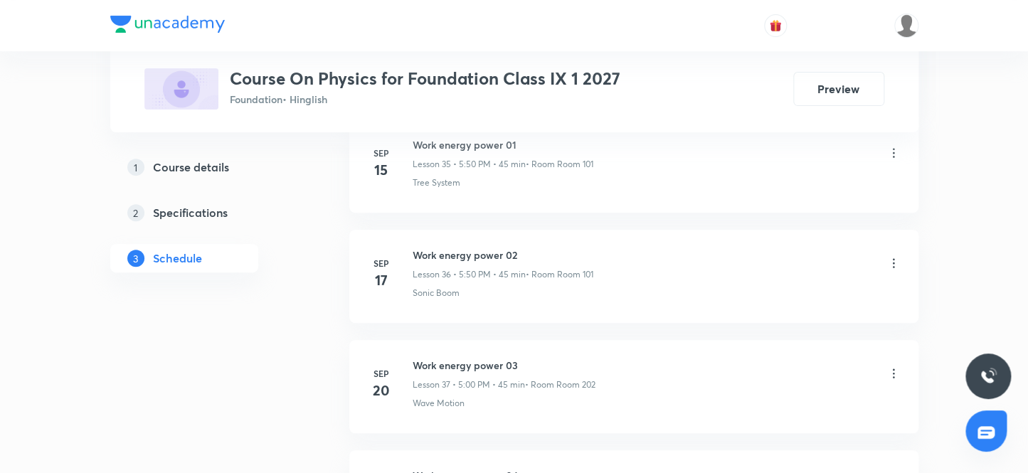
scroll to position [5731, 0]
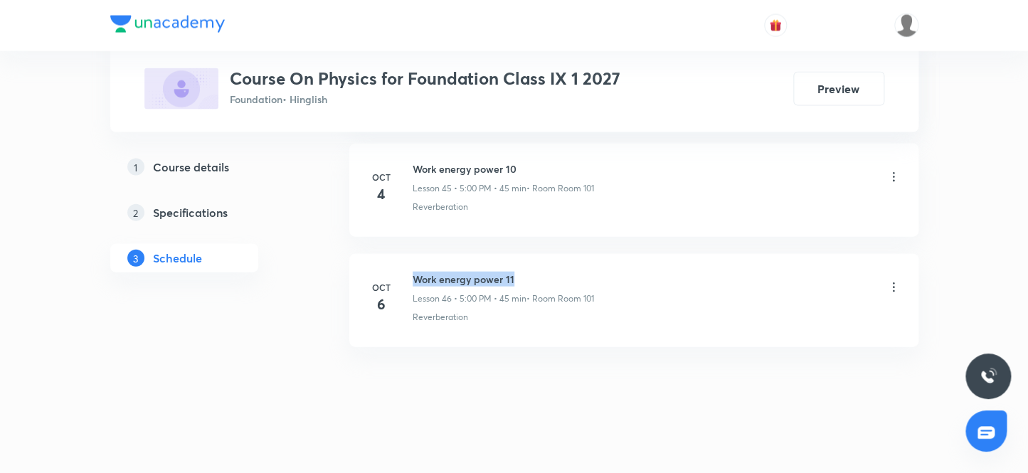
drag, startPoint x: 412, startPoint y: 263, endPoint x: 616, endPoint y: 275, distance: 204.5
click at [616, 275] on div "Work energy power 11 Lesson 46 • 5:00 PM • 45 min • Room Room 101" at bounding box center [657, 288] width 488 height 33
copy h6 "Work energy power 11"
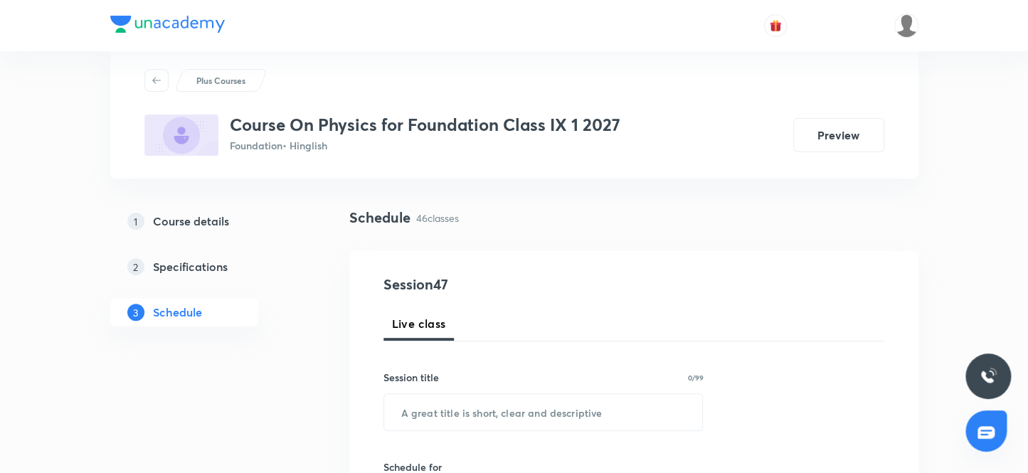
scroll to position [16, 0]
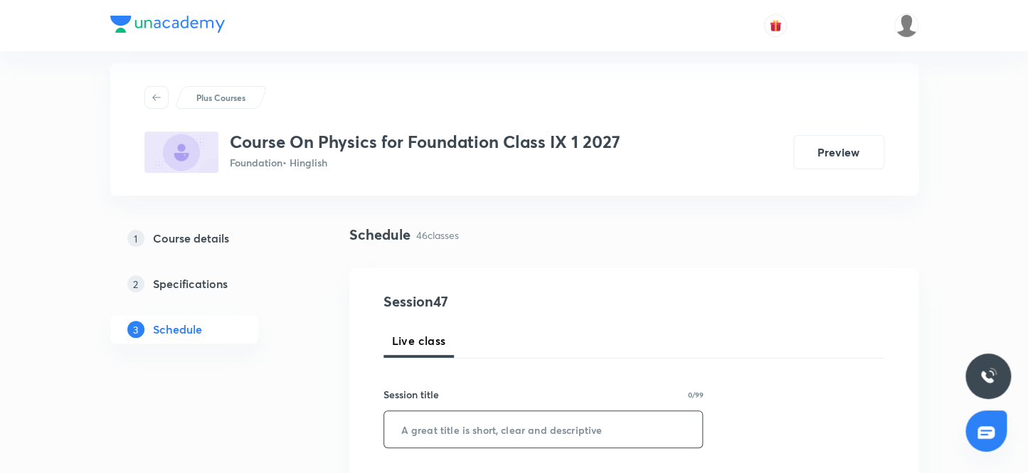
click at [457, 418] on input "text" at bounding box center [543, 429] width 319 height 36
paste input "Work energy power 11"
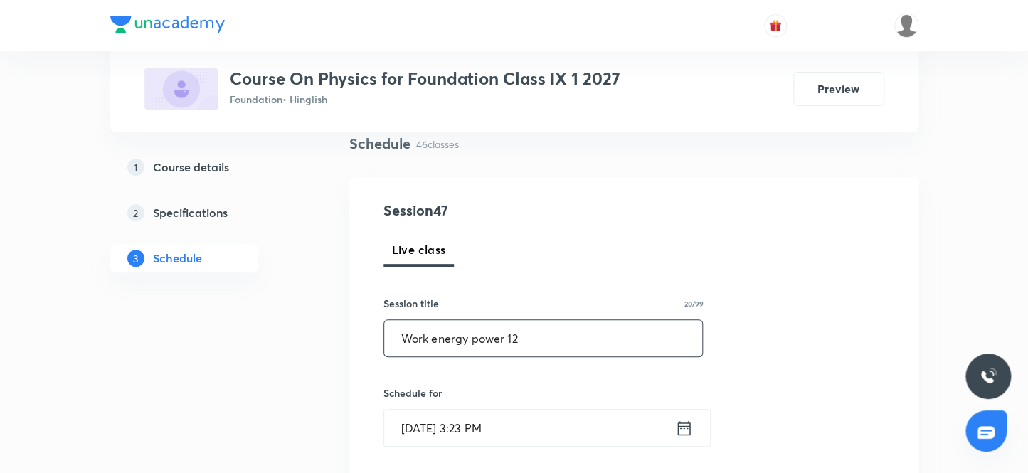
scroll to position [211, 0]
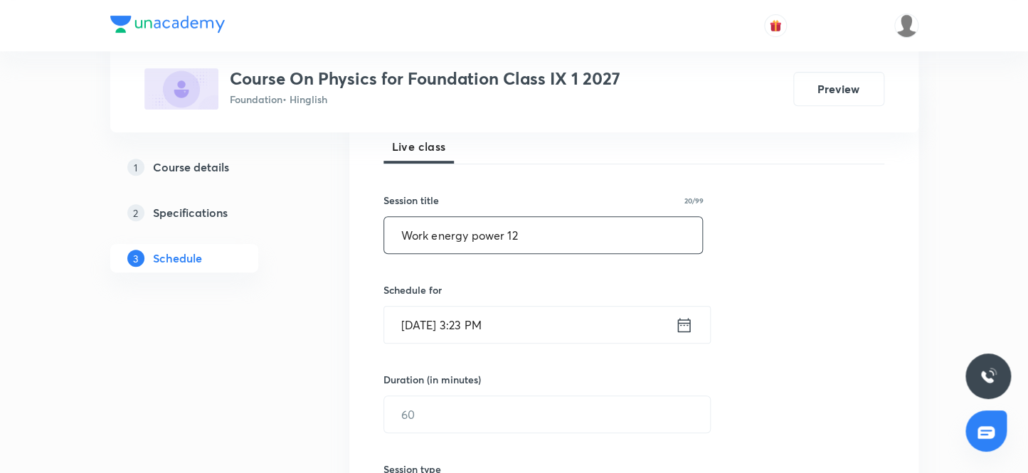
type input "Work energy power 12"
click at [542, 319] on input "[DATE] 3:23 PM" at bounding box center [529, 325] width 291 height 36
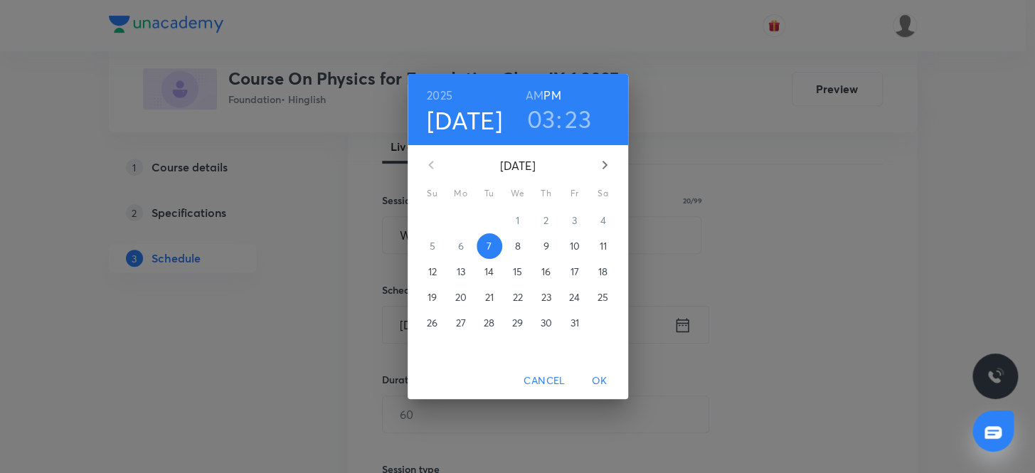
click at [539, 122] on h3 "03" at bounding box center [540, 119] width 28 height 30
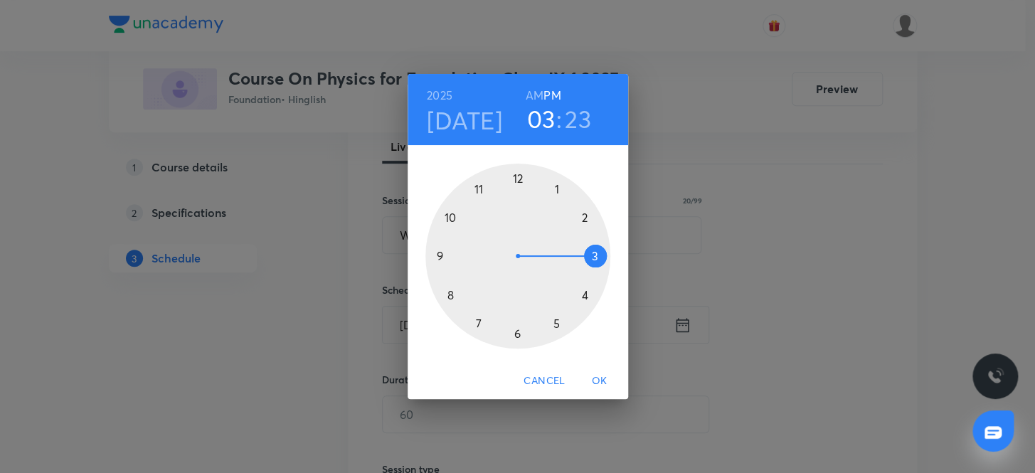
click at [554, 323] on div at bounding box center [517, 256] width 185 height 185
click at [513, 176] on div at bounding box center [517, 256] width 185 height 185
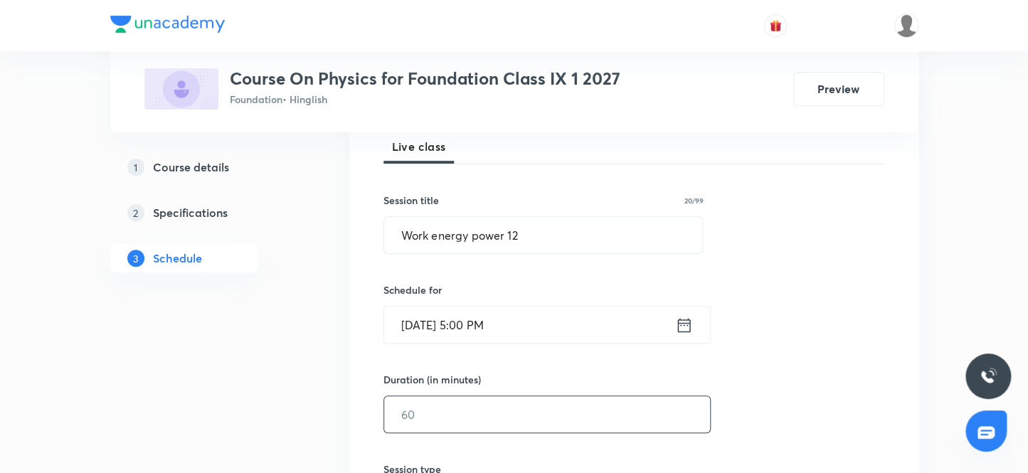
click at [505, 396] on input "text" at bounding box center [547, 414] width 326 height 36
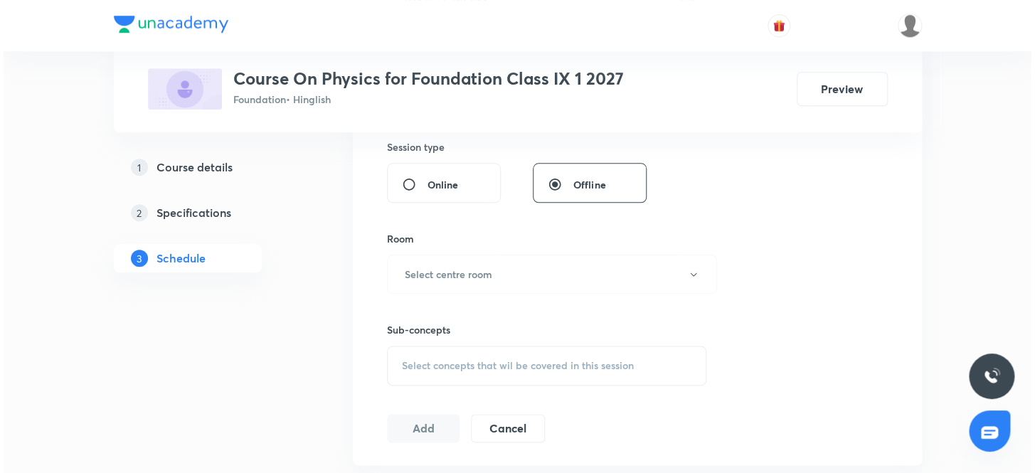
scroll to position [533, 0]
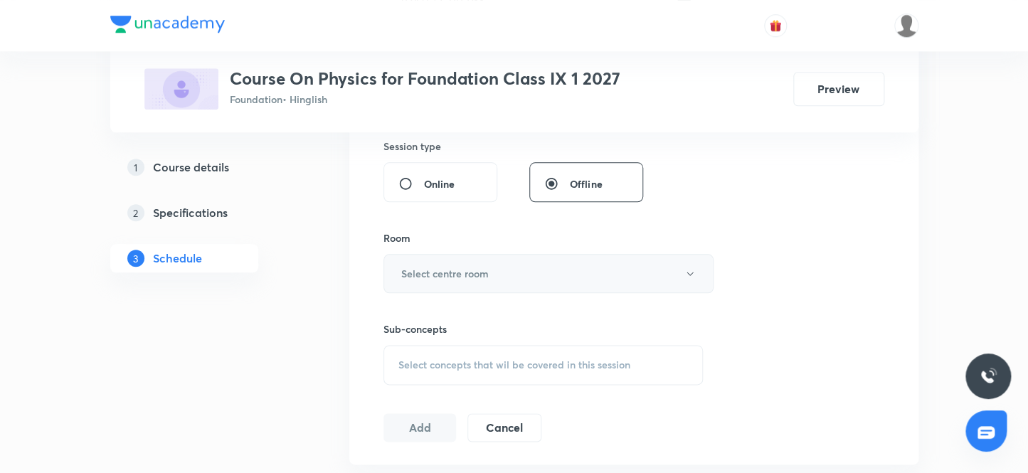
type input "90"
click at [484, 257] on button "Select centre room" at bounding box center [548, 273] width 330 height 39
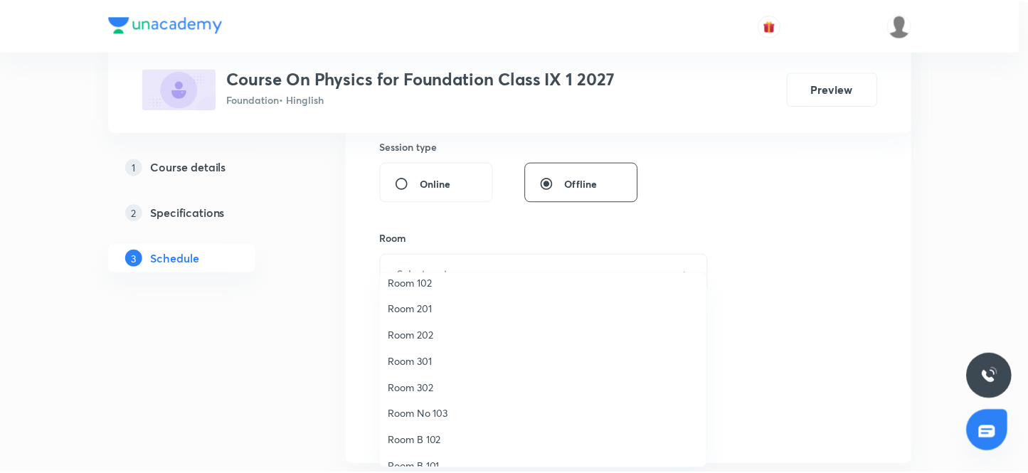
scroll to position [0, 0]
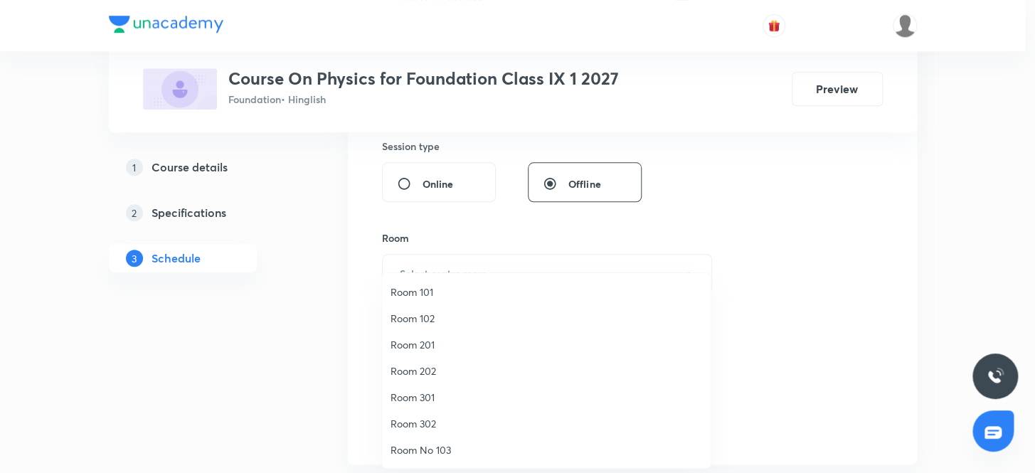
click at [434, 289] on span "Room 101" at bounding box center [547, 292] width 312 height 15
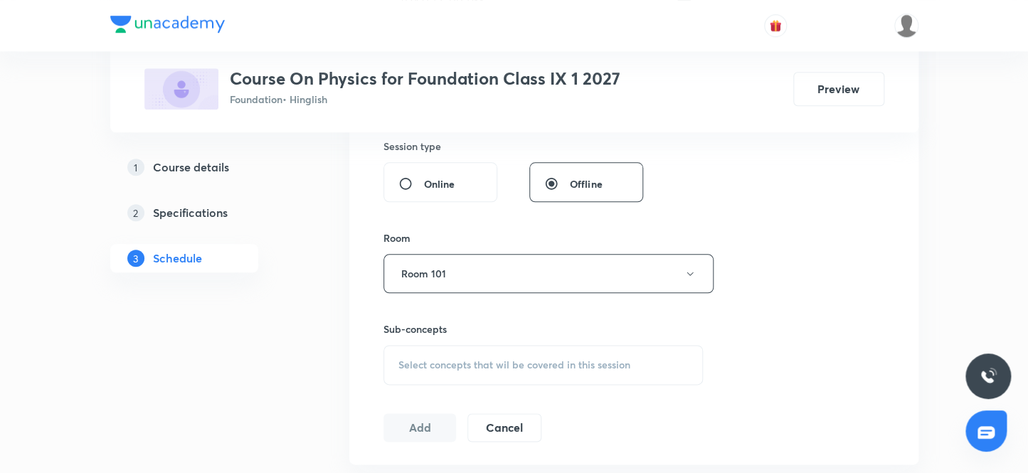
click at [772, 241] on div "Session 47 Live class Session title 20/99 Work energy power 12 ​ Schedule for […" at bounding box center [633, 108] width 501 height 668
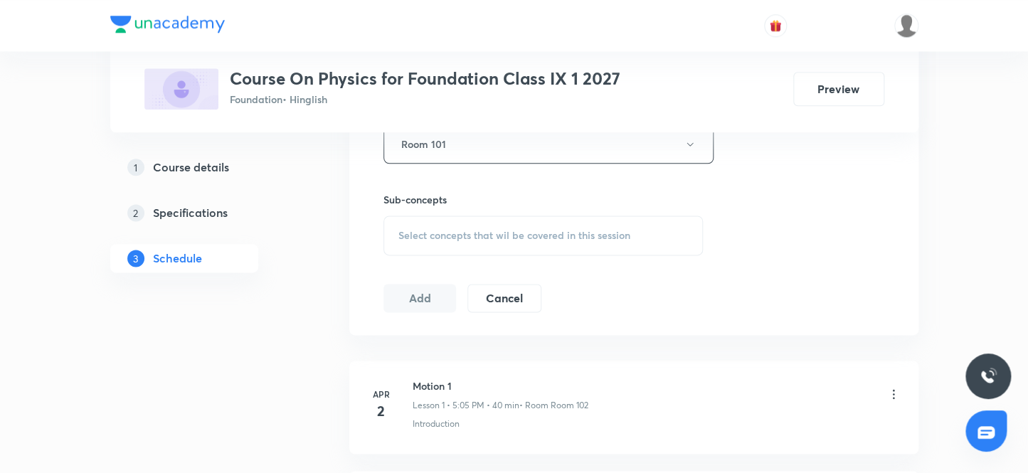
click at [469, 241] on div "Select concepts that wil be covered in this session" at bounding box center [543, 236] width 320 height 40
click at [448, 221] on div "Select concepts that wil be covered in this session" at bounding box center [543, 236] width 320 height 40
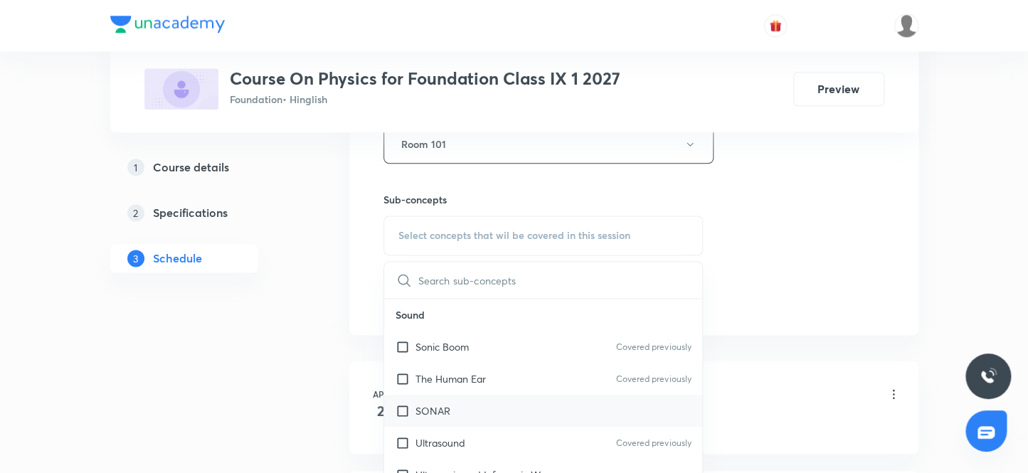
scroll to position [323, 0]
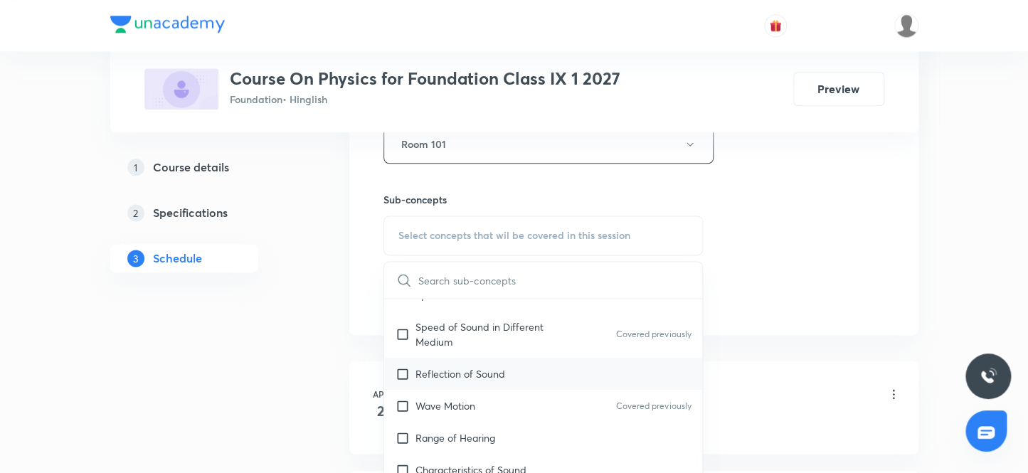
click at [477, 375] on p "Reflection of Sound" at bounding box center [460, 373] width 90 height 15
checkbox input "true"
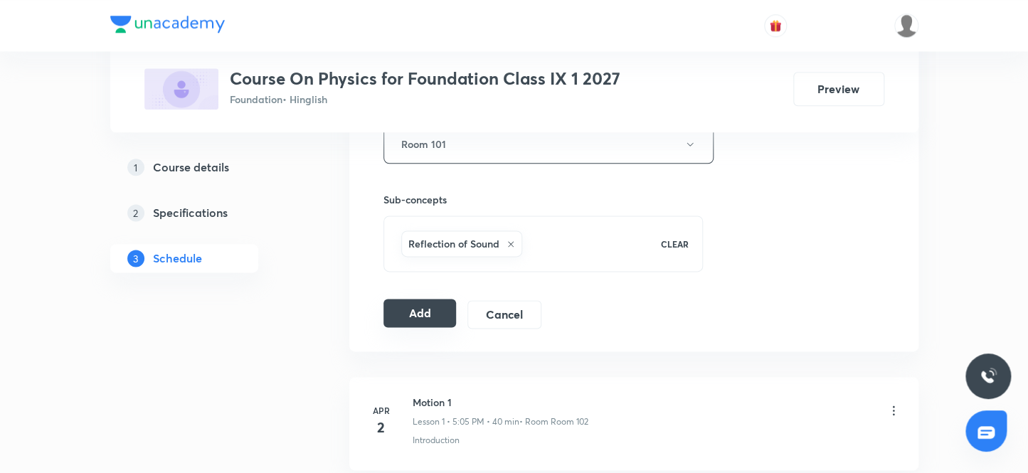
click at [413, 322] on button "Add" at bounding box center [419, 313] width 73 height 28
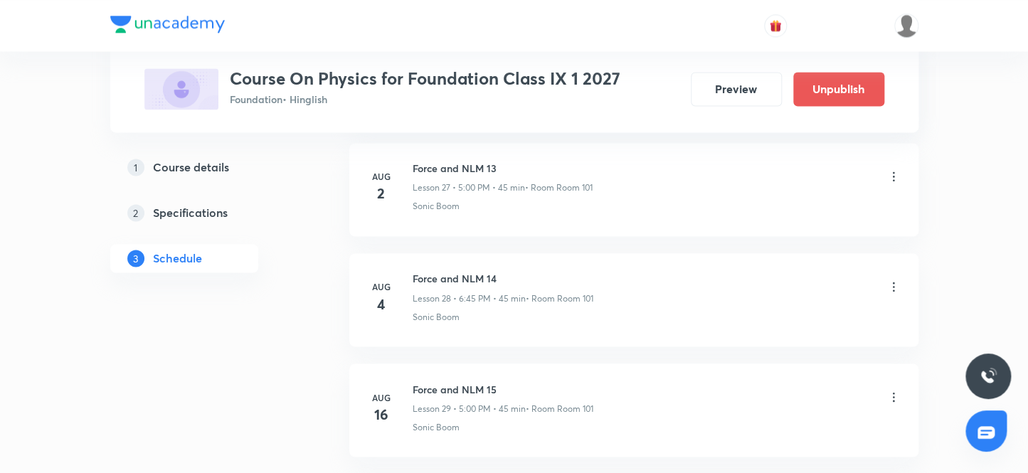
scroll to position [3443, 0]
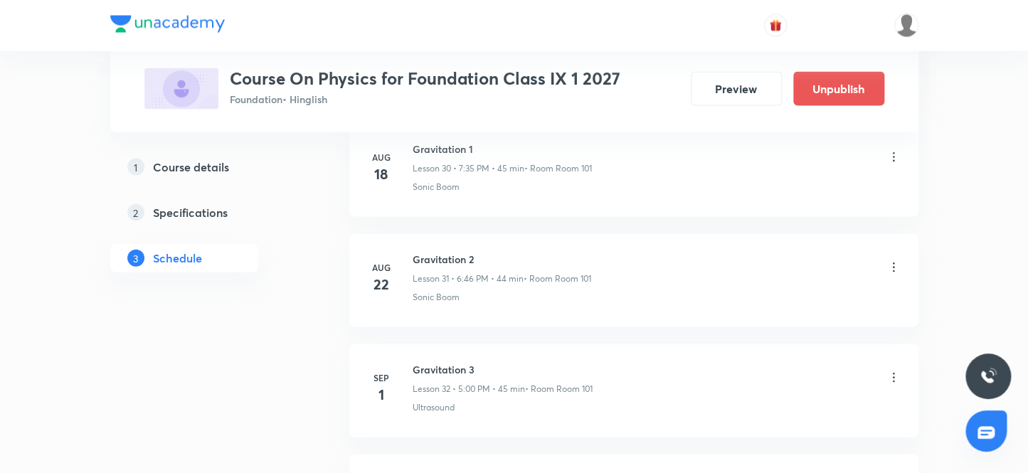
drag, startPoint x: 415, startPoint y: 245, endPoint x: 597, endPoint y: 249, distance: 182.1
click at [597, 252] on div "Gravitation 2 Lesson 31 • 6:46 PM • 44 min • Room Room 101" at bounding box center [657, 268] width 488 height 33
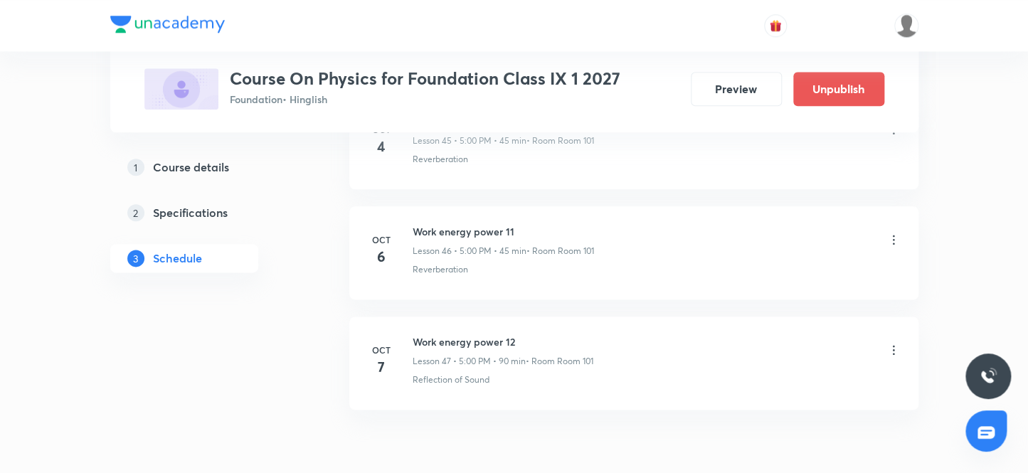
scroll to position [5188, 0]
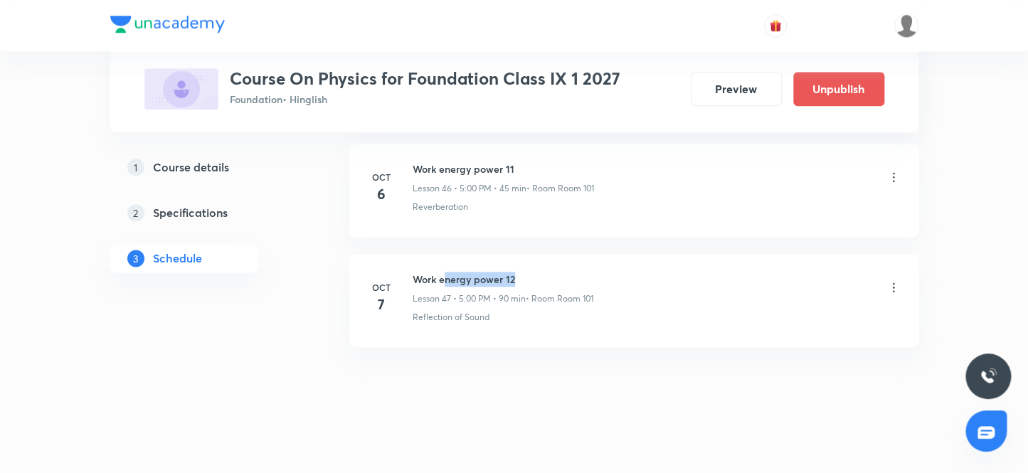
drag, startPoint x: 446, startPoint y: 273, endPoint x: 688, endPoint y: 278, distance: 241.9
click at [688, 278] on div "Work energy power 12 Lesson 47 • 5:00 PM • 90 min • Room Room 101" at bounding box center [657, 288] width 488 height 33
drag, startPoint x: 418, startPoint y: 271, endPoint x: 501, endPoint y: 256, distance: 85.3
click at [501, 256] on li "[DATE] Work energy power 12 Lesson 47 • 5:00 PM • 90 min • Room Room 101 Reflec…" at bounding box center [633, 300] width 569 height 93
click at [674, 338] on li "[DATE] Work energy power 12 Lesson 47 • 5:00 PM • 90 min • Room Room 101 Reflec…" at bounding box center [633, 300] width 569 height 93
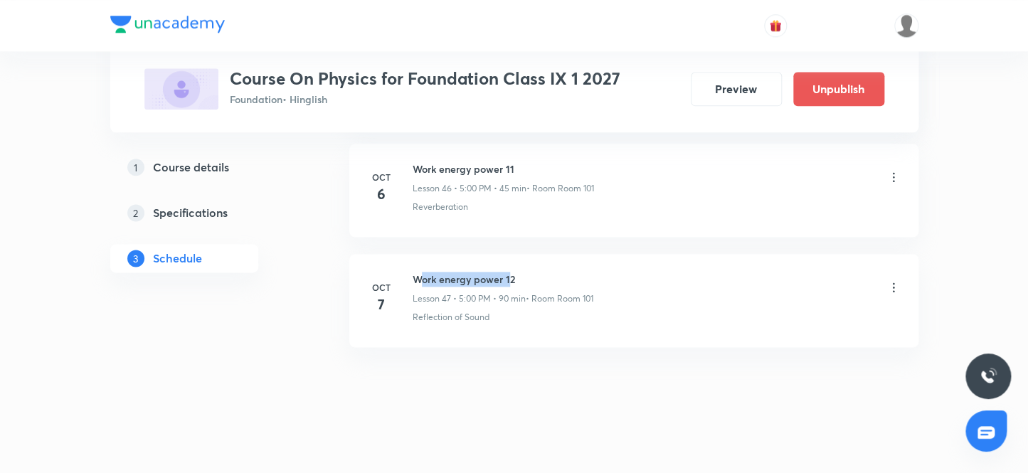
drag, startPoint x: 420, startPoint y: 270, endPoint x: 551, endPoint y: 270, distance: 130.9
click at [519, 272] on h6 "Work energy power 12" at bounding box center [503, 279] width 181 height 15
click at [726, 315] on div "Reflection of Sound" at bounding box center [657, 317] width 488 height 13
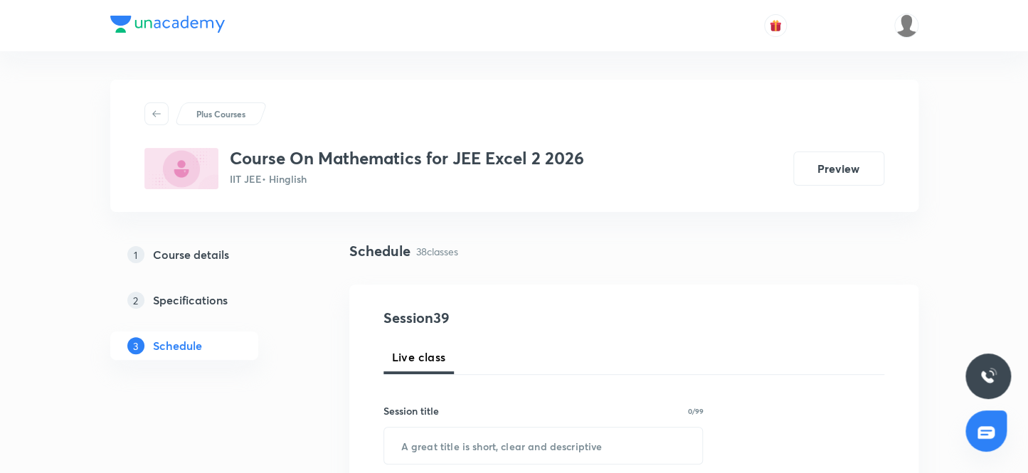
click at [684, 105] on div "Plus Courses" at bounding box center [514, 113] width 740 height 23
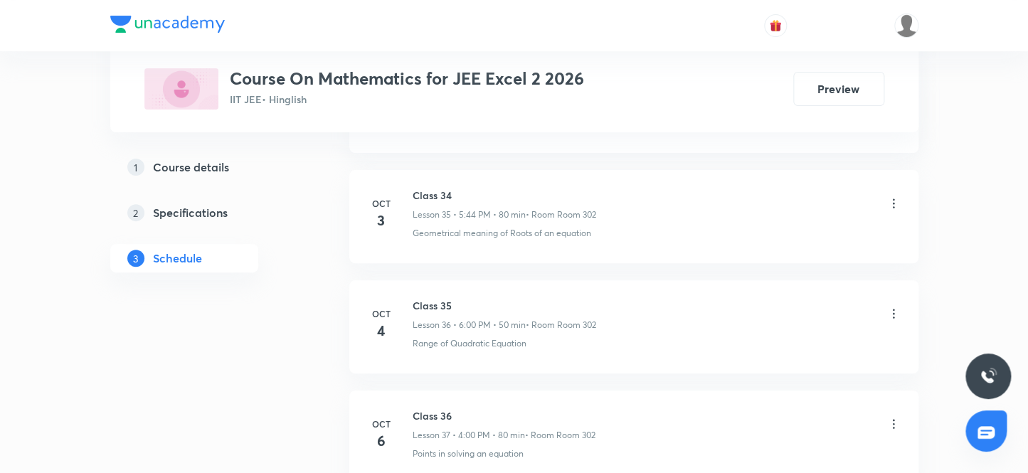
scroll to position [4850, 0]
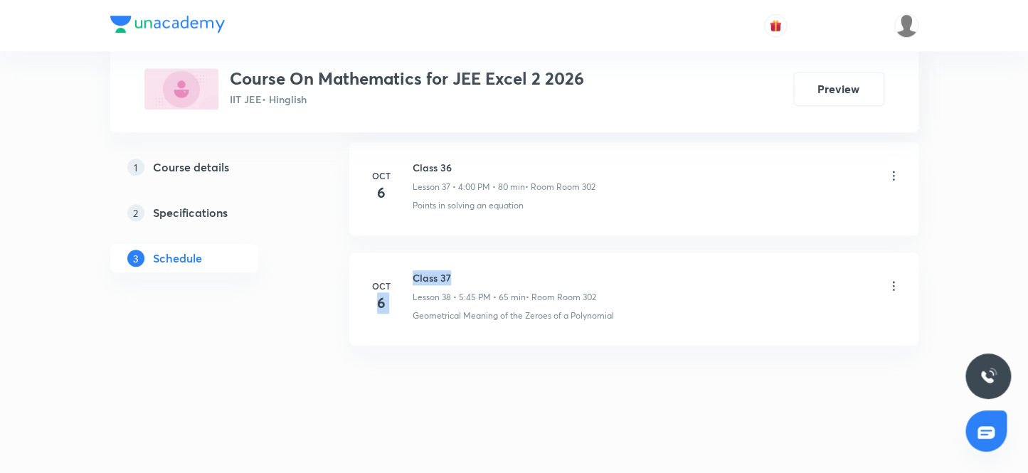
drag, startPoint x: 409, startPoint y: 270, endPoint x: 479, endPoint y: 270, distance: 69.7
click at [479, 270] on div "[DATE] Class 37 Lesson 38 • 5:45 PM • 65 min • Room Room 302 Geometrical Meanin…" at bounding box center [633, 296] width 533 height 52
click at [501, 325] on li "[DATE] Class 37 Lesson 38 • 5:45 PM • 65 min • Room Room 302 Geometrical Meanin…" at bounding box center [633, 299] width 569 height 93
drag, startPoint x: 415, startPoint y: 270, endPoint x: 484, endPoint y: 267, distance: 69.7
click at [484, 270] on h6 "Class 37" at bounding box center [505, 277] width 184 height 15
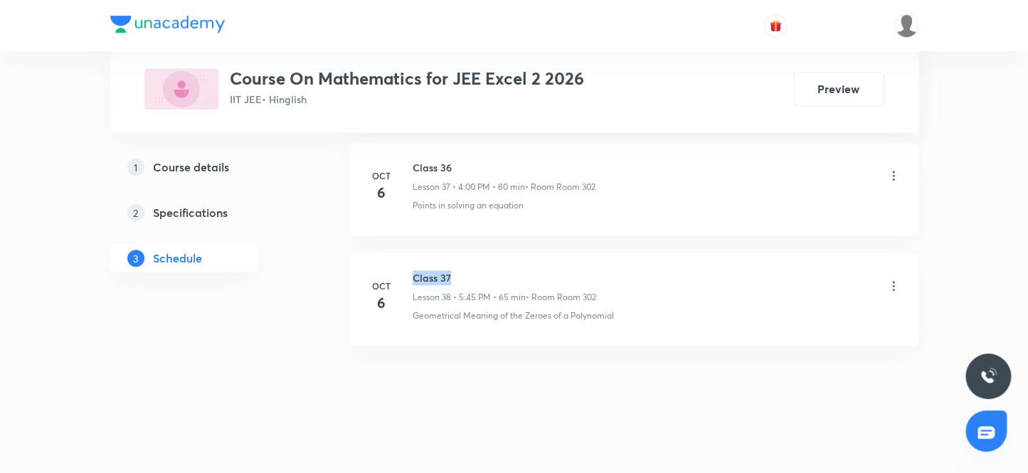
copy h6 "Class 37"
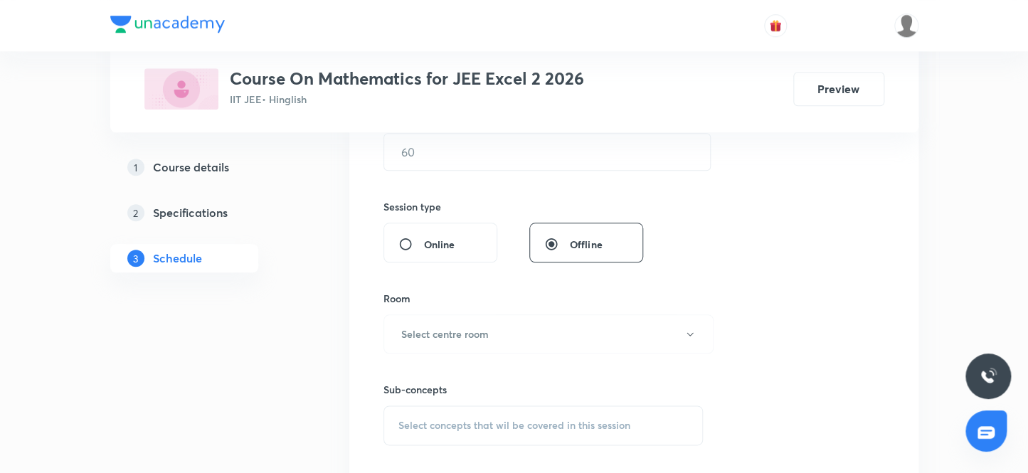
scroll to position [0, 0]
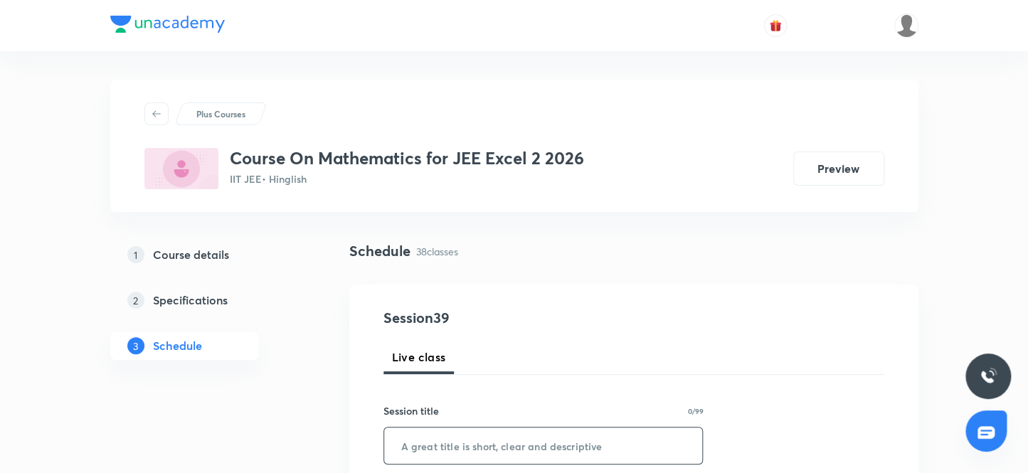
click at [441, 441] on input "text" at bounding box center [543, 445] width 319 height 36
paste input "Class 37"
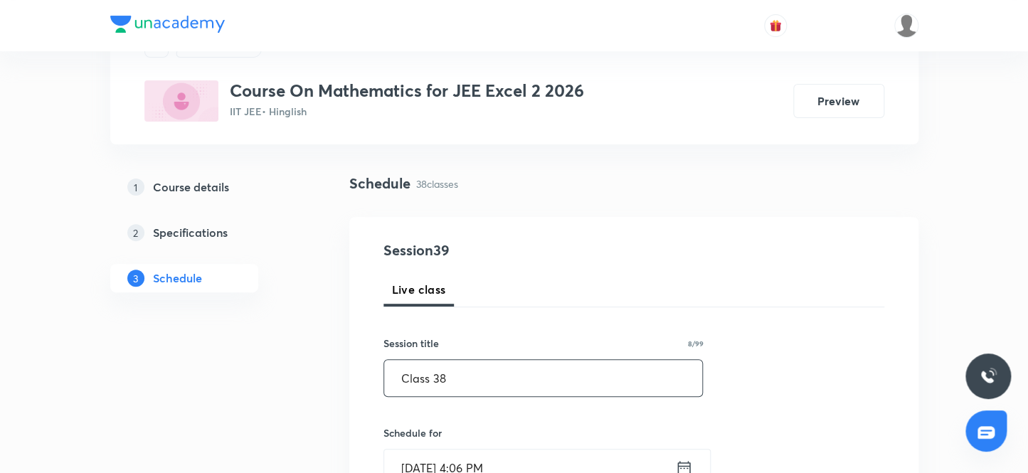
scroll to position [323, 0]
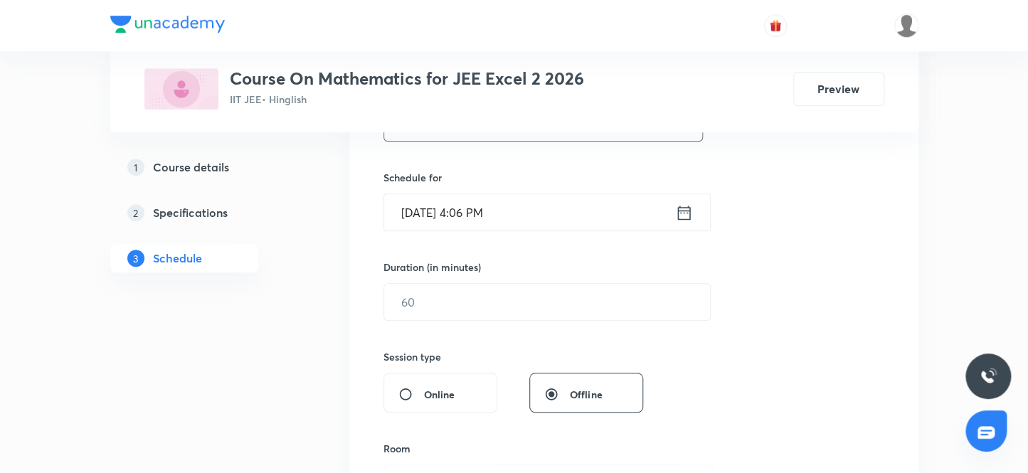
type input "Class 38"
click at [511, 206] on input "[DATE] 4:06 PM" at bounding box center [529, 212] width 291 height 36
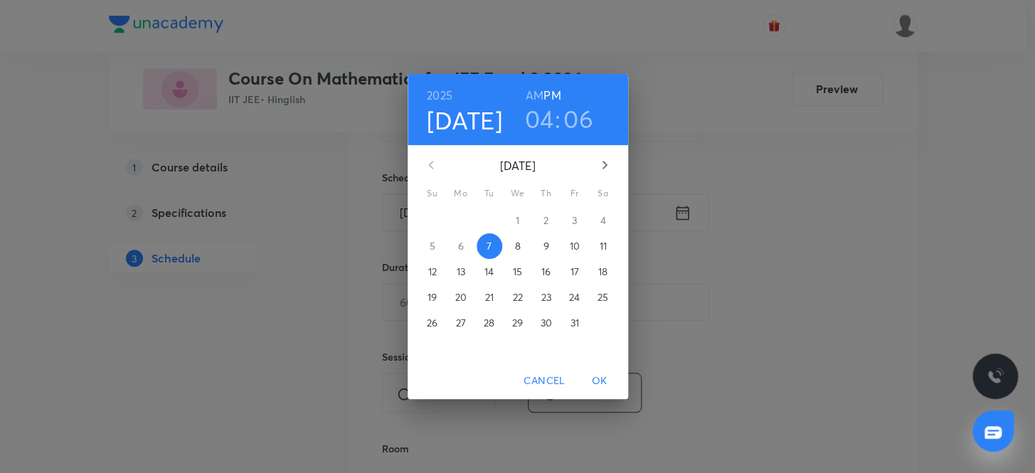
click at [576, 120] on h3 "06" at bounding box center [578, 119] width 30 height 30
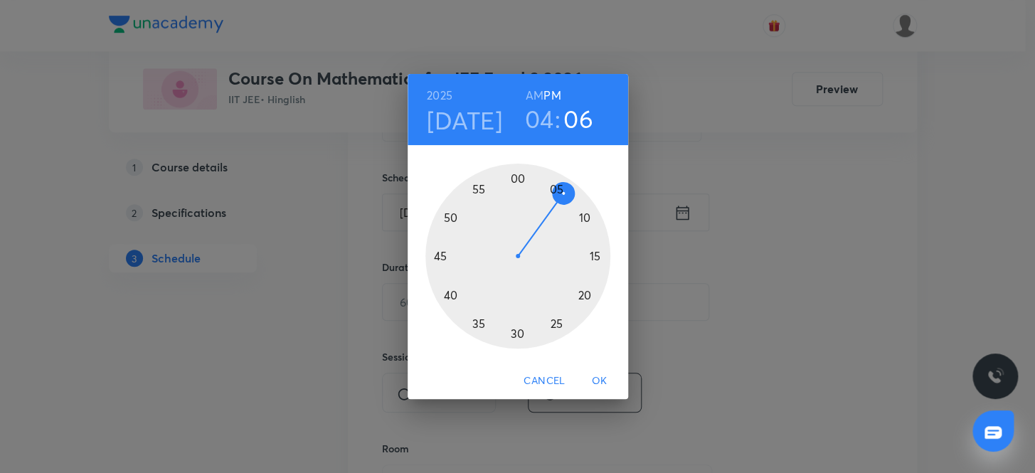
click at [583, 217] on div at bounding box center [517, 256] width 185 height 185
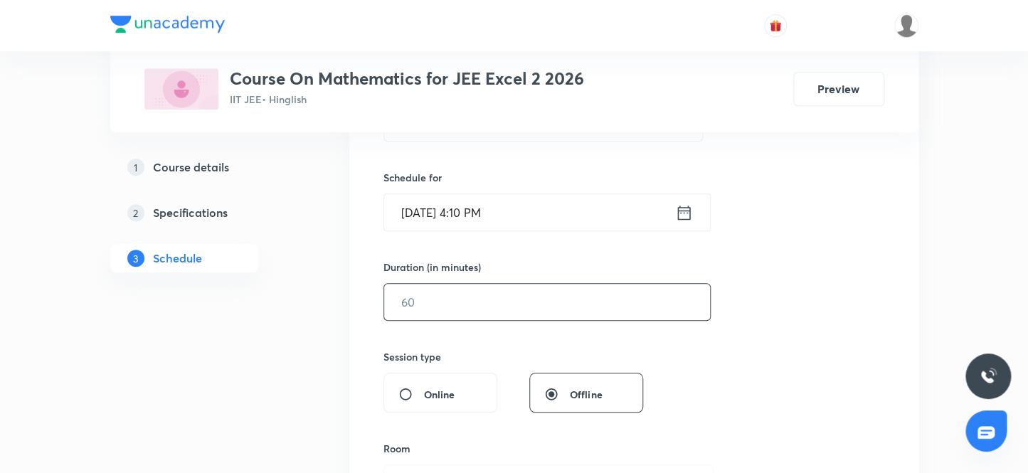
click at [497, 287] on input "text" at bounding box center [547, 302] width 326 height 36
type input "8"
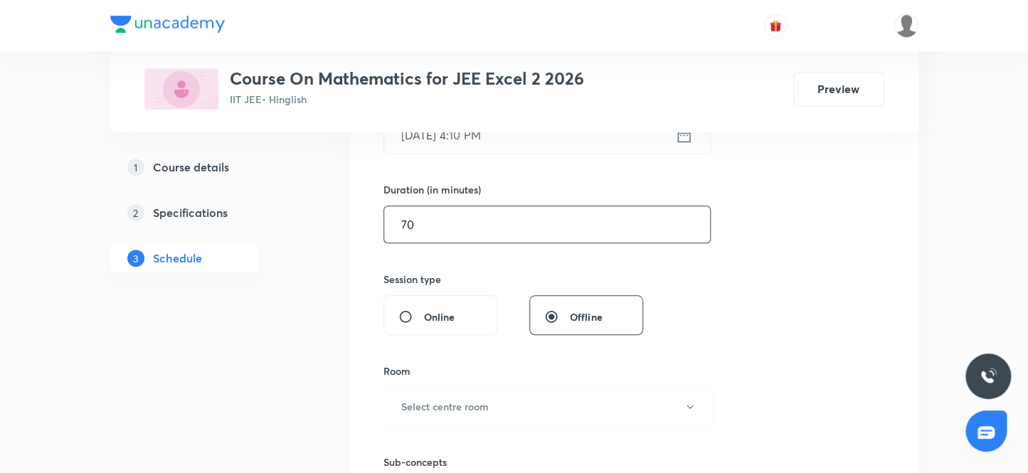
scroll to position [582, 0]
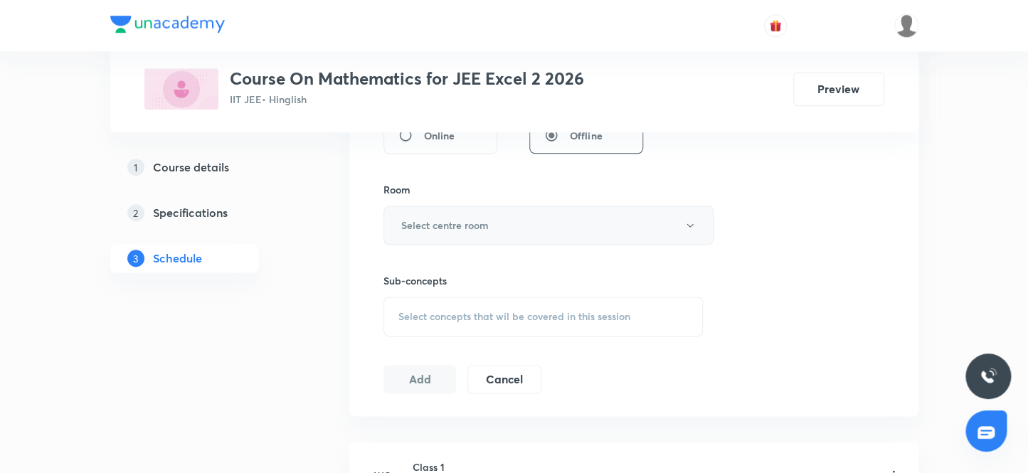
type input "70"
click at [477, 221] on h6 "Select centre room" at bounding box center [444, 225] width 87 height 15
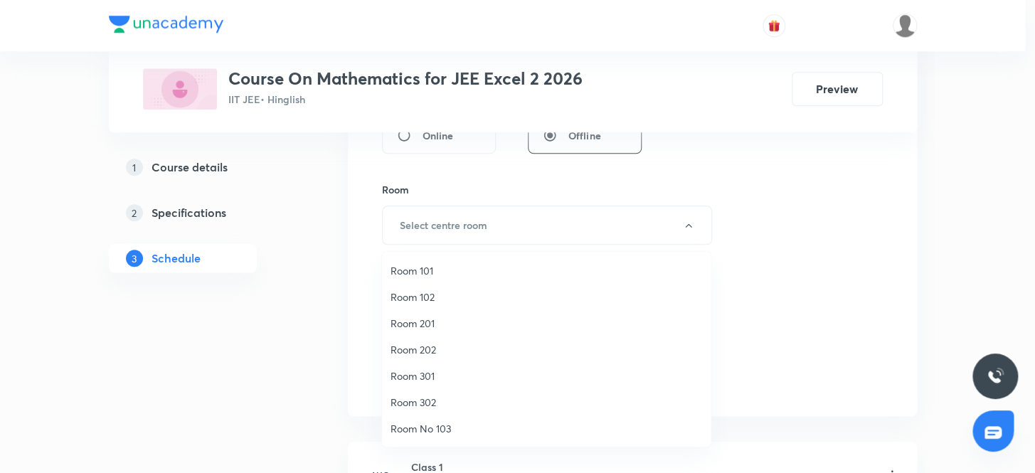
click at [429, 407] on span "Room 302" at bounding box center [547, 402] width 312 height 15
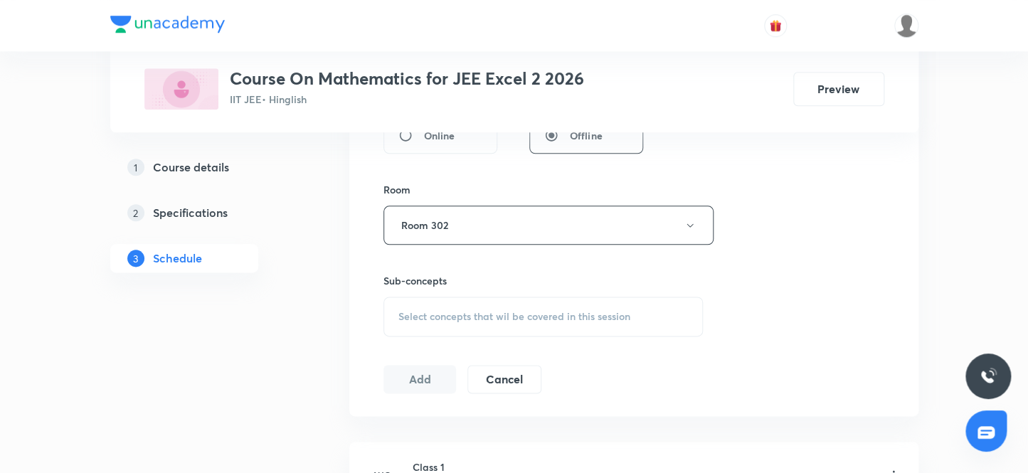
click at [788, 318] on div "Session 39 Live class Session title 8/99 Class 38 ​ Schedule for [DATE] 4:10 PM…" at bounding box center [633, 59] width 501 height 668
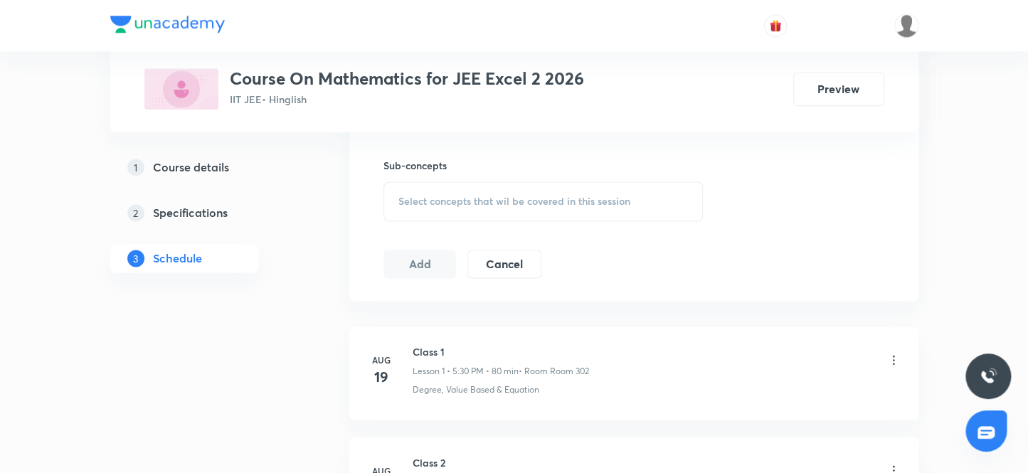
scroll to position [711, 0]
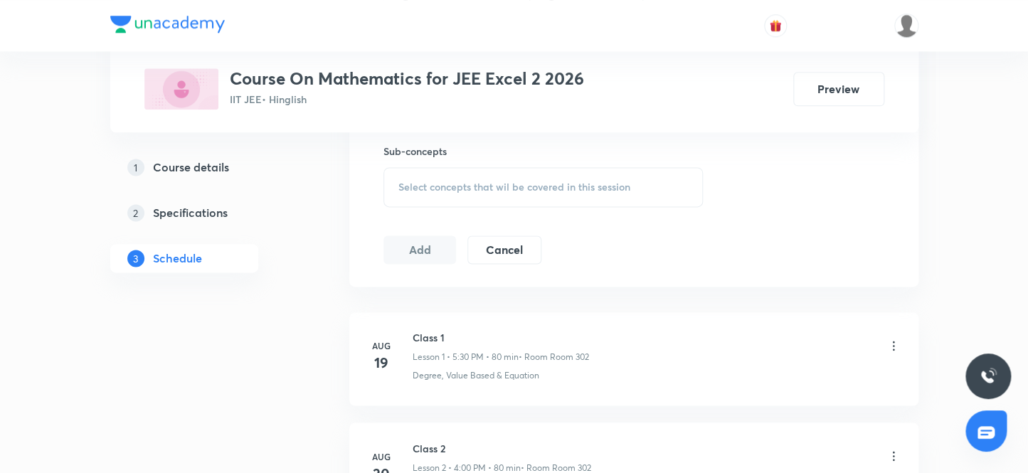
click at [430, 184] on span "Select concepts that wil be covered in this session" at bounding box center [514, 186] width 232 height 11
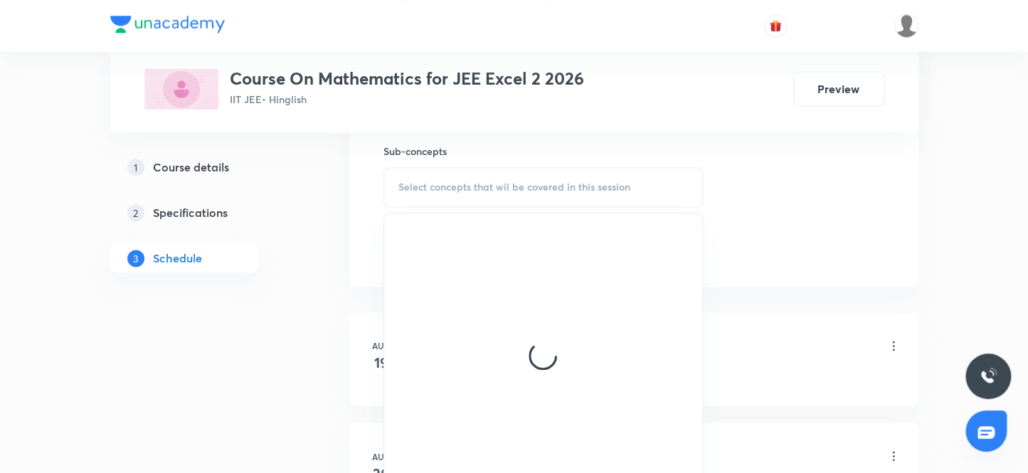
click at [430, 184] on span "Select concepts that wil be covered in this session" at bounding box center [514, 186] width 232 height 11
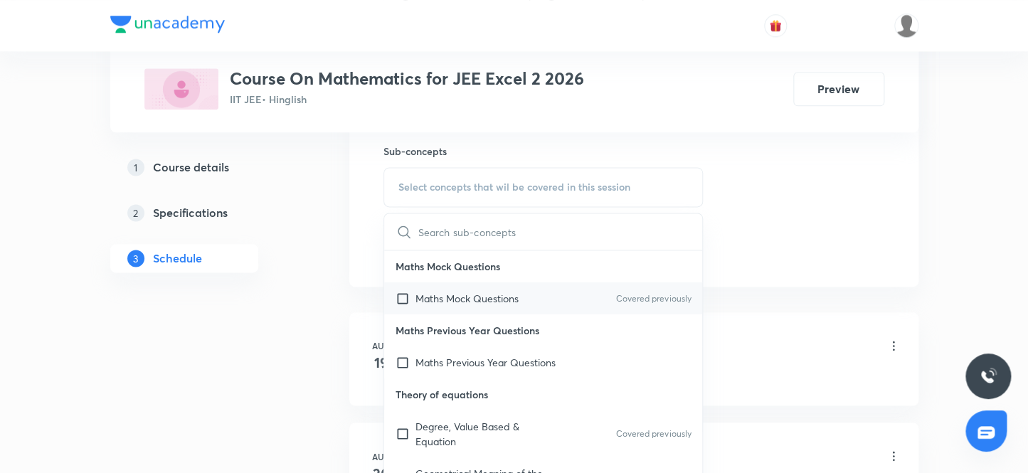
scroll to position [258, 0]
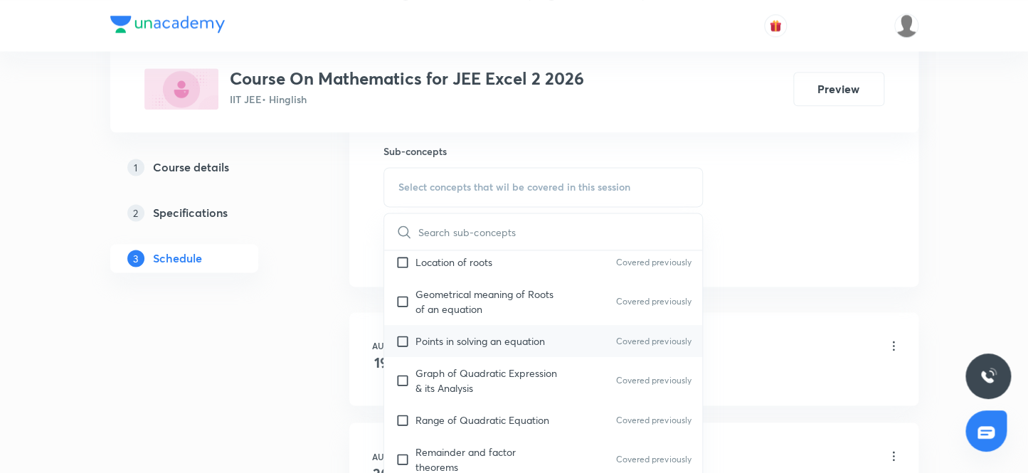
click at [487, 338] on p "Points in solving an equation" at bounding box center [479, 341] width 129 height 15
checkbox input "true"
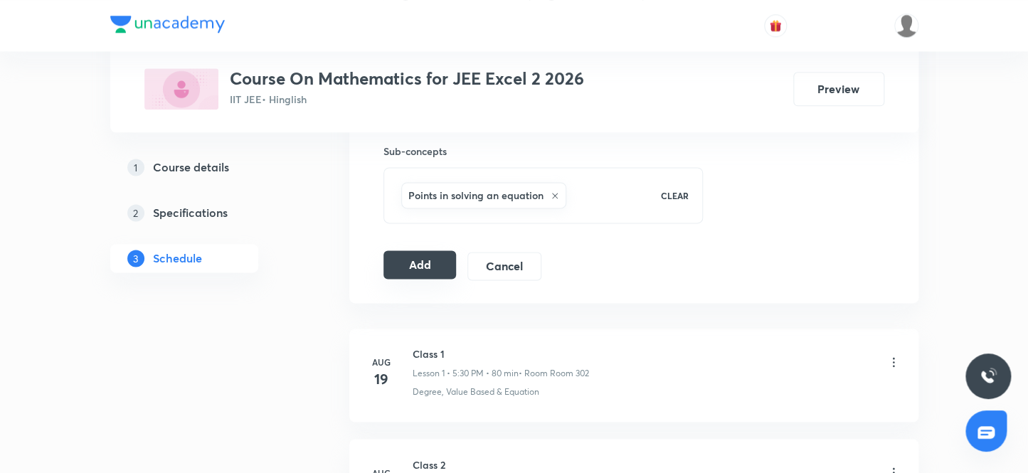
click at [427, 270] on button "Add" at bounding box center [419, 264] width 73 height 28
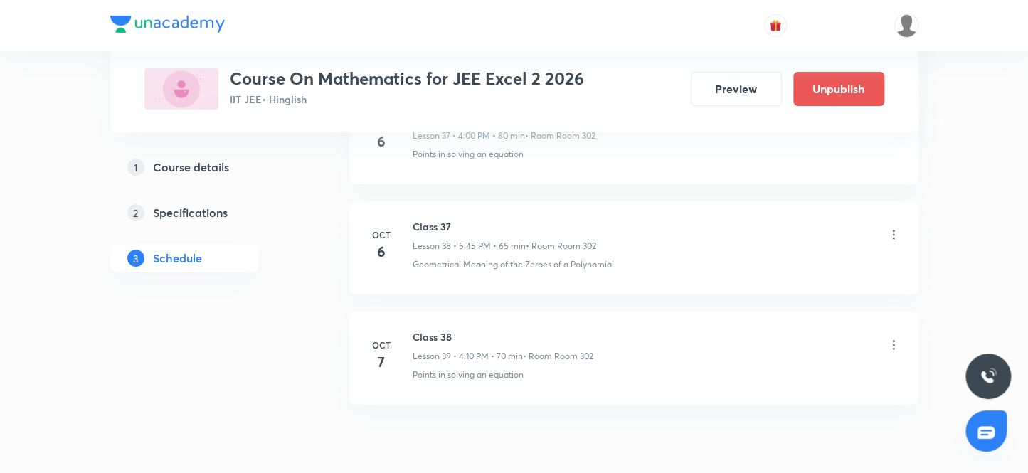
scroll to position [4307, 0]
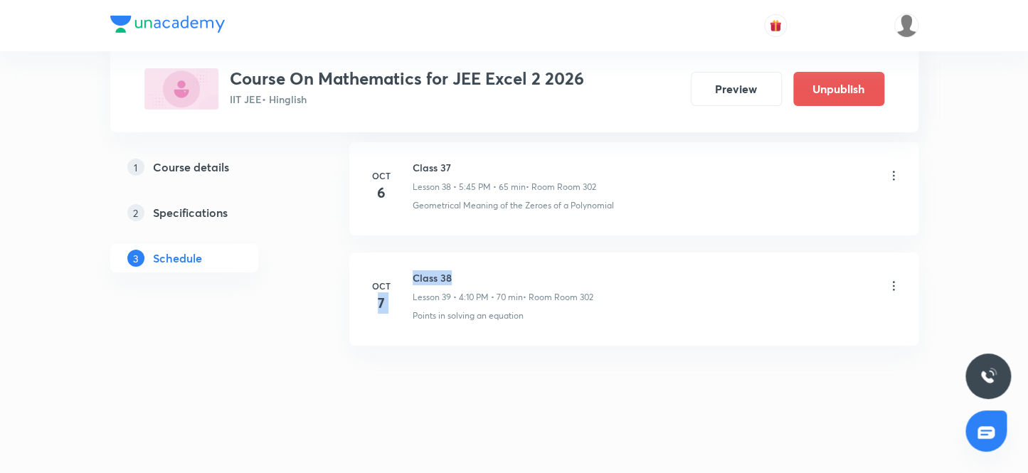
drag, startPoint x: 534, startPoint y: 264, endPoint x: 572, endPoint y: 262, distance: 37.8
click at [572, 262] on li "[DATE] Class 38 Lesson 39 • 4:10 PM • 70 min • Room Room 302 Points in solving …" at bounding box center [633, 299] width 569 height 93
